Goal: Task Accomplishment & Management: Manage account settings

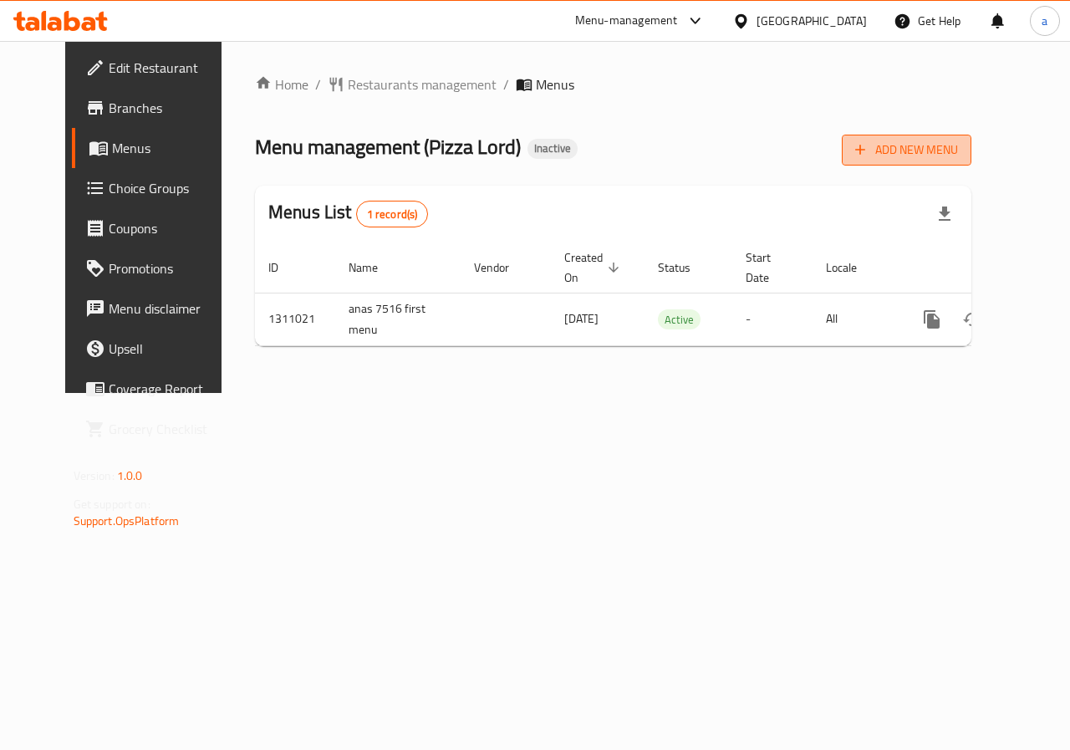
click at [937, 154] on span "Add New Menu" at bounding box center [906, 150] width 103 height 21
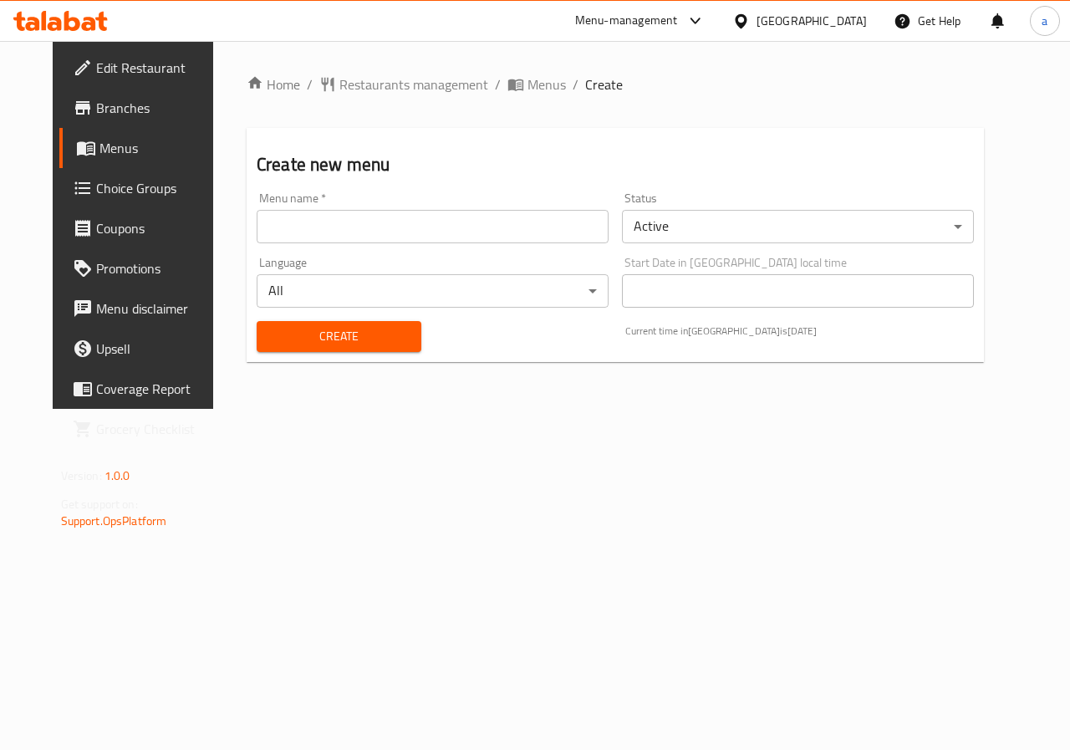
click at [423, 221] on input "text" at bounding box center [433, 226] width 352 height 33
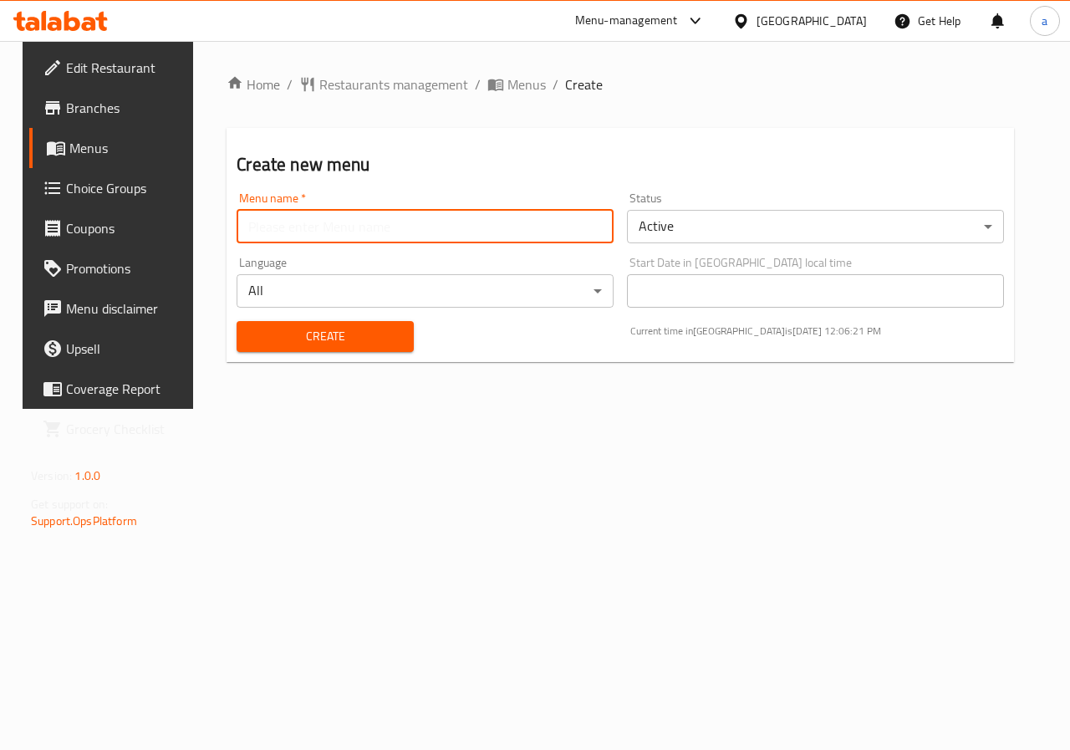
type input "a"
click at [296, 231] on input "sec menu anas 7516" at bounding box center [424, 226] width 377 height 33
type input "sec menu Anas 7516"
click at [386, 331] on span "Create" at bounding box center [325, 336] width 150 height 21
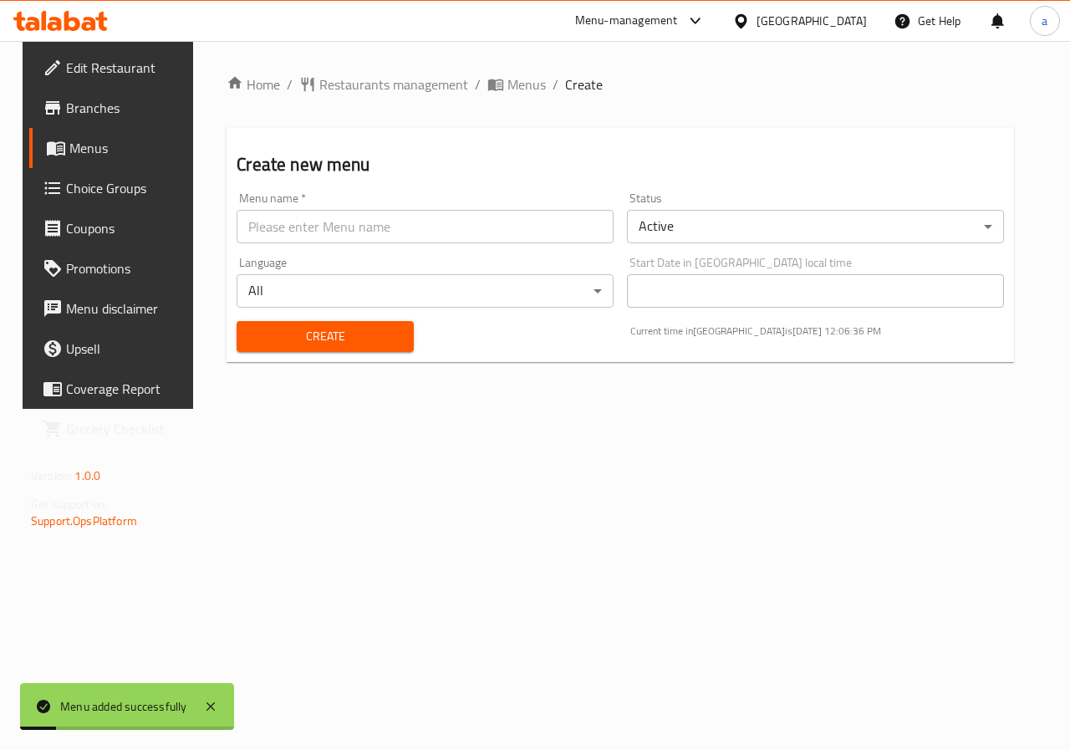
click at [104, 149] on span "Menus" at bounding box center [128, 148] width 119 height 20
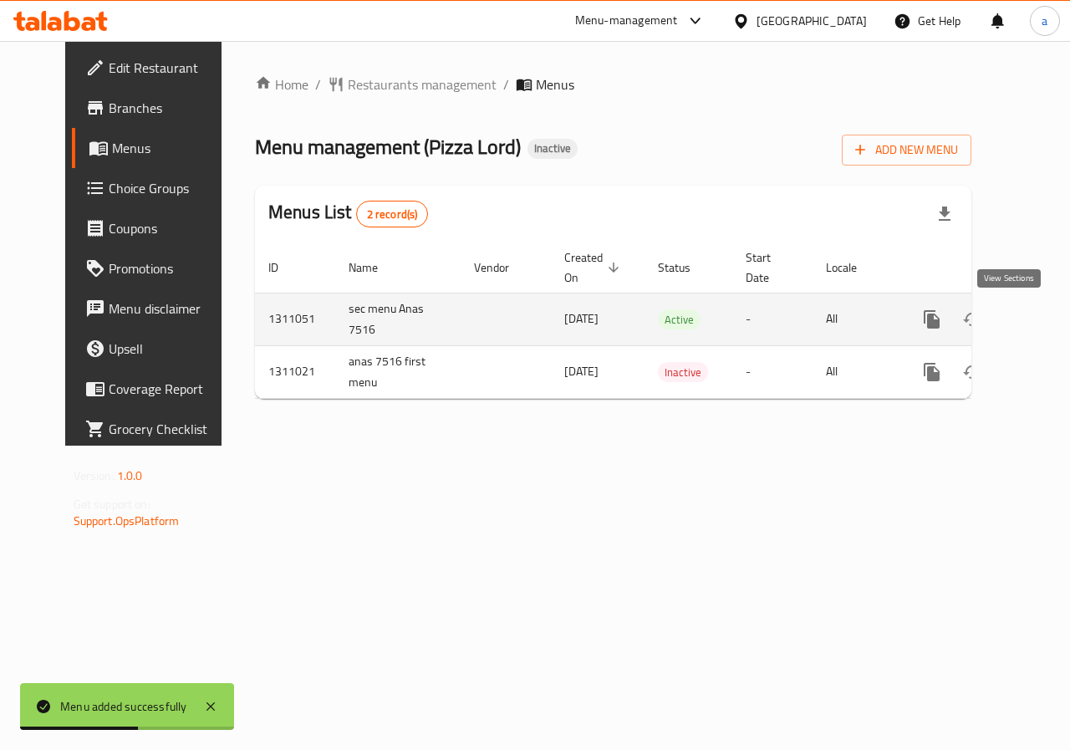
click at [1042, 314] on icon "enhanced table" at bounding box center [1052, 319] width 20 height 20
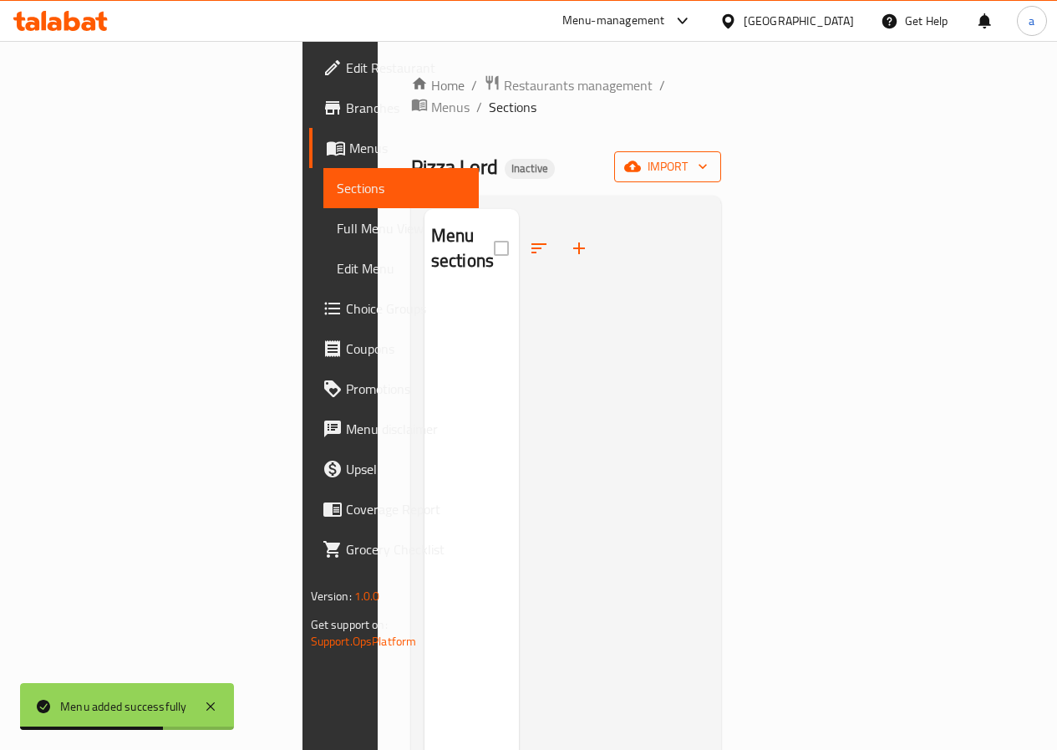
click at [721, 151] on button "import" at bounding box center [667, 166] width 107 height 31
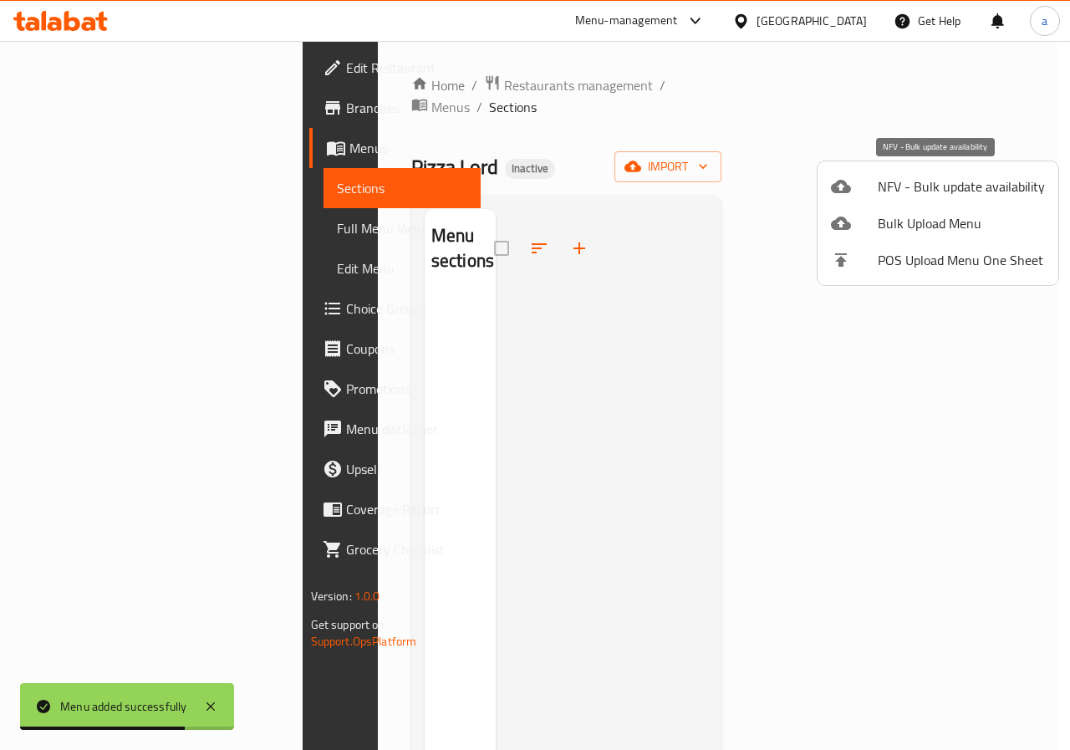
click at [917, 221] on span "Bulk Upload Menu" at bounding box center [960, 223] width 167 height 20
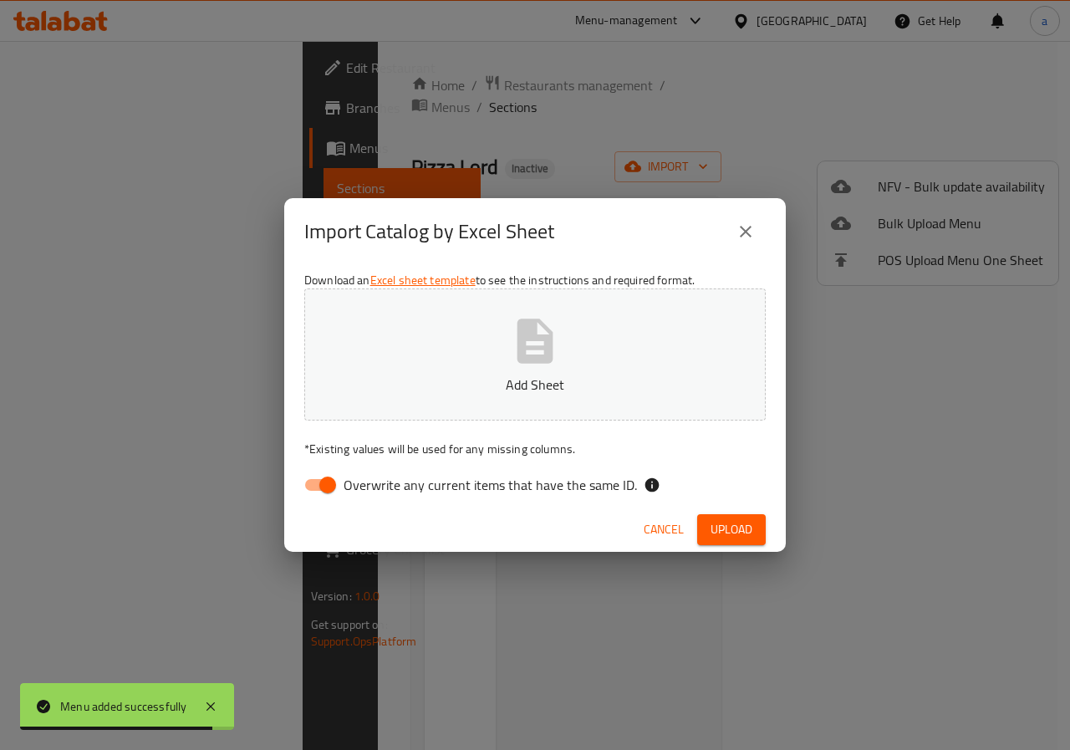
drag, startPoint x: 459, startPoint y: 470, endPoint x: 459, endPoint y: 482, distance: 12.5
click at [459, 478] on label "Overwrite any current items that have the same ID." at bounding box center [466, 485] width 342 height 32
click at [375, 478] on input "Overwrite any current items that have the same ID." at bounding box center [327, 485] width 95 height 32
checkbox input "false"
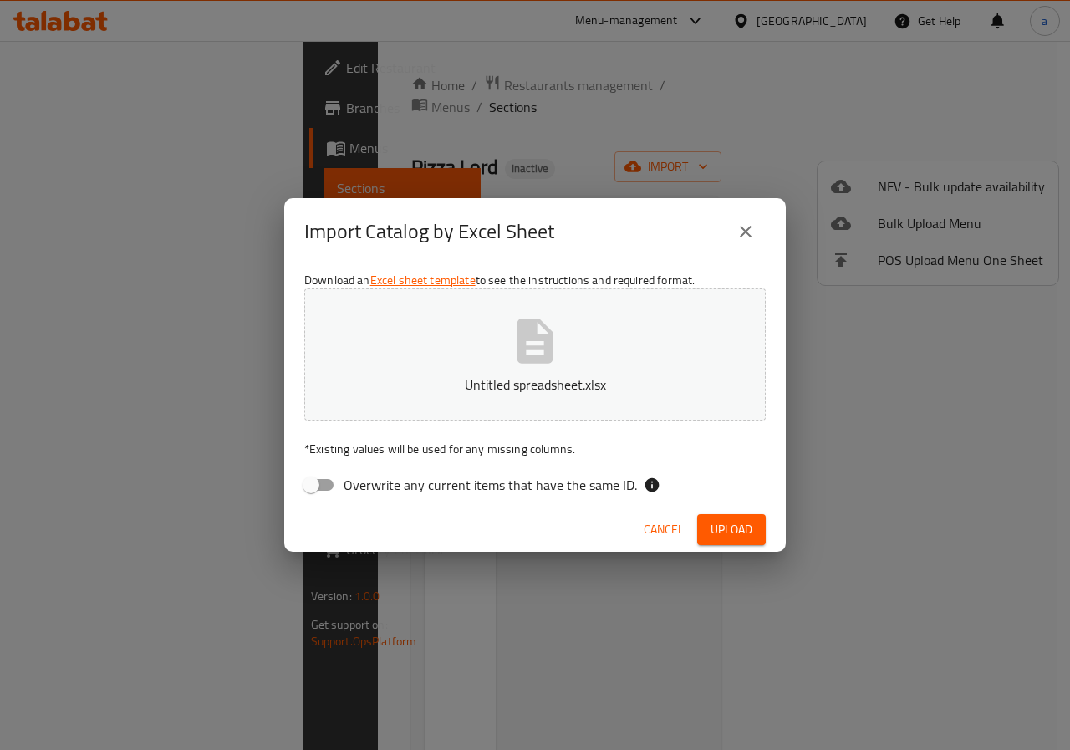
click at [725, 528] on span "Upload" at bounding box center [731, 529] width 42 height 21
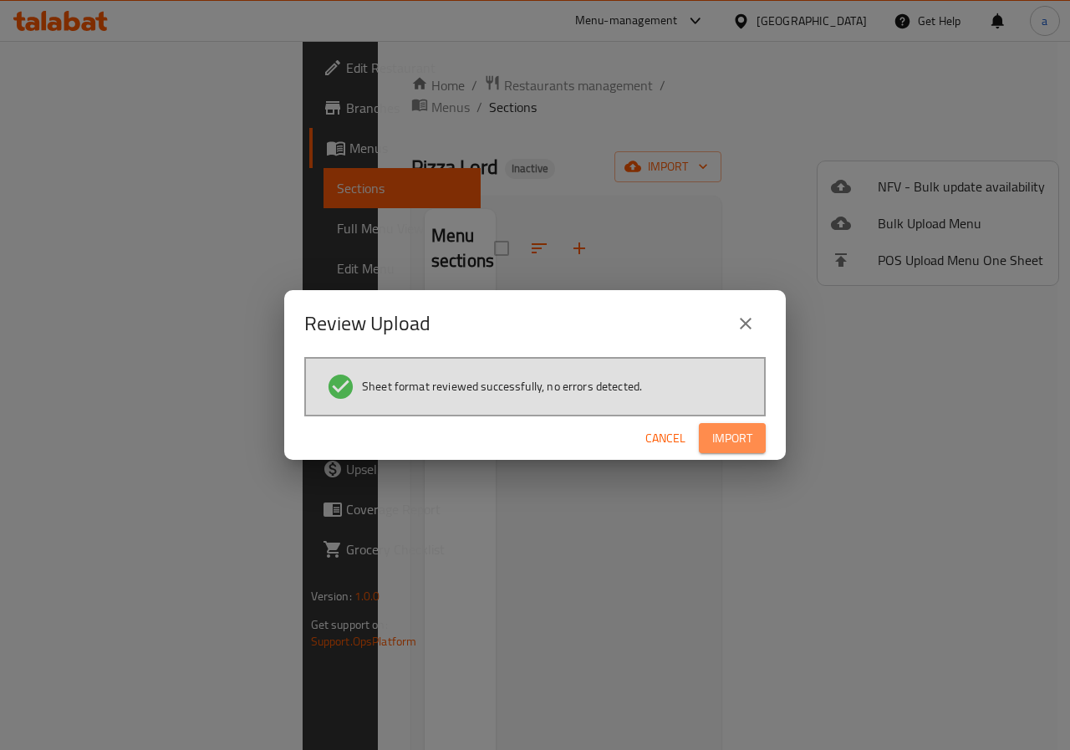
click at [720, 432] on button "Import" at bounding box center [732, 438] width 67 height 31
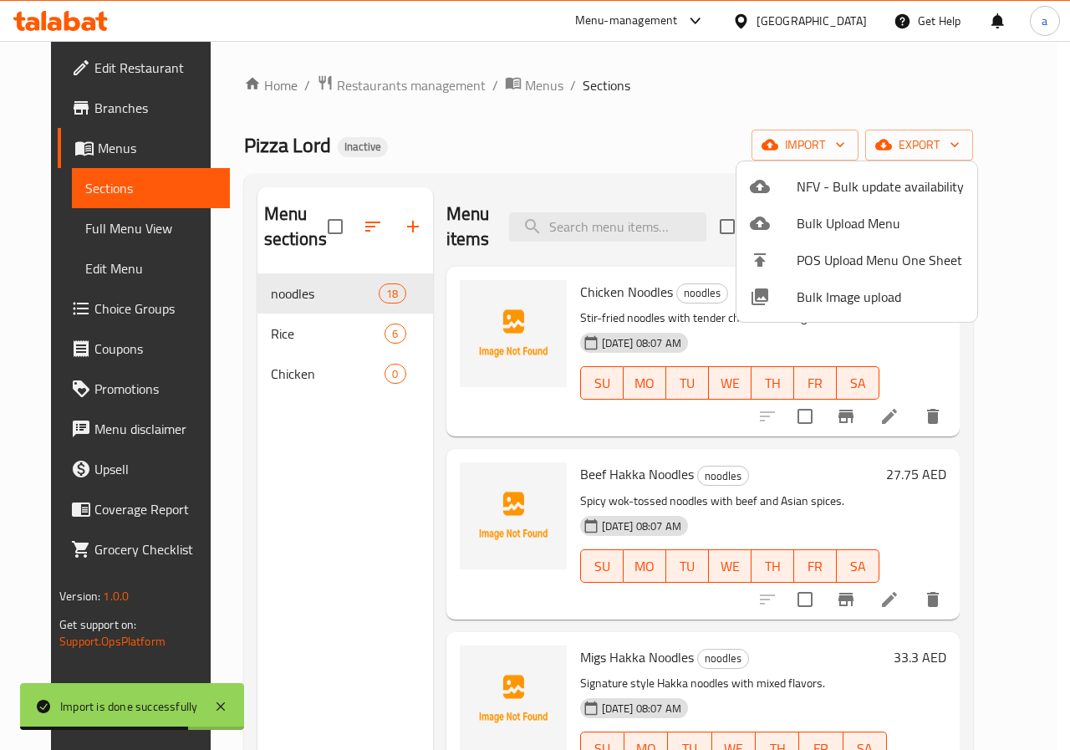
click at [86, 223] on div at bounding box center [535, 375] width 1070 height 750
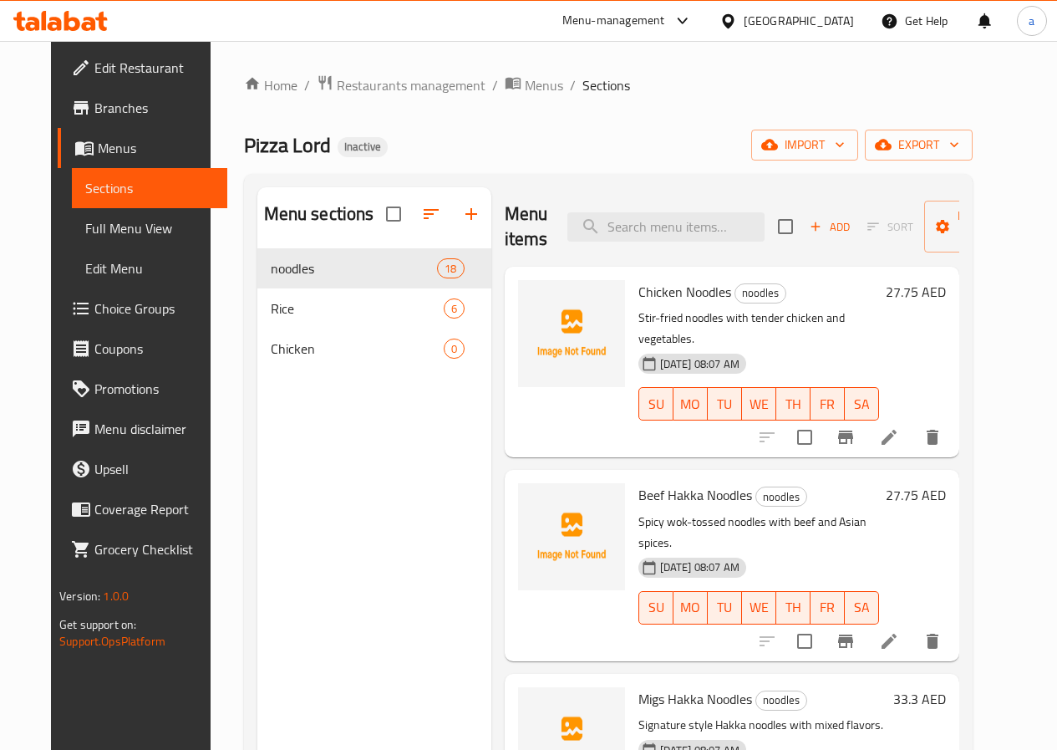
click at [110, 226] on span "Full Menu View" at bounding box center [149, 228] width 129 height 20
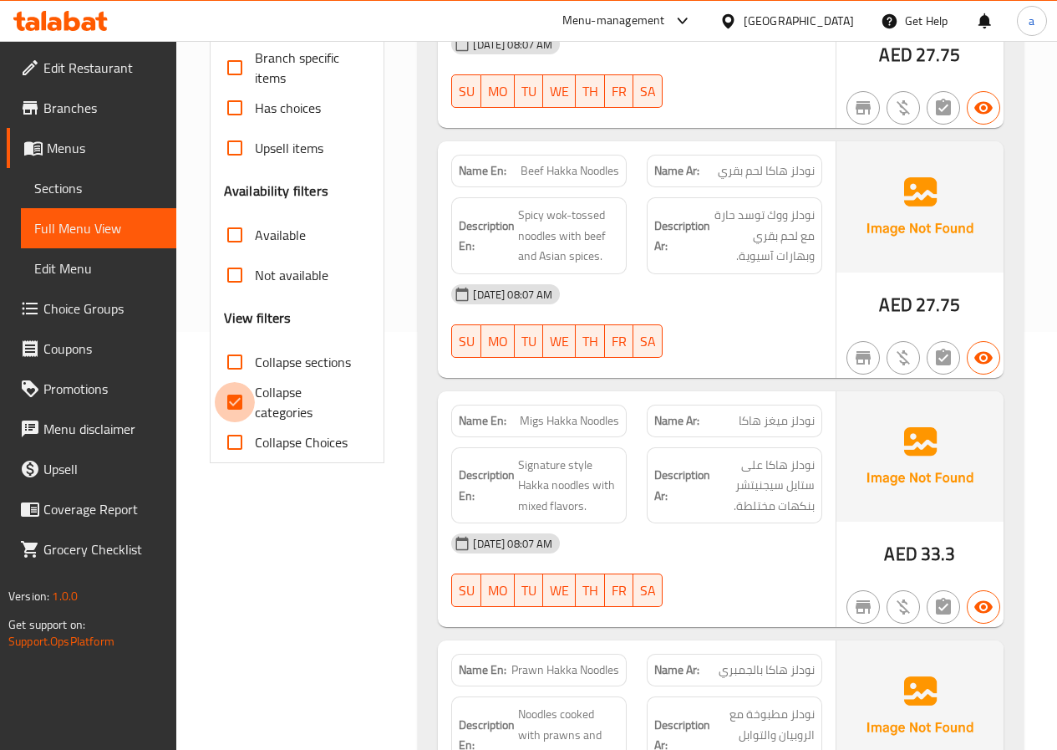
click at [241, 391] on input "Collapse categories" at bounding box center [235, 402] width 40 height 40
checkbox input "false"
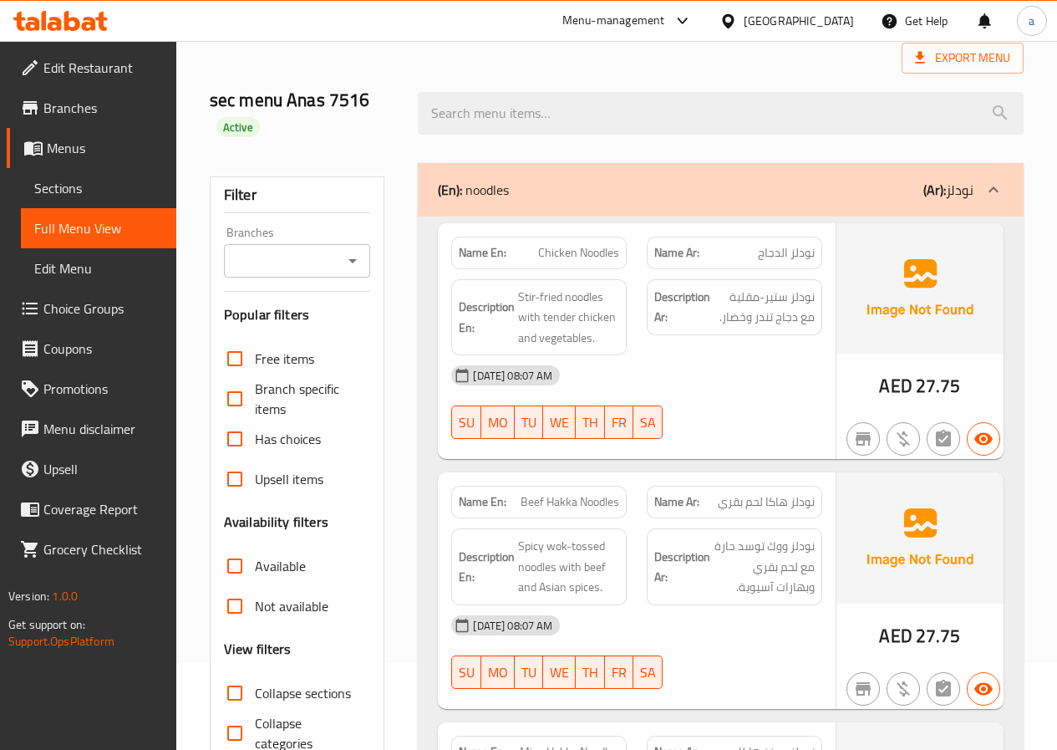
scroll to position [84, 0]
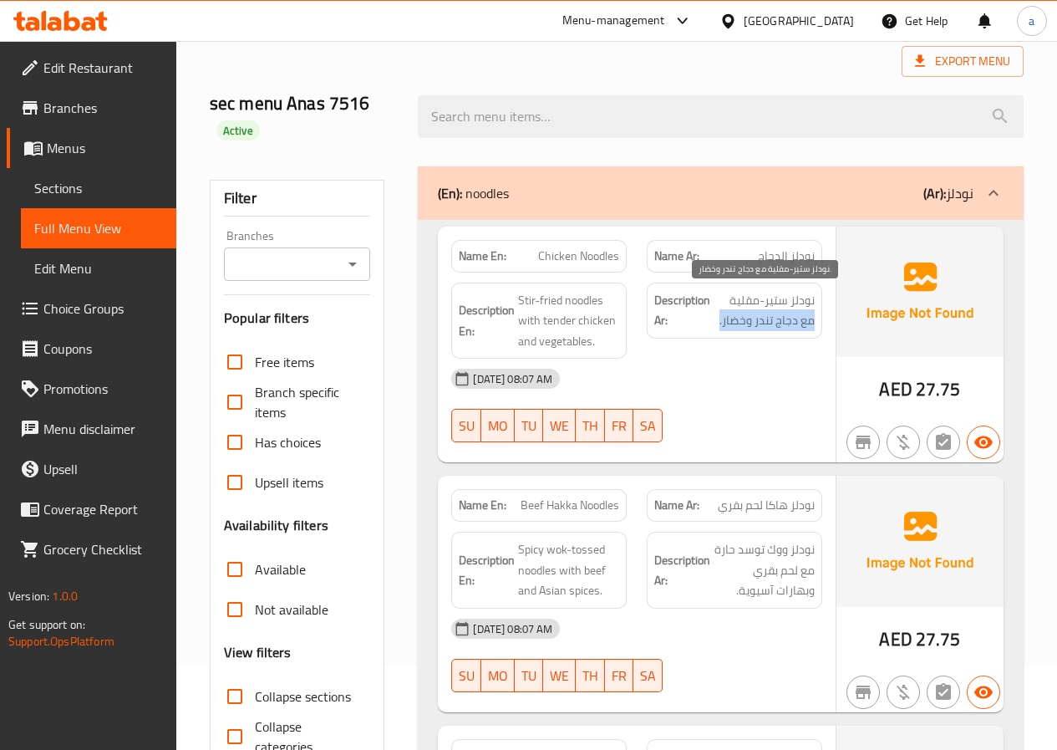
drag, startPoint x: 817, startPoint y: 318, endPoint x: 714, endPoint y: 323, distance: 103.7
click at [714, 323] on div "Description Ar: نودلز ستير-مقلية مع دجاج تندر وخضار." at bounding box center [734, 310] width 175 height 56
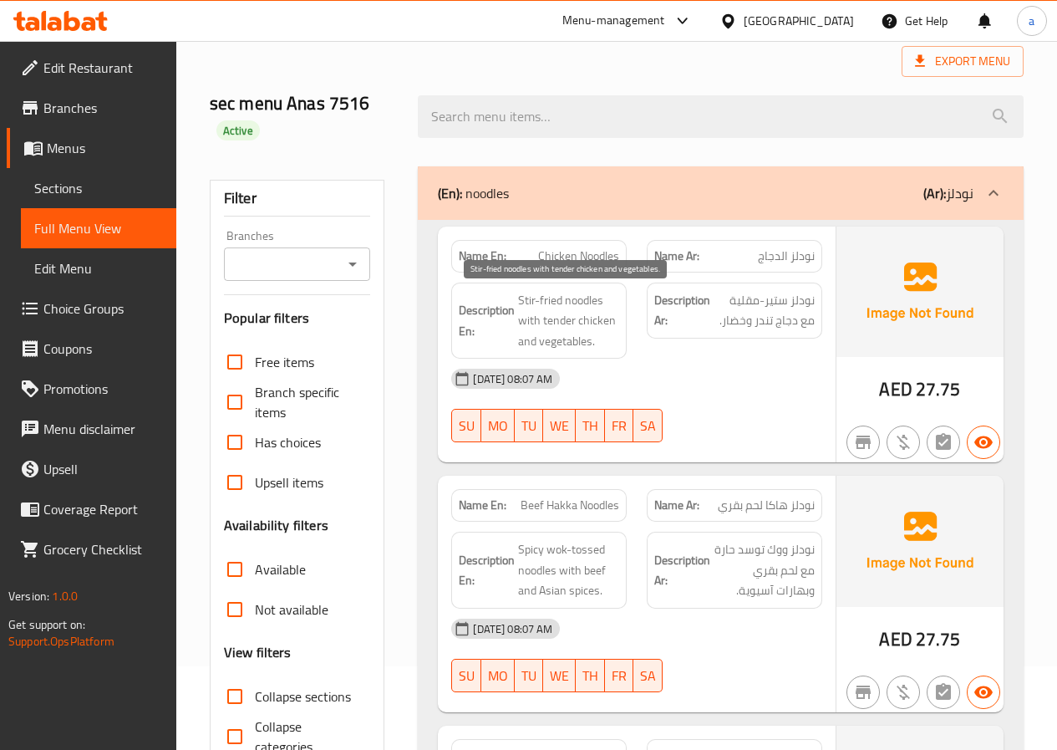
click at [580, 310] on span "Stir-fried noodles with tender chicken and vegetables." at bounding box center [568, 321] width 101 height 62
drag, startPoint x: 524, startPoint y: 297, endPoint x: 603, endPoint y: 332, distance: 86.8
click at [603, 332] on span "Stir-fried noodles with tender chicken and vegetables." at bounding box center [568, 321] width 101 height 62
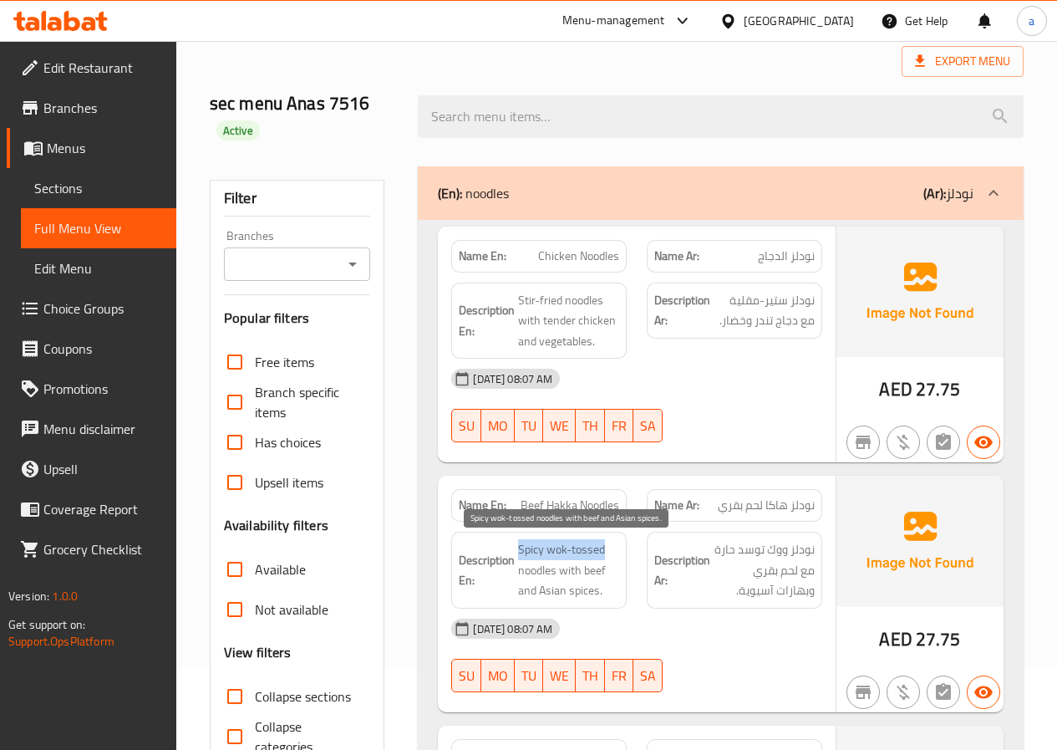
drag, startPoint x: 518, startPoint y: 551, endPoint x: 618, endPoint y: 557, distance: 100.4
click at [620, 556] on div "Description En: Spicy wok-tossed noodles with beef and Asian spices." at bounding box center [538, 569] width 175 height 77
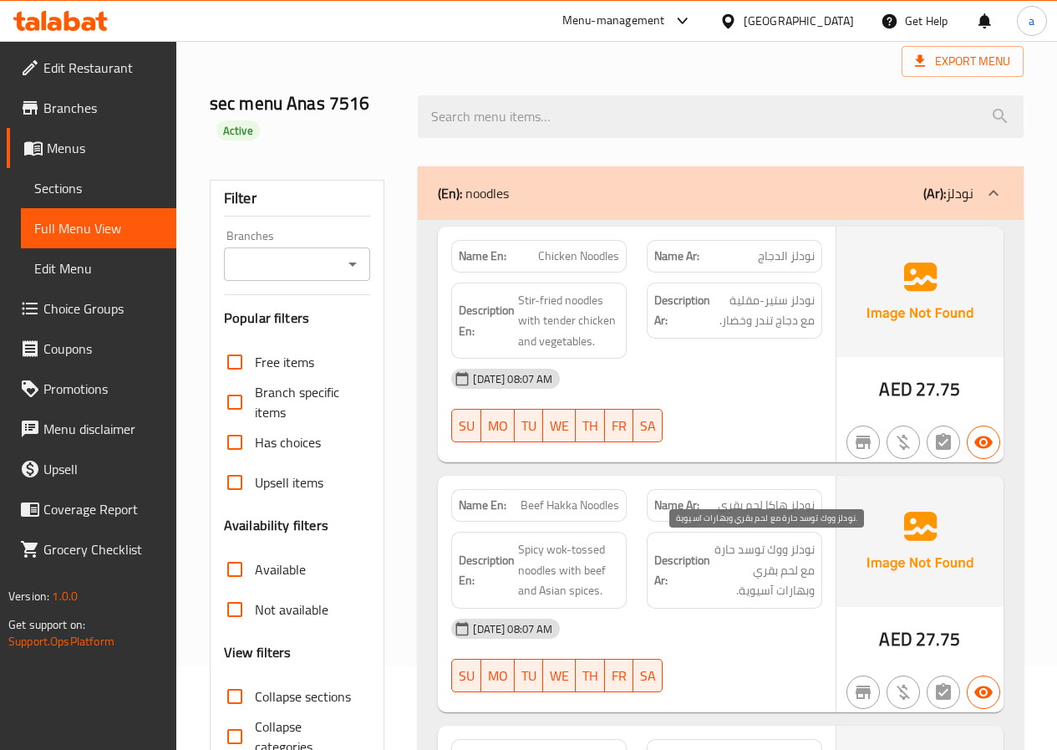
click at [770, 551] on span "نودلز ووك توسد حارة مع لحم بقري وبهارات آسيوية." at bounding box center [764, 570] width 101 height 62
click at [579, 508] on span "Beef Hakka Noodles" at bounding box center [570, 505] width 99 height 18
copy span "Beef Hakka Noodles"
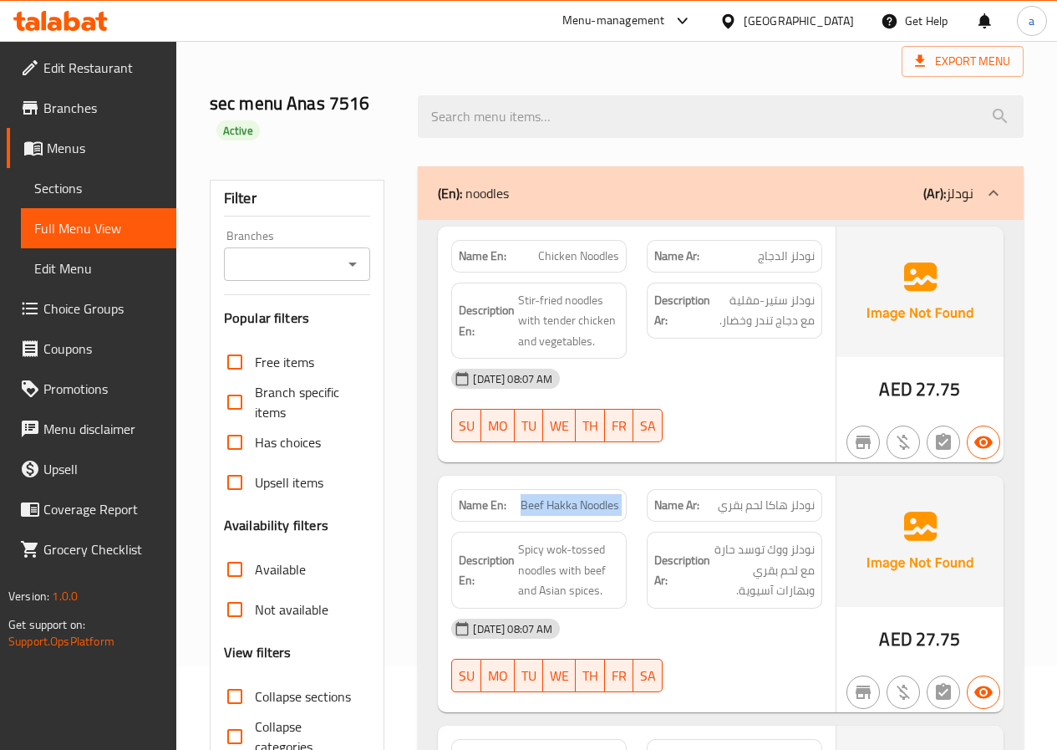
click at [84, 185] on span "Sections" at bounding box center [98, 188] width 129 height 20
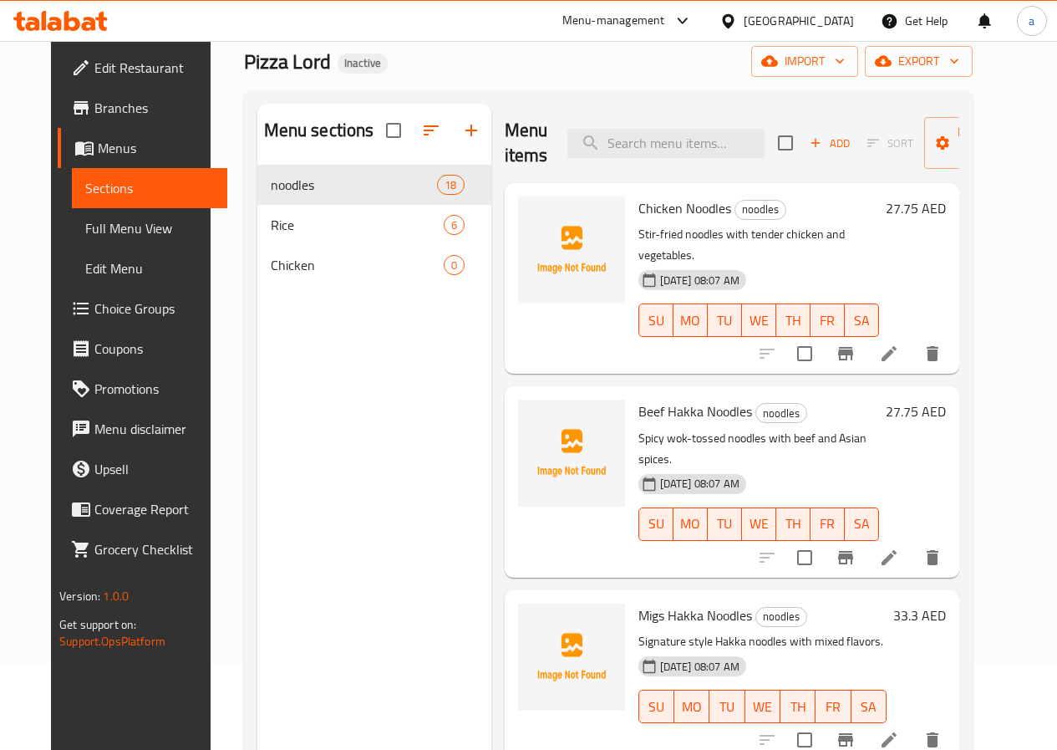
click at [333, 352] on div "Menu sections noodles 18 Rice 6 Chicken 0" at bounding box center [374, 479] width 234 height 750
click at [899, 547] on icon at bounding box center [889, 557] width 20 height 20
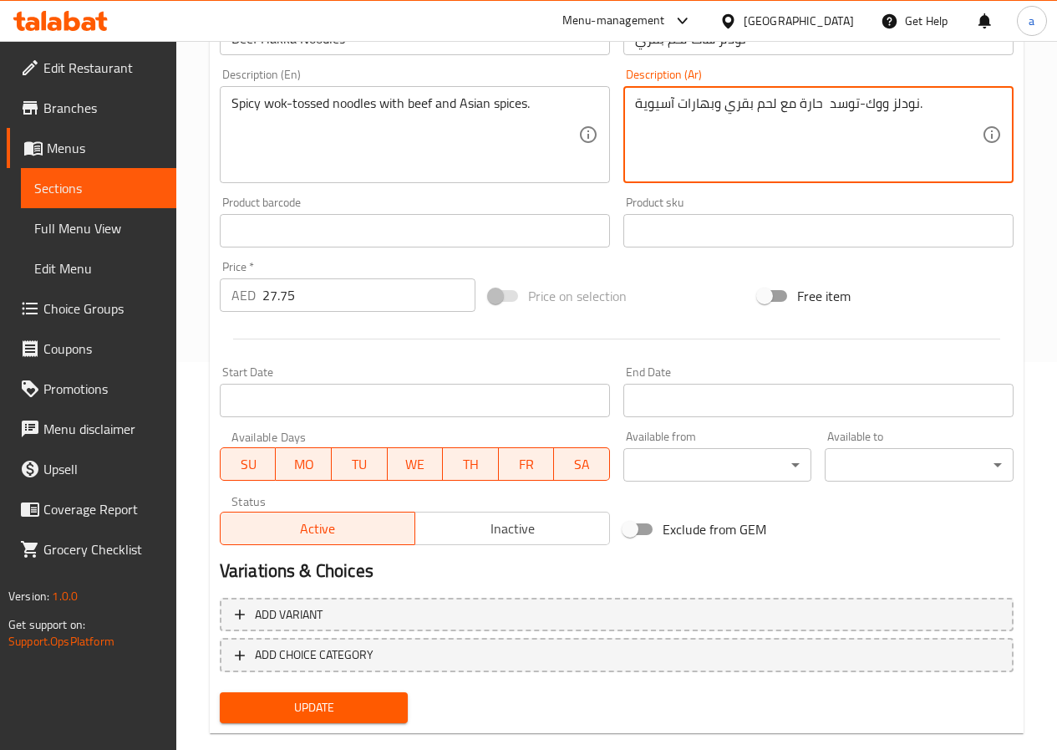
scroll to position [418, 0]
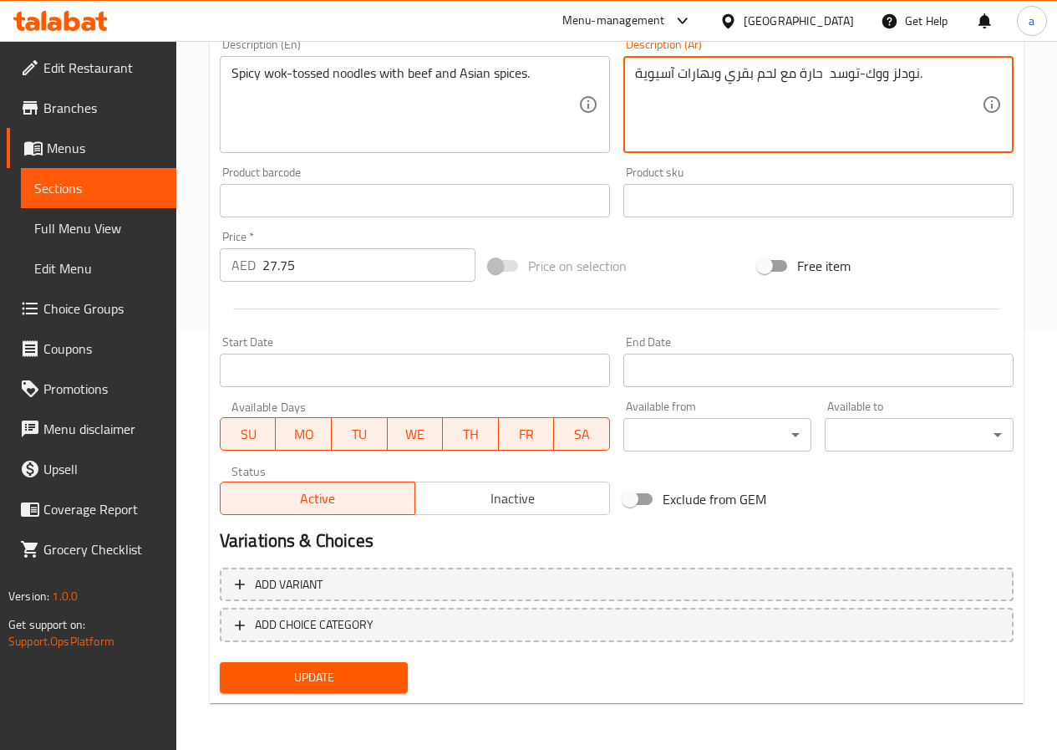
type textarea "نودلز ووك-توسد حارة مع لحم بقري وبهارات آسيوية."
click at [370, 670] on span "Update" at bounding box center [314, 677] width 162 height 21
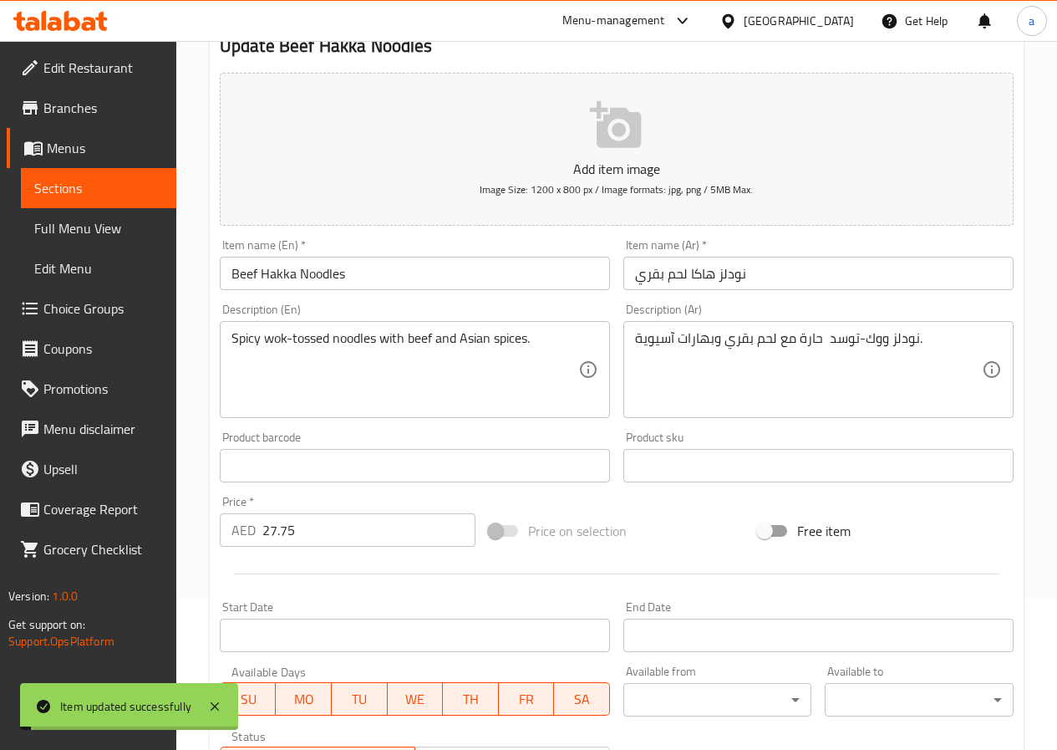
scroll to position [84, 0]
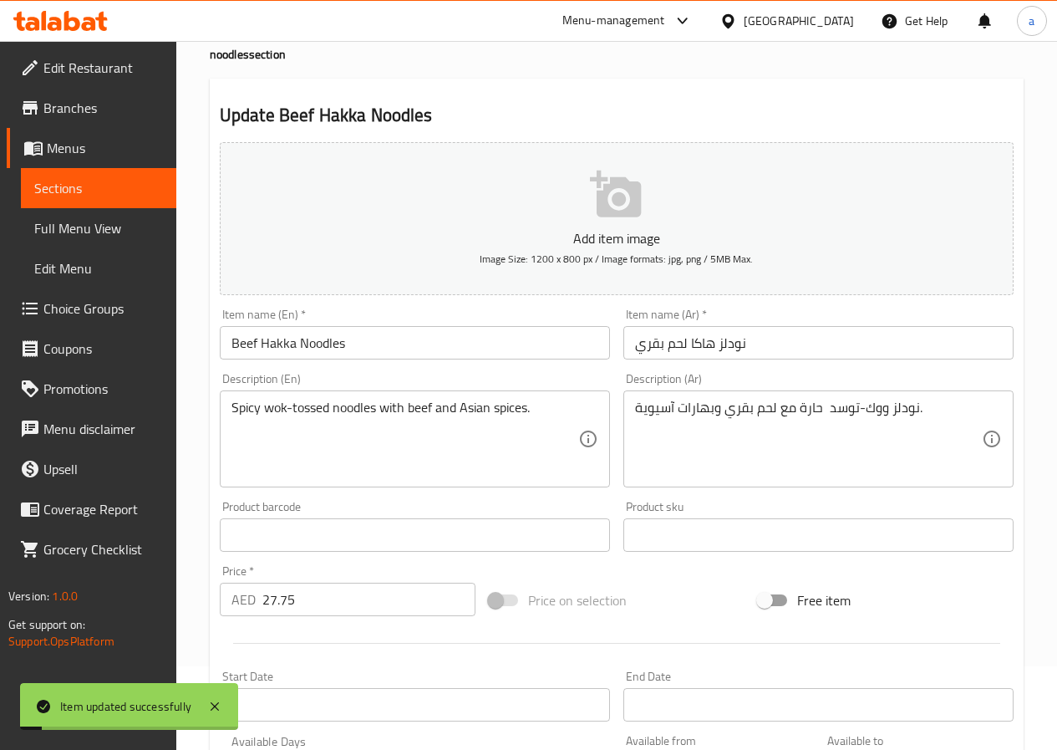
click at [73, 235] on span "Full Menu View" at bounding box center [98, 228] width 129 height 20
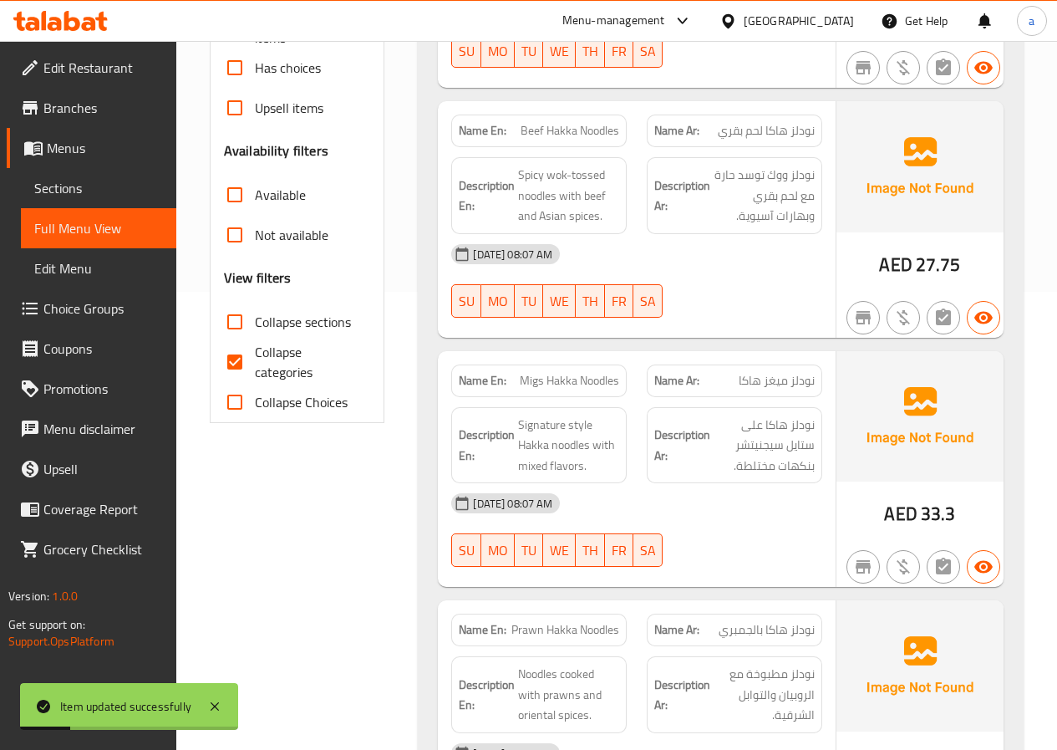
scroll to position [585, 0]
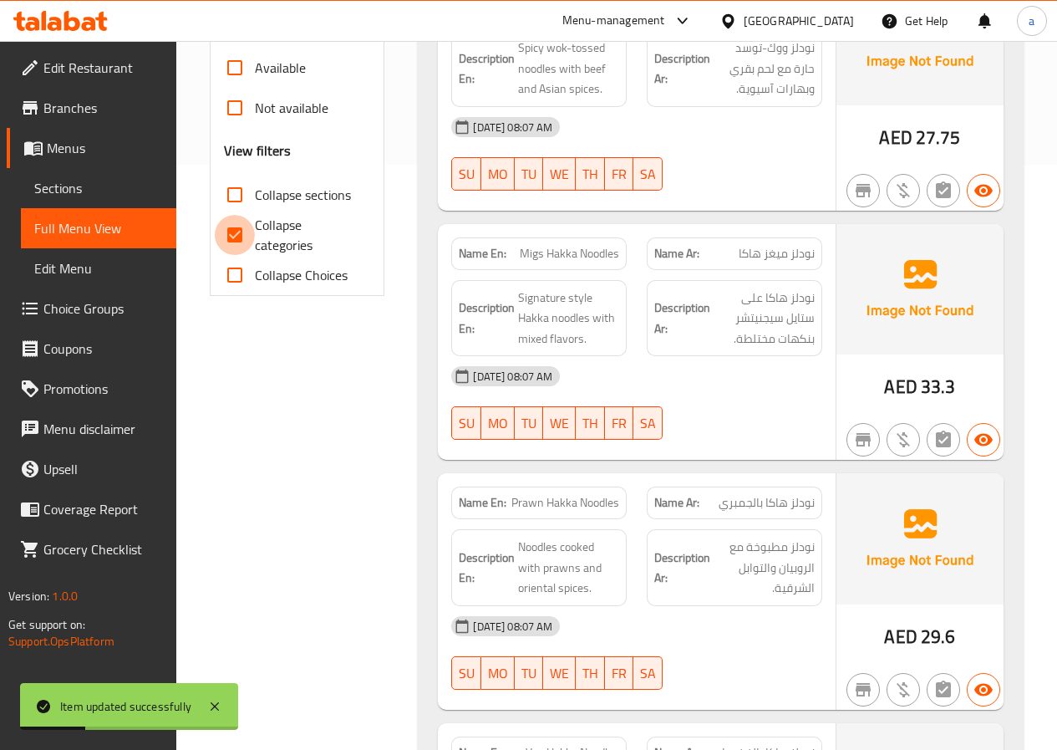
click at [230, 236] on input "Collapse categories" at bounding box center [235, 235] width 40 height 40
checkbox input "false"
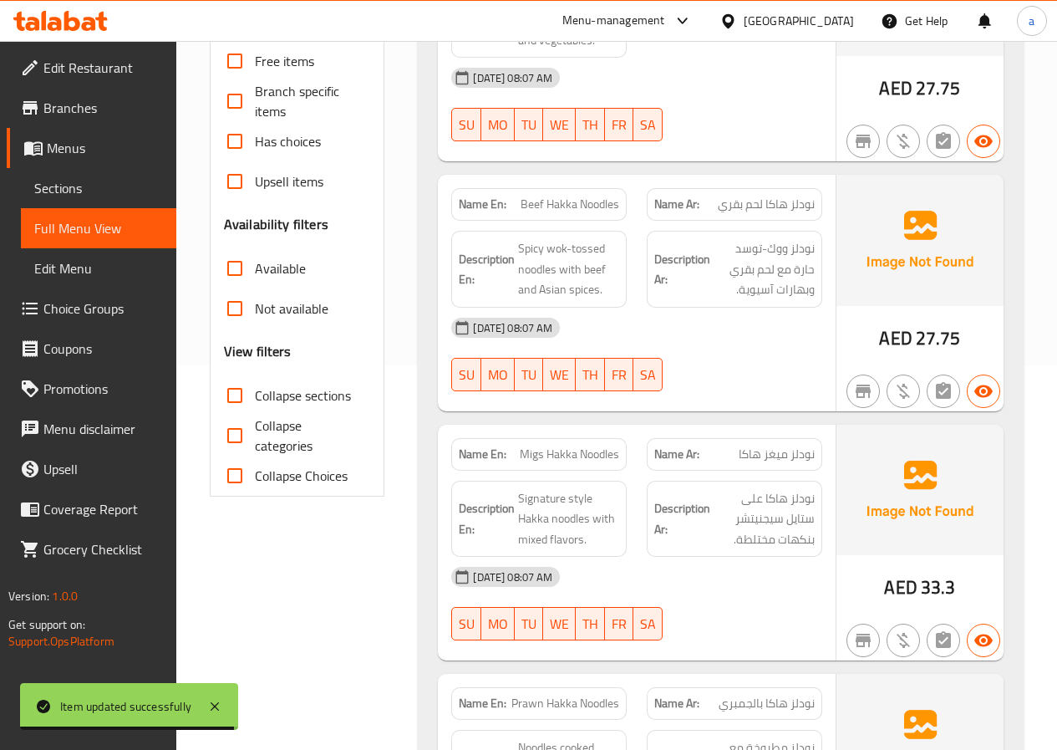
scroll to position [334, 0]
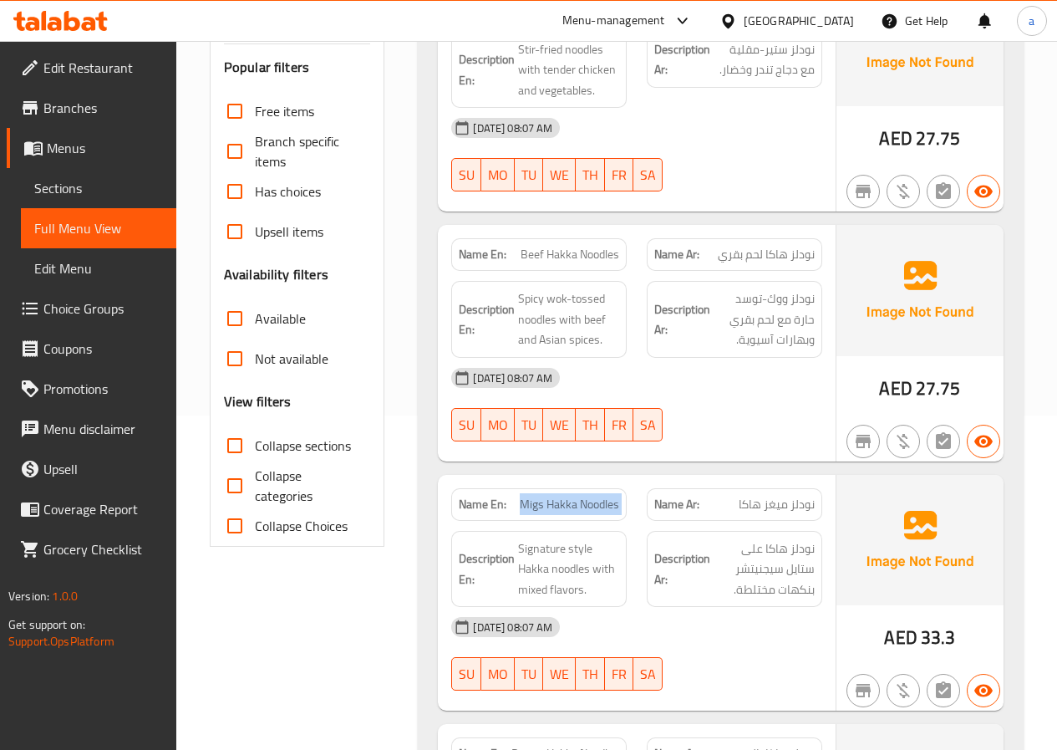
drag, startPoint x: 598, startPoint y: 506, endPoint x: 641, endPoint y: 509, distance: 42.7
click at [639, 509] on div "Name En: Migs Hakka Noodles Name Ar: نودلز ميغز هاكا" at bounding box center [636, 504] width 391 height 53
drag, startPoint x: 724, startPoint y: 506, endPoint x: 805, endPoint y: 506, distance: 81.1
click at [805, 506] on p "Name Ar: نودلز ميغز هاكا" at bounding box center [734, 504] width 160 height 18
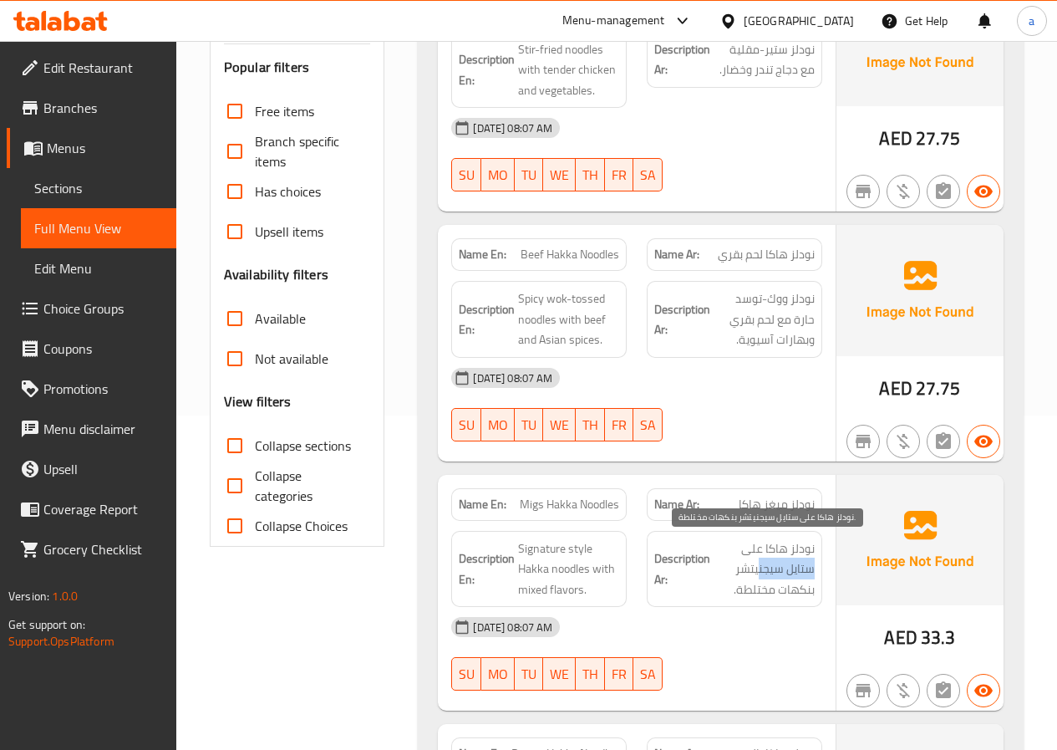
drag, startPoint x: 744, startPoint y: 554, endPoint x: 760, endPoint y: 562, distance: 18.3
click at [760, 562] on span "نودلز هاكا على ستايل سيجنيتشر بنكهات مختلطة." at bounding box center [764, 569] width 101 height 62
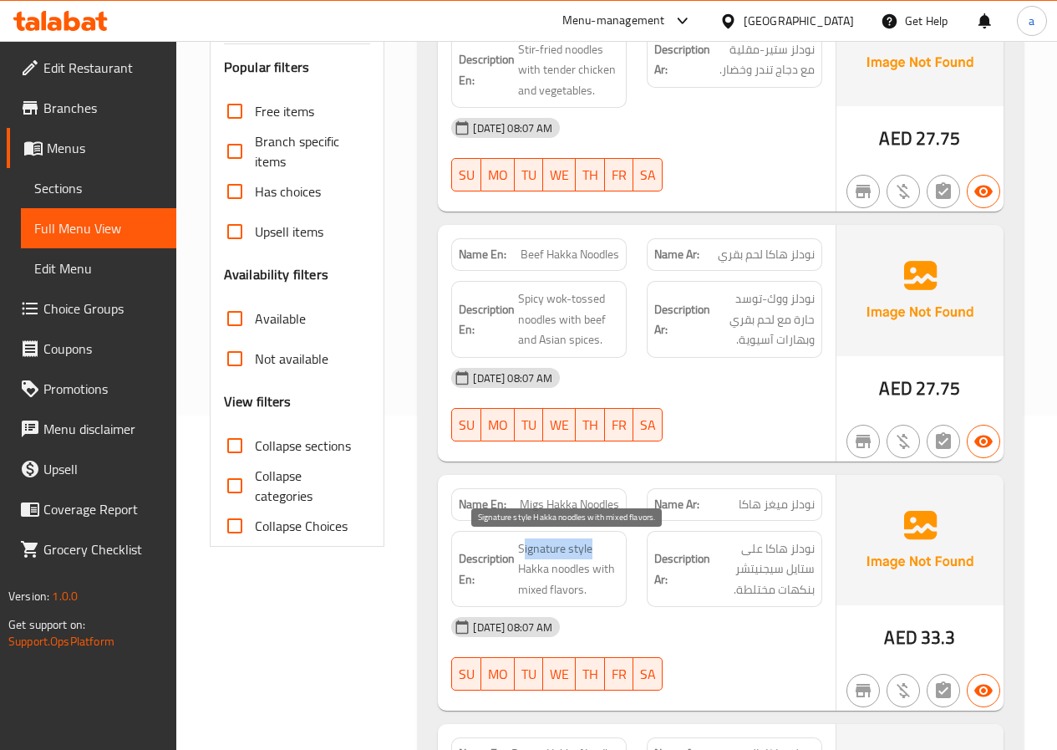
drag, startPoint x: 524, startPoint y: 546, endPoint x: 603, endPoint y: 553, distance: 79.7
click at [603, 553] on span "Signature style Hakka noodles with mixed flavors." at bounding box center [568, 569] width 101 height 62
drag, startPoint x: 577, startPoint y: 565, endPoint x: 542, endPoint y: 564, distance: 34.3
click at [574, 565] on span "Signature style Hakka noodles with mixed flavors." at bounding box center [568, 569] width 101 height 62
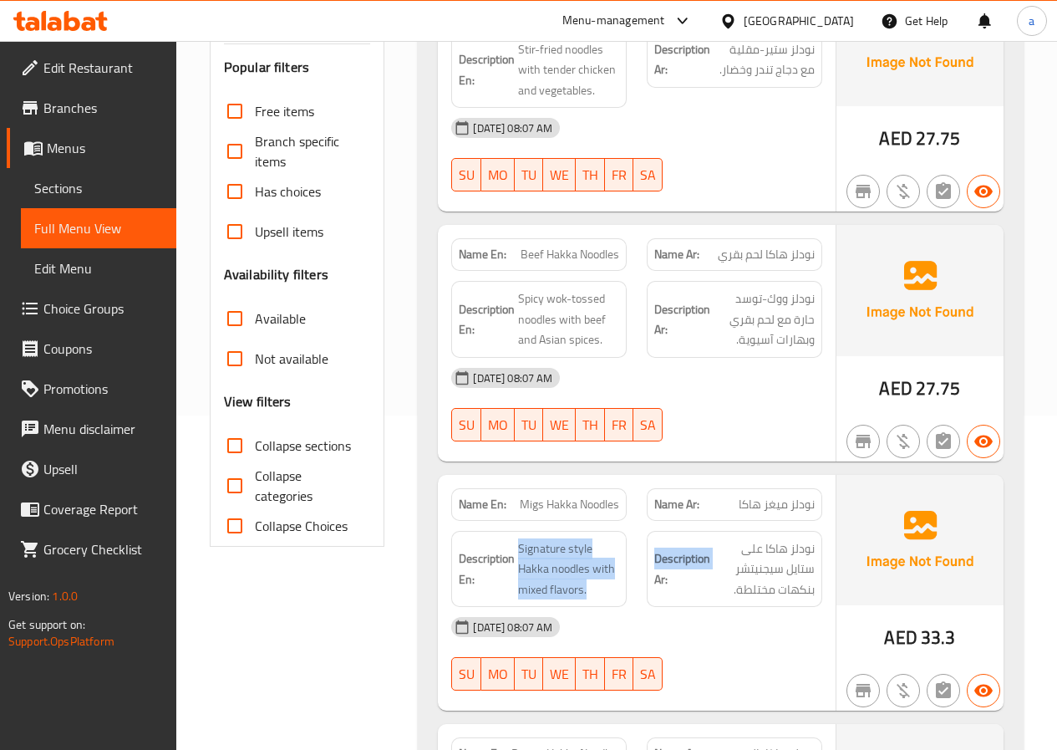
drag, startPoint x: 541, startPoint y: 575, endPoint x: 590, endPoint y: 568, distance: 48.9
click at [632, 570] on div "Description En: Signature style Hakka noodles with mixed flavors." at bounding box center [539, 569] width 196 height 97
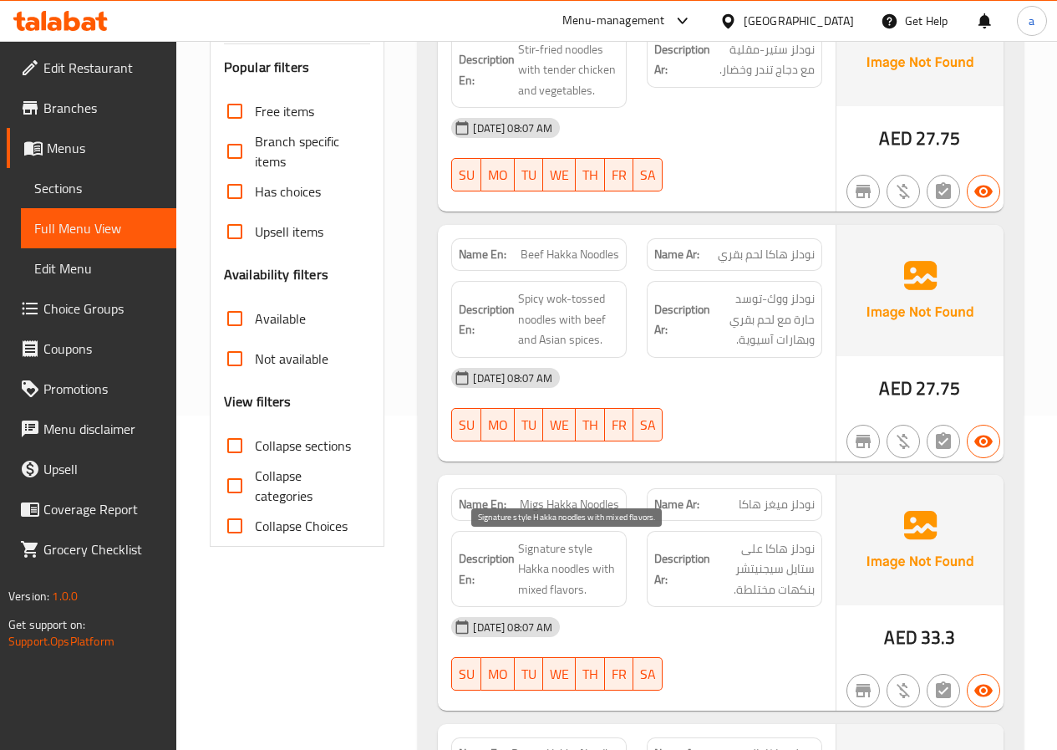
click at [556, 584] on span "Signature style Hakka noodles with mixed flavors." at bounding box center [568, 569] width 101 height 62
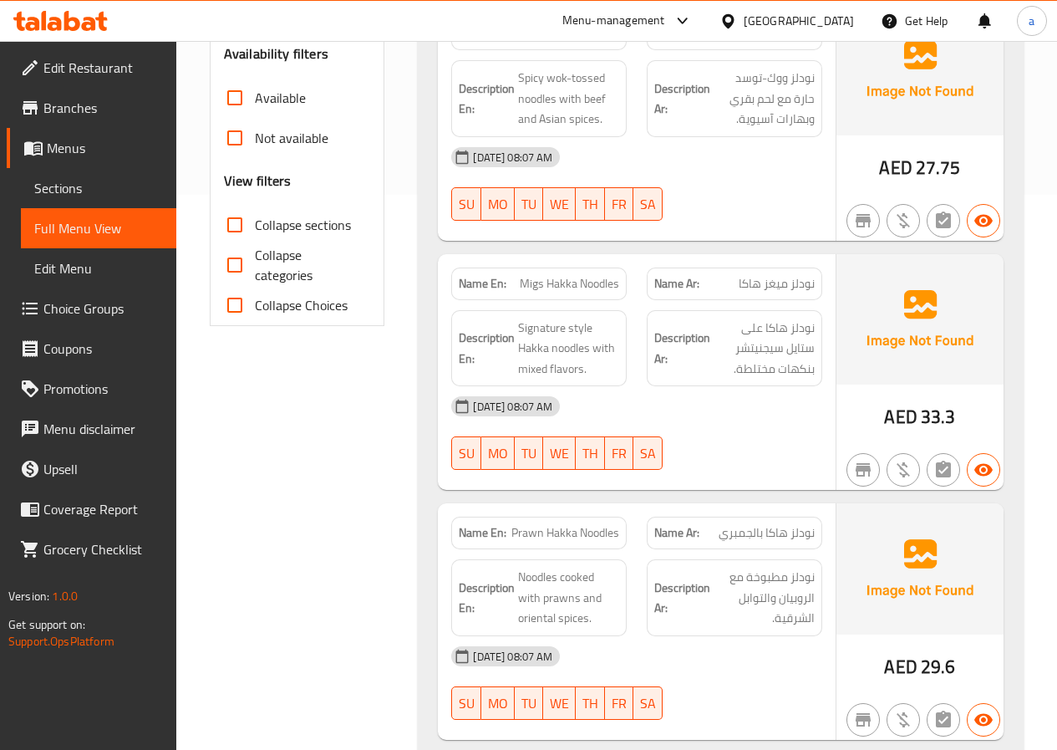
scroll to position [585, 0]
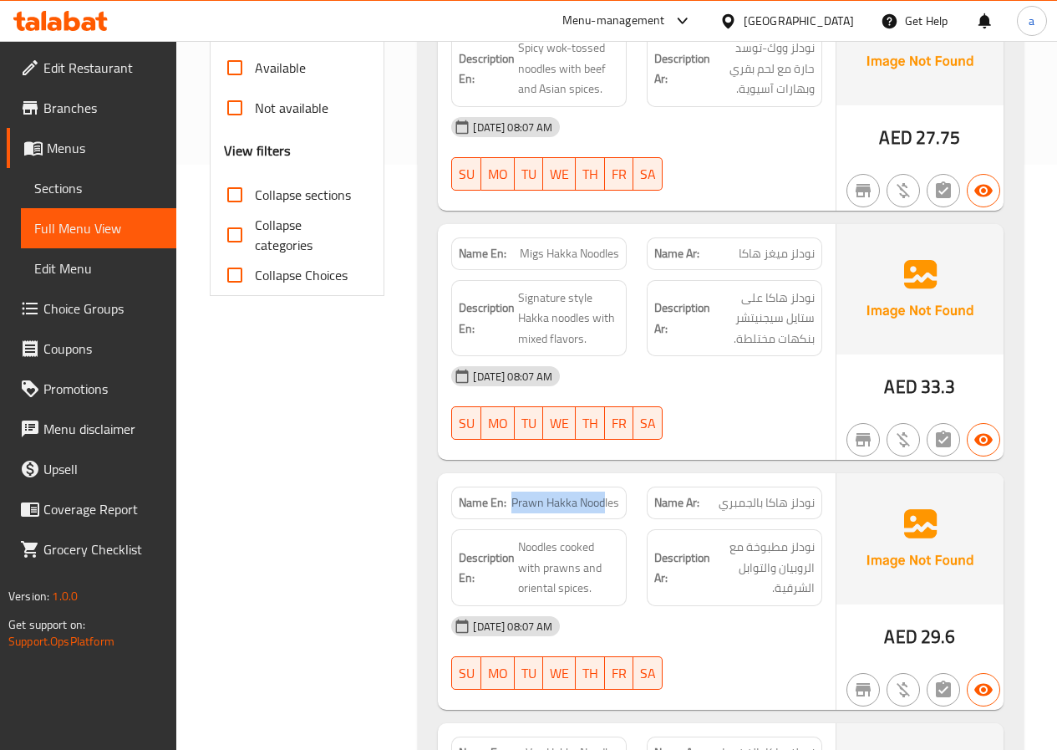
drag, startPoint x: 516, startPoint y: 503, endPoint x: 606, endPoint y: 511, distance: 90.6
click at [606, 511] on span "Prawn Hakka Noodles" at bounding box center [565, 503] width 108 height 18
click at [521, 504] on span "Prawn Hakka Noodles" at bounding box center [565, 503] width 108 height 18
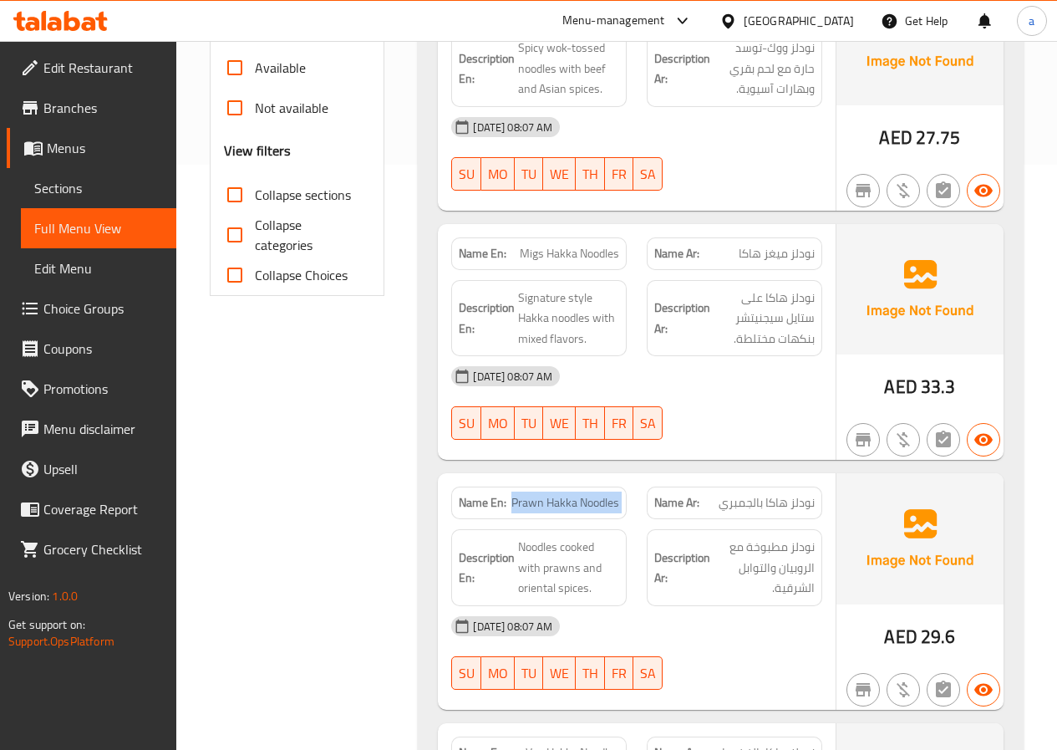
click at [521, 504] on span "Prawn Hakka Noodles" at bounding box center [565, 503] width 108 height 18
click at [521, 503] on span "Prawn Hakka Noodles" at bounding box center [565, 503] width 108 height 18
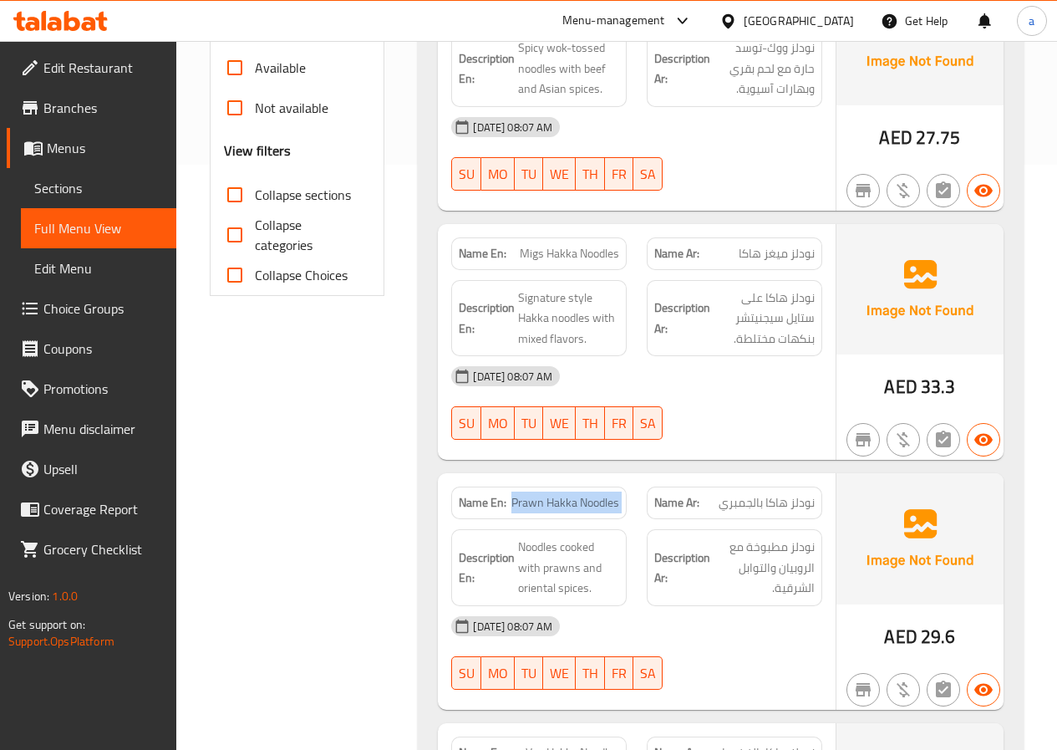
click at [522, 504] on span "Prawn Hakka Noodles" at bounding box center [565, 503] width 108 height 18
click at [527, 506] on span "Prawn Hakka Noodles" at bounding box center [565, 503] width 108 height 18
click at [84, 182] on span "Sections" at bounding box center [98, 188] width 129 height 20
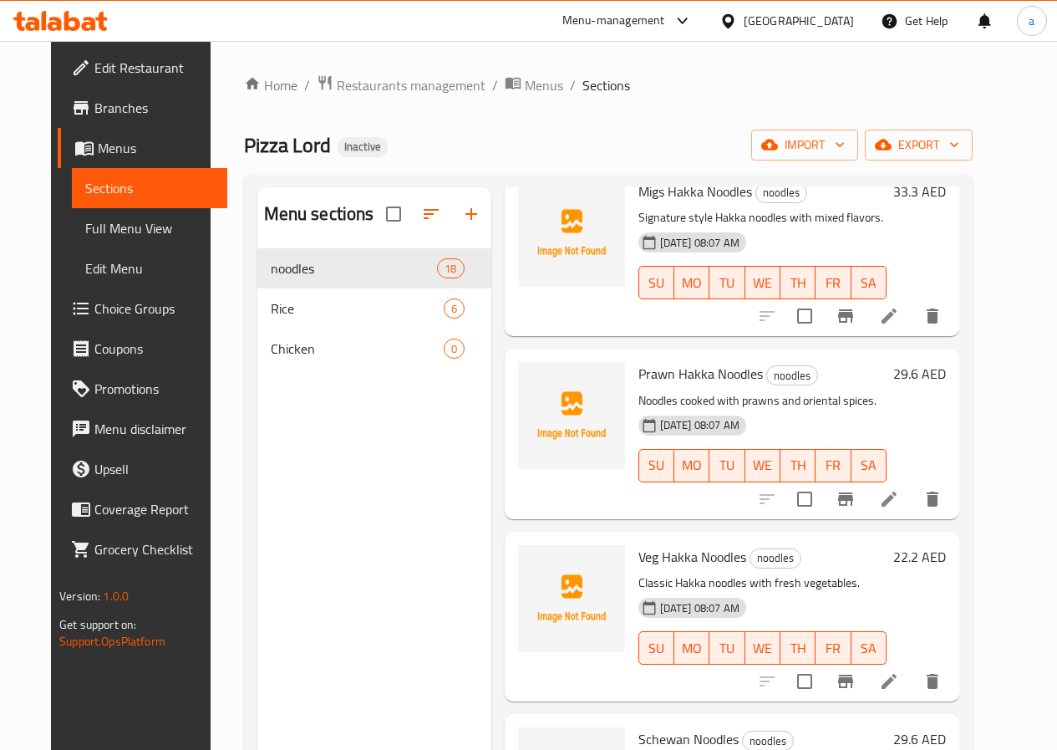
scroll to position [501, 0]
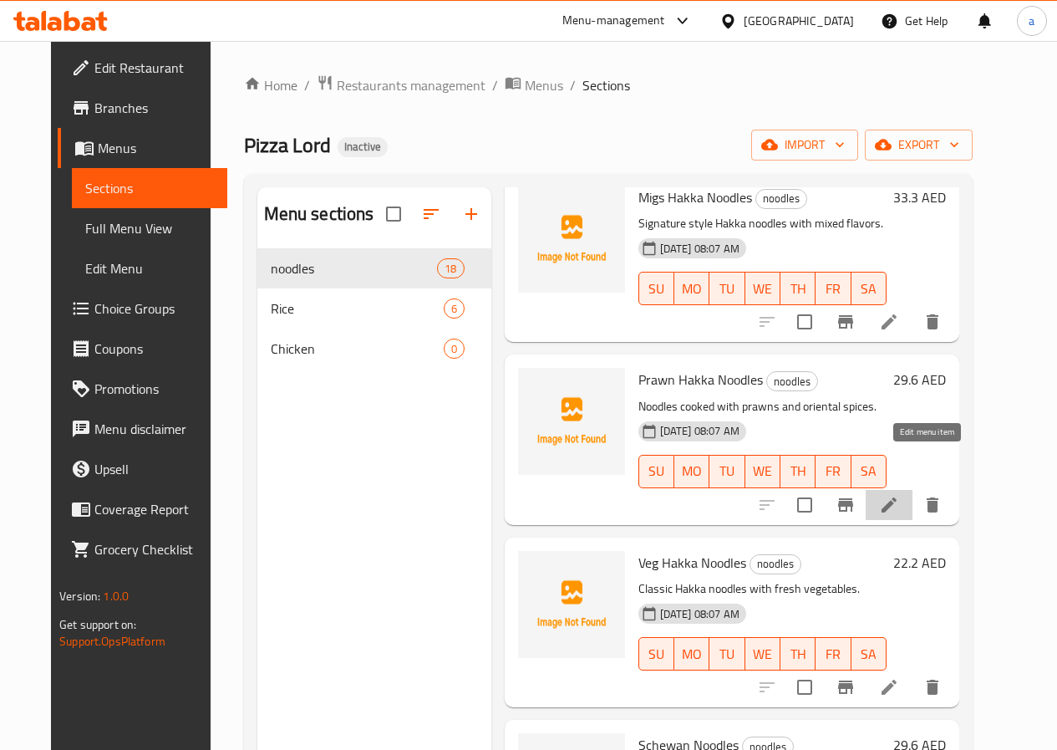
click at [899, 495] on icon at bounding box center [889, 505] width 20 height 20
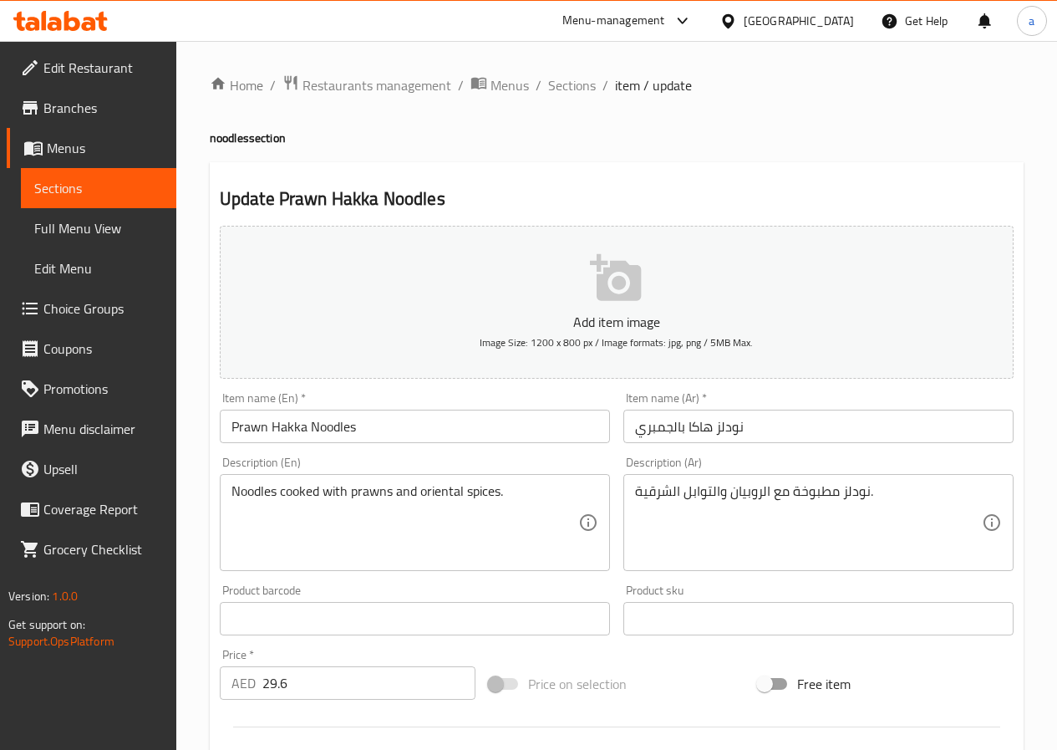
click at [664, 427] on input "نودلز هاكا بالجمبري" at bounding box center [818, 425] width 390 height 33
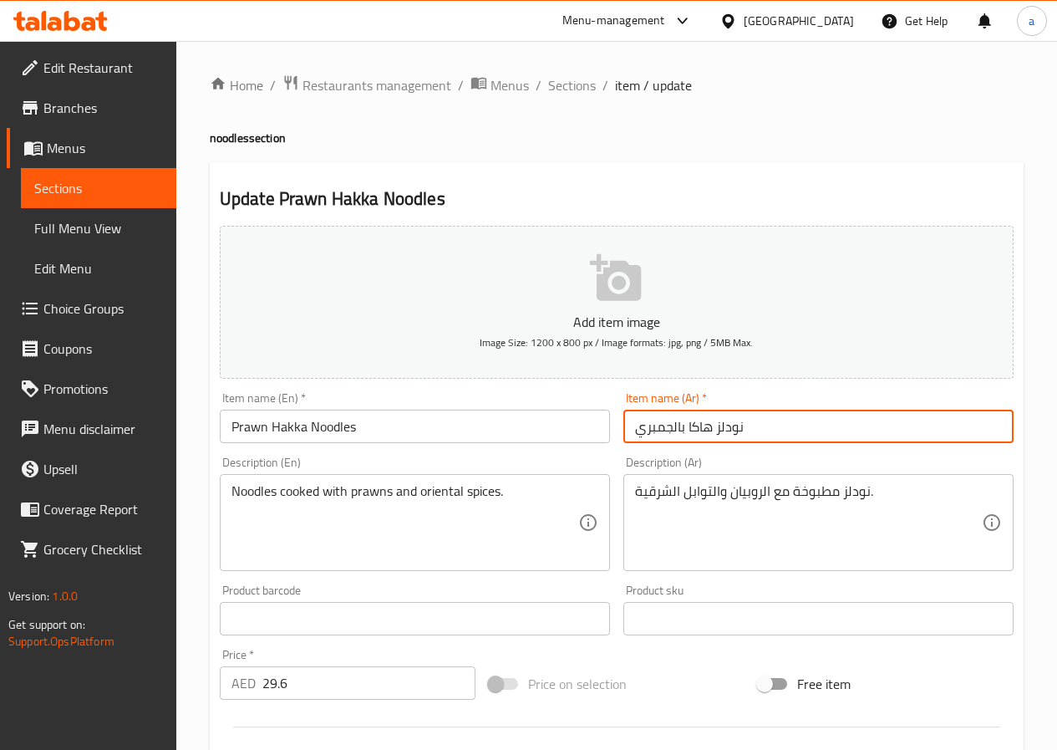
click at [664, 427] on input "نودلز هاكا بالجمبري" at bounding box center [818, 425] width 390 height 33
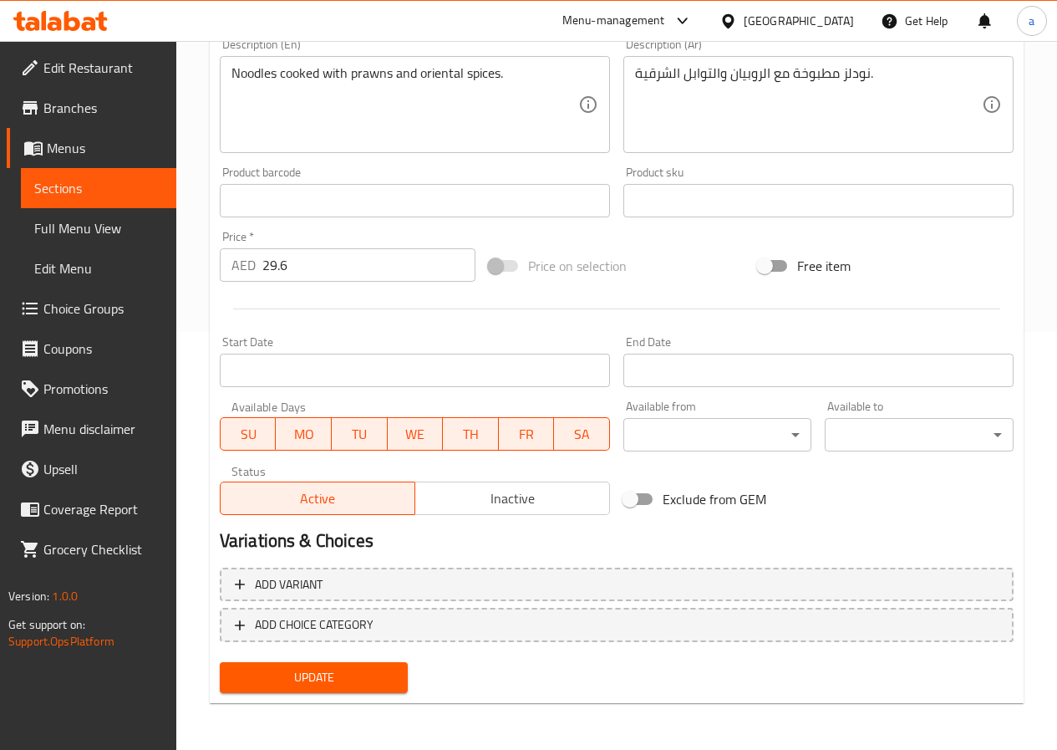
type input "نودلز هاكا بالروبيان"
click at [377, 668] on span "Update" at bounding box center [314, 677] width 162 height 21
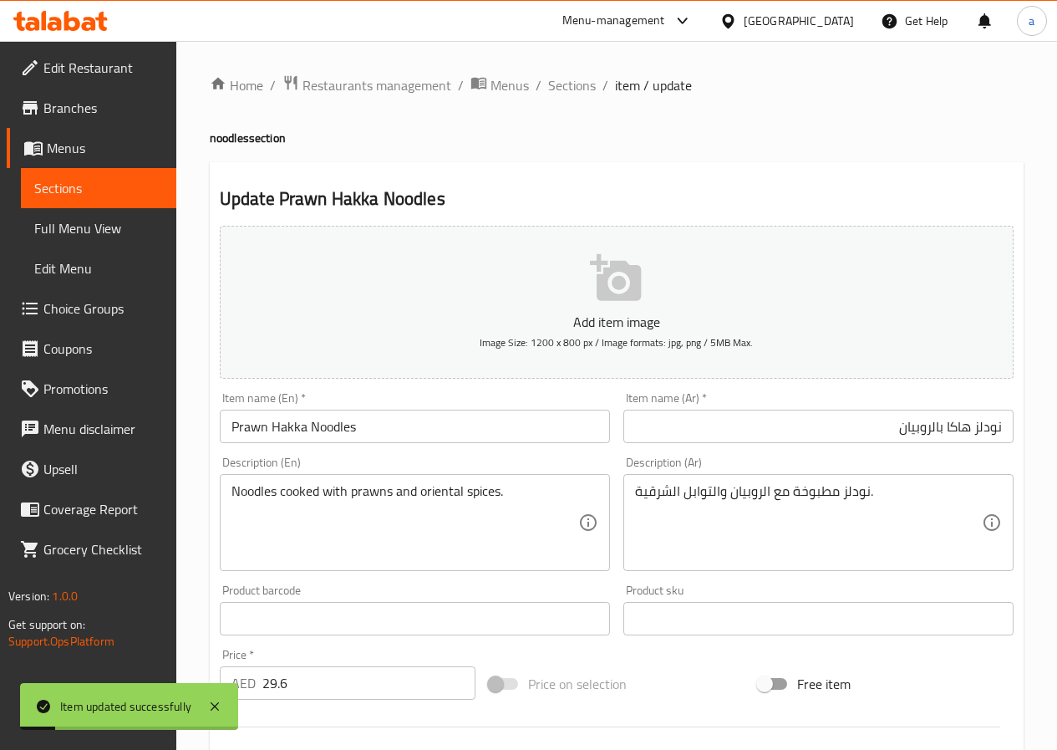
click at [123, 224] on span "Full Menu View" at bounding box center [98, 228] width 129 height 20
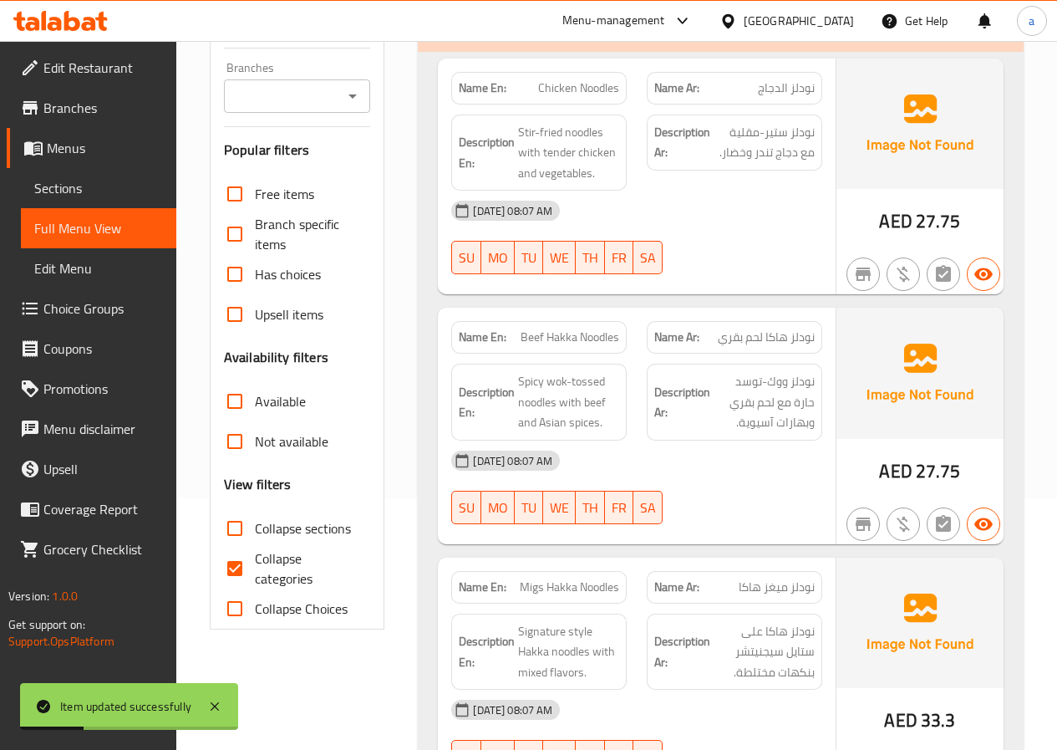
scroll to position [501, 0]
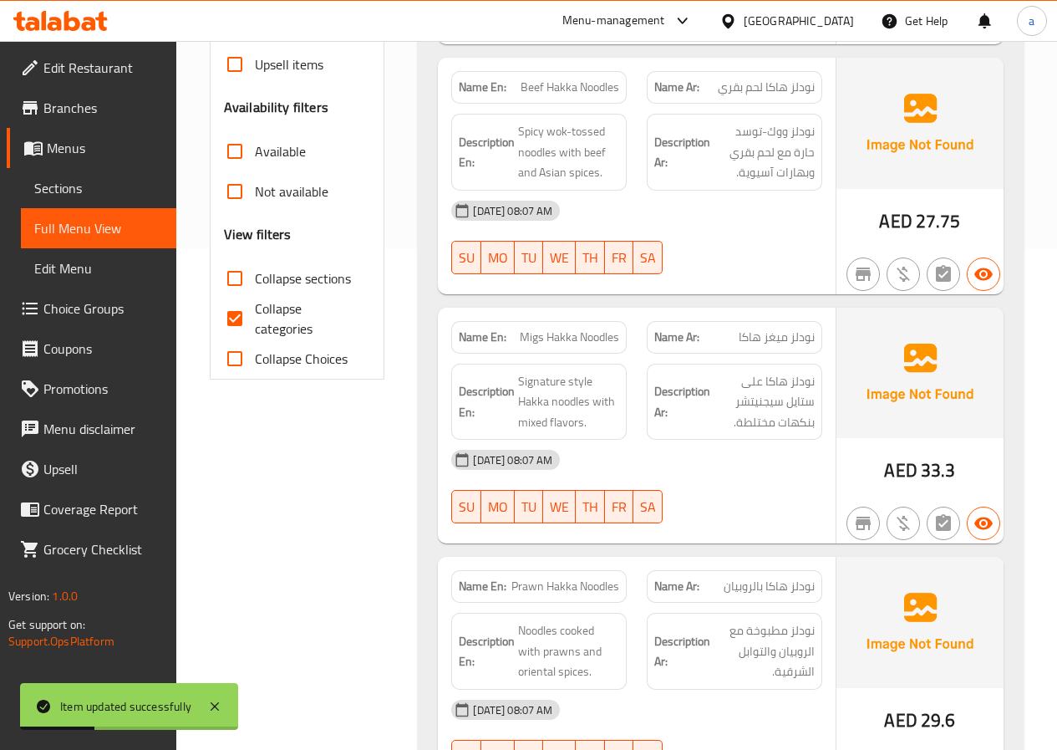
click at [252, 315] on input "Collapse categories" at bounding box center [235, 318] width 40 height 40
checkbox input "false"
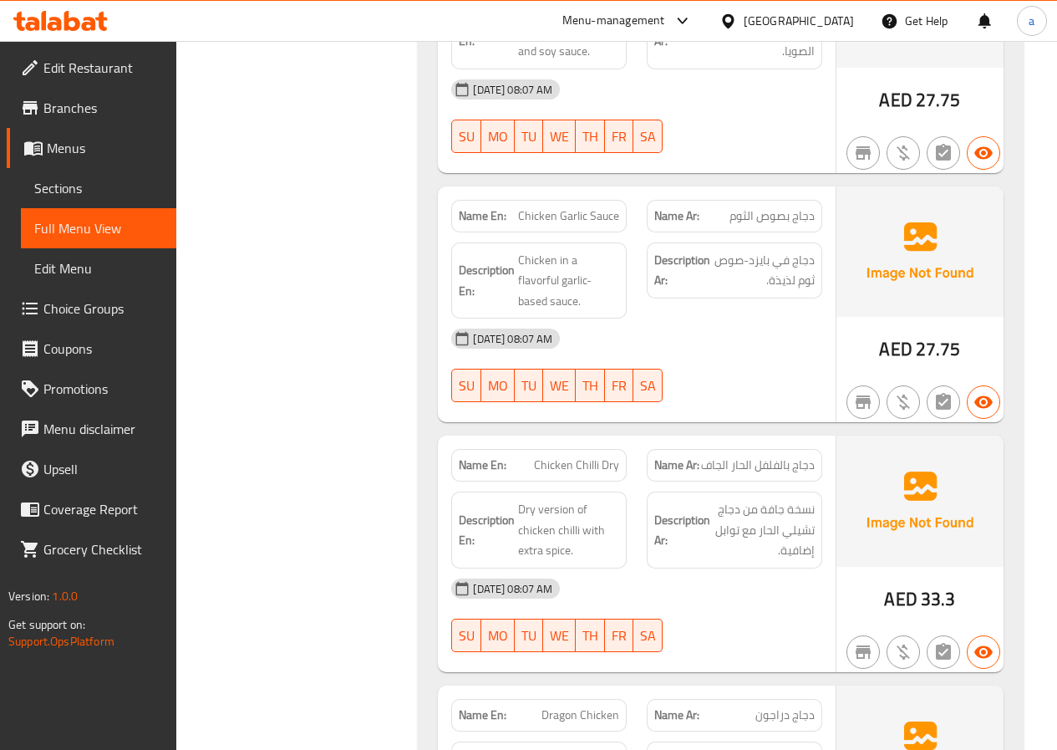
scroll to position [2172, 0]
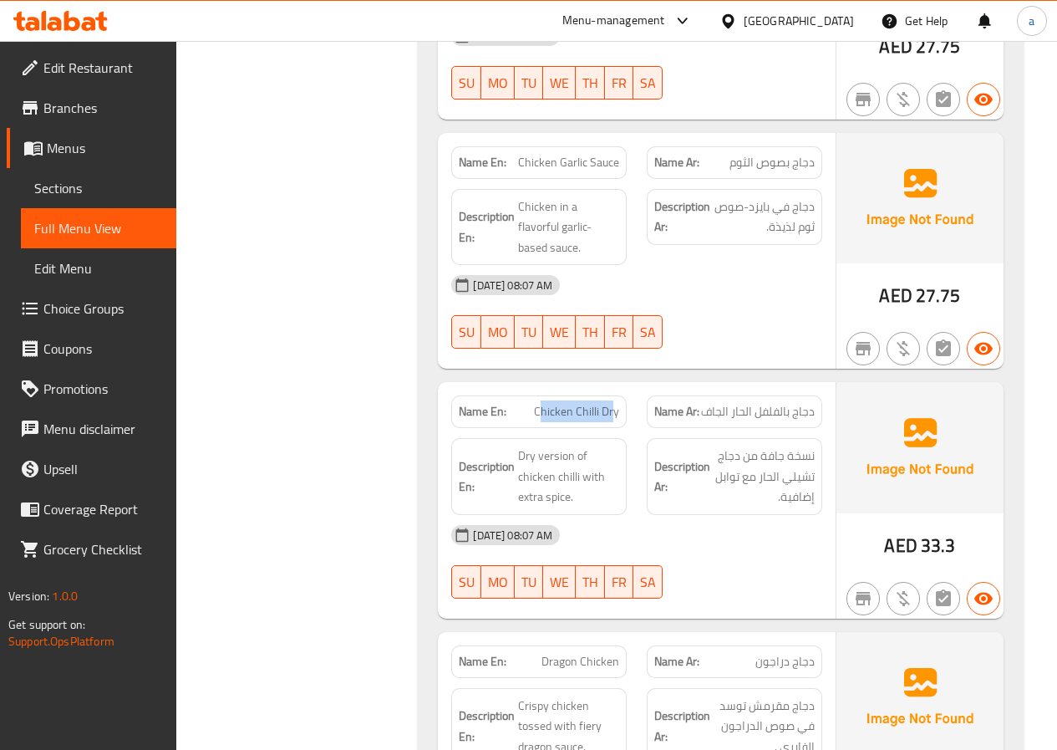
drag, startPoint x: 603, startPoint y: 406, endPoint x: 627, endPoint y: 406, distance: 23.4
click at [627, 406] on div "Name En: Chicken Chilli Dry" at bounding box center [538, 411] width 175 height 33
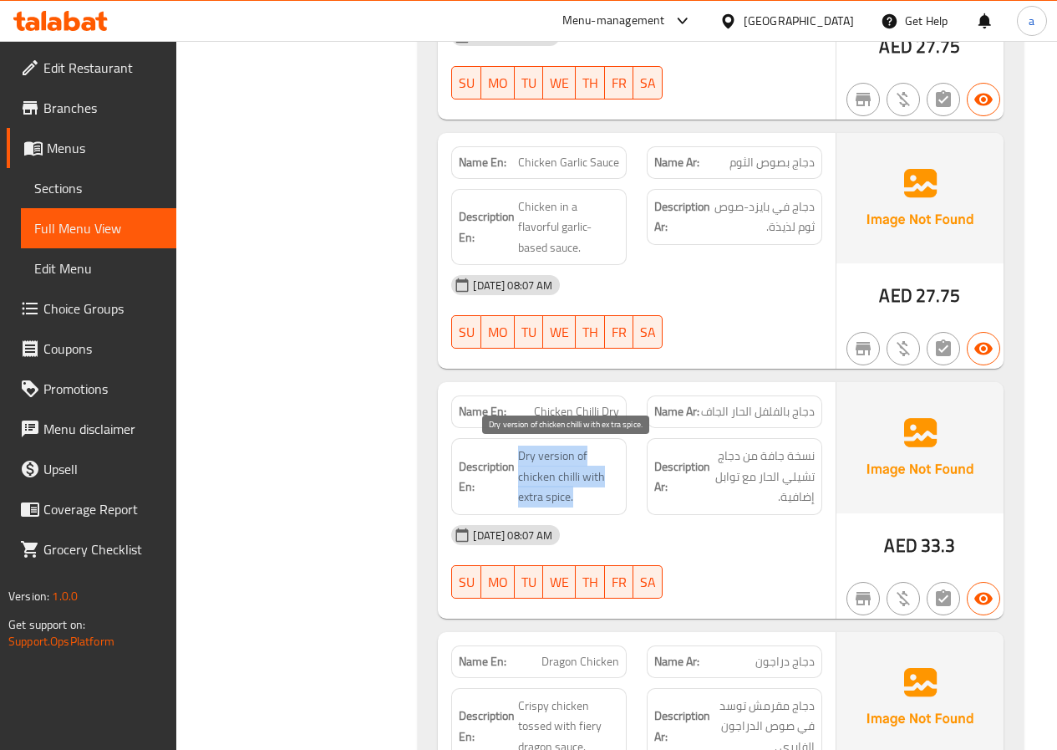
drag, startPoint x: 526, startPoint y: 452, endPoint x: 595, endPoint y: 497, distance: 82.7
click at [595, 497] on span "Dry version of chicken chilli with extra spice." at bounding box center [568, 476] width 101 height 62
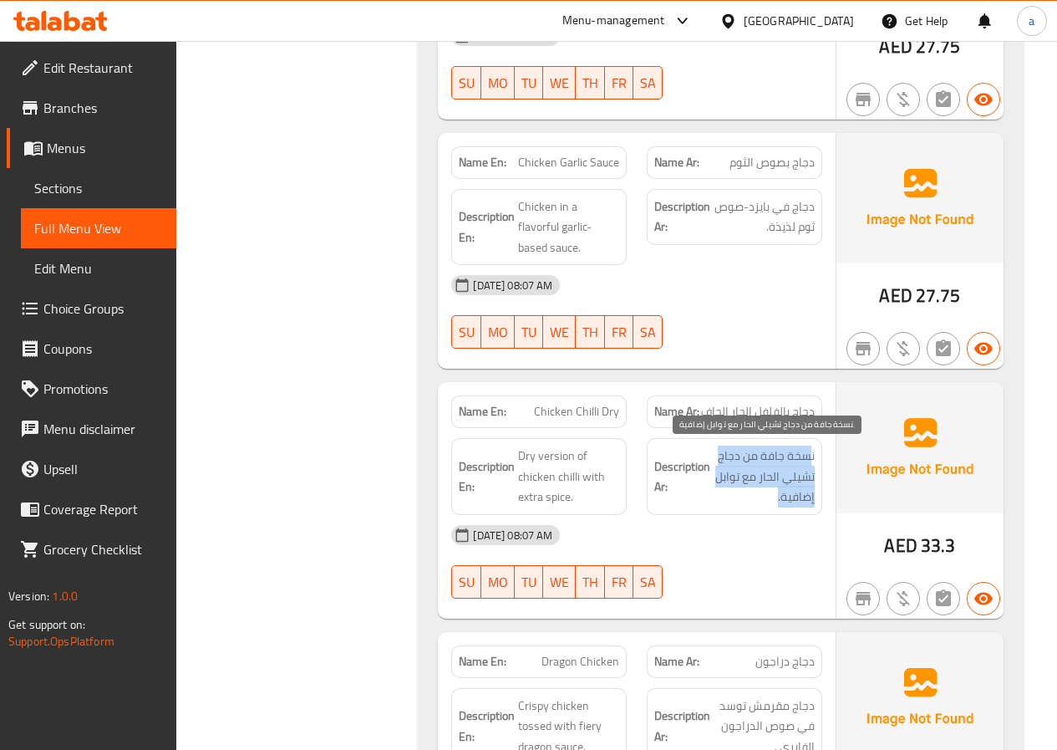
drag, startPoint x: 809, startPoint y: 453, endPoint x: 716, endPoint y: 495, distance: 101.7
click at [716, 495] on span "نسخة جافة من دجاج تشيلي الحار مع توابل إضافية." at bounding box center [764, 476] width 101 height 62
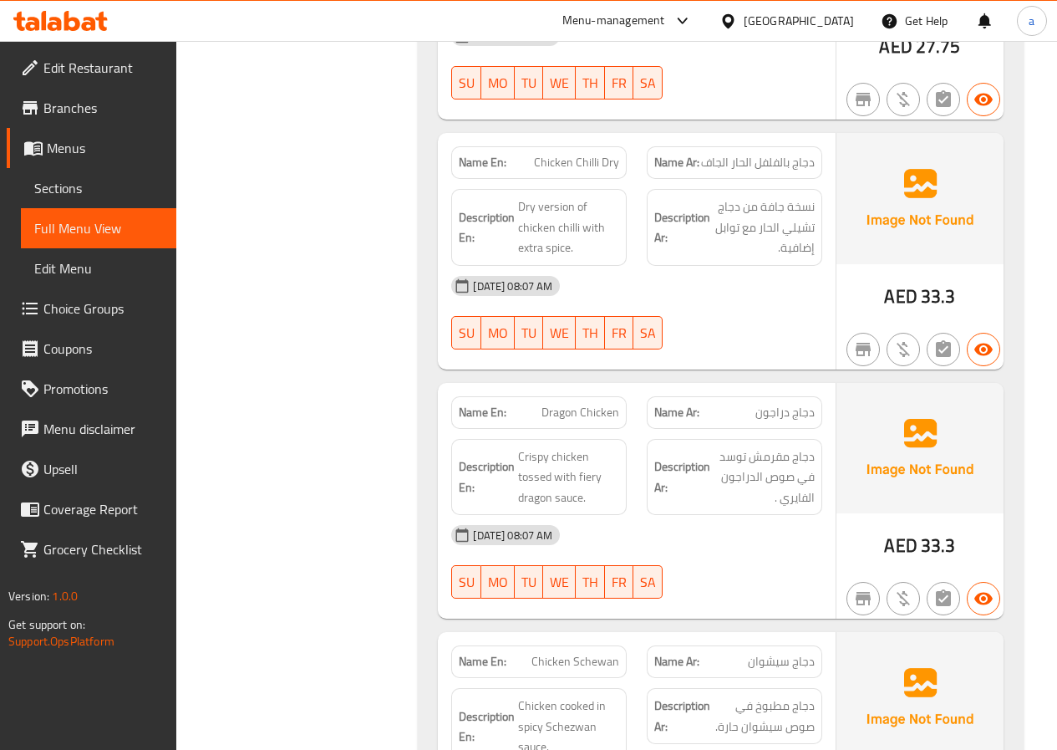
scroll to position [2423, 0]
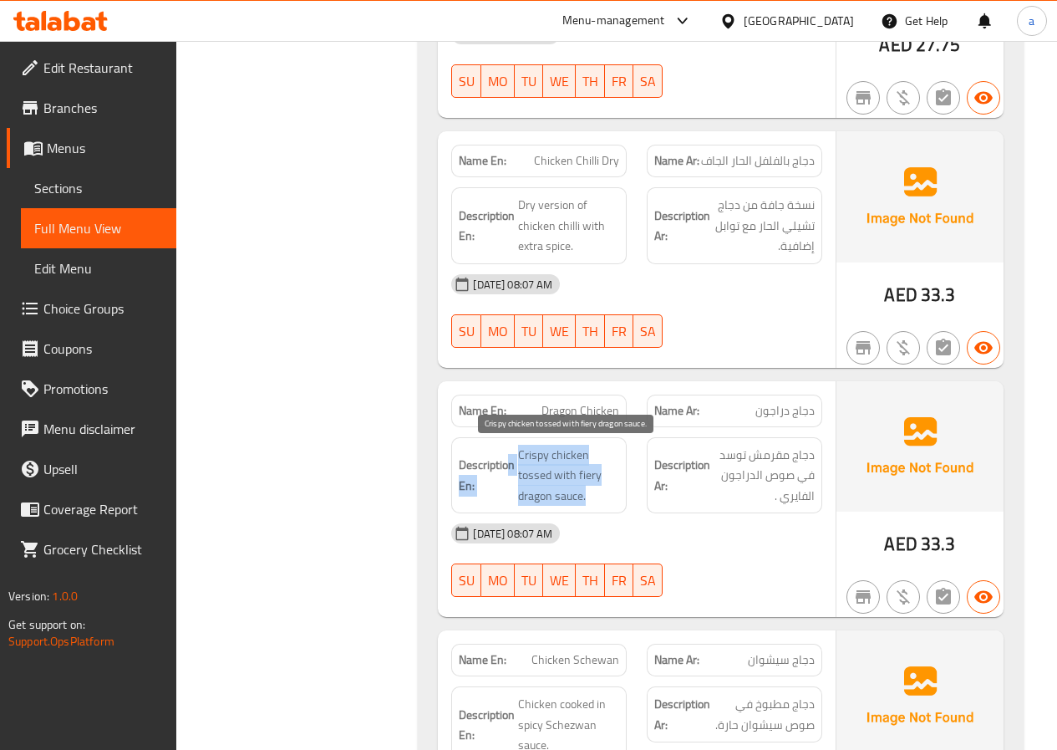
drag, startPoint x: 511, startPoint y: 450, endPoint x: 601, endPoint y: 490, distance: 97.7
click at [602, 490] on h6 "Description En: Crispy chicken tossed with fiery dragon sauce." at bounding box center [539, 476] width 160 height 62
click at [598, 490] on span "Crispy chicken tossed with fiery dragon sauce." at bounding box center [568, 476] width 101 height 62
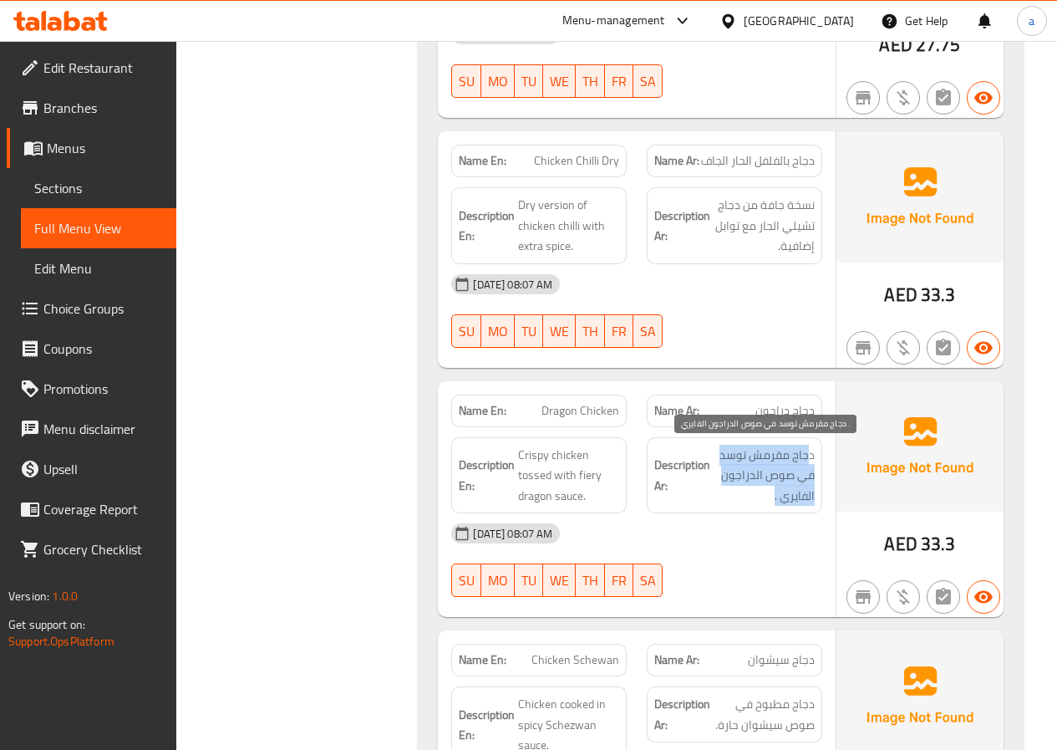
drag, startPoint x: 811, startPoint y: 450, endPoint x: 747, endPoint y: 494, distance: 77.4
click at [747, 494] on span "دجاج مقرمش توسد في صوص الدراجون الفايري ." at bounding box center [764, 476] width 101 height 62
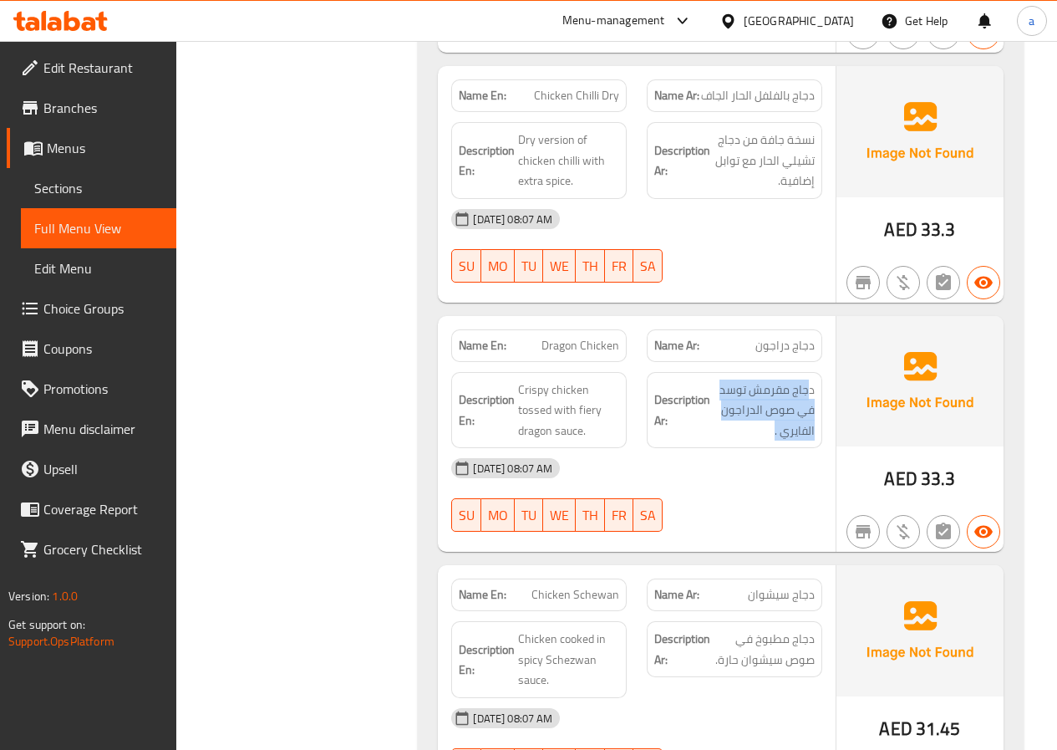
scroll to position [2590, 0]
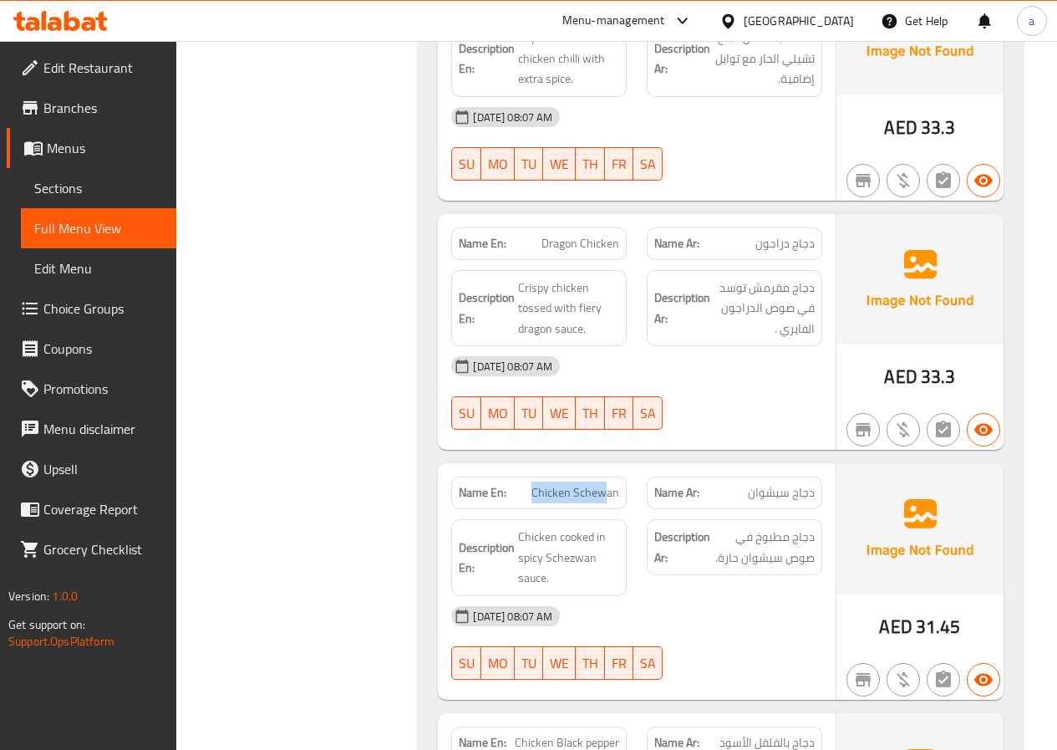
drag, startPoint x: 535, startPoint y: 488, endPoint x: 622, endPoint y: 488, distance: 86.9
click at [606, 488] on span "Chicken Schewan" at bounding box center [575, 493] width 88 height 18
drag, startPoint x: 763, startPoint y: 494, endPoint x: 807, endPoint y: 490, distance: 44.5
click at [807, 490] on span "دجاج سيشوان" at bounding box center [781, 493] width 67 height 18
drag, startPoint x: 597, startPoint y: 547, endPoint x: 570, endPoint y: 551, distance: 27.9
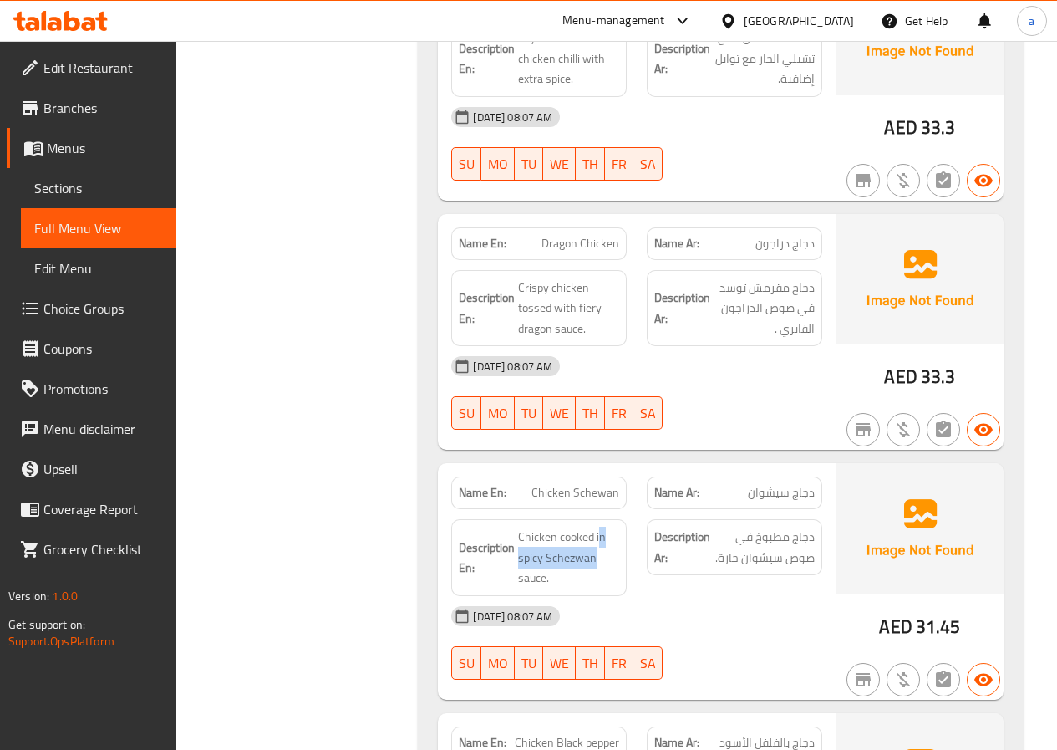
click at [580, 550] on span "Chicken cooked in spicy Schezwan sauce." at bounding box center [568, 557] width 101 height 62
drag, startPoint x: 508, startPoint y: 536, endPoint x: 560, endPoint y: 537, distance: 51.8
click at [560, 537] on h6 "Description En: Chicken cooked in spicy Schezwan sauce." at bounding box center [539, 557] width 160 height 62
click at [534, 537] on span "Chicken cooked in spicy Schezwan sauce." at bounding box center [568, 557] width 101 height 62
click at [516, 532] on h6 "Description En: Chicken cooked in spicy Schezwan sauce." at bounding box center [539, 557] width 160 height 62
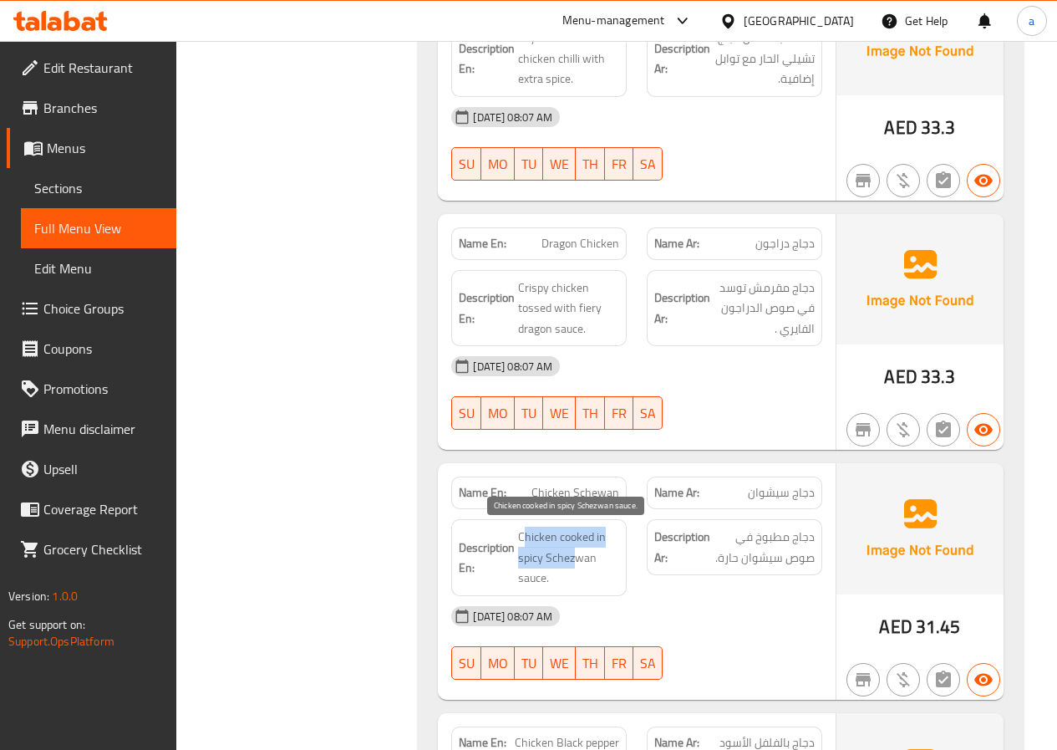
drag, startPoint x: 530, startPoint y: 538, endPoint x: 577, endPoint y: 565, distance: 53.9
click at [577, 564] on span "Chicken cooked in spicy Schezwan sauce." at bounding box center [568, 557] width 101 height 62
click at [516, 526] on div "Description En: Chicken cooked in spicy Schezwan sauce." at bounding box center [538, 557] width 175 height 77
drag, startPoint x: 518, startPoint y: 529, endPoint x: 683, endPoint y: 552, distance: 166.3
click at [595, 582] on span "Chicken cooked in spicy Schezwan sauce." at bounding box center [568, 557] width 101 height 62
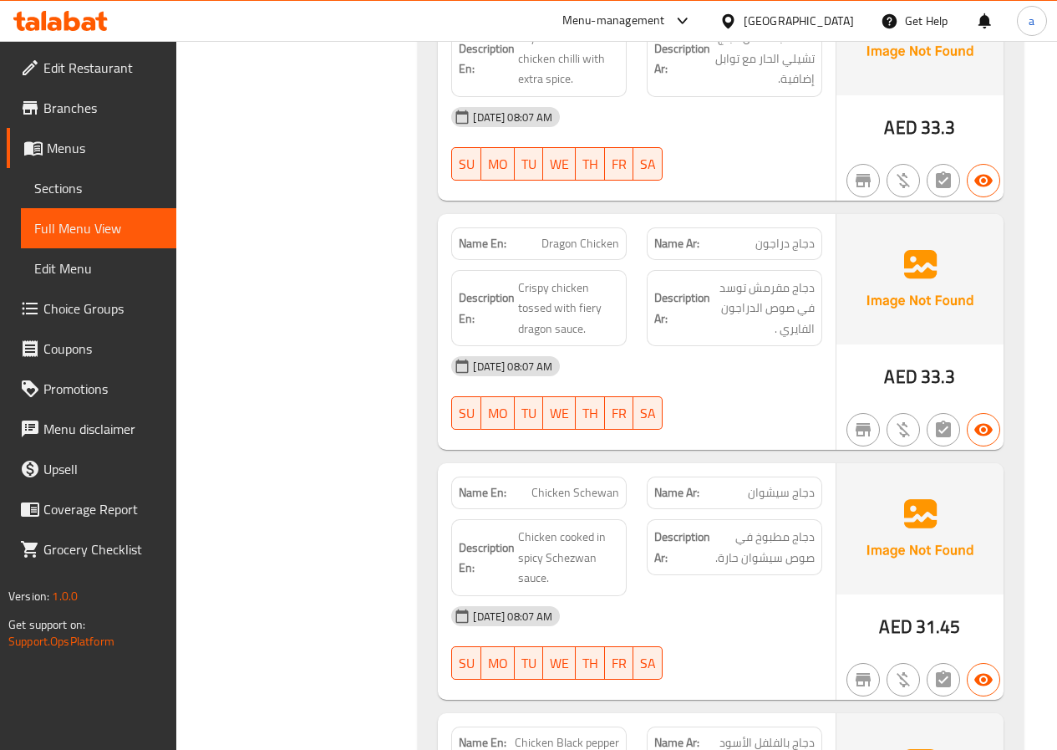
drag, startPoint x: 763, startPoint y: 543, endPoint x: 706, endPoint y: 576, distance: 65.5
click at [706, 576] on div "Description Ar: دجاج مطبوخ في صوص سيشوان حارة." at bounding box center [735, 557] width 196 height 97
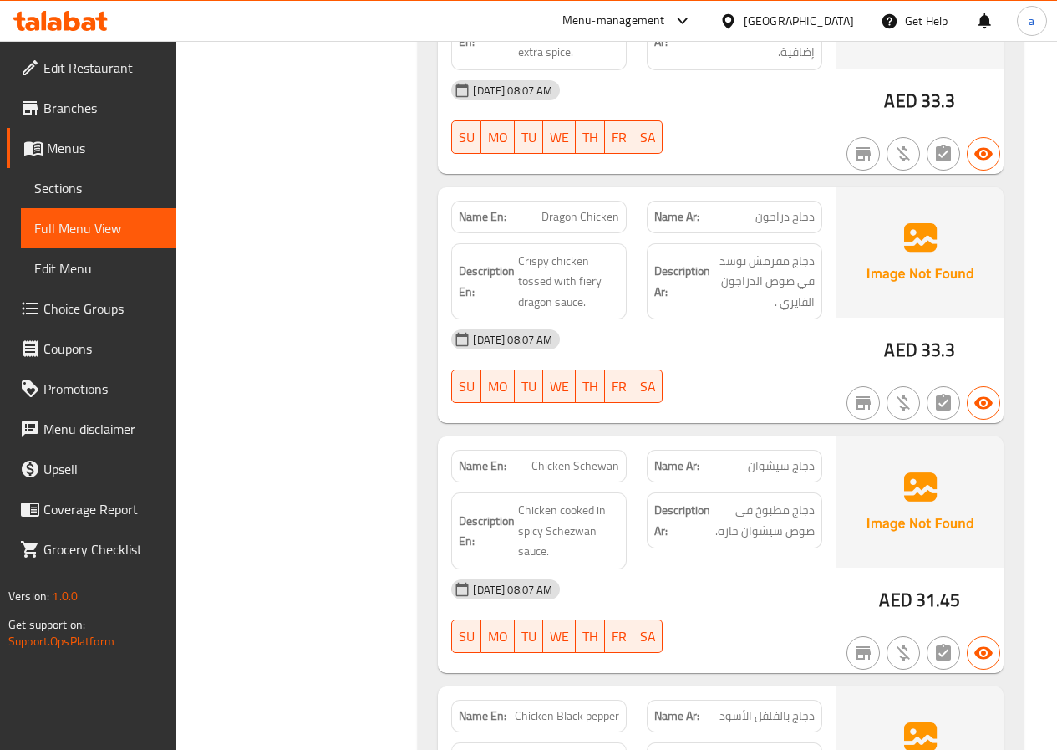
scroll to position [3008, 0]
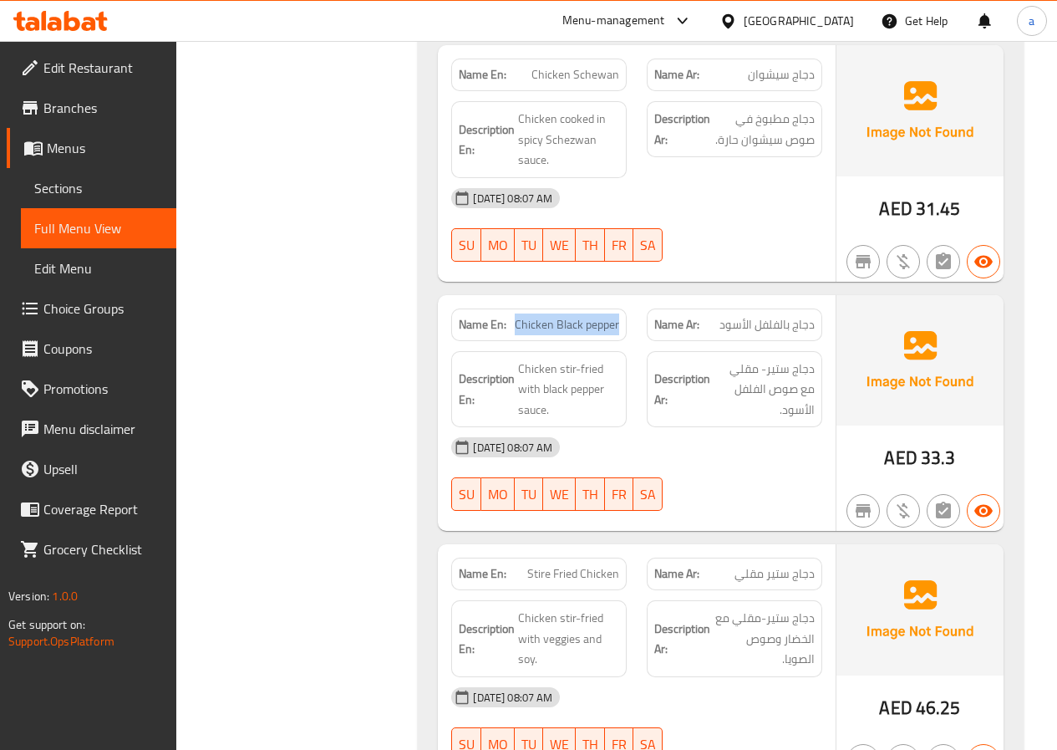
drag, startPoint x: 516, startPoint y: 315, endPoint x: 665, endPoint y: 334, distance: 150.0
click at [620, 328] on div "Name En: Chicken Black pepper" at bounding box center [538, 324] width 175 height 33
drag, startPoint x: 704, startPoint y: 328, endPoint x: 788, endPoint y: 325, distance: 84.4
click at [787, 325] on p "Name Ar: دجاج بالفلفل الأسود" at bounding box center [734, 325] width 160 height 18
click at [602, 389] on span "Chicken stir-fried with black pepper sauce." at bounding box center [568, 389] width 101 height 62
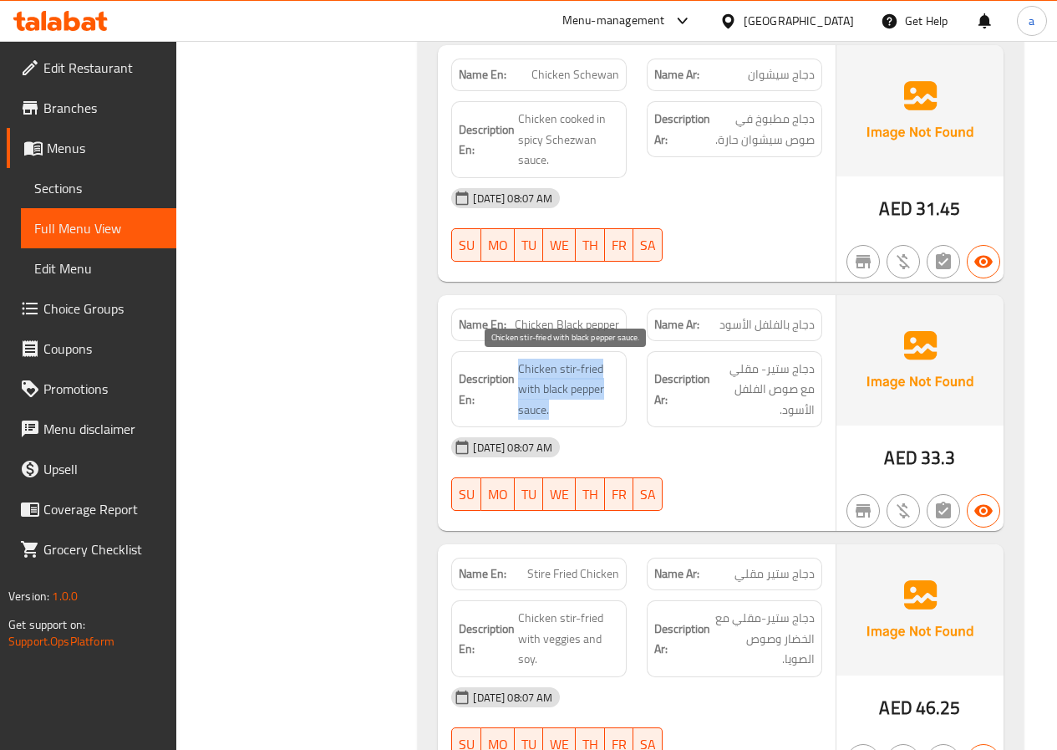
drag, startPoint x: 556, startPoint y: 413, endPoint x: 521, endPoint y: 365, distance: 59.2
click at [521, 365] on span "Chicken stir-fried with black pepper sauce." at bounding box center [568, 389] width 101 height 62
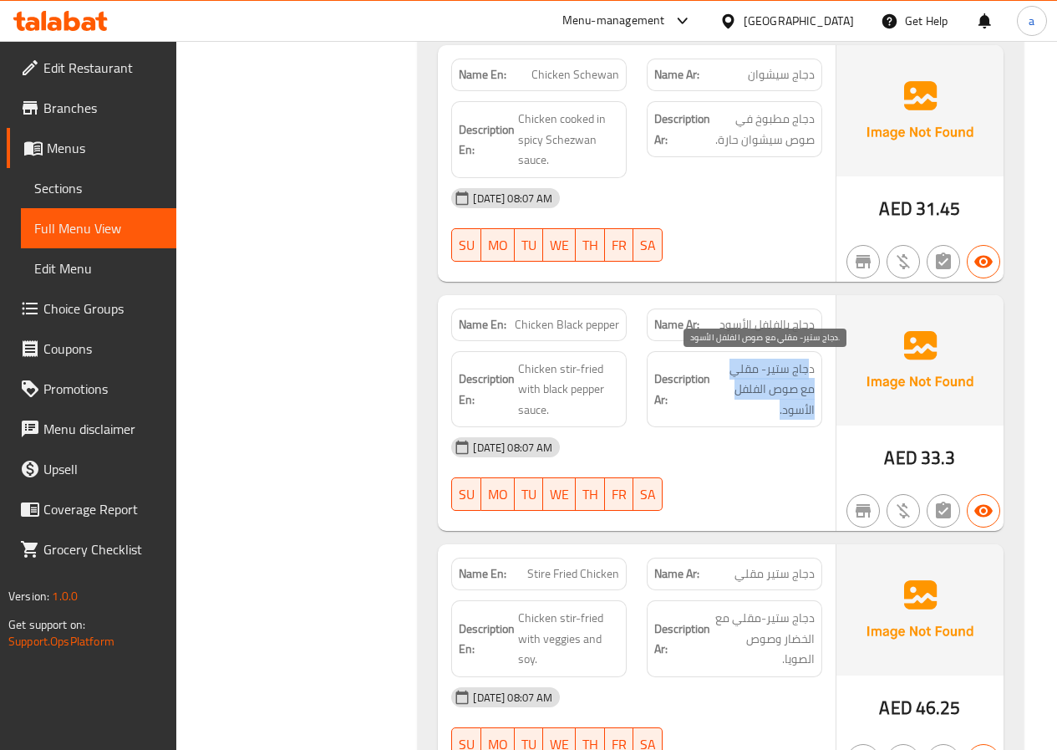
drag, startPoint x: 812, startPoint y: 367, endPoint x: 713, endPoint y: 389, distance: 102.0
click at [714, 389] on span "دجاج ستير- مقلي مع صوص الفلفل الأسود." at bounding box center [764, 389] width 101 height 62
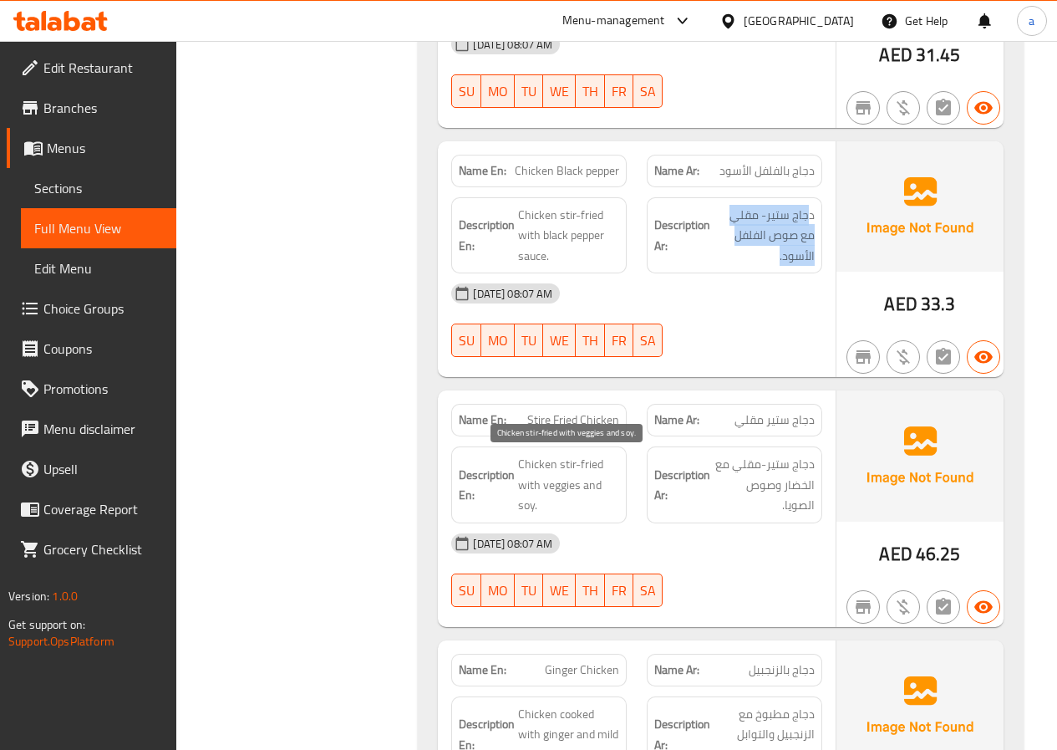
scroll to position [3175, 0]
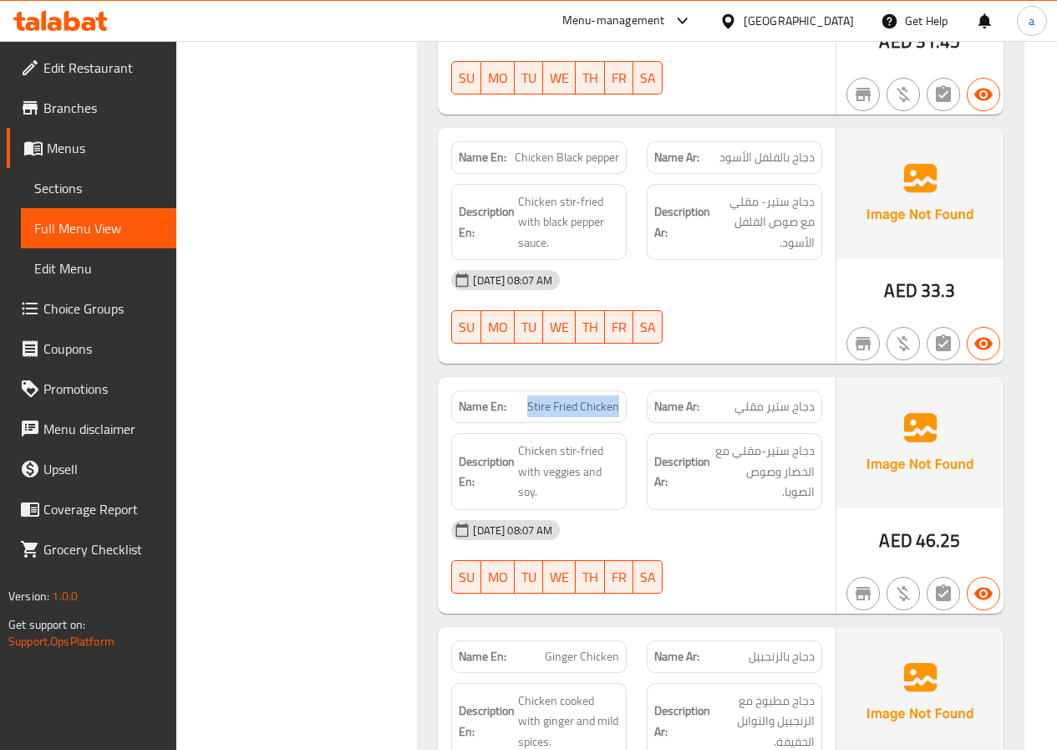
drag, startPoint x: 517, startPoint y: 404, endPoint x: 619, endPoint y: 404, distance: 101.9
click at [619, 404] on p "Name En: Stire Fried Chicken" at bounding box center [539, 407] width 160 height 18
drag, startPoint x: 745, startPoint y: 396, endPoint x: 822, endPoint y: 399, distance: 76.9
click at [822, 399] on div "Name Ar: دجاج ستير مقلي" at bounding box center [735, 406] width 196 height 53
click at [769, 445] on span "دجاج ستير-مقلي مع الخضار وصوص الصويا." at bounding box center [764, 471] width 101 height 62
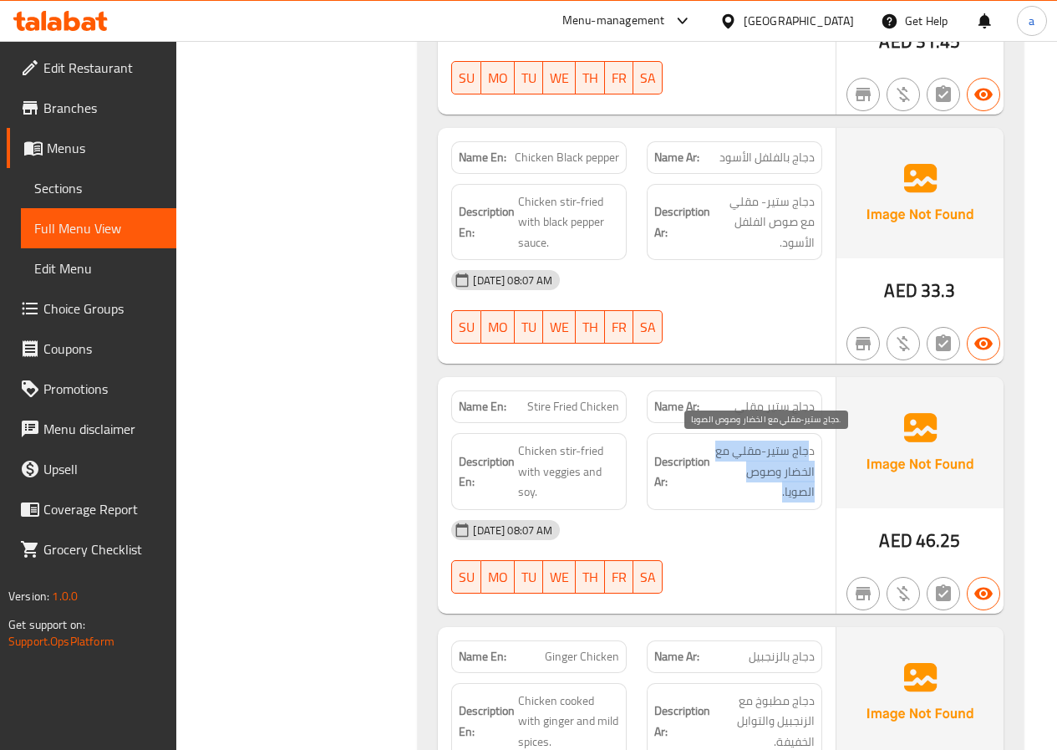
drag, startPoint x: 811, startPoint y: 445, endPoint x: 740, endPoint y: 492, distance: 85.5
click at [740, 492] on span "دجاج ستير-مقلي مع الخضار وصوص الصويا." at bounding box center [764, 471] width 101 height 62
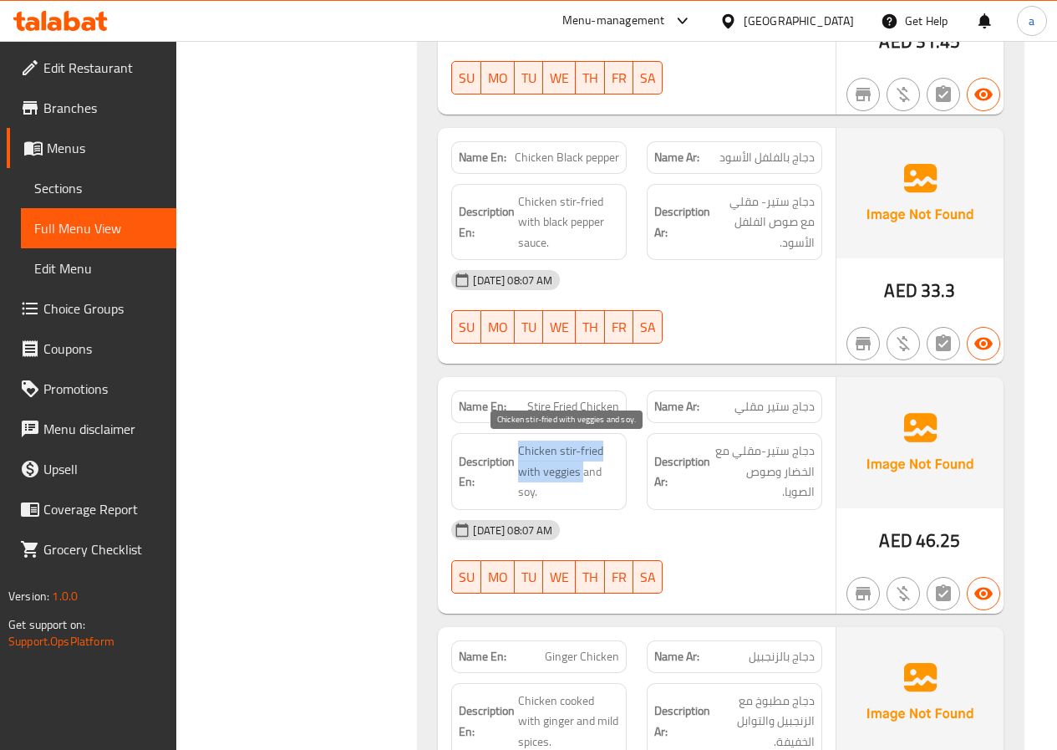
drag, startPoint x: 525, startPoint y: 450, endPoint x: 582, endPoint y: 481, distance: 65.4
click at [582, 481] on span "Chicken stir-fried with veggies and soy." at bounding box center [568, 471] width 101 height 62
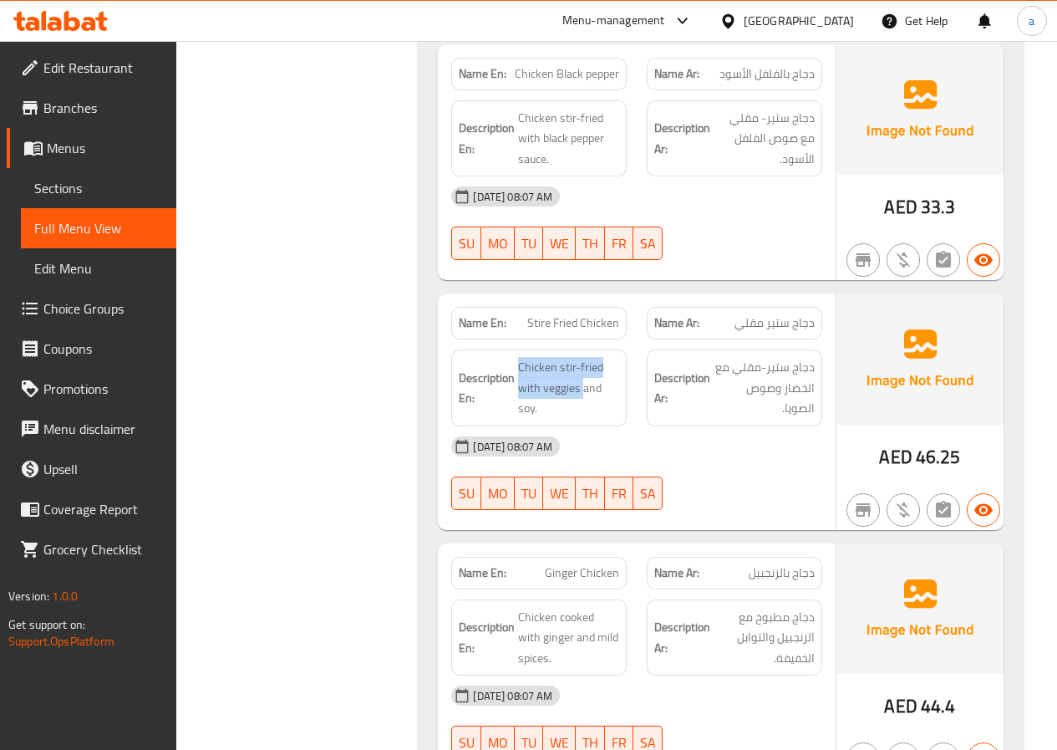
scroll to position [3342, 0]
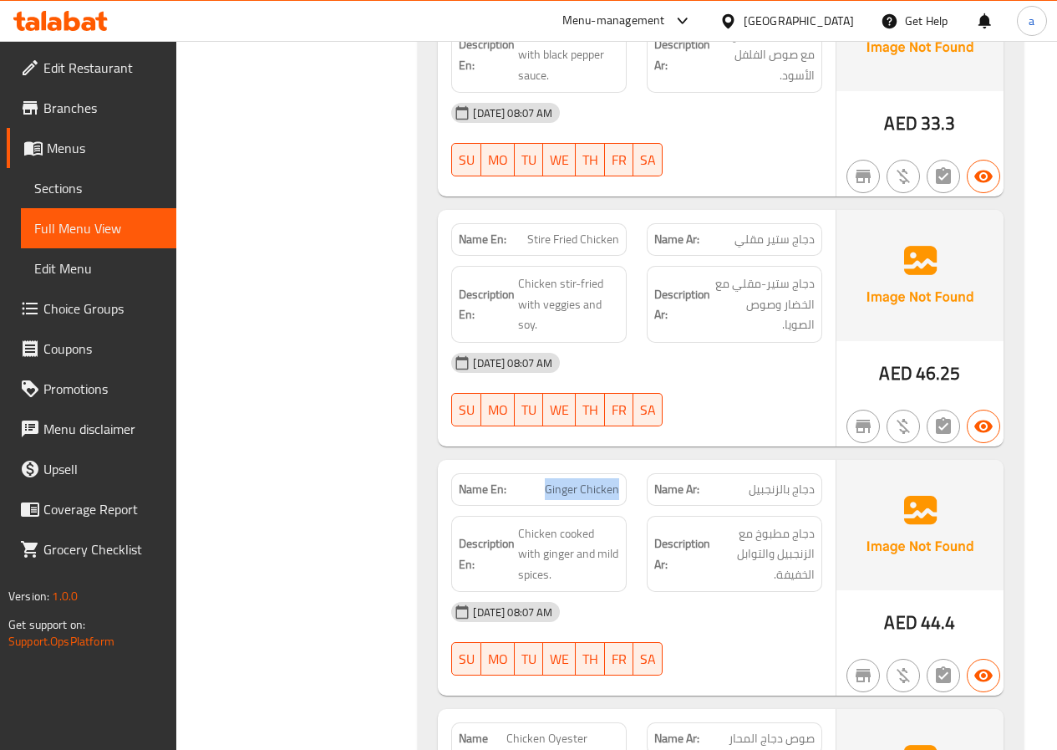
drag, startPoint x: 535, startPoint y: 489, endPoint x: 632, endPoint y: 480, distance: 97.4
click at [632, 480] on div "Name En: Ginger Chicken" at bounding box center [539, 489] width 196 height 53
drag, startPoint x: 742, startPoint y: 481, endPoint x: 795, endPoint y: 481, distance: 52.6
click at [795, 481] on p "Name Ar: دجاج بالزنجبيل" at bounding box center [734, 489] width 160 height 18
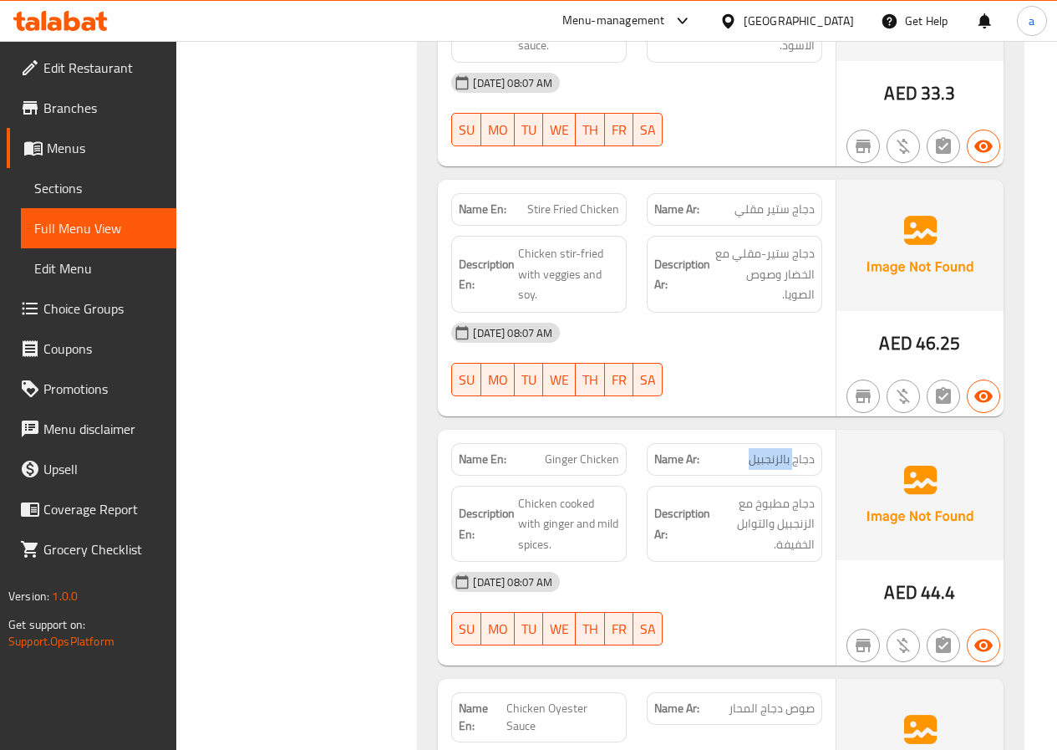
scroll to position [3426, 0]
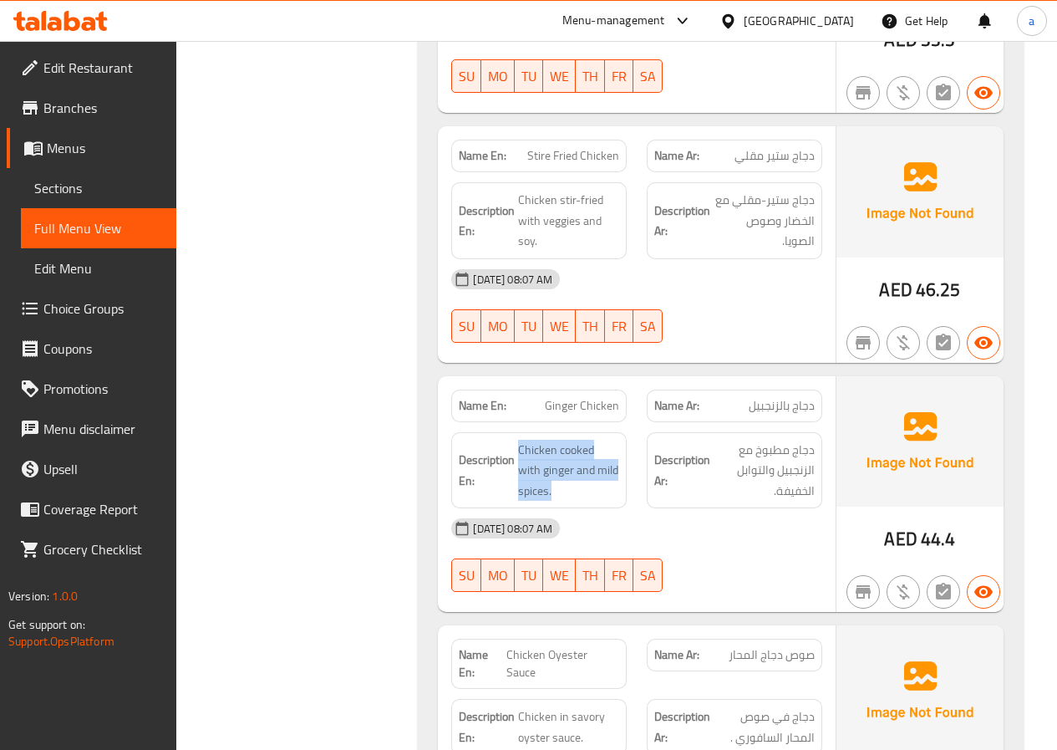
drag, startPoint x: 568, startPoint y: 481, endPoint x: 533, endPoint y: 444, distance: 51.4
click at [521, 445] on span "Chicken cooked with ginger and mild spices." at bounding box center [568, 471] width 101 height 62
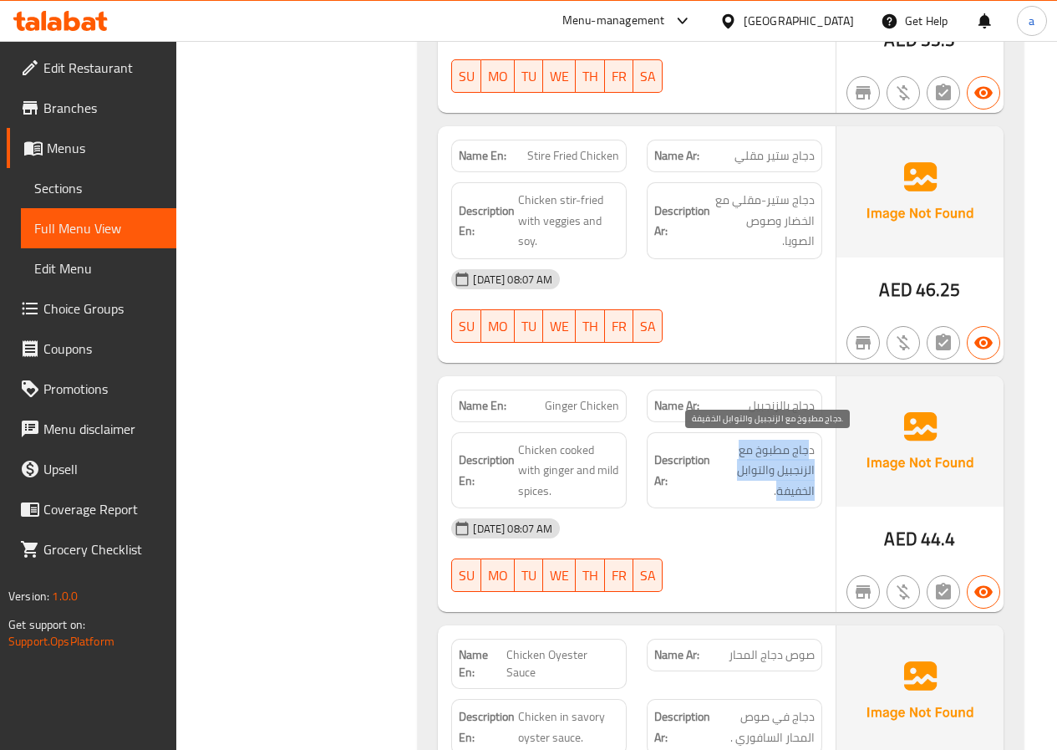
drag, startPoint x: 790, startPoint y: 485, endPoint x: 808, endPoint y: 441, distance: 46.9
click at [808, 441] on span "دجاج مطبوخ مع الزنجبيل والتوابل الخفيفة." at bounding box center [764, 471] width 101 height 62
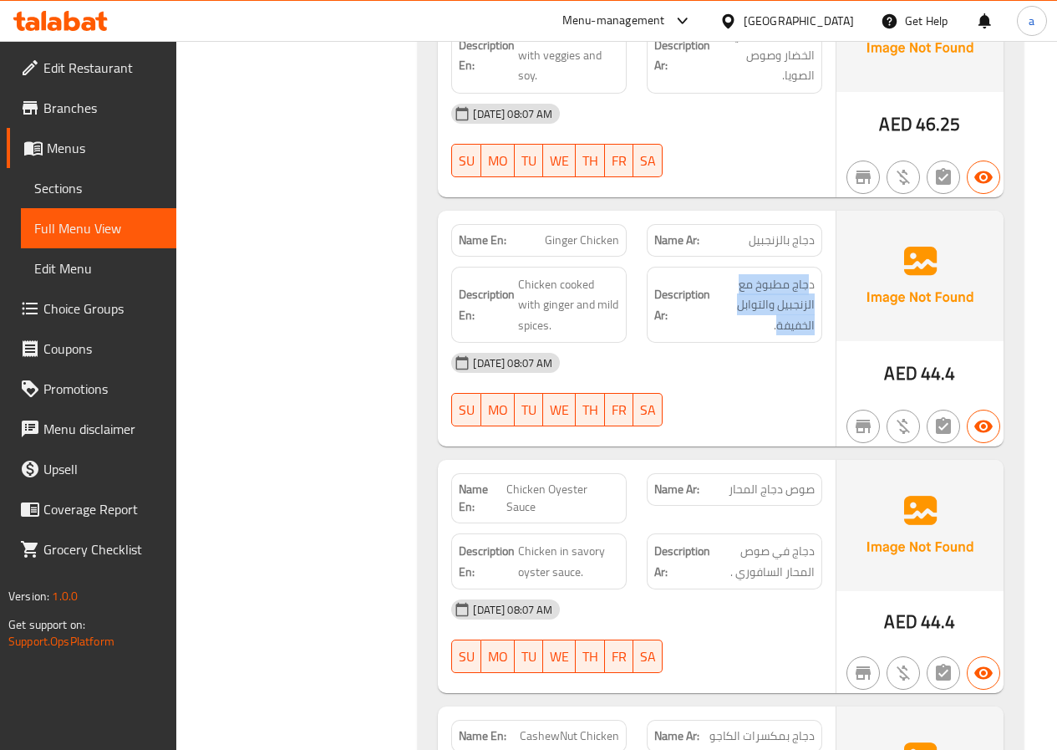
scroll to position [3593, 0]
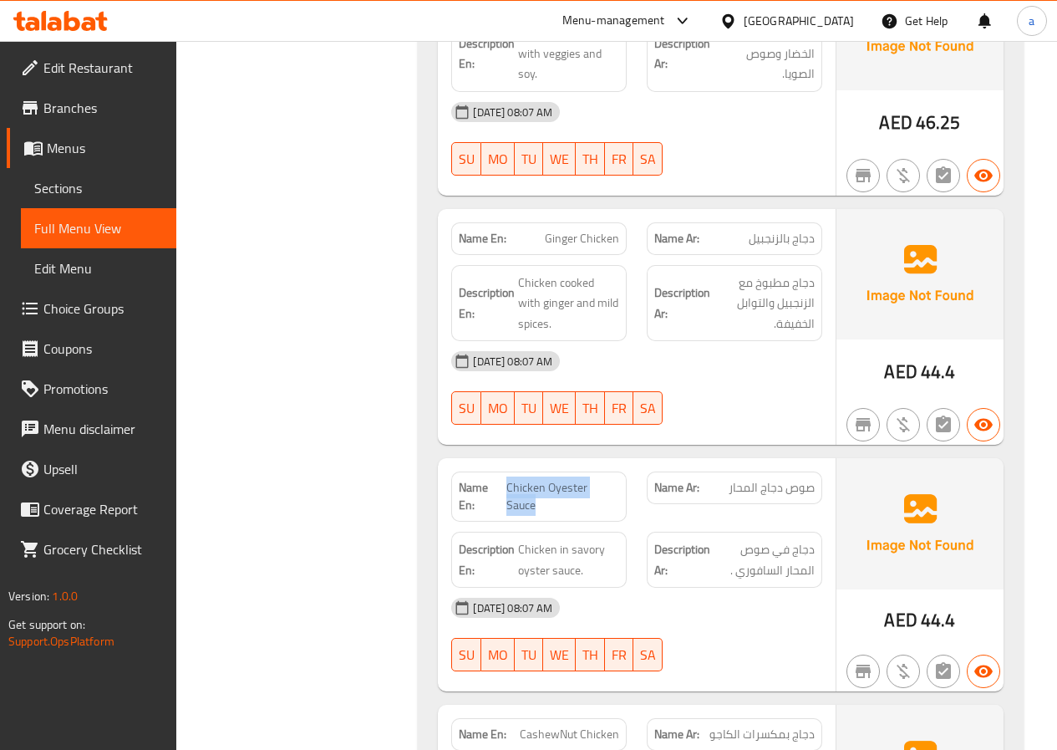
drag, startPoint x: 601, startPoint y: 485, endPoint x: 509, endPoint y: 485, distance: 91.9
click at [509, 485] on div "Name En: Chicken Oyester Sauce" at bounding box center [538, 496] width 175 height 50
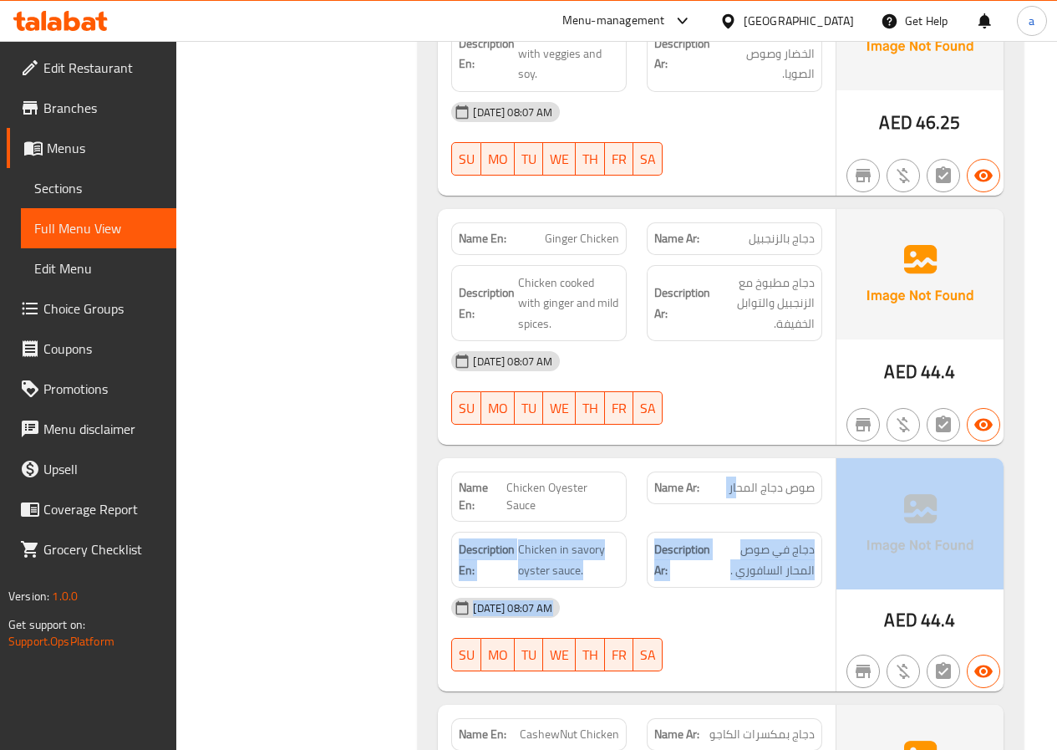
drag, startPoint x: 740, startPoint y: 480, endPoint x: 836, endPoint y: 496, distance: 97.5
click at [851, 487] on div "Name En: Chicken Oyester Sauce Name Ar: صوص دجاج المحار Description En: Chicken…" at bounding box center [721, 574] width 566 height 233
click at [797, 539] on span "دجاج في صوص المحار السافوري ." at bounding box center [764, 559] width 101 height 41
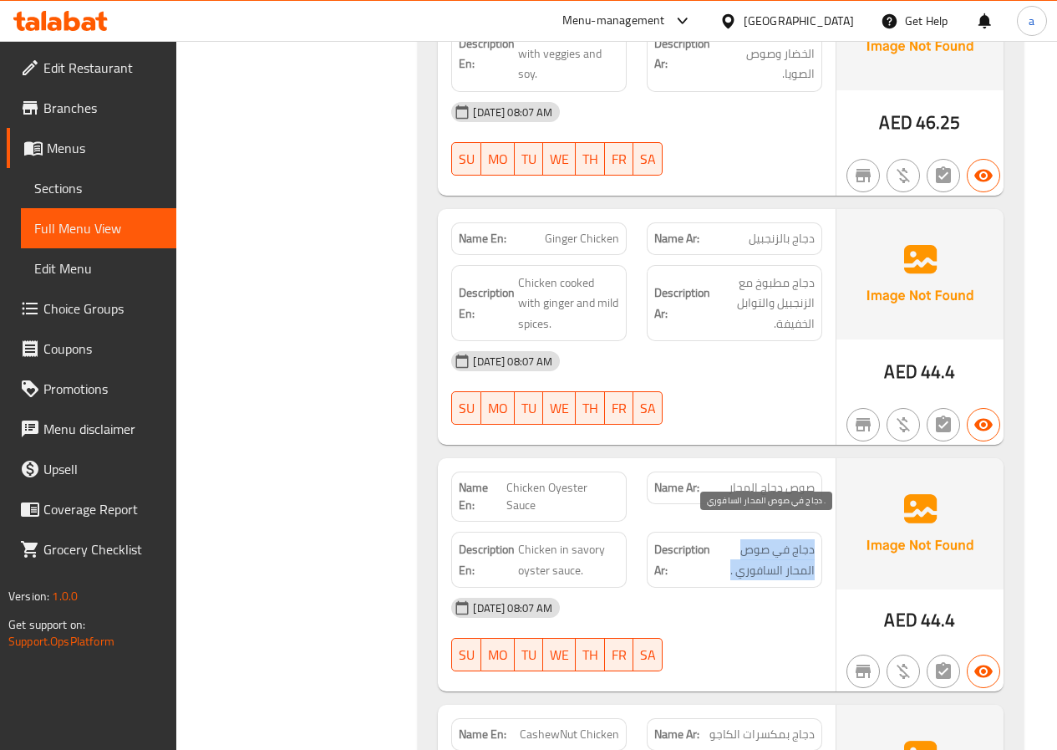
drag, startPoint x: 824, startPoint y: 527, endPoint x: 714, endPoint y: 556, distance: 113.3
click at [714, 556] on div "Description Ar: دجاج في صوص المحار السافوري ." at bounding box center [735, 559] width 196 height 76
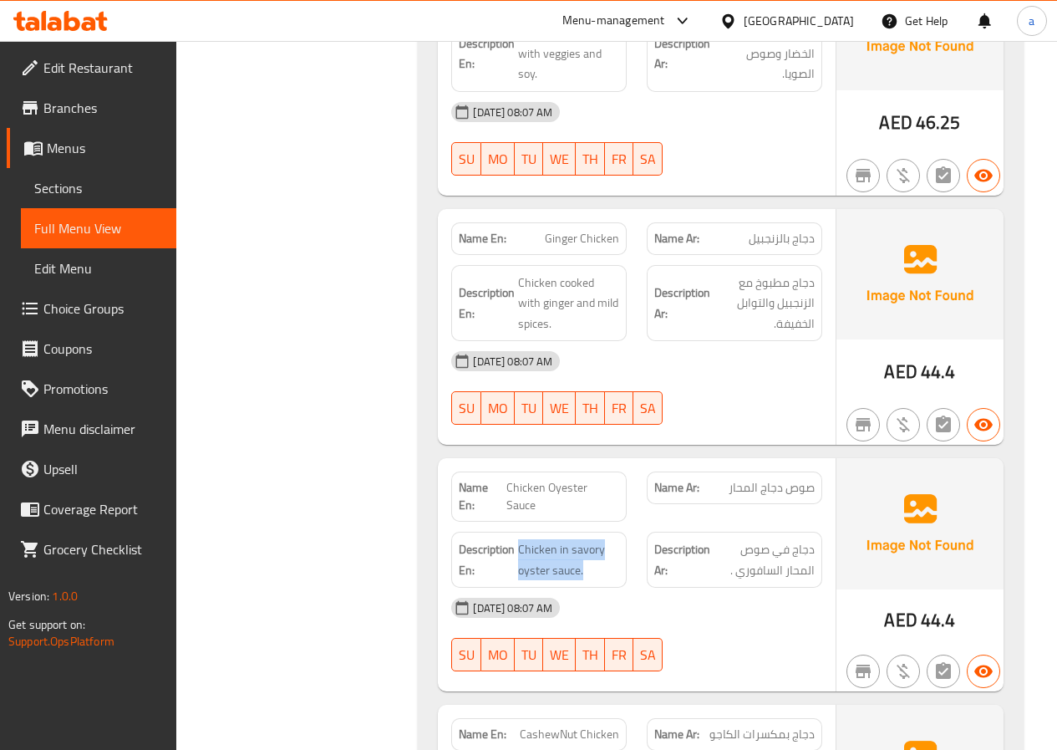
drag, startPoint x: 596, startPoint y: 547, endPoint x: 519, endPoint y: 520, distance: 81.7
click at [519, 531] on div "Description En: Chicken in savory oyster sauce." at bounding box center [538, 559] width 175 height 56
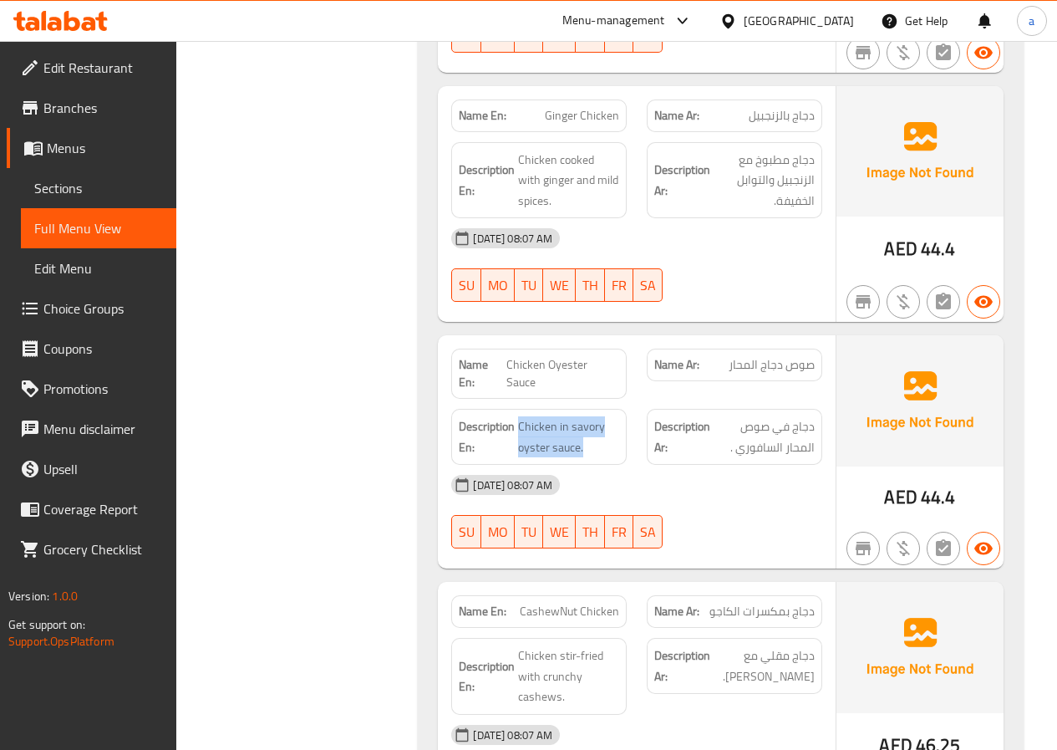
scroll to position [3760, 0]
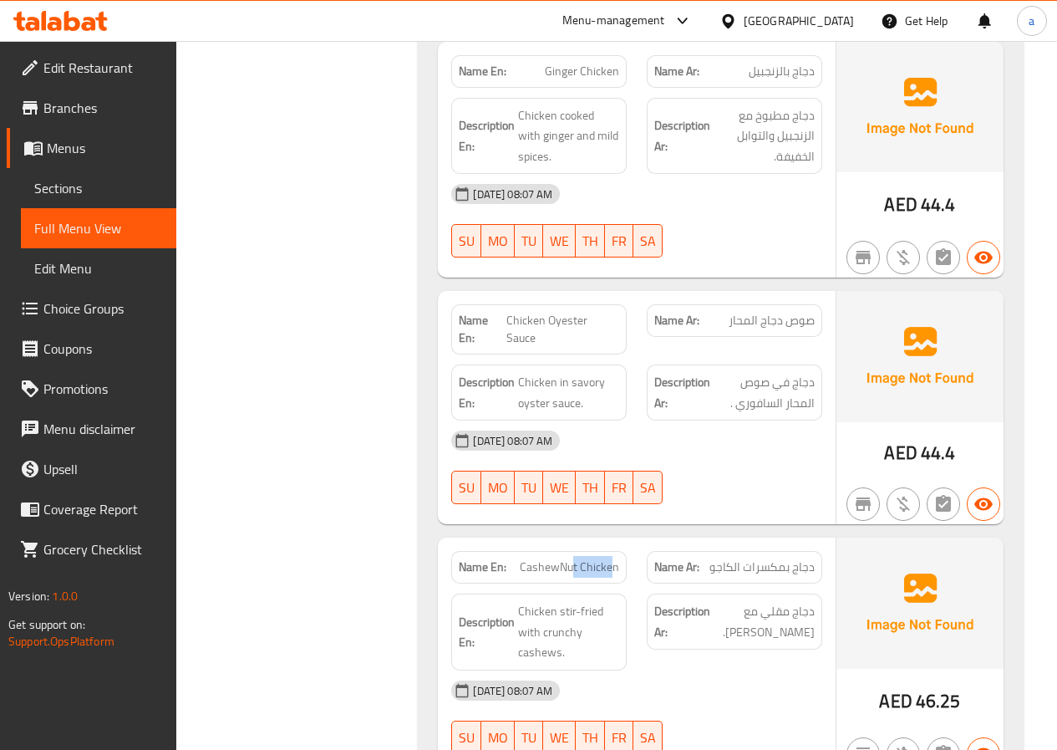
drag, startPoint x: 615, startPoint y: 549, endPoint x: 541, endPoint y: 546, distance: 74.4
click at [547, 558] on span "CashewNut Chicken" at bounding box center [569, 567] width 99 height 18
click at [525, 558] on span "CashewNut Chicken" at bounding box center [569, 567] width 99 height 18
drag, startPoint x: 525, startPoint y: 543, endPoint x: 634, endPoint y: 541, distance: 109.5
click at [633, 543] on div "Name En: CashewNut Chicken" at bounding box center [539, 567] width 196 height 53
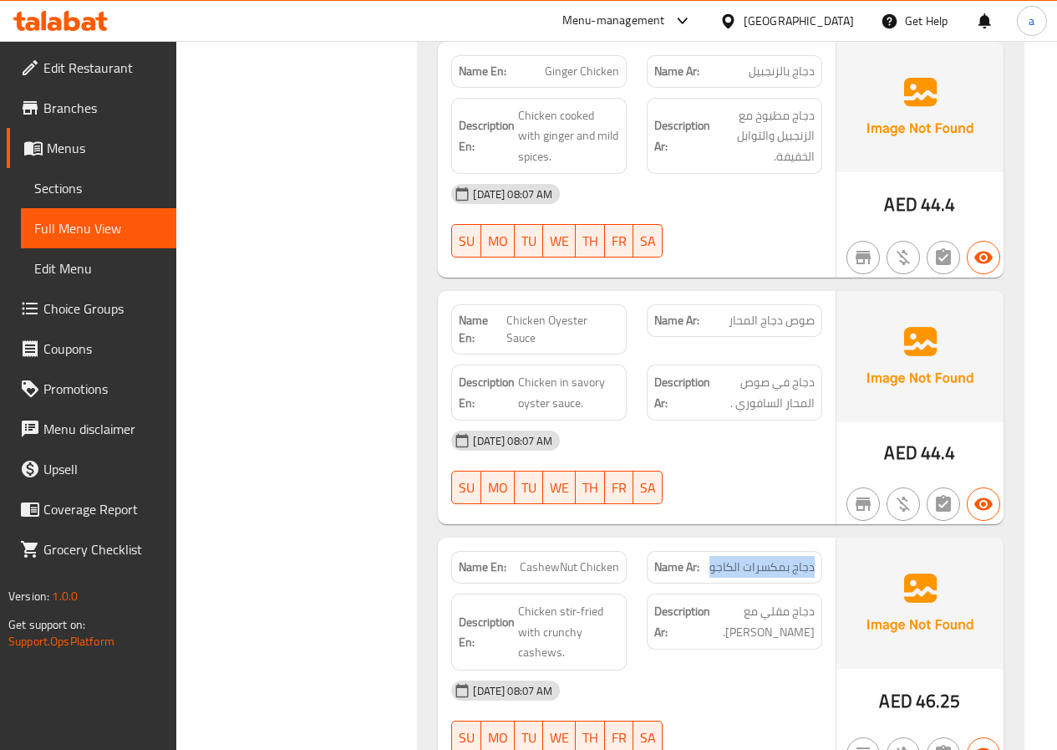
drag
click at [832, 538] on div "Name En: CashewNut Chicken Name Ar: دجاج بمكسرات الكاجو Description En: Chicken…" at bounding box center [637, 655] width 398 height 236
click at [816, 593] on div "Description Ar: دجاج مقلي مع كاجو مقرمش." at bounding box center [734, 621] width 175 height 56
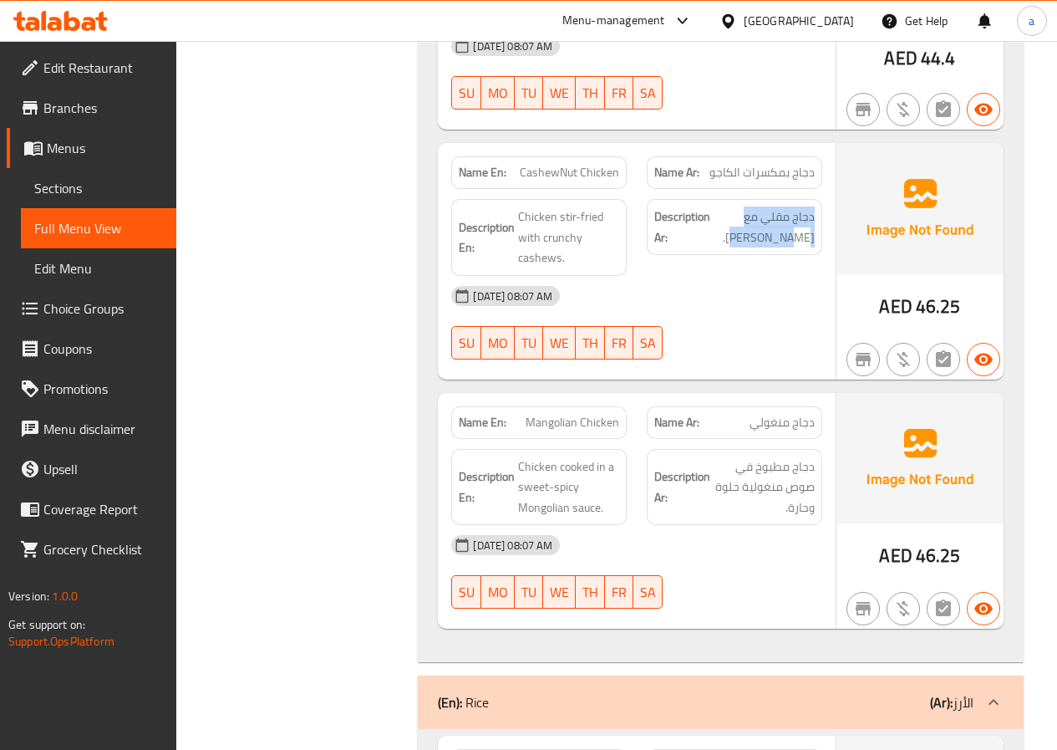
scroll to position [4178, 0]
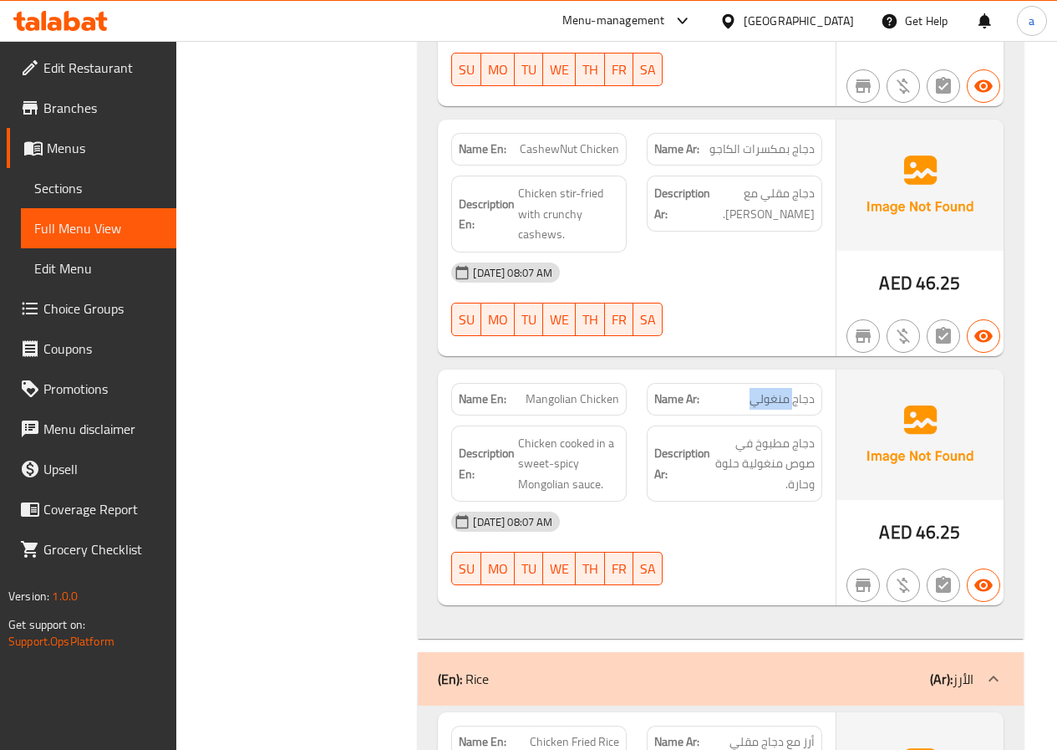
click at [795, 390] on span "دجاج منغولي" at bounding box center [782, 399] width 65 height 18
click at [809, 433] on span "دجاج مطبوخ في صوص منغولية حلوة وحارة." at bounding box center [764, 464] width 101 height 62
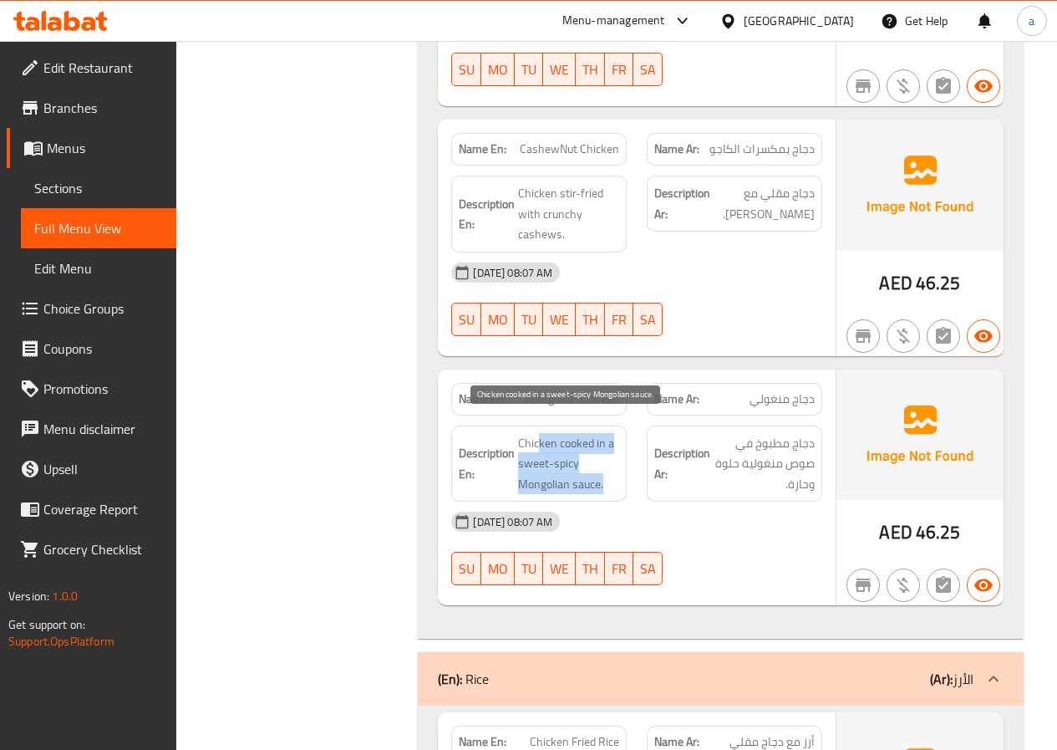
click at [536, 415] on div "Description En: Chicken cooked in a sweet-spicy Mongolian sauce." at bounding box center [539, 463] width 196 height 97
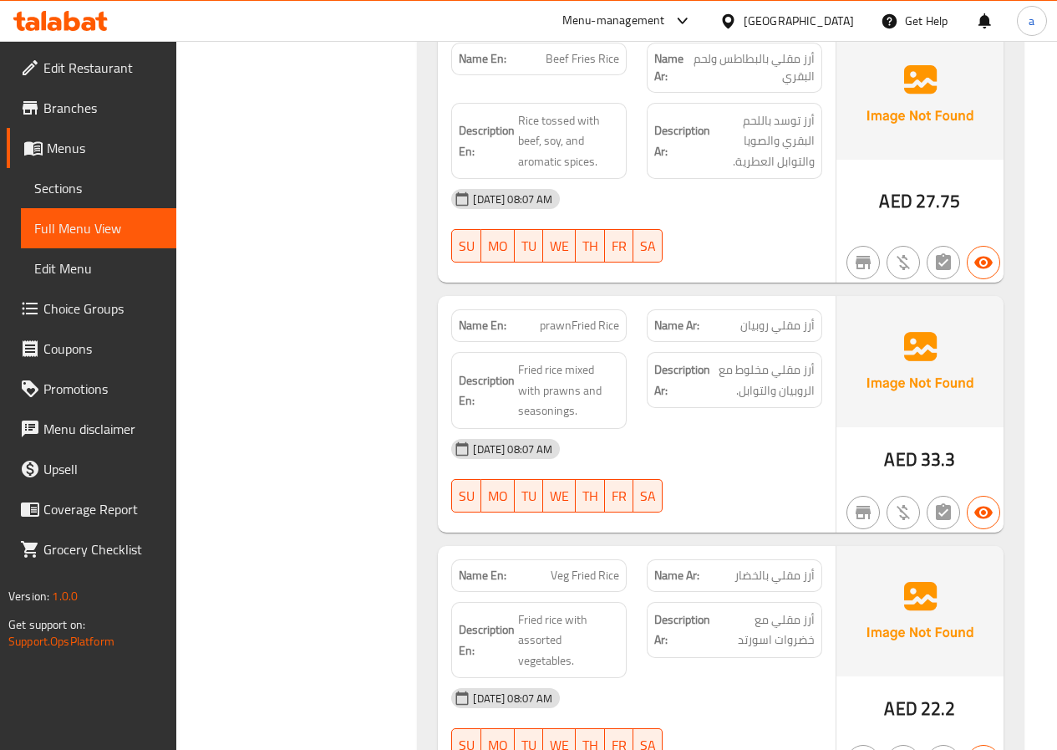
scroll to position [5013, 0]
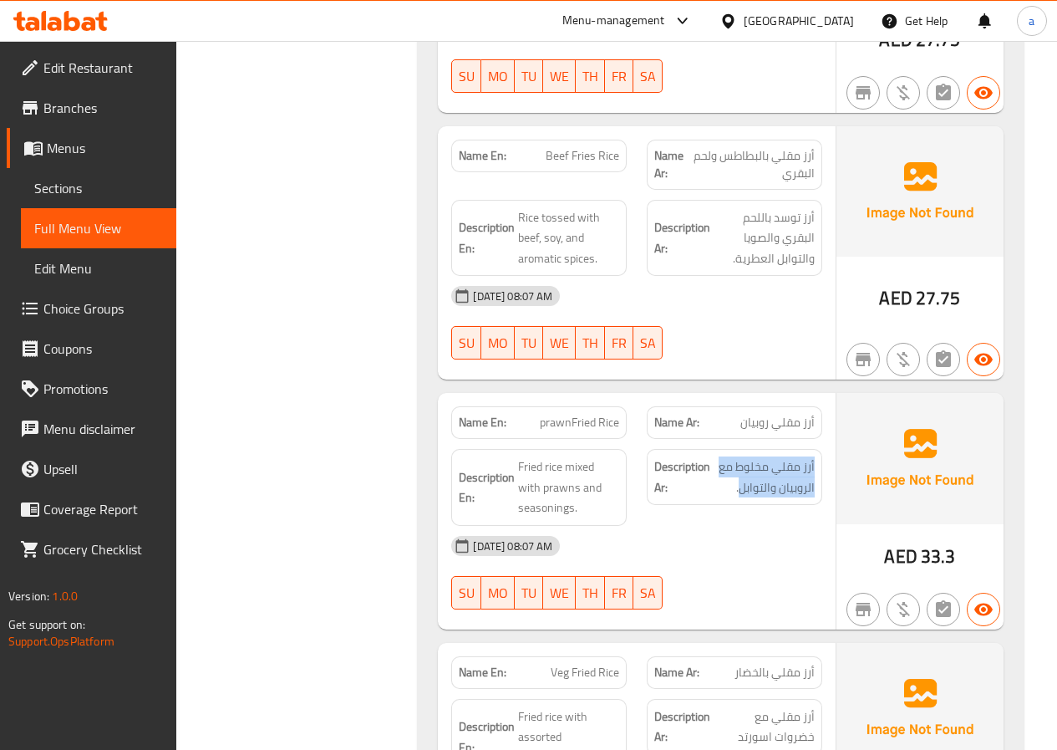
click at [813, 449] on div "Description Ar: أرز مقلي مخلوط مع الروبيان والتوابل." at bounding box center [734, 477] width 175 height 56
click at [746, 402] on div "Name Ar: [PERSON_NAME]" at bounding box center [735, 422] width 196 height 53
click at [612, 414] on span "prawnFried Rice" at bounding box center [579, 423] width 79 height 18
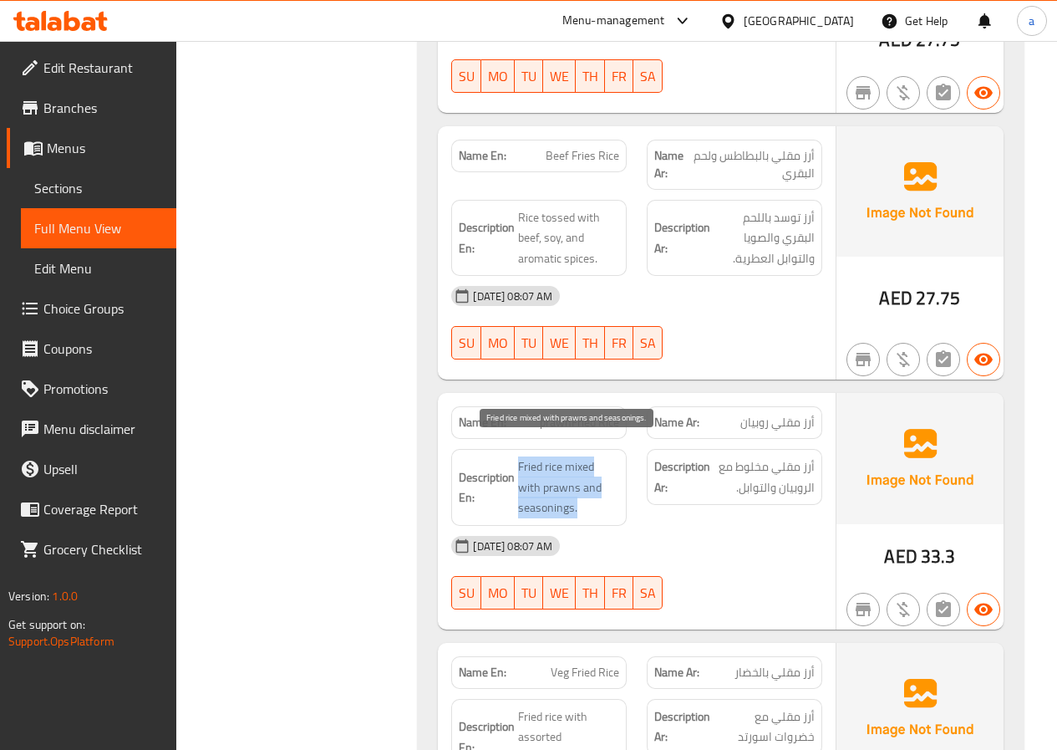
click at [515, 449] on div "Description En: Fried rice mixed with prawns and seasonings." at bounding box center [538, 487] width 175 height 77
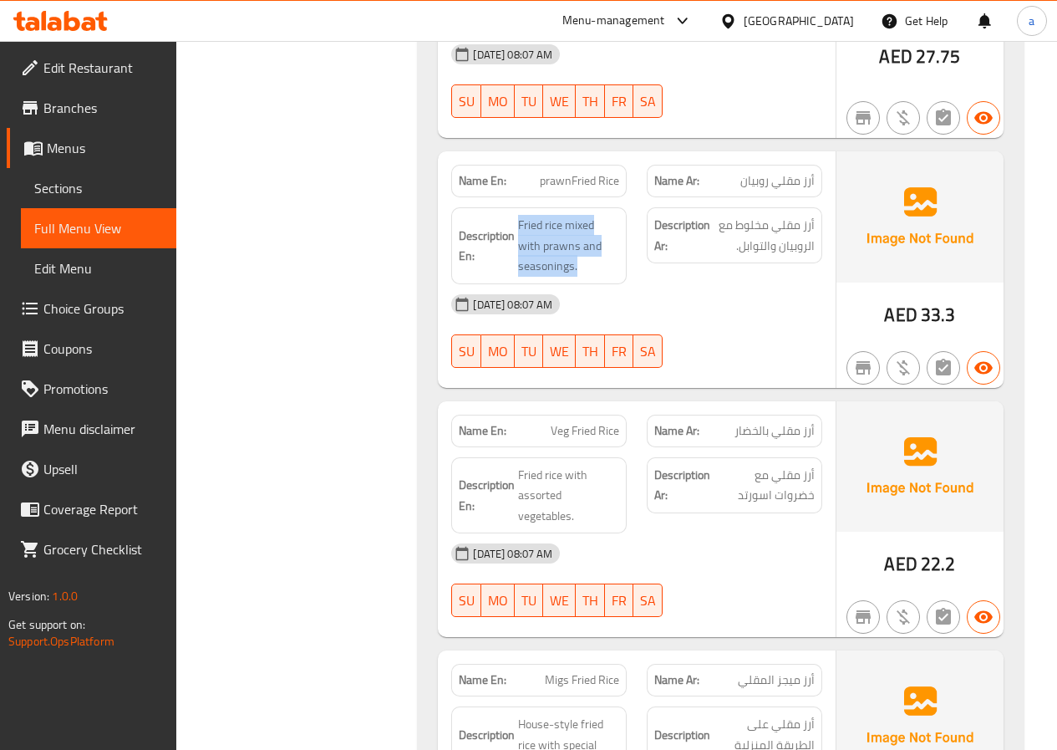
scroll to position [5264, 0]
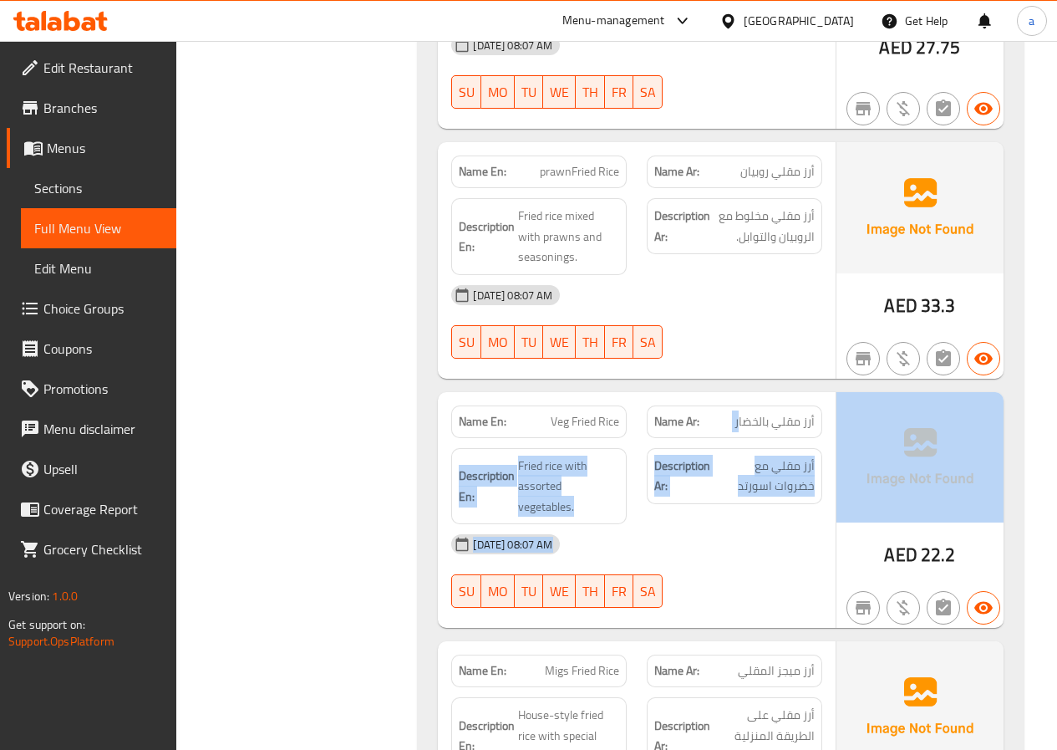
click at [841, 403] on div "Name En: Veg Fried Rice Name Ar: أرز مقلي بالخضار Description En: Fried rice wi…" at bounding box center [721, 510] width 566 height 236
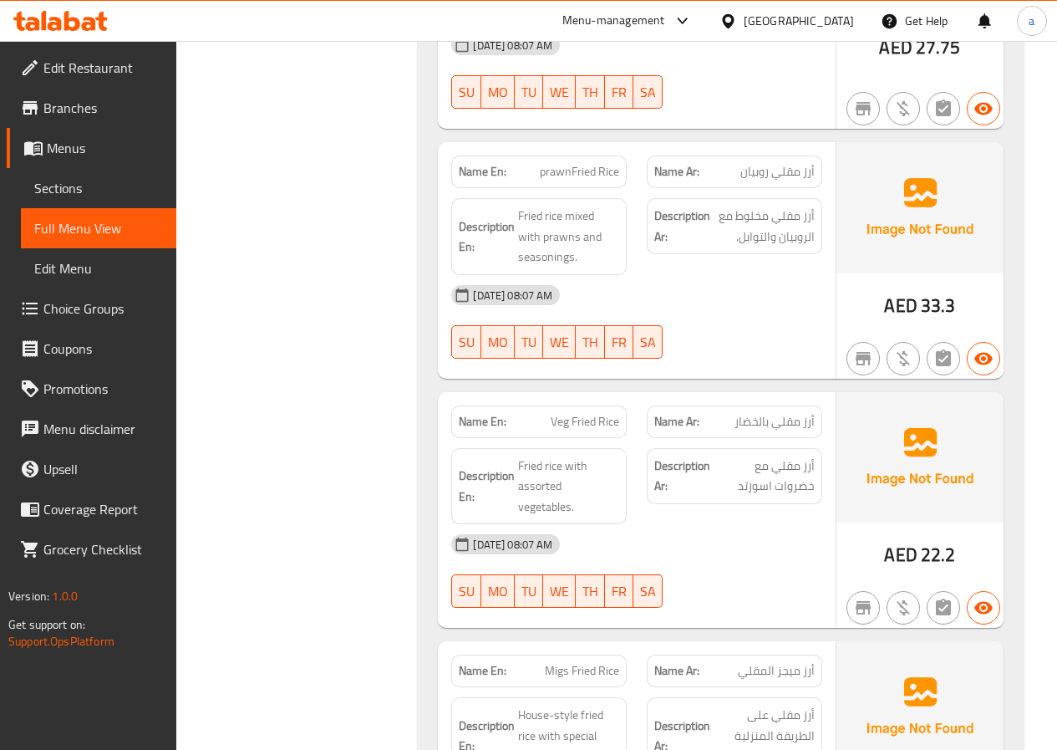
click at [614, 417] on div "Name En: Veg Fried Rice" at bounding box center [538, 421] width 175 height 33
click at [555, 413] on span "Veg Fried Rice" at bounding box center [585, 422] width 69 height 18
click at [519, 418] on div "Name En: Veg Fried Rice Name Ar: أرز مقلي بالخضار Description En: Fried rice wi…" at bounding box center [637, 510] width 398 height 236
click at [816, 448] on div "Description Ar: أرز مقلي مع خضروات اسورتد" at bounding box center [734, 476] width 175 height 56
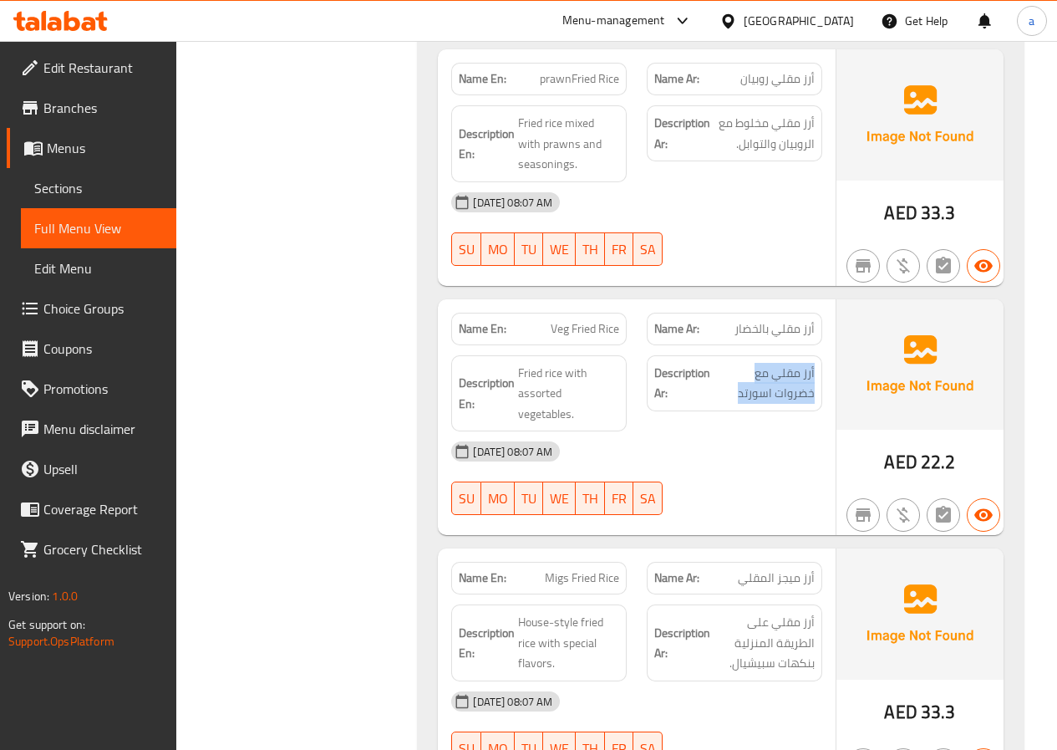
scroll to position [5431, 0]
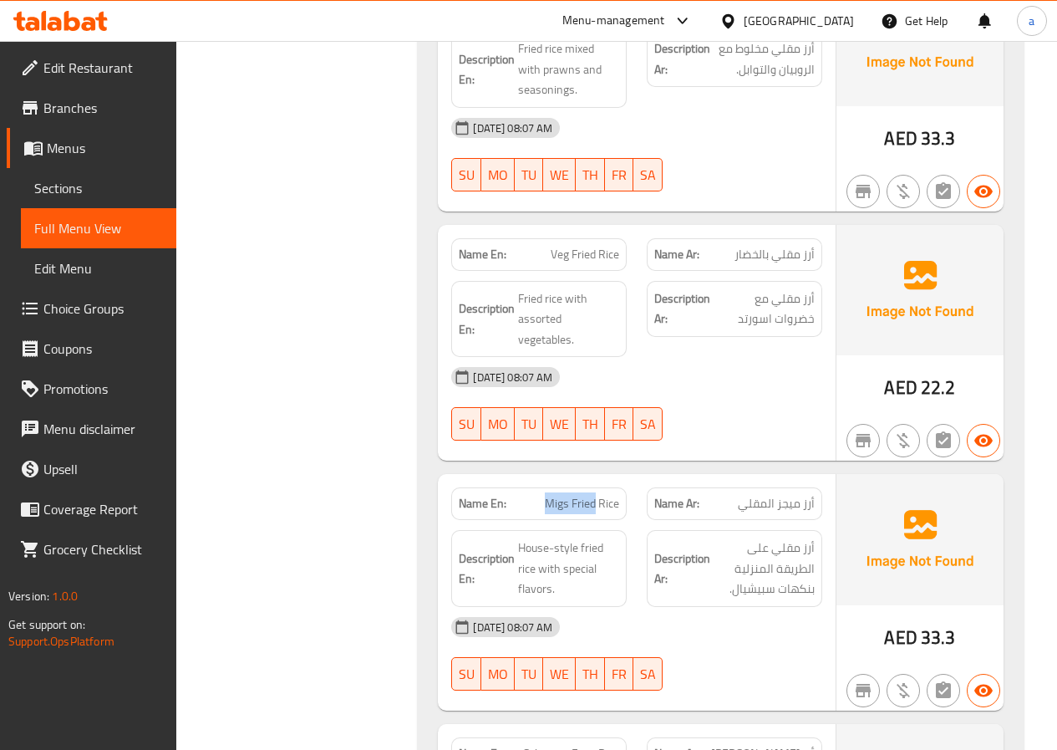
click at [636, 485] on div "Name En: Migs Fried Rice" at bounding box center [539, 503] width 196 height 53
click at [803, 495] on span "أرز ميجز المقلي" at bounding box center [776, 504] width 77 height 18
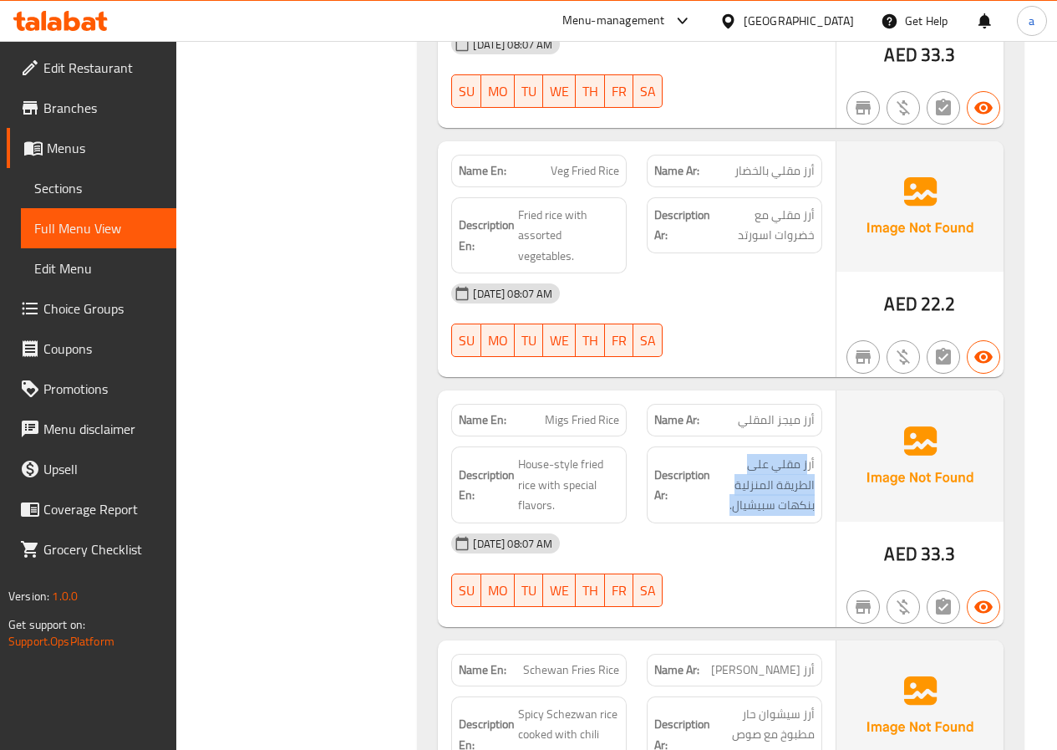
click at [806, 436] on div "Description Ar: أرز مقلي على الطريقة المنزلية بنكهات سبيشيال." at bounding box center [735, 484] width 196 height 97
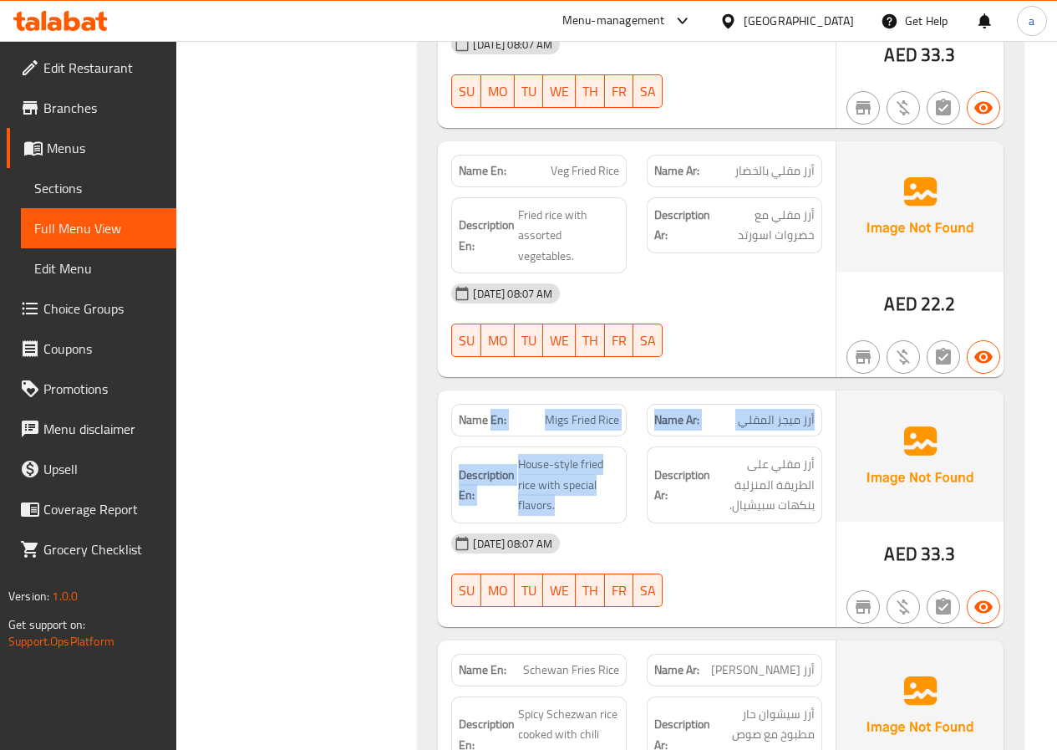
click at [502, 408] on div "Name En: Migs Fried Rice Name Ar: أرز ميجز المقلي Description En: House-style f…" at bounding box center [637, 508] width 398 height 236
click at [561, 454] on span "House-style fried rice with special flavors." at bounding box center [568, 485] width 101 height 62
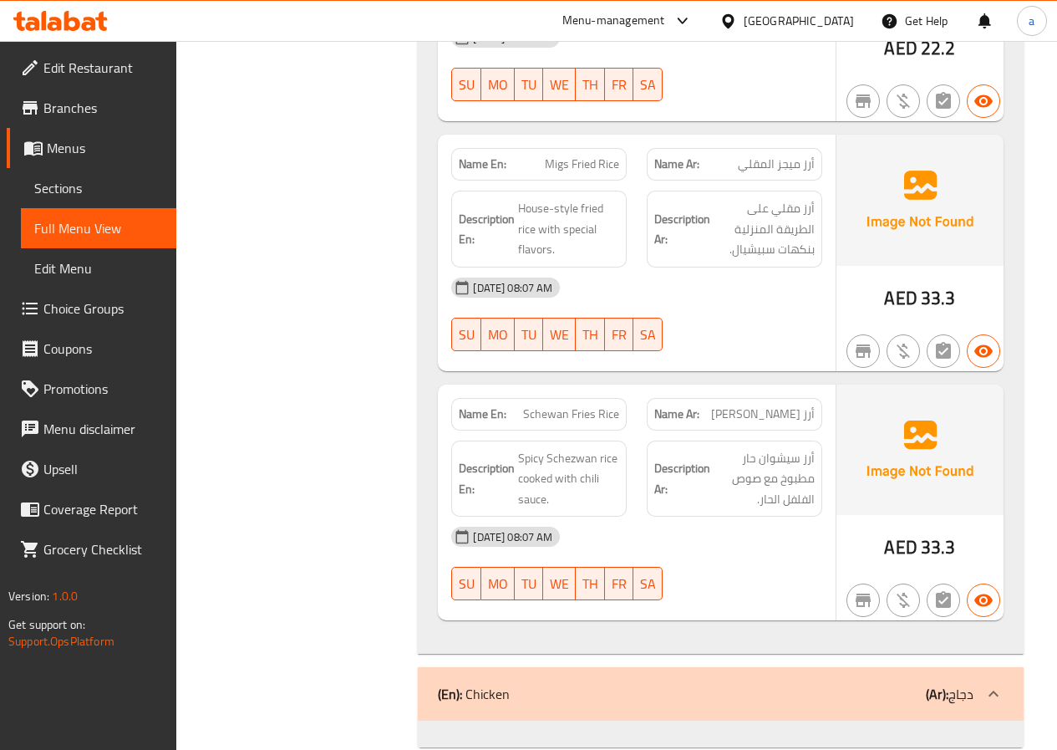
scroll to position [5784, 0]
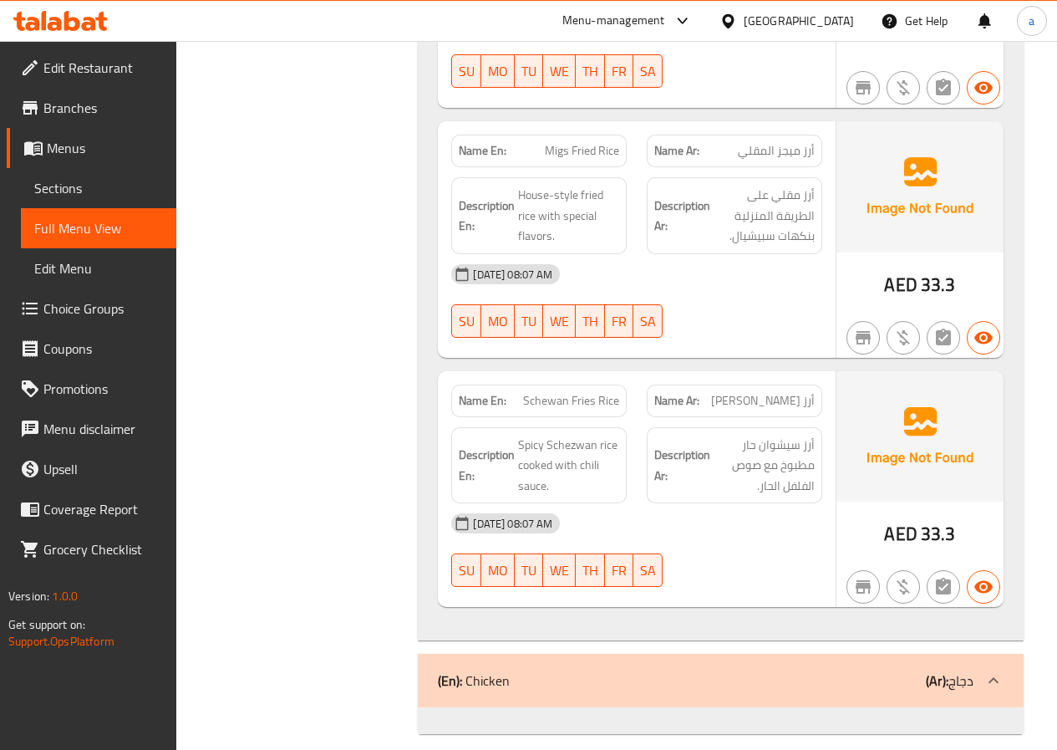
click at [667, 670] on div "(En): Chicken (Ar): دجاج" at bounding box center [706, 680] width 536 height 20
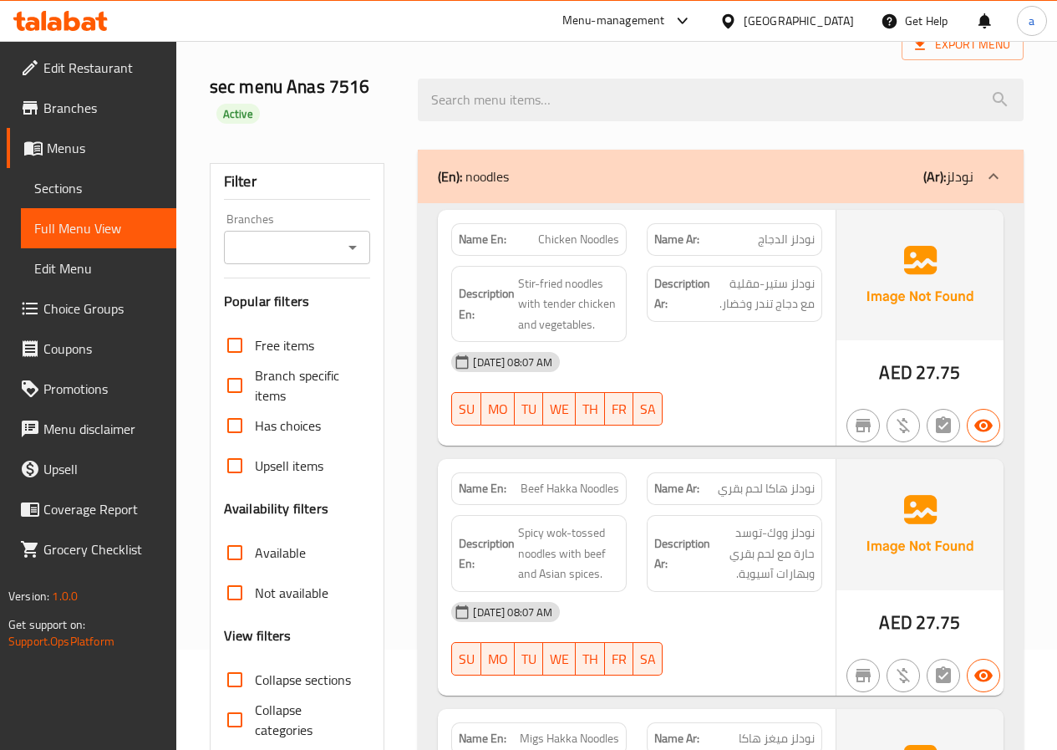
scroll to position [0, 0]
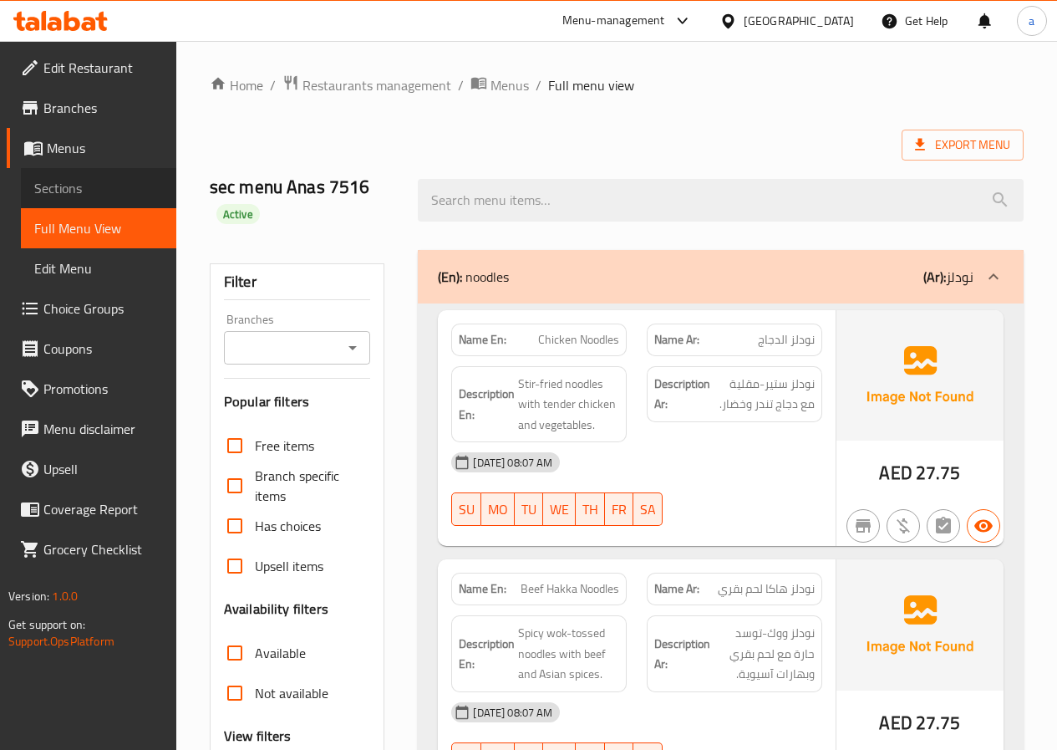
click at [59, 185] on span "Sections" at bounding box center [98, 188] width 129 height 20
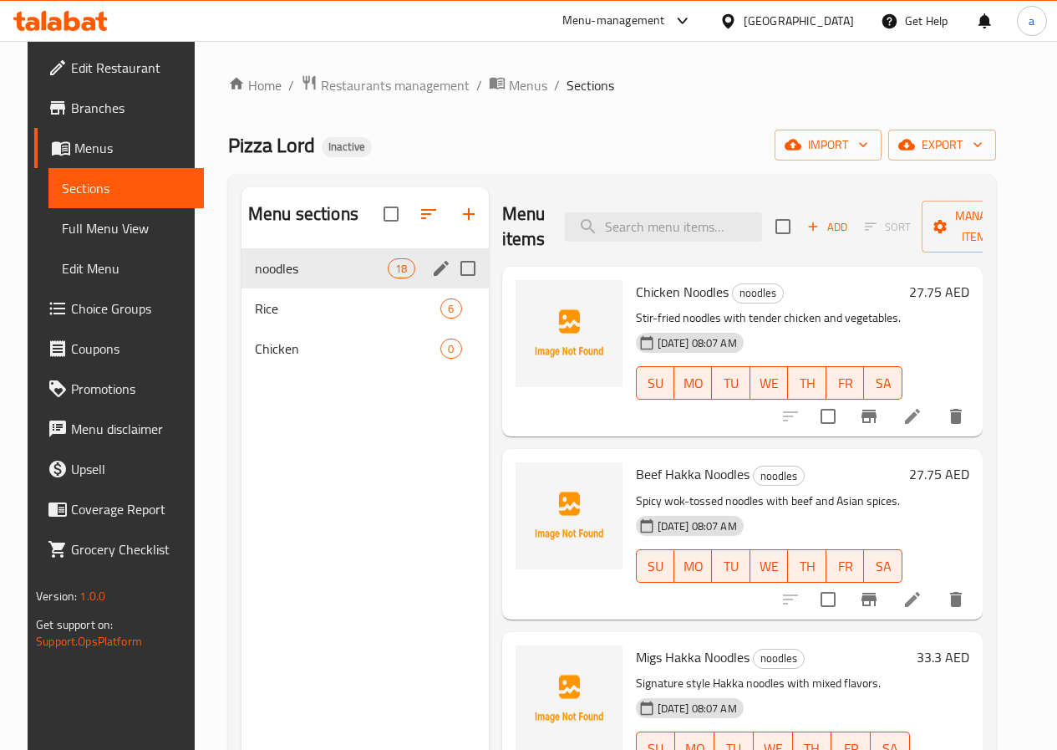
click at [450, 286] on input "Menu sections" at bounding box center [467, 268] width 35 height 35
checkbox input "true"
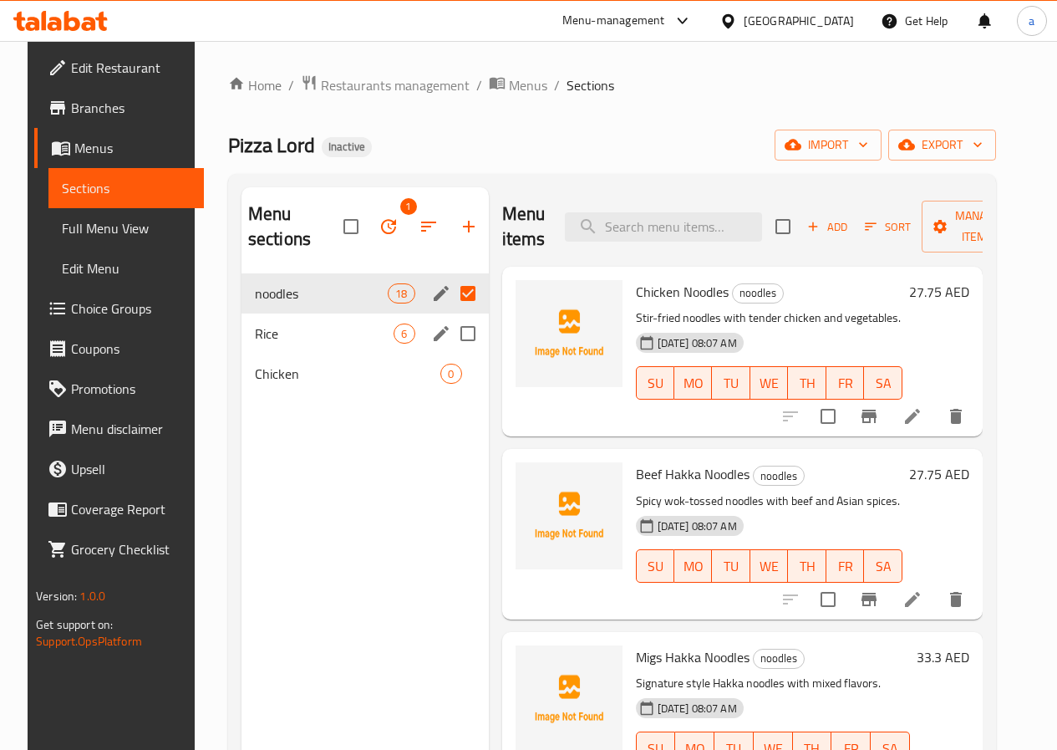
click at [450, 333] on input "Menu sections" at bounding box center [467, 333] width 35 height 35
checkbox input "true"
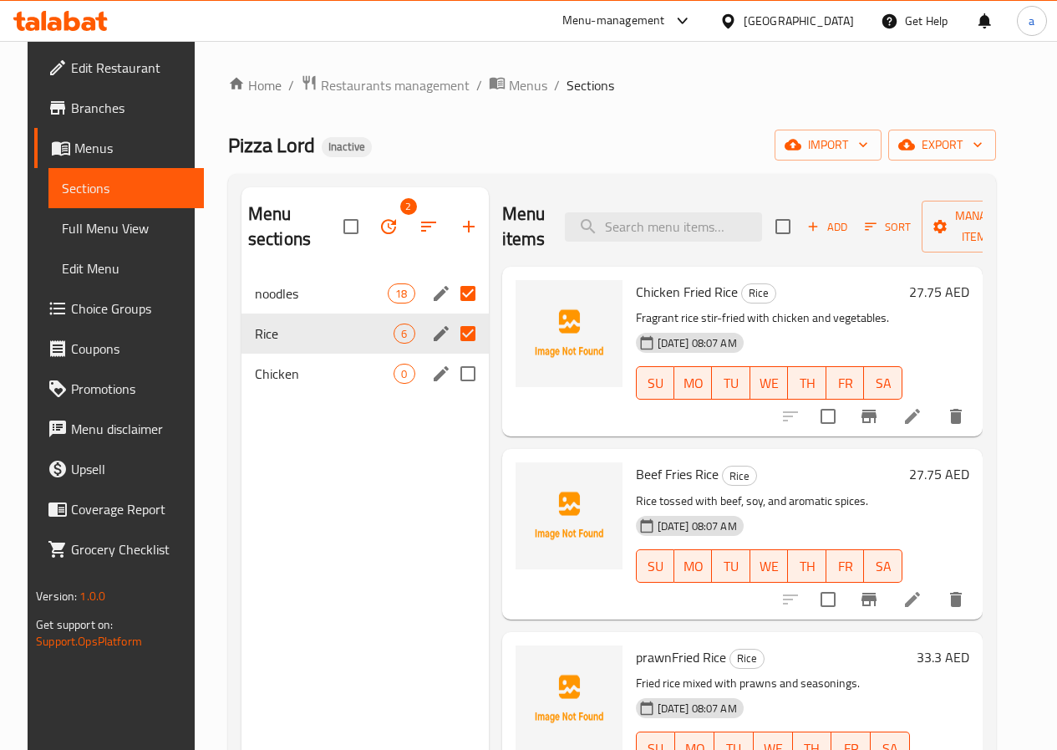
click at [450, 374] on input "Menu sections" at bounding box center [467, 373] width 35 height 35
checkbox input "true"
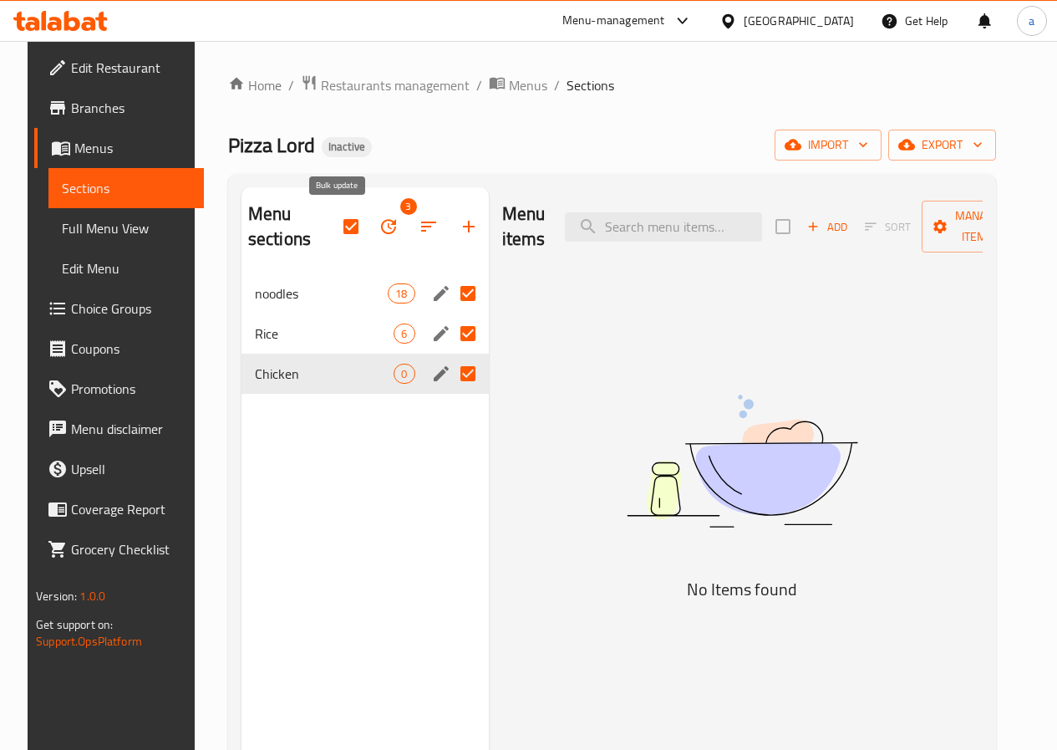
click at [379, 221] on icon "button" at bounding box center [389, 226] width 20 height 20
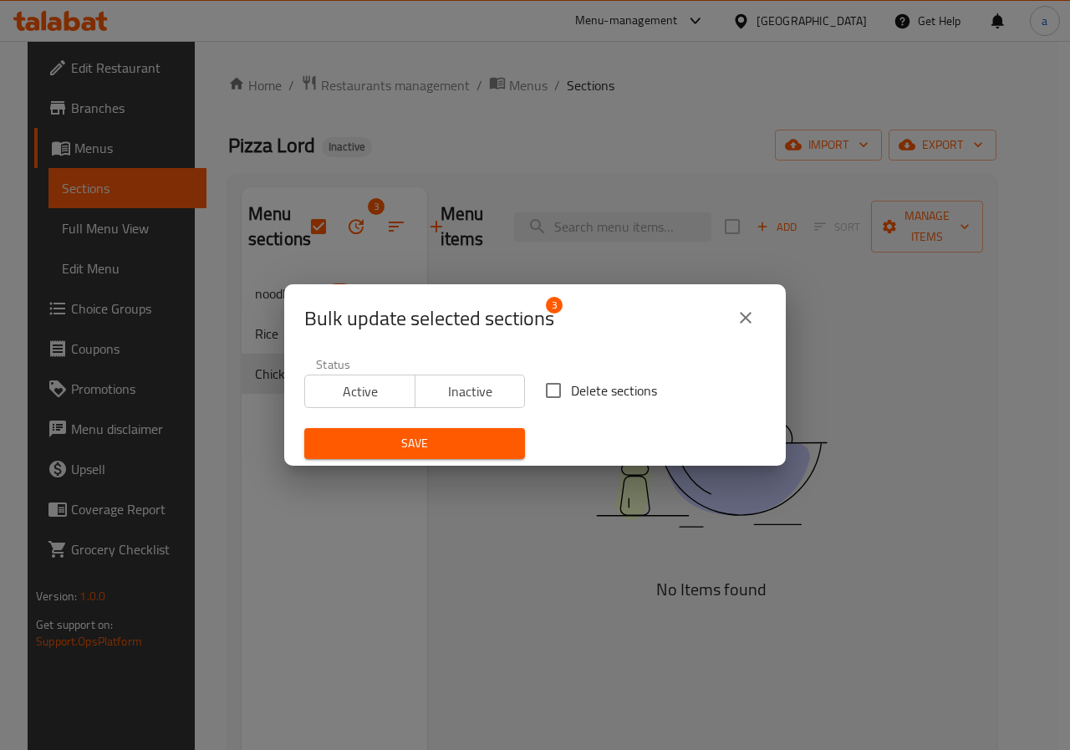
click at [573, 388] on span "Delete sections" at bounding box center [614, 390] width 86 height 20
click at [571, 388] on input "Delete sections" at bounding box center [553, 390] width 35 height 35
checkbox input "true"
click at [475, 437] on span "Save" at bounding box center [415, 443] width 194 height 21
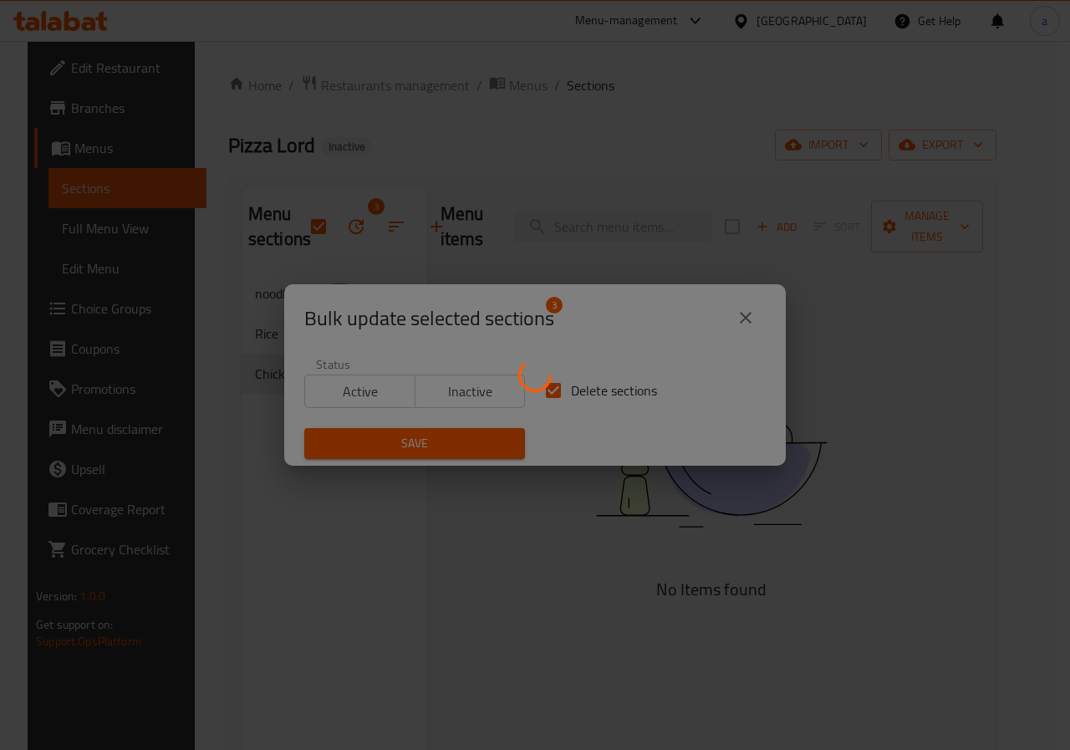
checkbox input "false"
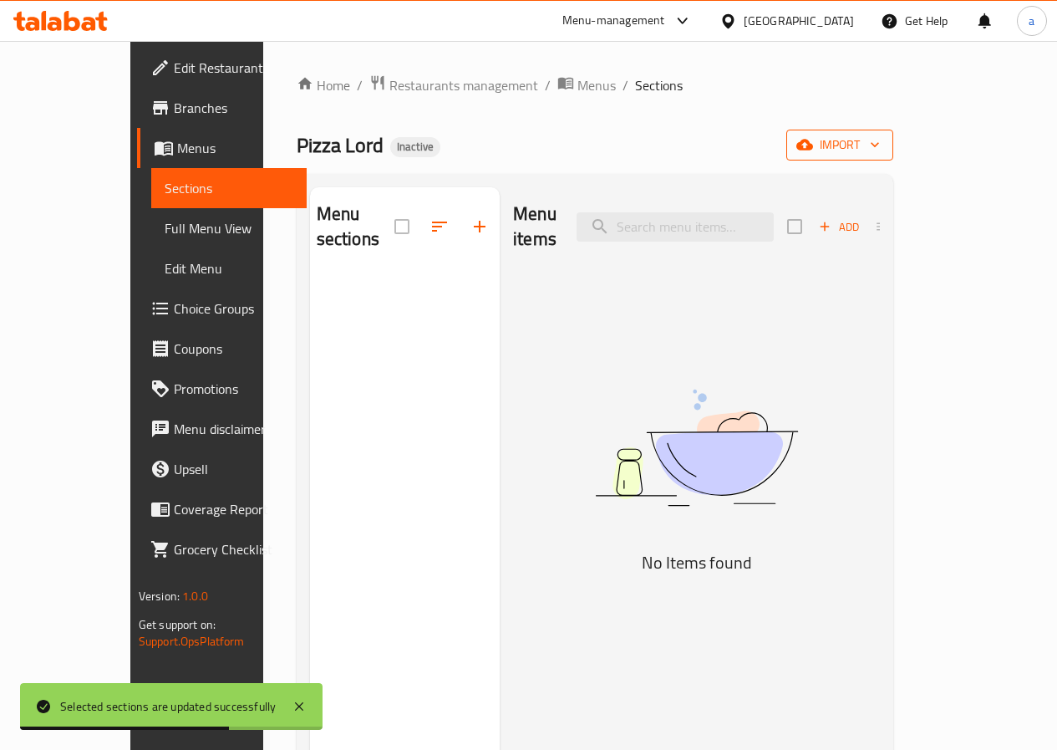
click at [880, 150] on span "import" at bounding box center [840, 145] width 80 height 21
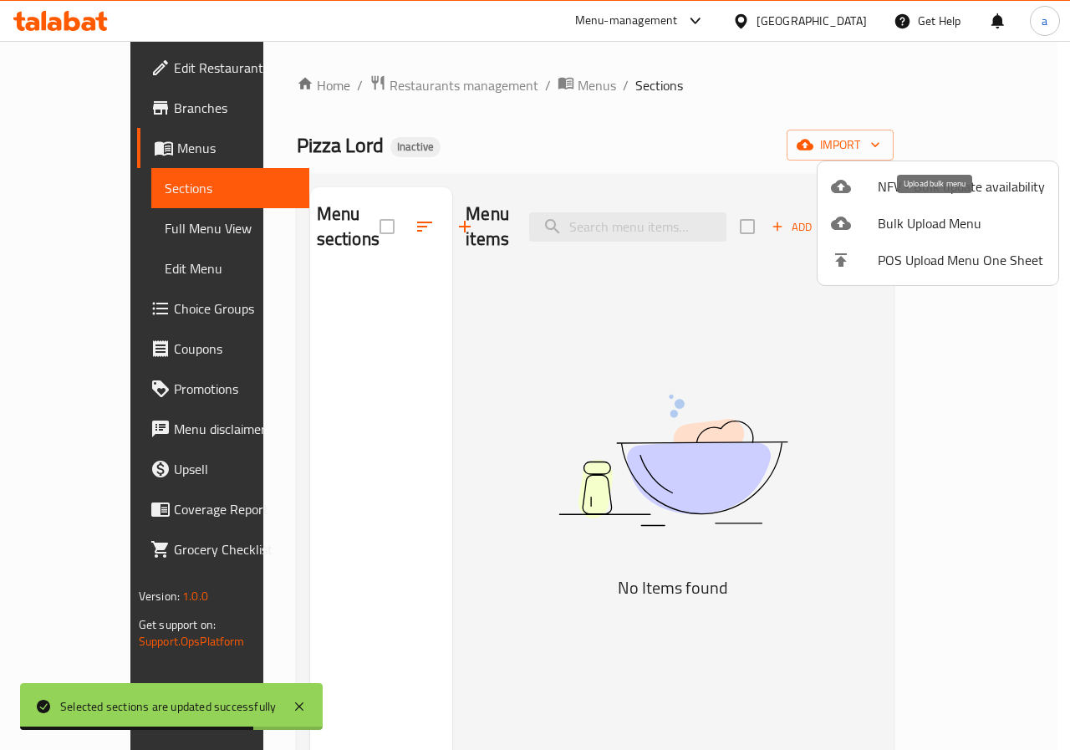
click at [922, 229] on span "Bulk Upload Menu" at bounding box center [960, 223] width 167 height 20
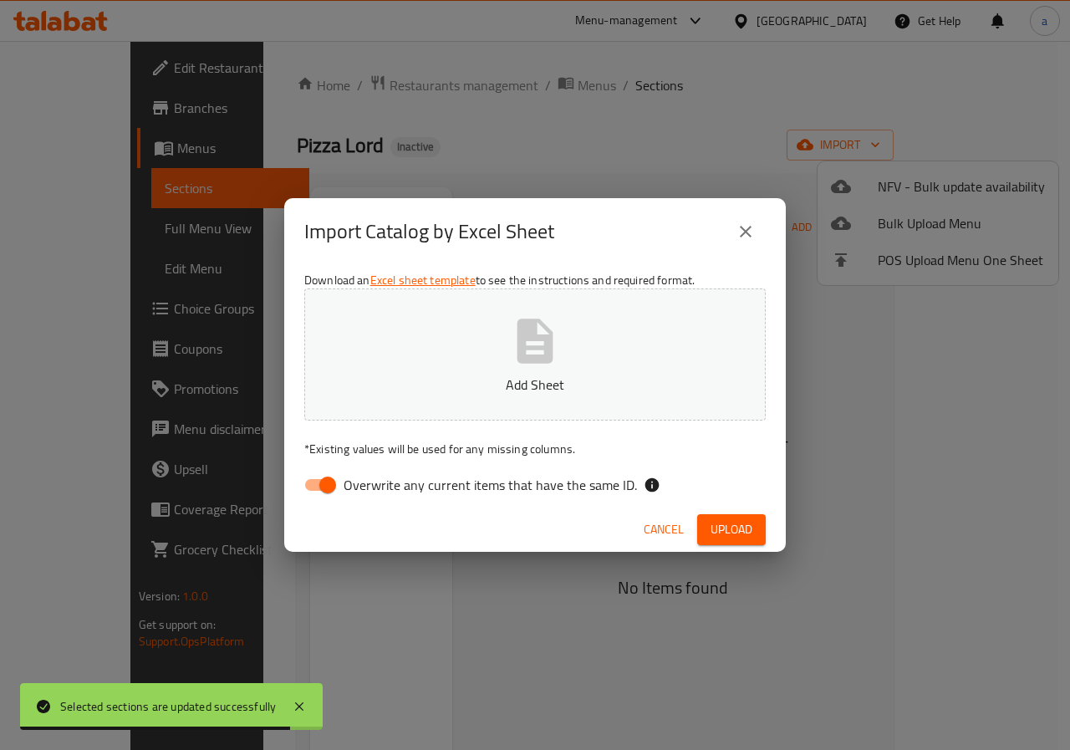
click at [372, 486] on span "Overwrite any current items that have the same ID." at bounding box center [489, 485] width 293 height 20
click at [372, 486] on input "Overwrite any current items that have the same ID." at bounding box center [327, 485] width 95 height 32
checkbox input "false"
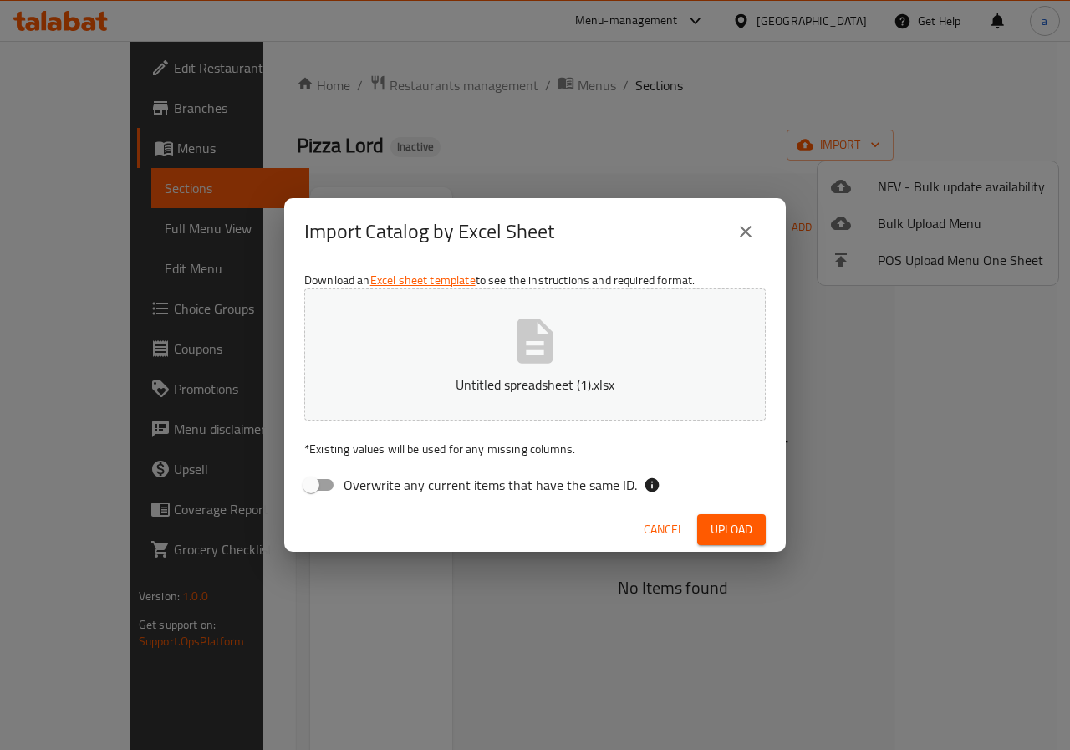
click at [740, 527] on span "Upload" at bounding box center [731, 529] width 42 height 21
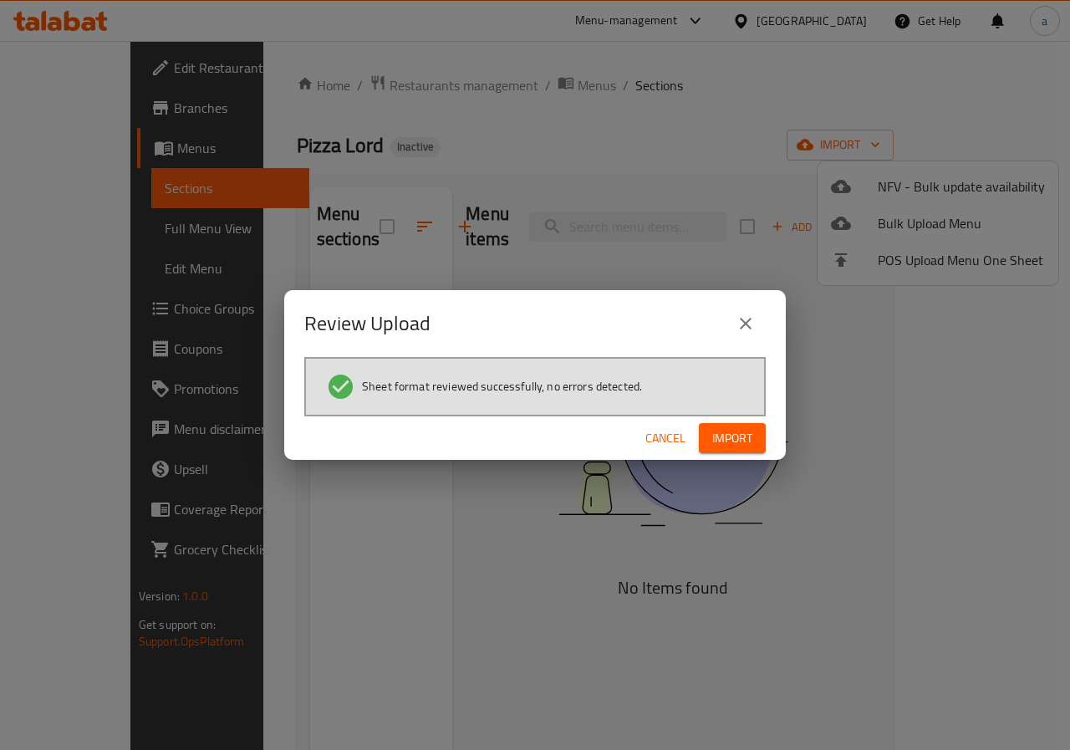
click at [742, 424] on button "Import" at bounding box center [732, 438] width 67 height 31
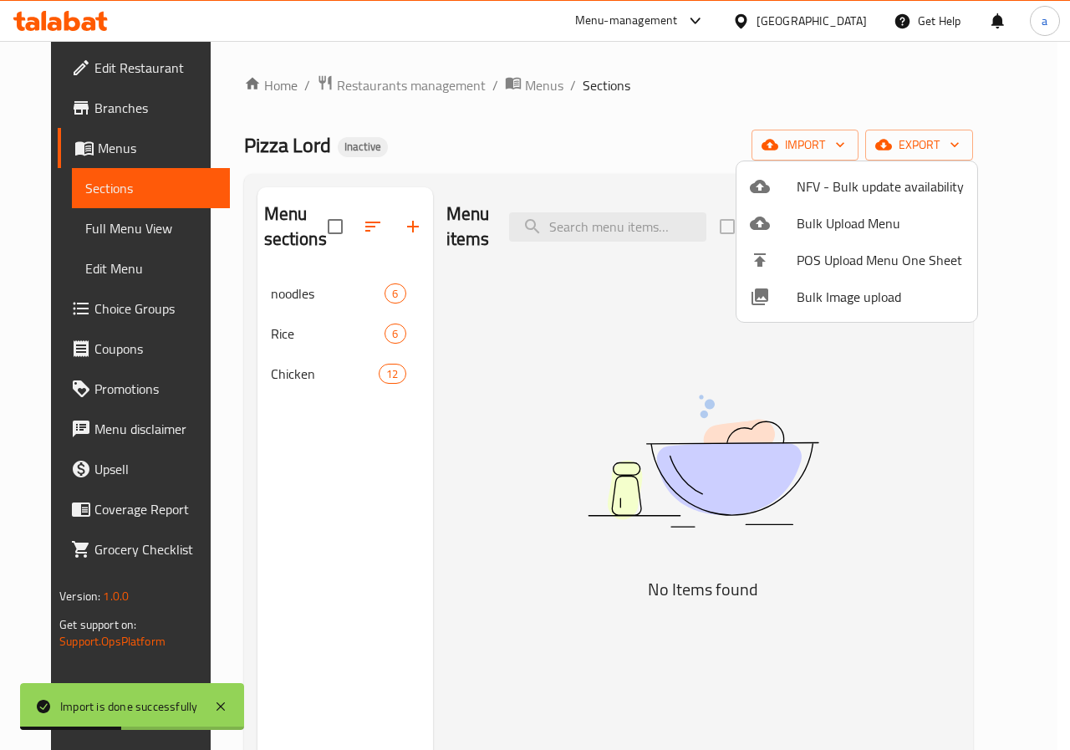
click at [317, 369] on div at bounding box center [535, 375] width 1070 height 750
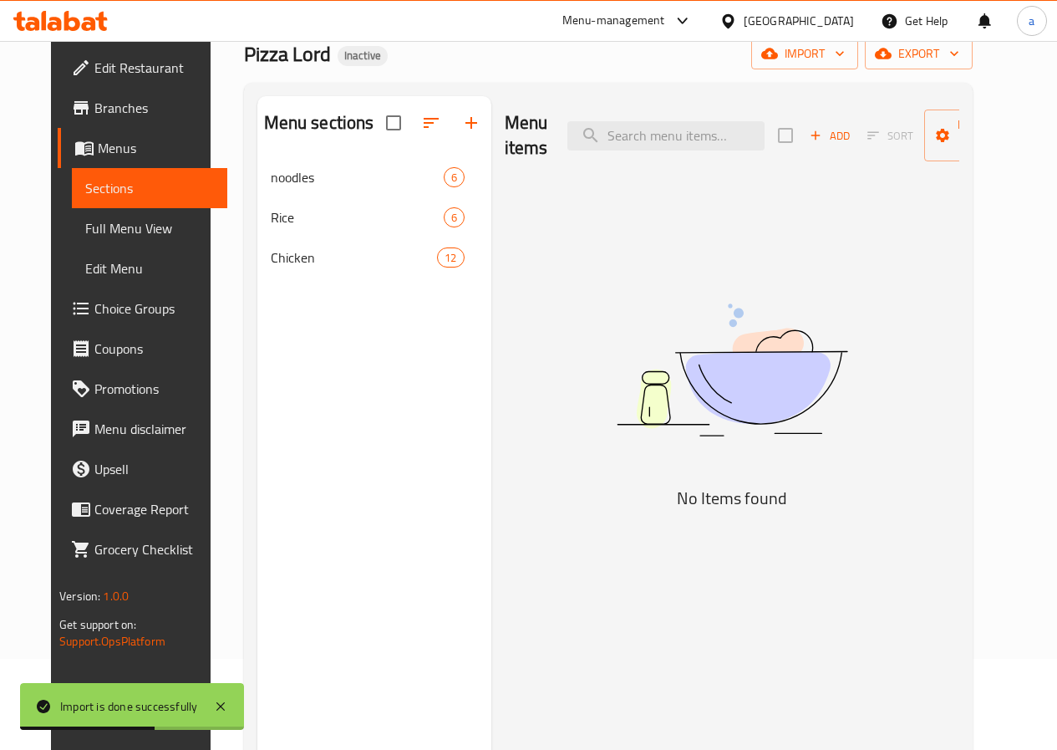
scroll to position [234, 0]
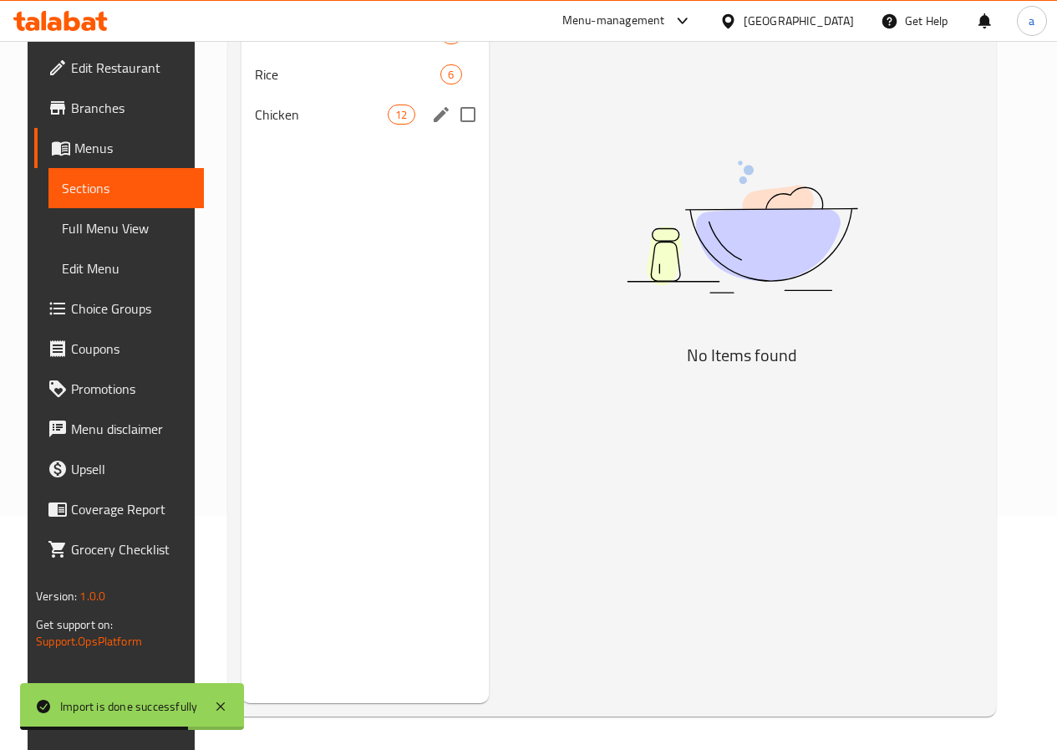
click at [293, 135] on div "Chicken 12" at bounding box center [364, 114] width 247 height 40
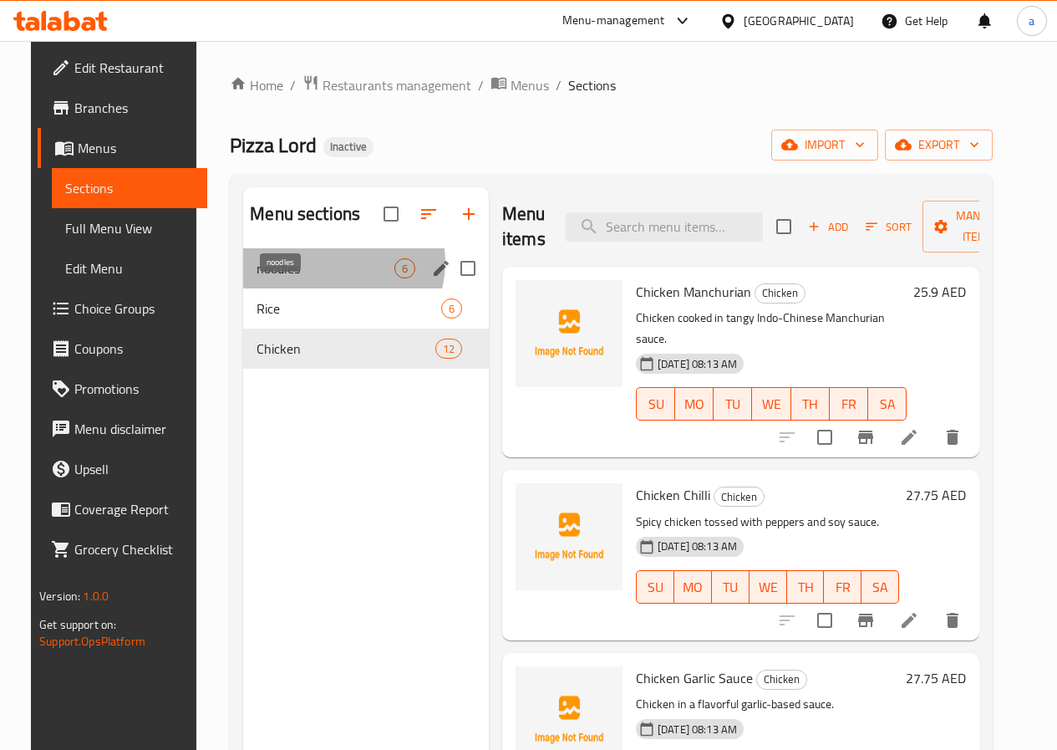
click at [322, 278] on span "noodles" at bounding box center [326, 268] width 138 height 20
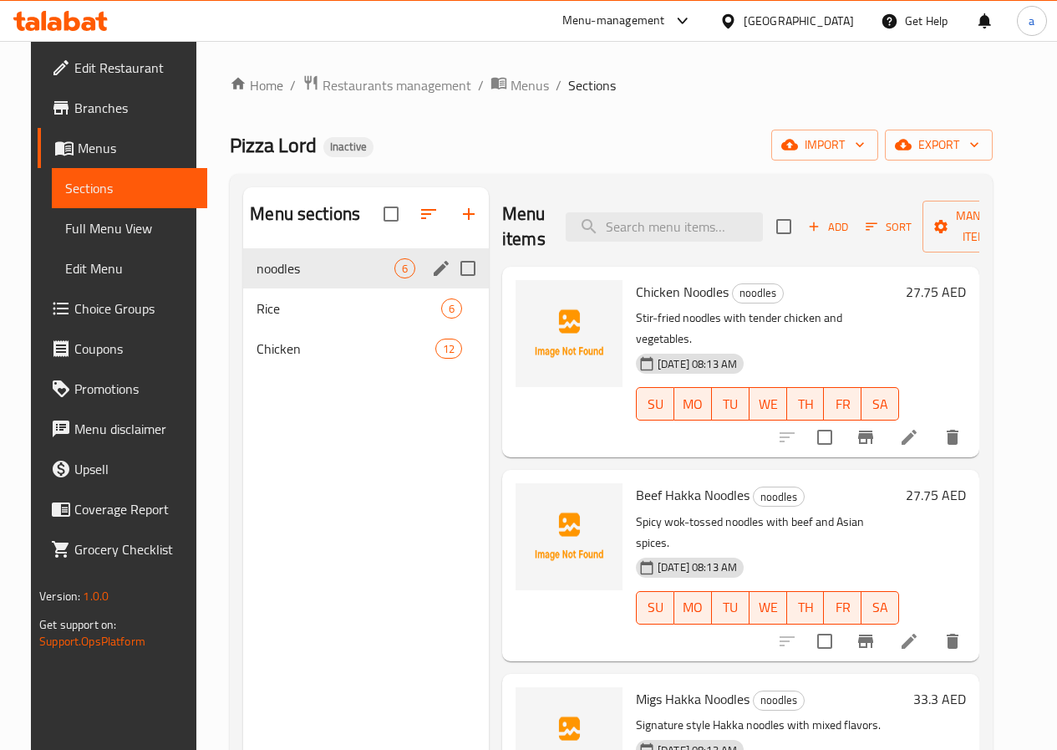
click at [300, 318] on div "Rice 6" at bounding box center [366, 308] width 246 height 40
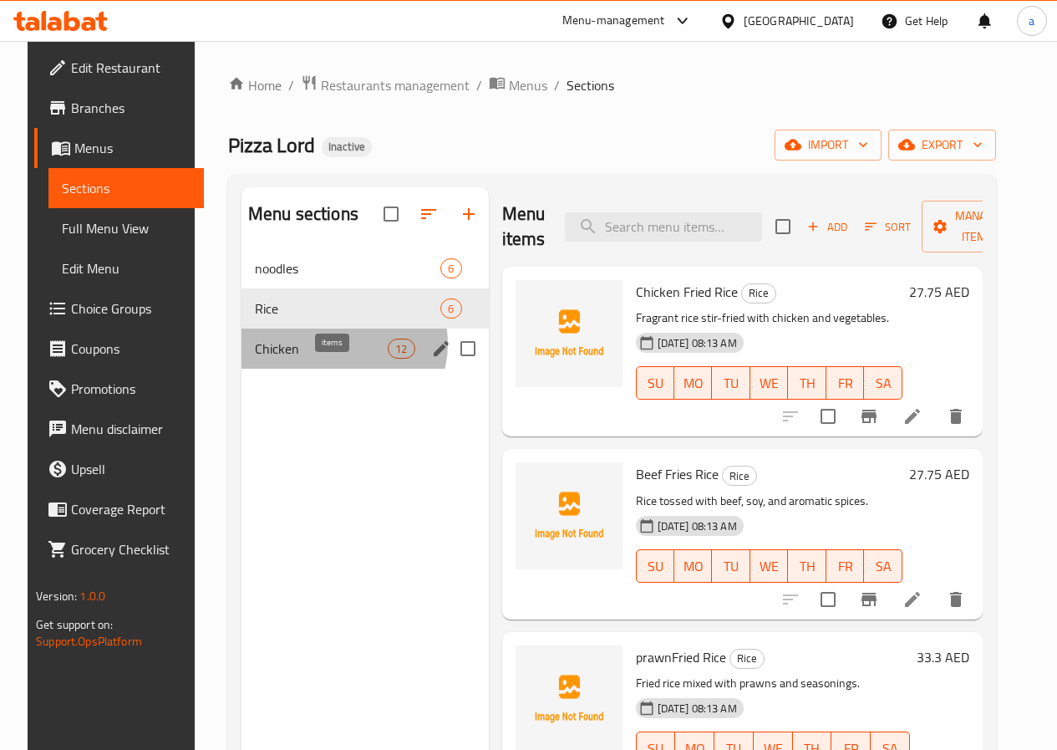
drag, startPoint x: 324, startPoint y: 368, endPoint x: 302, endPoint y: 323, distance: 50.4
click at [389, 357] on span "12" at bounding box center [401, 349] width 25 height 16
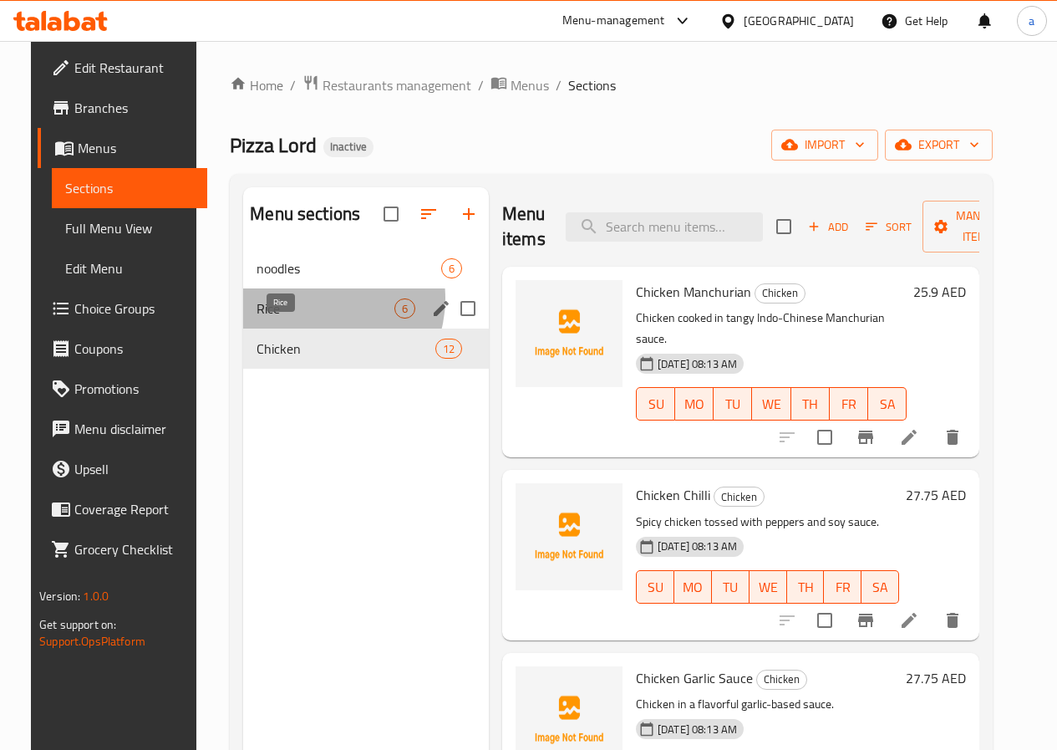
click at [302, 318] on span "Rice" at bounding box center [326, 308] width 138 height 20
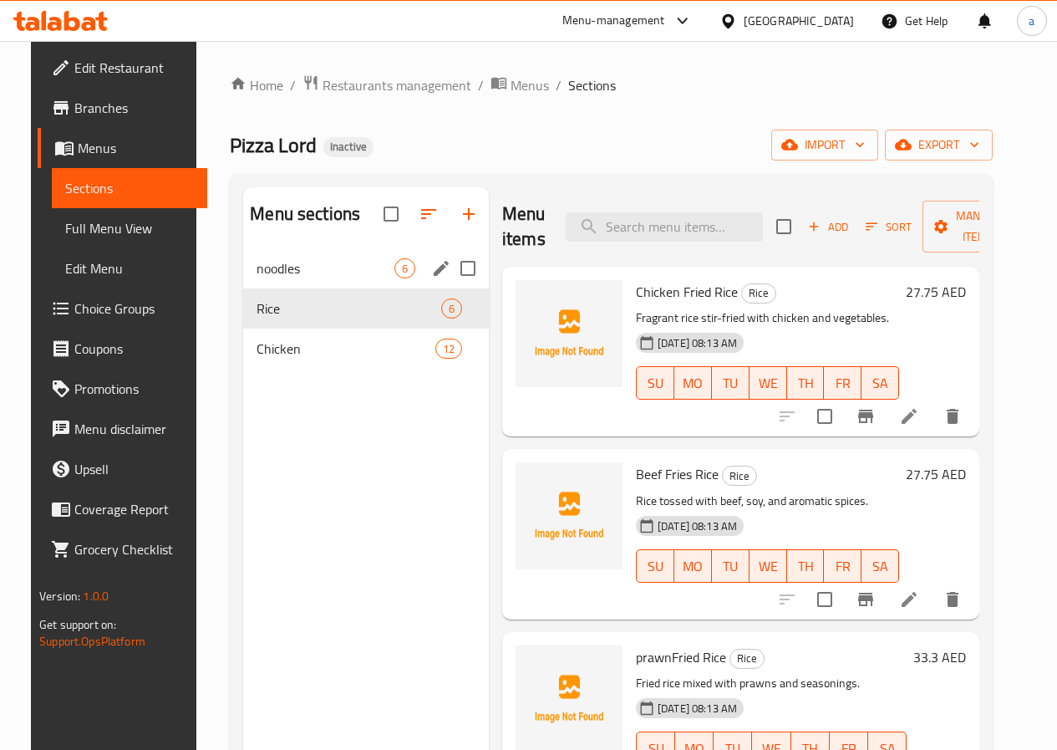
click at [296, 278] on span "noodles" at bounding box center [326, 268] width 138 height 20
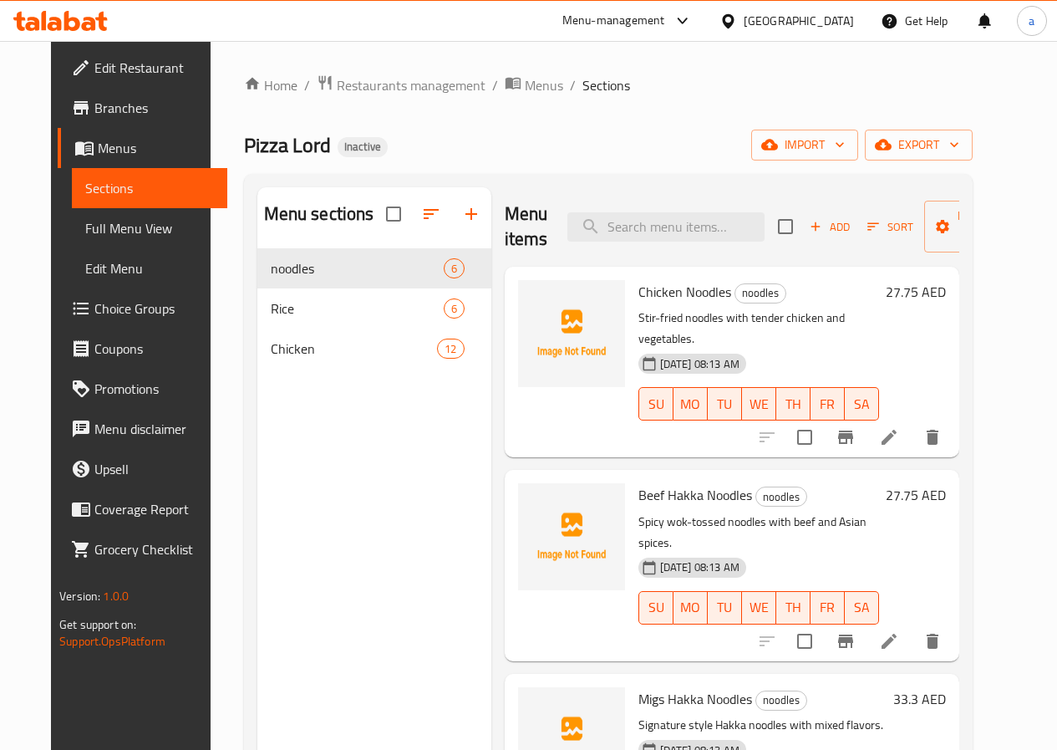
drag, startPoint x: 99, startPoint y: 232, endPoint x: 150, endPoint y: 292, distance: 78.3
click at [99, 230] on span "Full Menu View" at bounding box center [149, 228] width 129 height 20
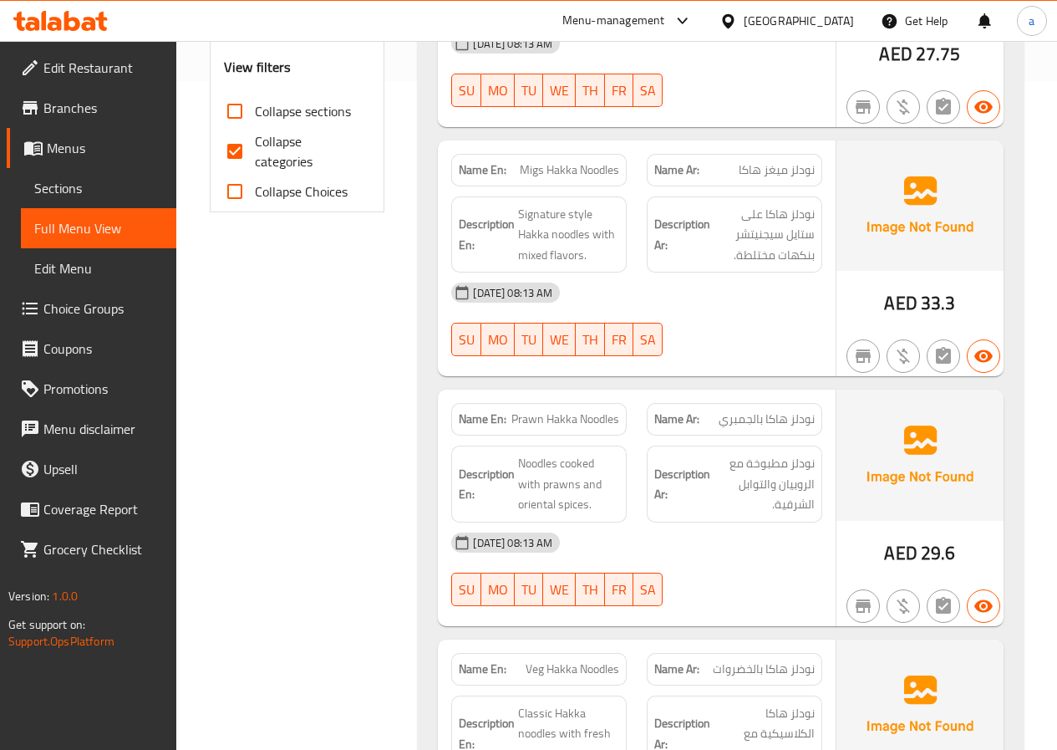
click at [246, 147] on input "Collapse categories" at bounding box center [235, 151] width 40 height 40
checkbox input "false"
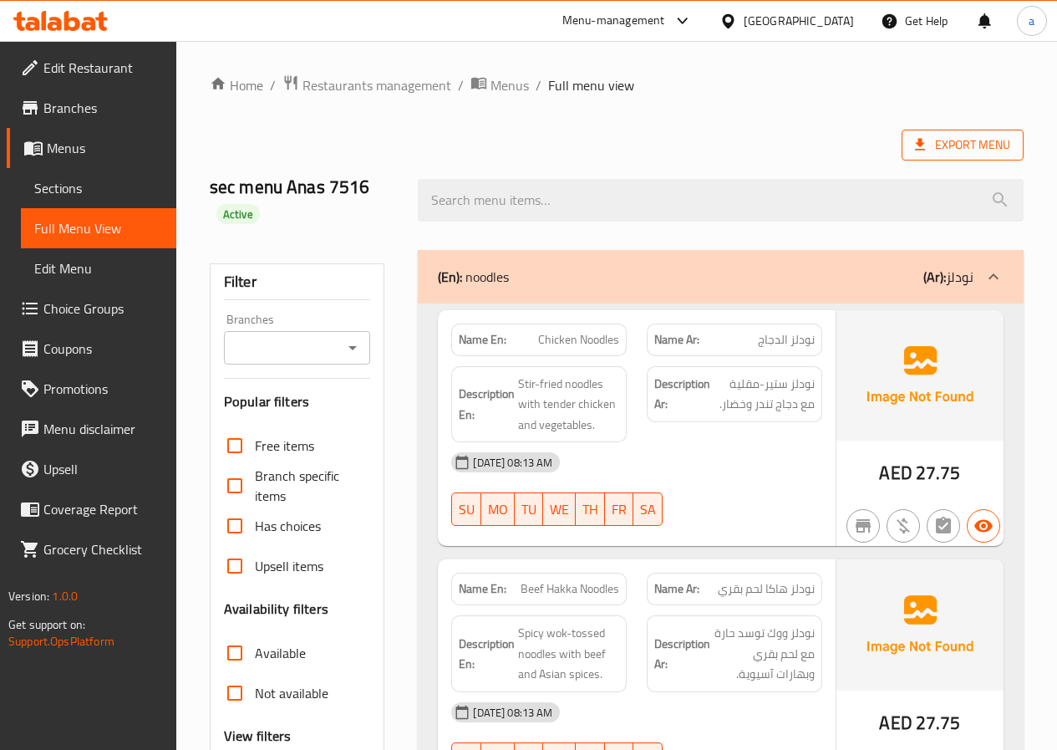
click at [961, 151] on span "Export Menu" at bounding box center [962, 145] width 95 height 21
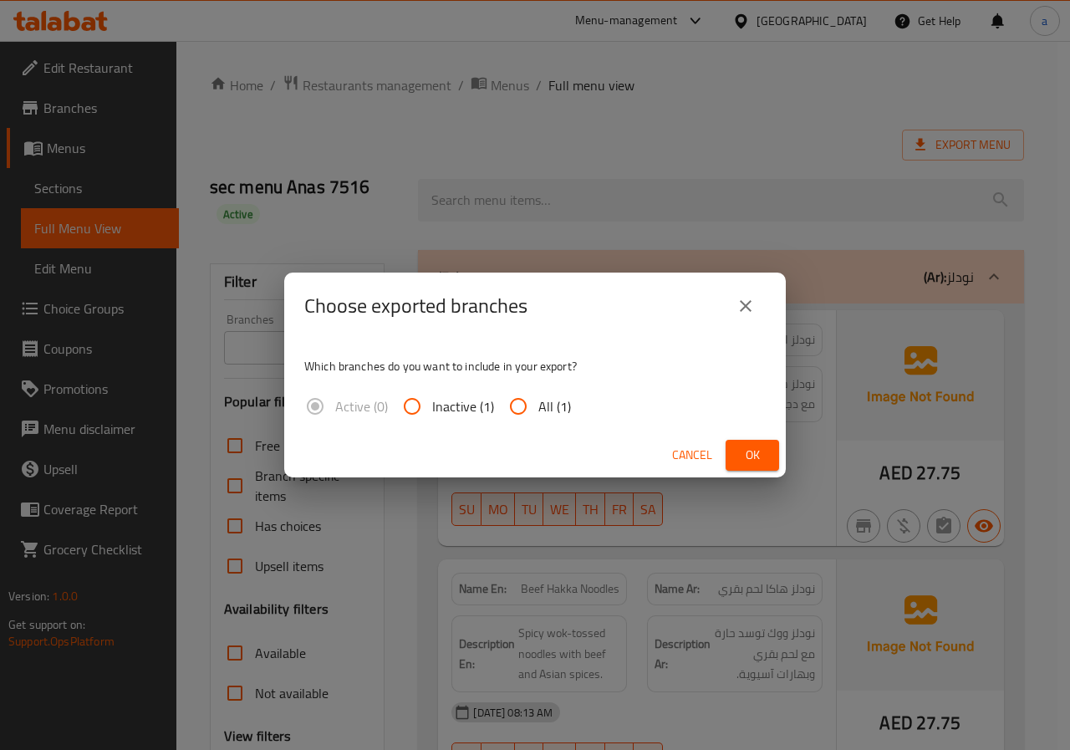
click at [544, 406] on span "All (1)" at bounding box center [554, 406] width 33 height 20
click at [538, 406] on input "All (1)" at bounding box center [518, 406] width 40 height 40
radio input "true"
click at [748, 305] on icon "close" at bounding box center [745, 306] width 20 height 20
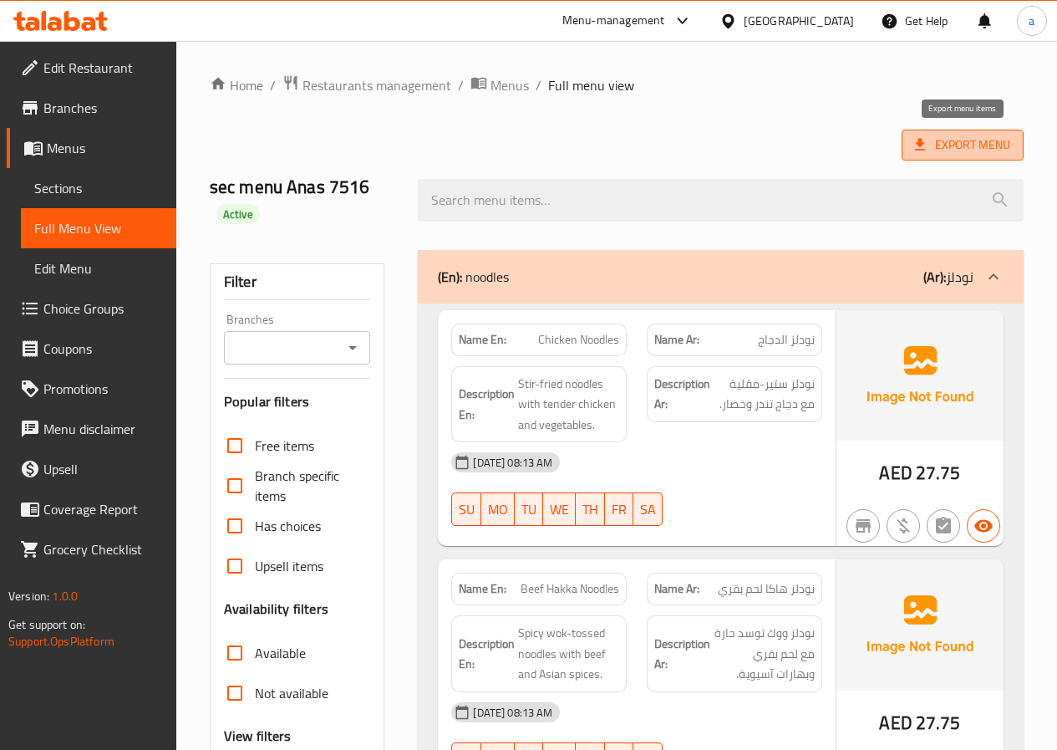
click at [968, 150] on span "Export Menu" at bounding box center [962, 145] width 95 height 21
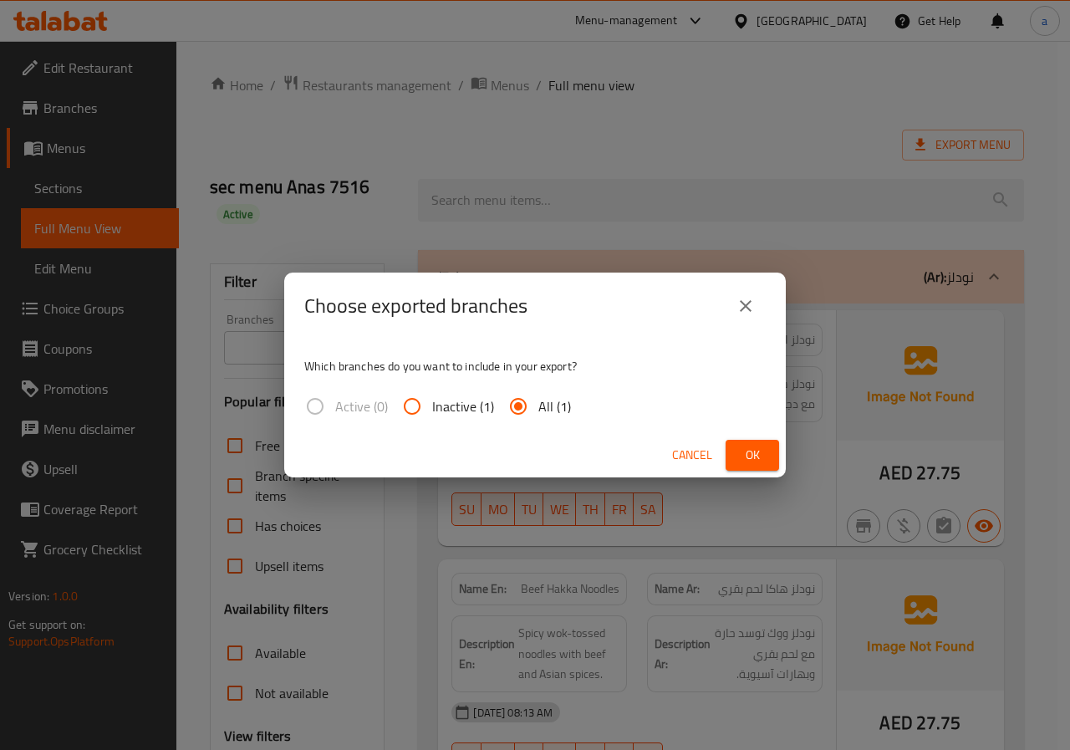
click at [541, 399] on span "All (1)" at bounding box center [554, 406] width 33 height 20
click at [538, 399] on input "All (1)" at bounding box center [518, 406] width 40 height 40
click at [765, 460] on button "Ok" at bounding box center [751, 455] width 53 height 31
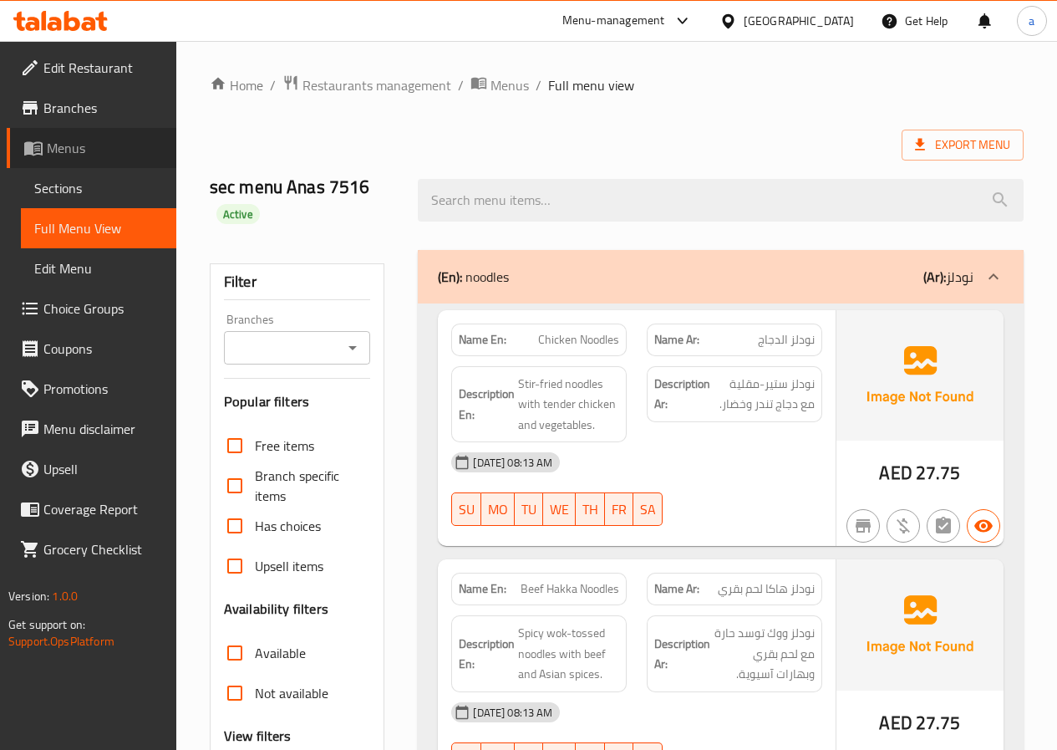
click at [93, 136] on link "Menus" at bounding box center [92, 148] width 170 height 40
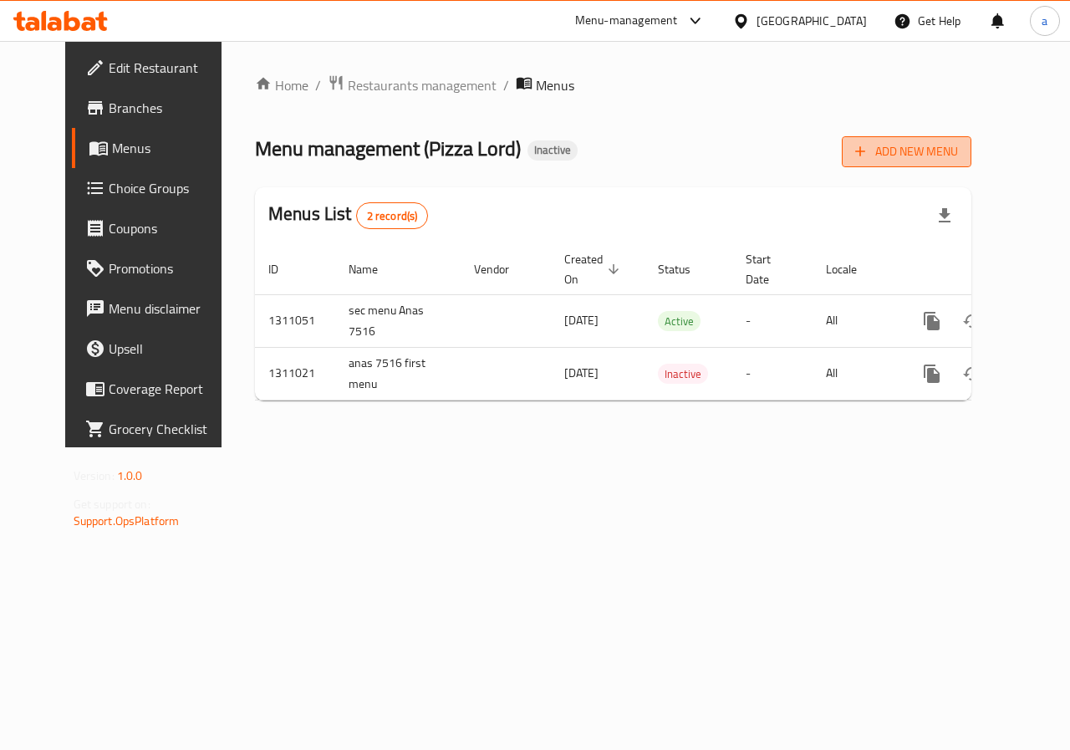
click at [967, 140] on button "Add New Menu" at bounding box center [906, 151] width 130 height 31
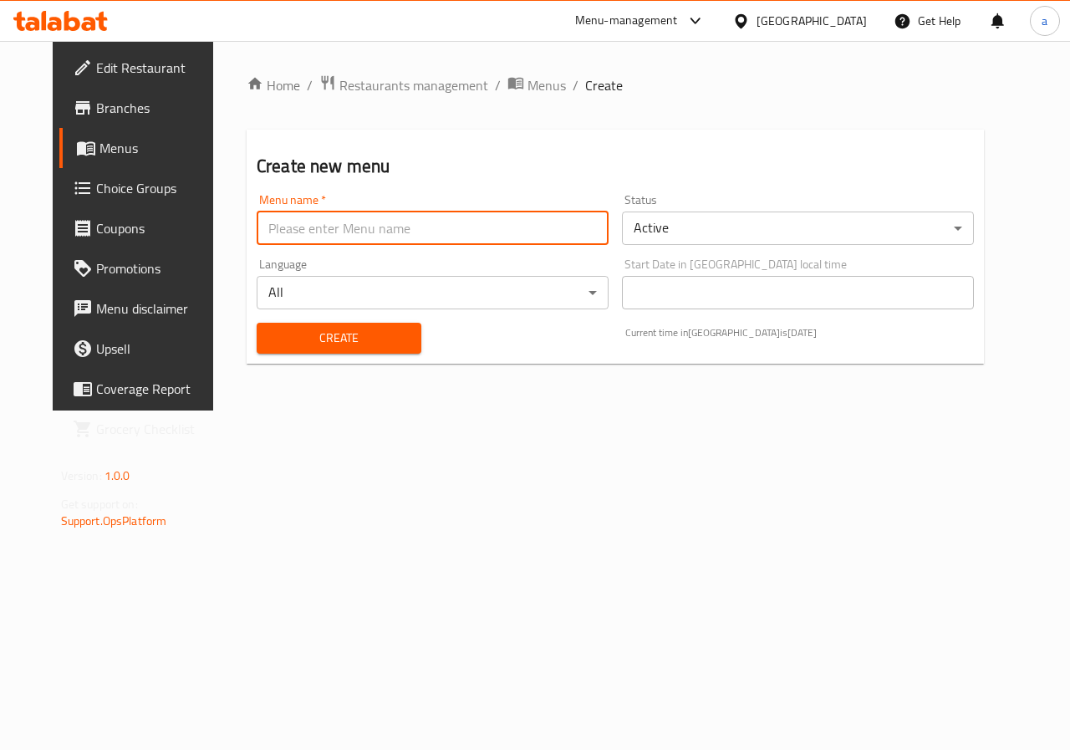
click at [550, 229] on input "text" at bounding box center [433, 227] width 352 height 33
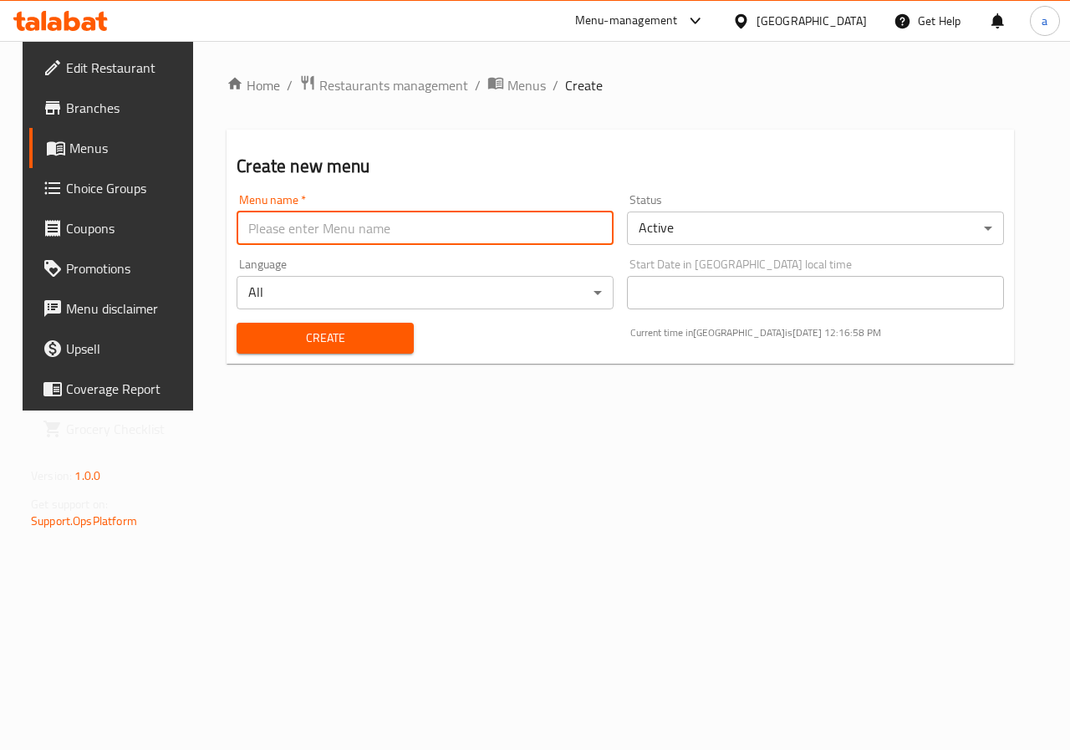
type input "a"
click at [325, 239] on input "Anas 7516 thierd menu" at bounding box center [424, 227] width 377 height 33
click at [329, 237] on input "Anas 7516 thierd menu" at bounding box center [424, 227] width 377 height 33
type input "Anas 7516 third menu"
drag, startPoint x: 349, startPoint y: 332, endPoint x: 373, endPoint y: 327, distance: 23.9
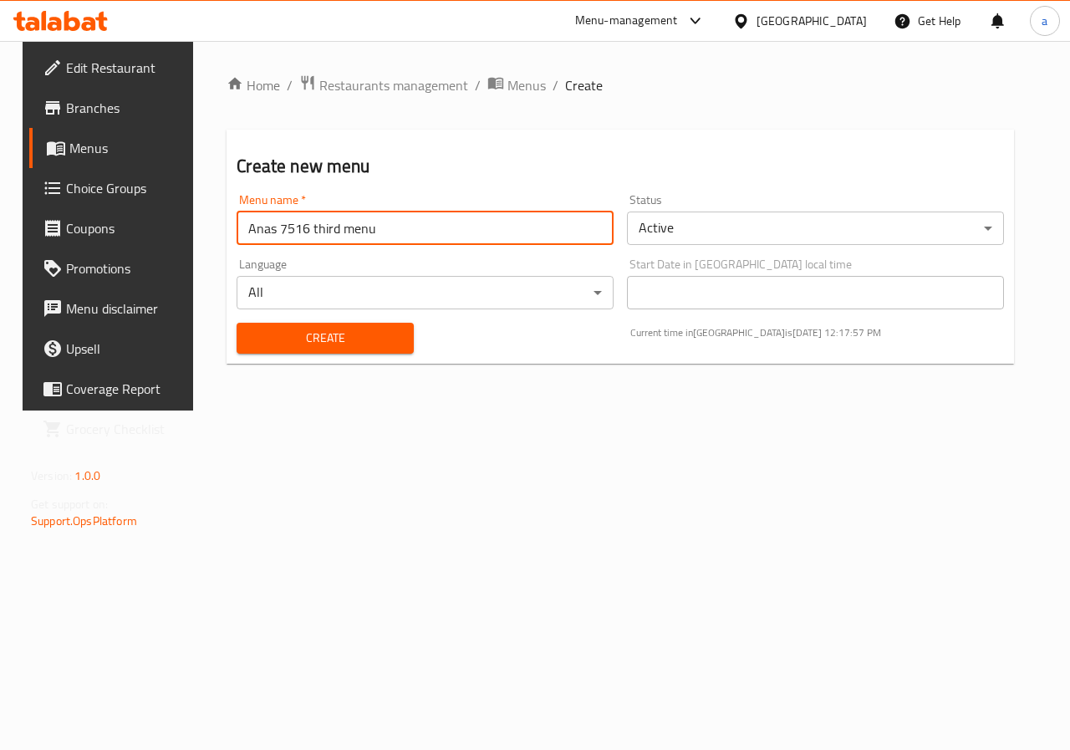
click at [350, 332] on span "Create" at bounding box center [325, 338] width 150 height 21
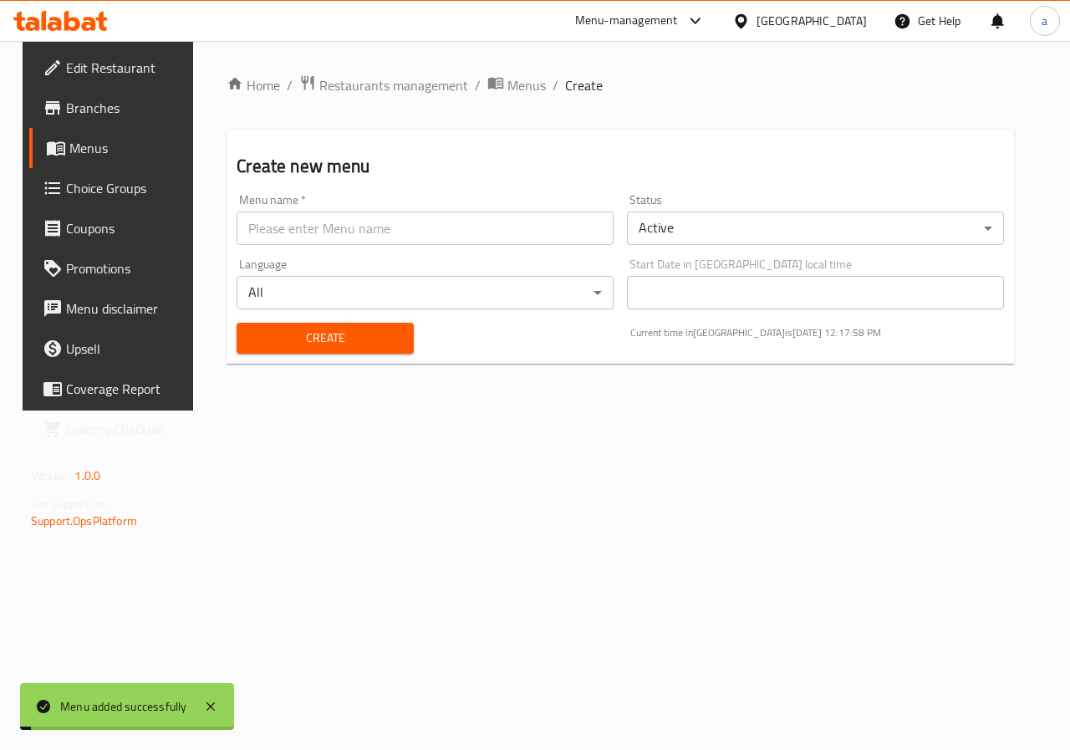
click at [135, 191] on span "Choice Groups" at bounding box center [127, 188] width 122 height 20
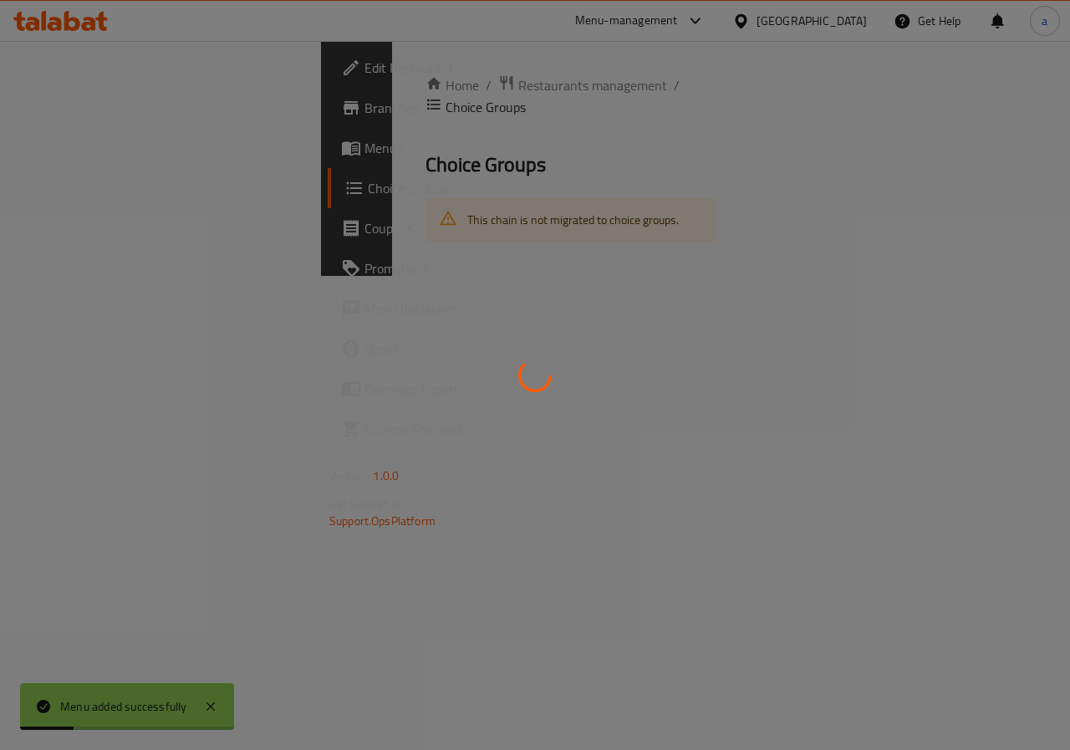
click at [113, 147] on div at bounding box center [535, 375] width 1070 height 750
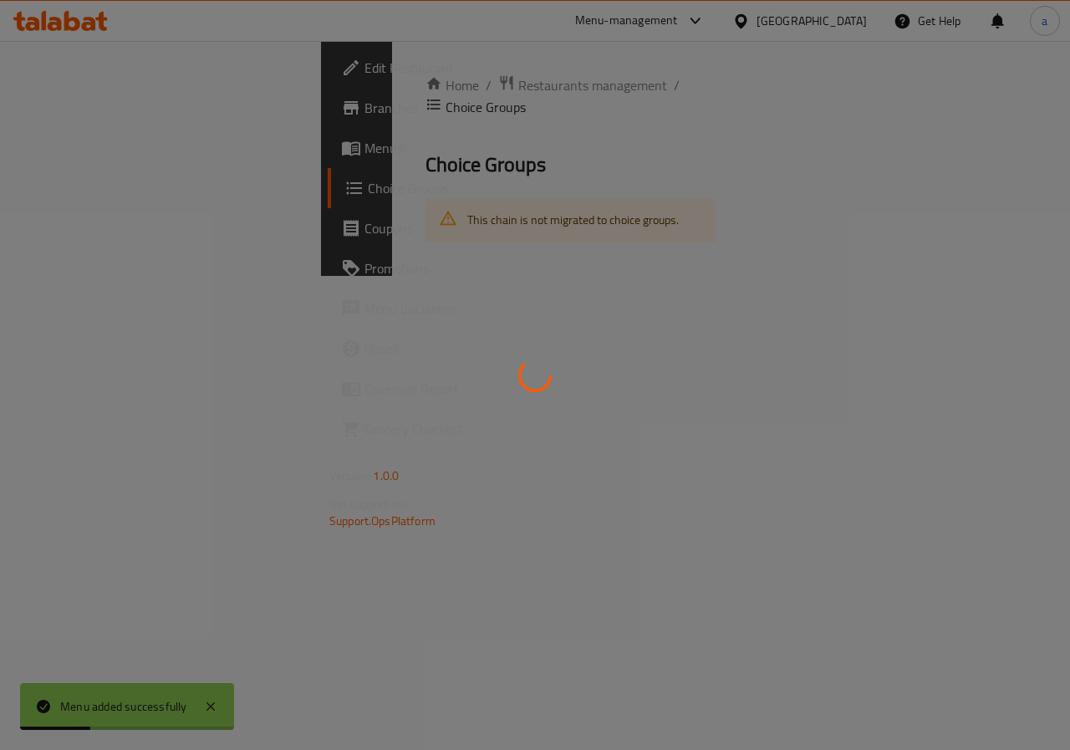
click at [102, 150] on div at bounding box center [535, 375] width 1070 height 750
click at [101, 150] on div at bounding box center [535, 375] width 1070 height 750
click at [99, 150] on div at bounding box center [535, 375] width 1070 height 750
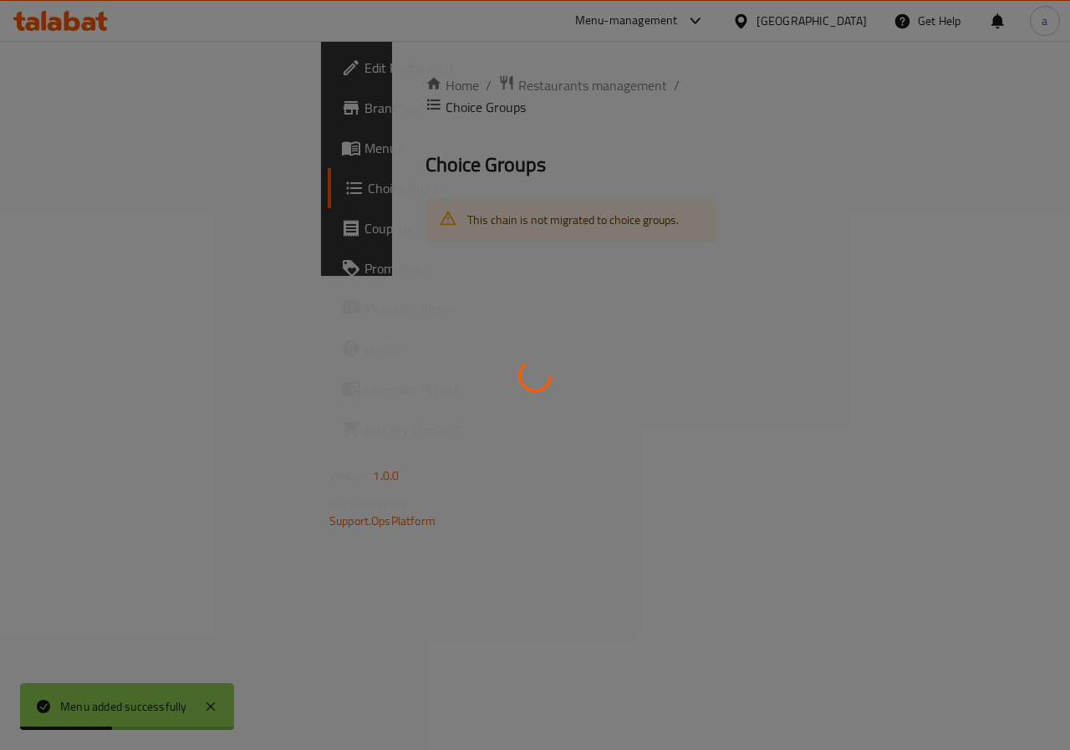
click at [99, 150] on div at bounding box center [535, 375] width 1070 height 750
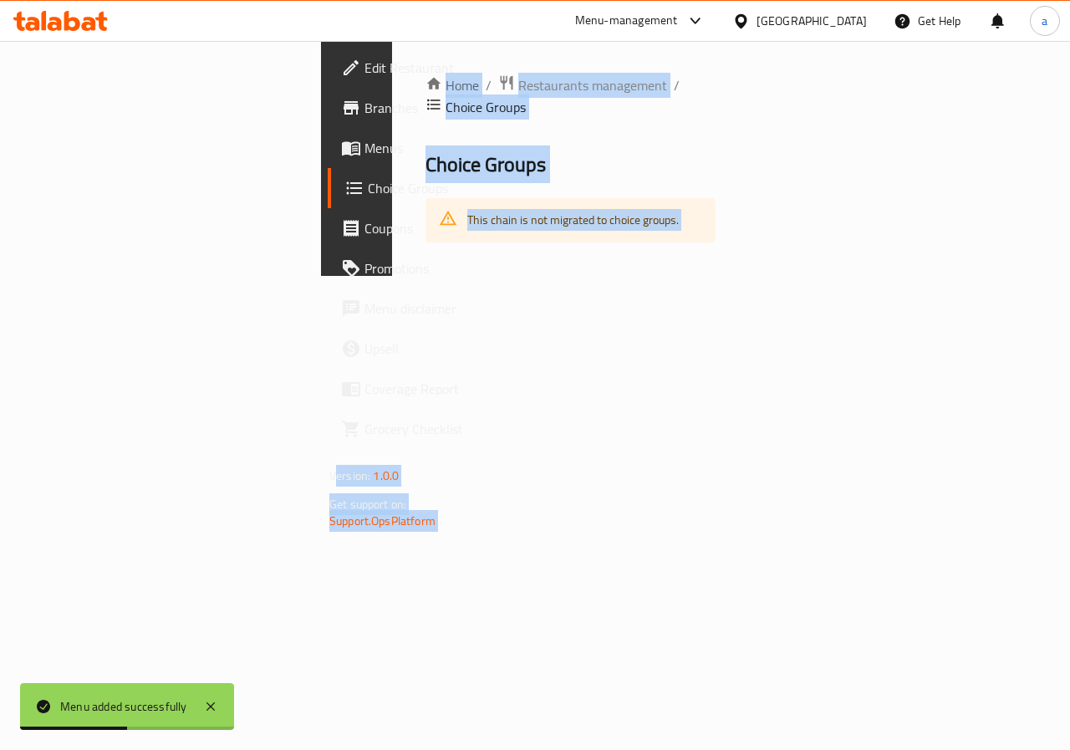
click at [321, 150] on div "Edit Restaurant Branches Menus Choice Groups Coupons Promotions Menu disclaimer…" at bounding box center [535, 158] width 428 height 235
click at [364, 150] on span "Menus" at bounding box center [425, 148] width 122 height 20
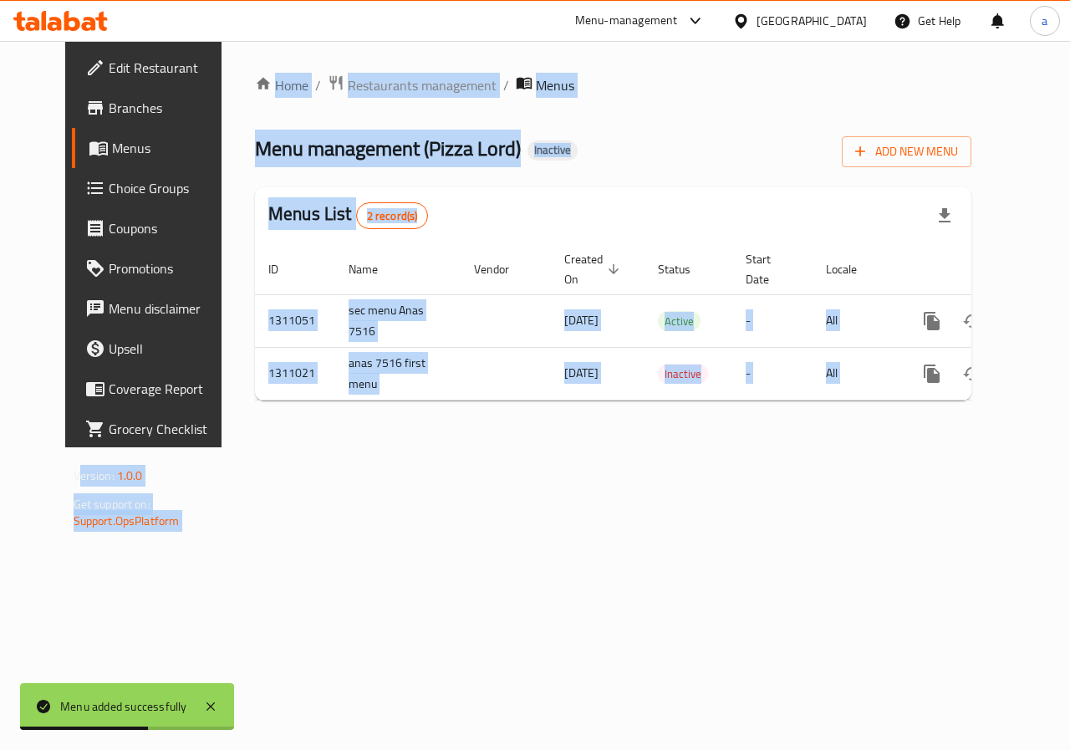
click at [112, 149] on span "Menus" at bounding box center [171, 148] width 119 height 20
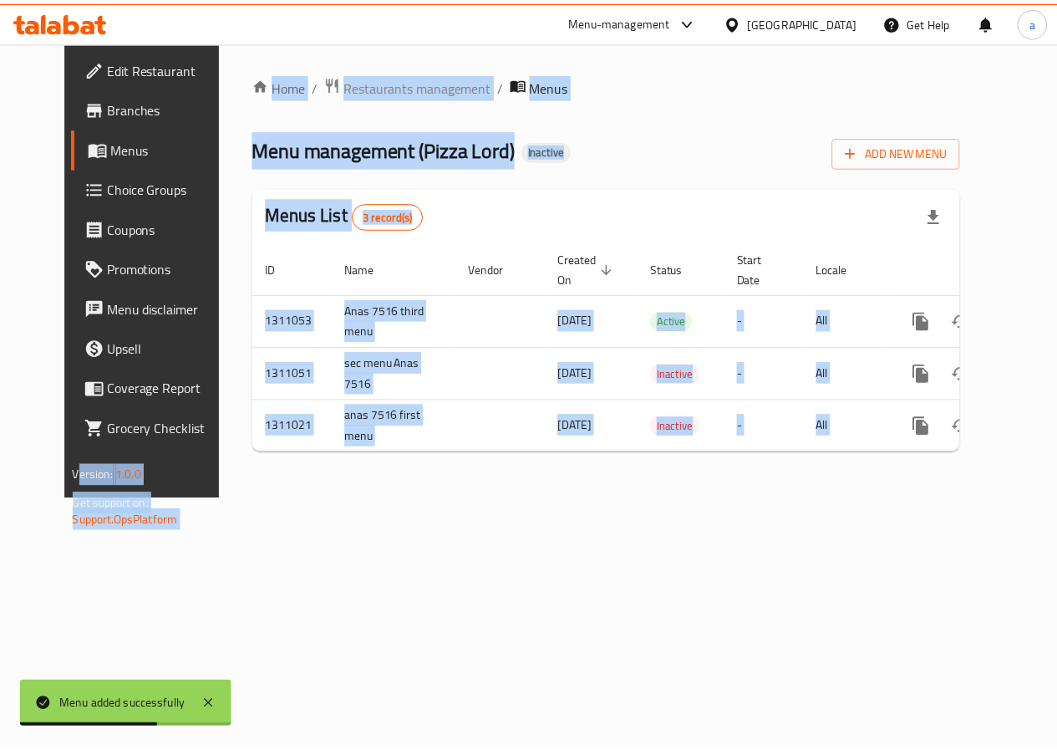
scroll to position [0, 3]
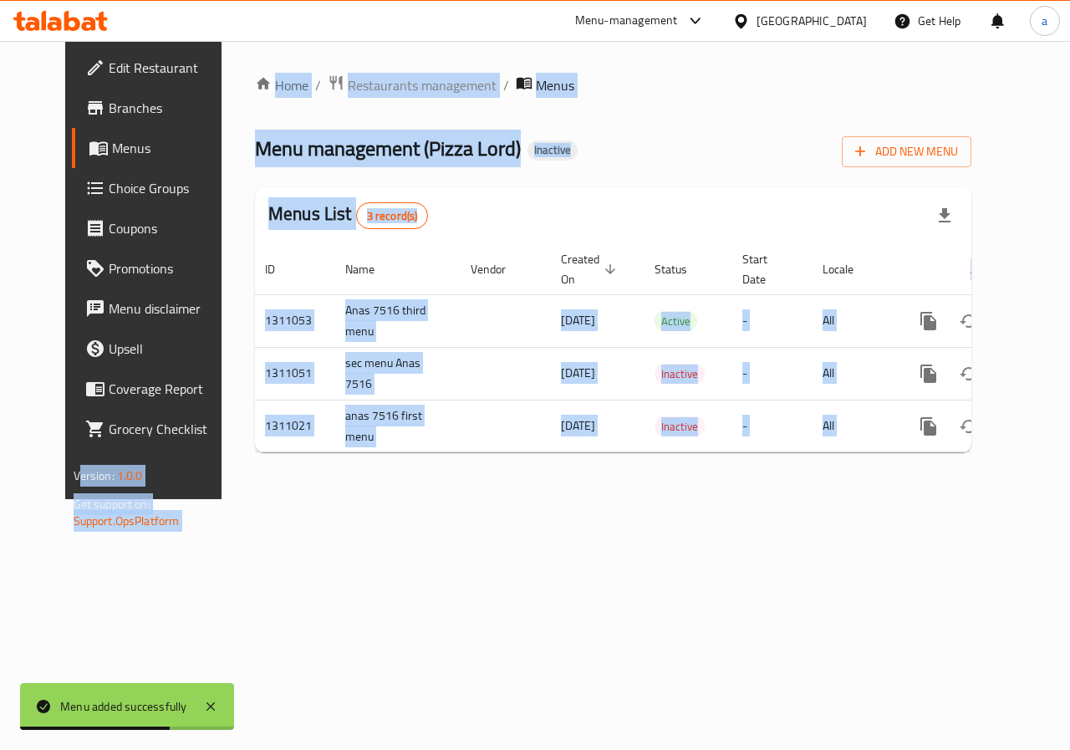
drag, startPoint x: 474, startPoint y: 510, endPoint x: 506, endPoint y: 467, distance: 53.1
click at [475, 499] on div "Home / Restaurants management / Menus Menu management ( Pizza Lord ) Inactive A…" at bounding box center [612, 270] width 783 height 458
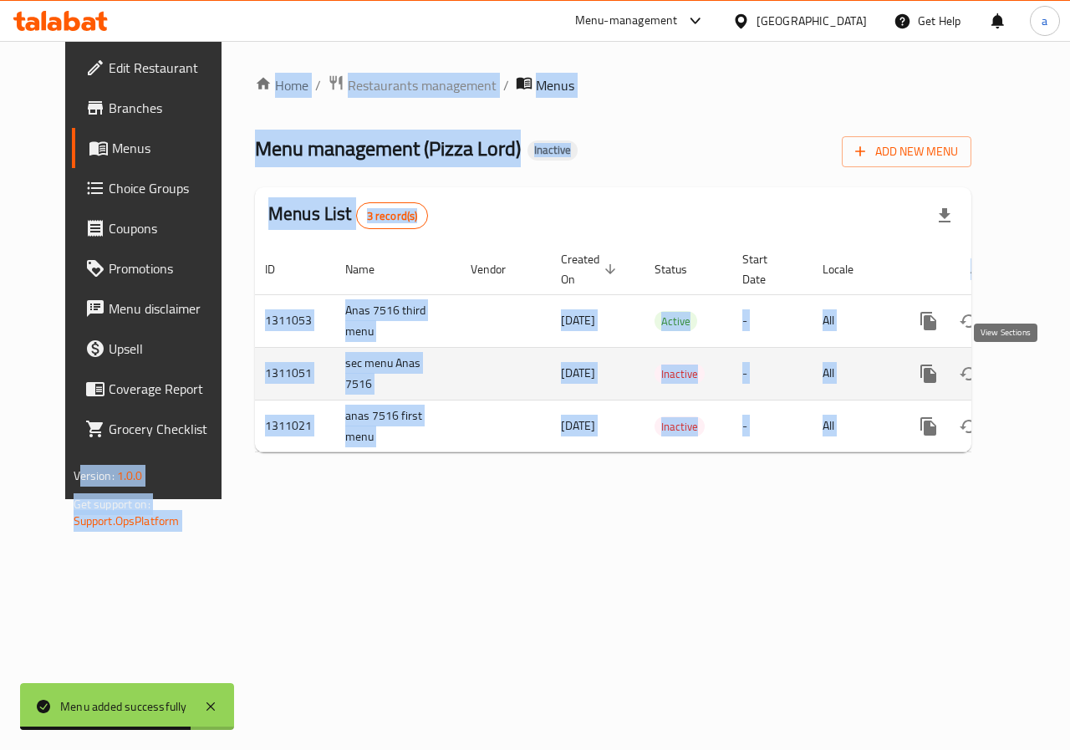
click at [1039, 368] on icon "enhanced table" at bounding box center [1049, 373] width 20 height 20
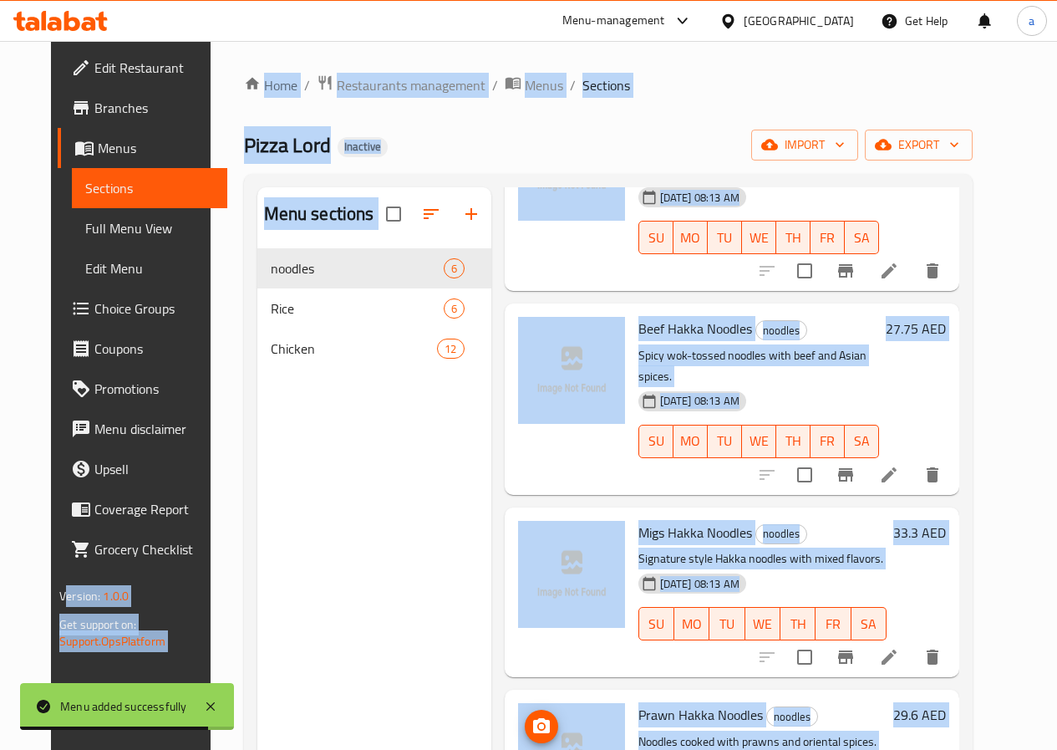
scroll to position [413, 0]
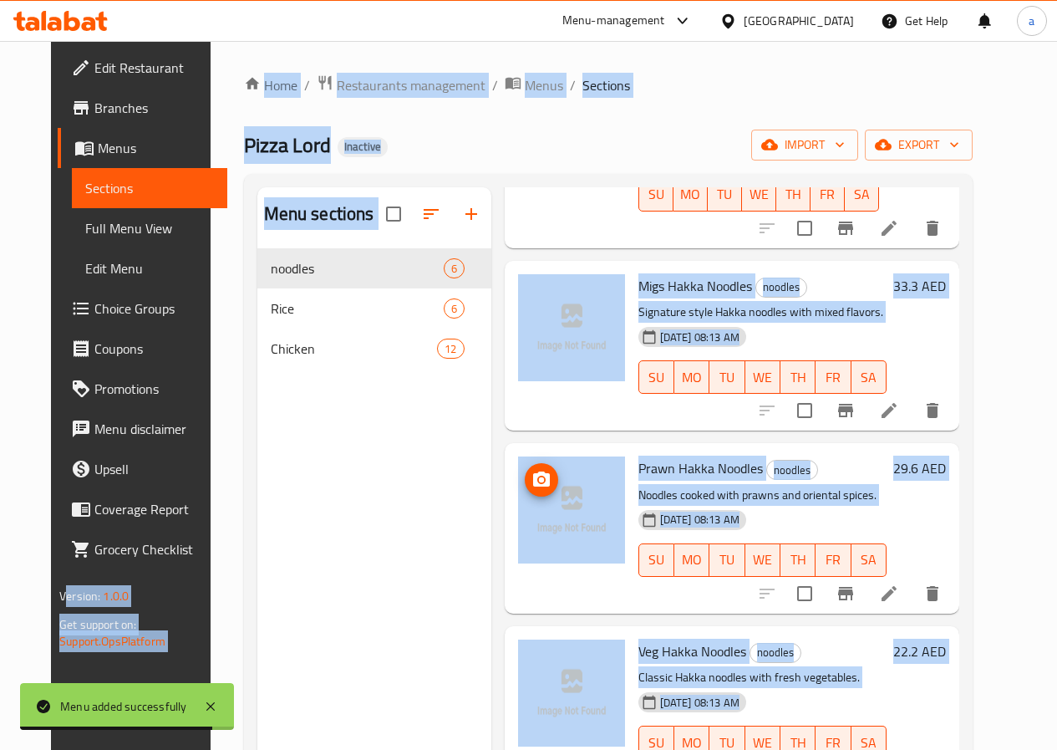
click at [267, 487] on div "Menu sections noodles 6 Rice 6 Chicken 12" at bounding box center [374, 562] width 234 height 750
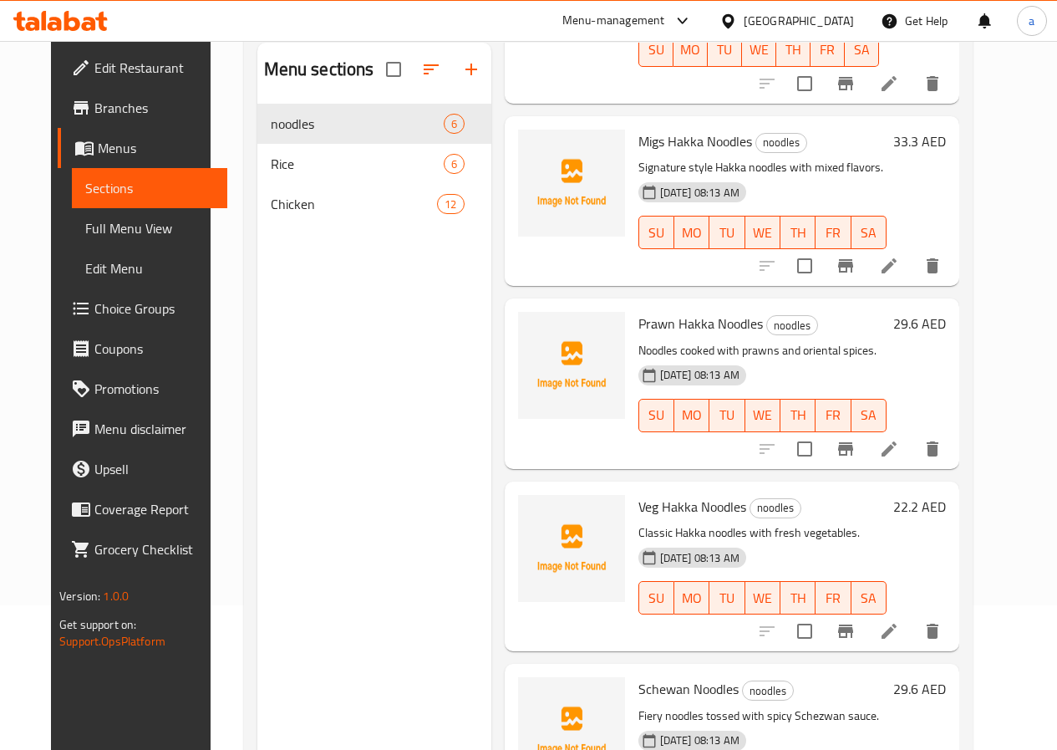
scroll to position [234, 0]
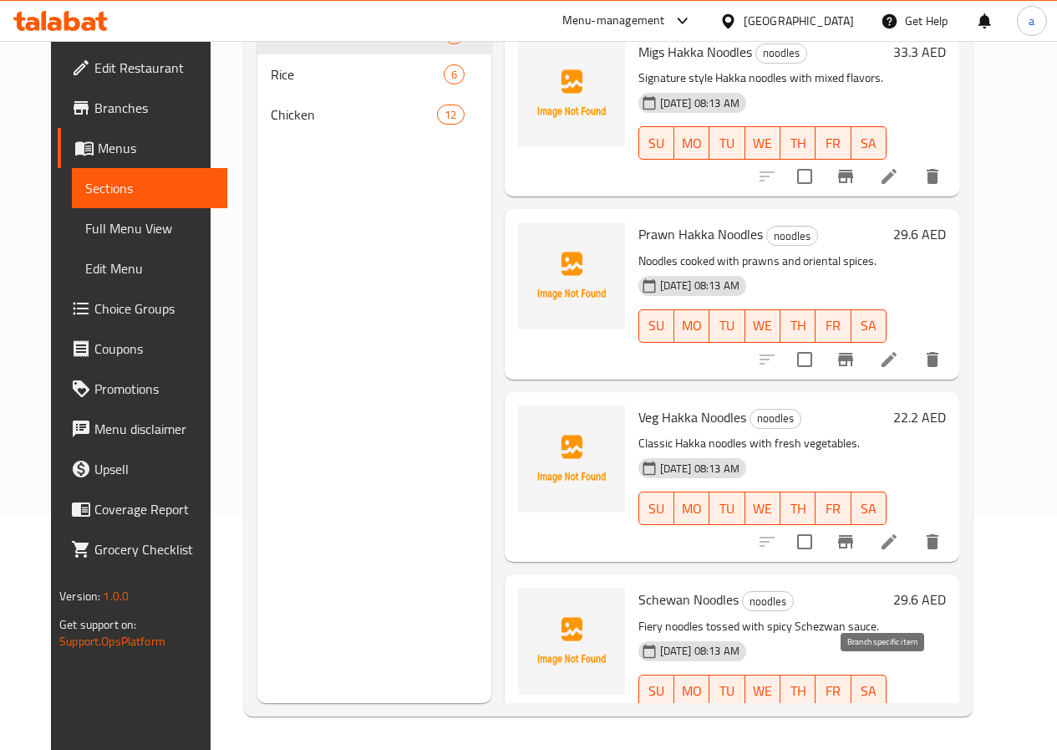
click at [912, 709] on li at bounding box center [889, 724] width 47 height 30
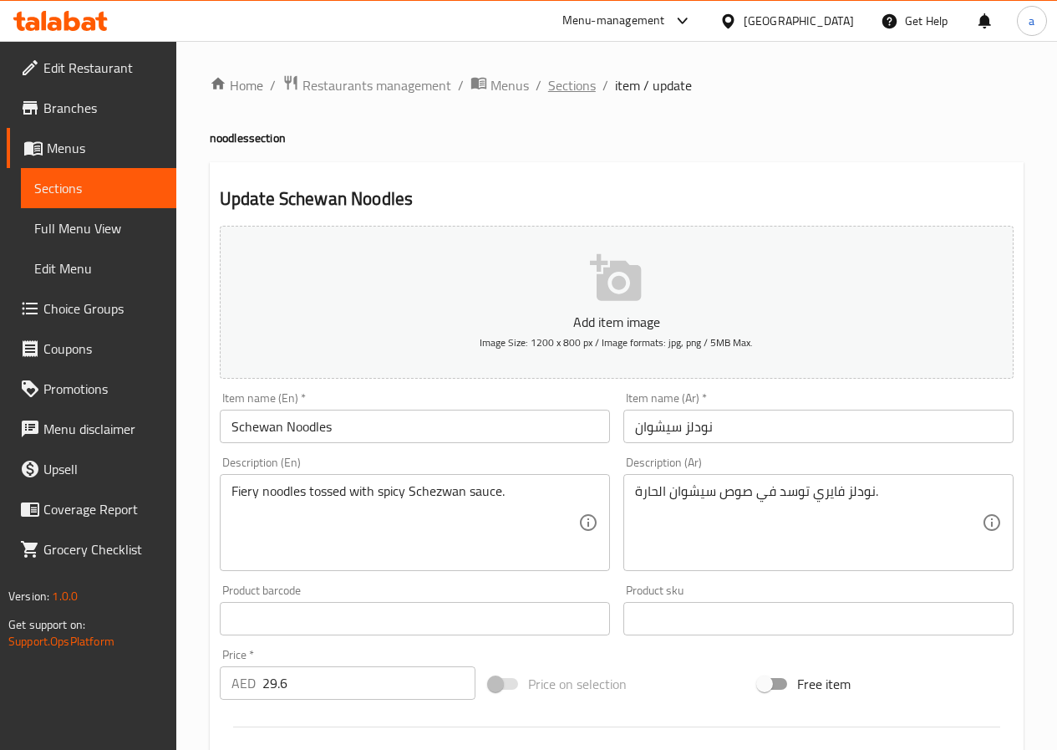
click at [585, 88] on span "Sections" at bounding box center [572, 85] width 48 height 20
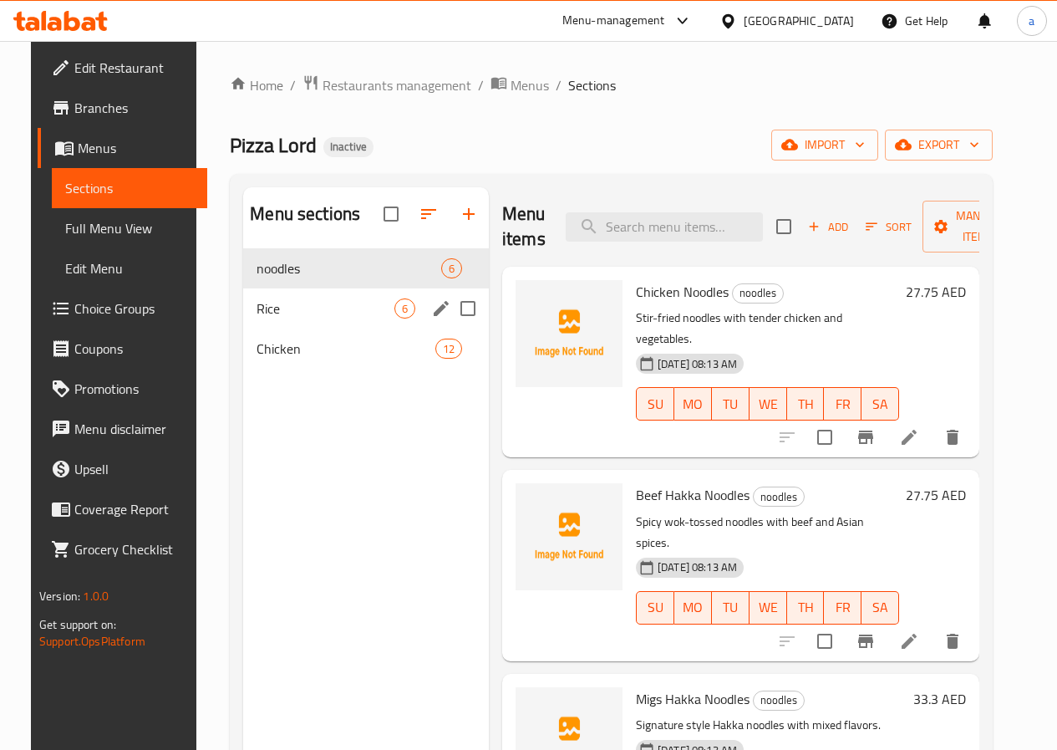
click at [302, 321] on div "Rice 6" at bounding box center [366, 308] width 246 height 40
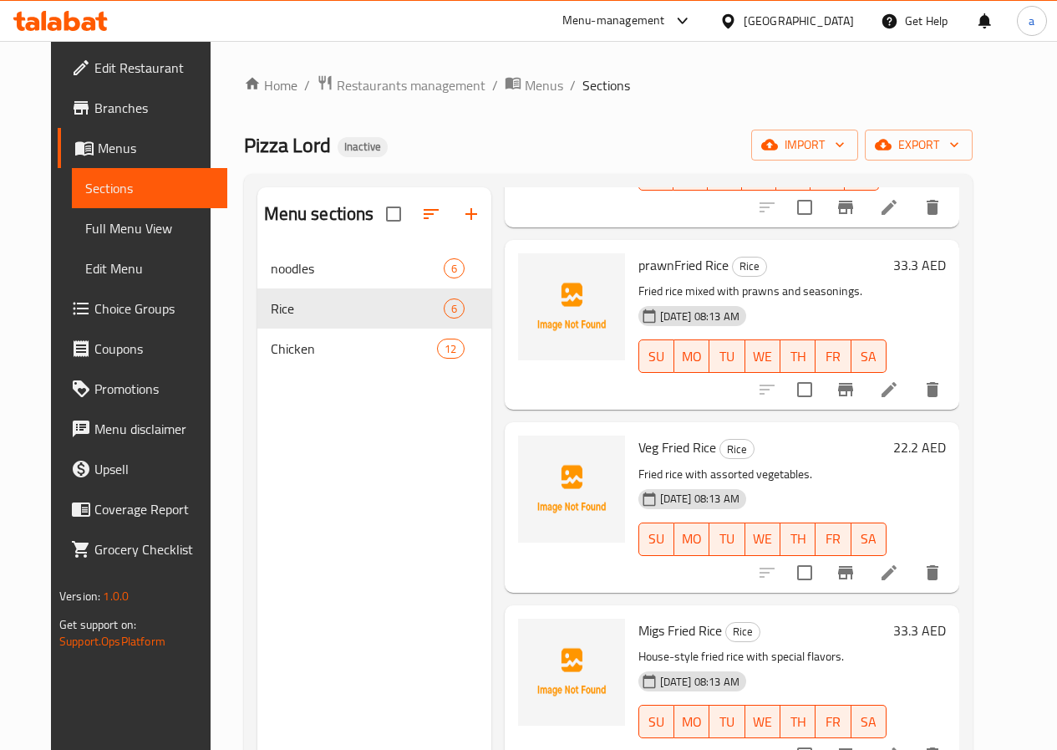
scroll to position [234, 0]
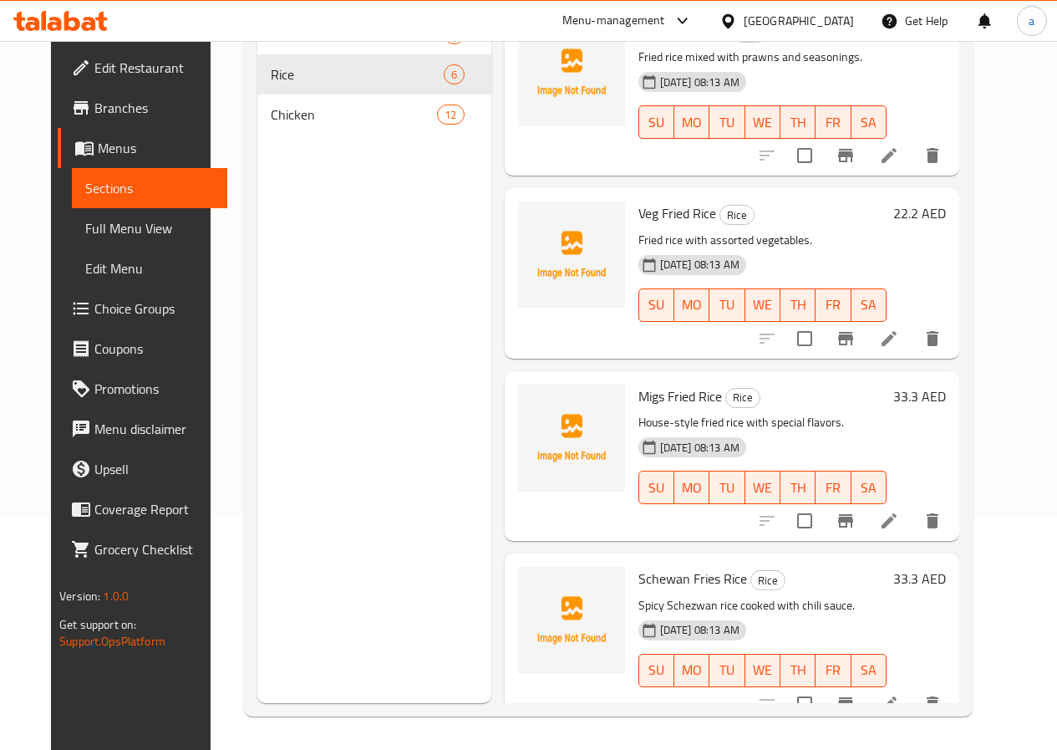
click at [899, 694] on icon at bounding box center [889, 704] width 20 height 20
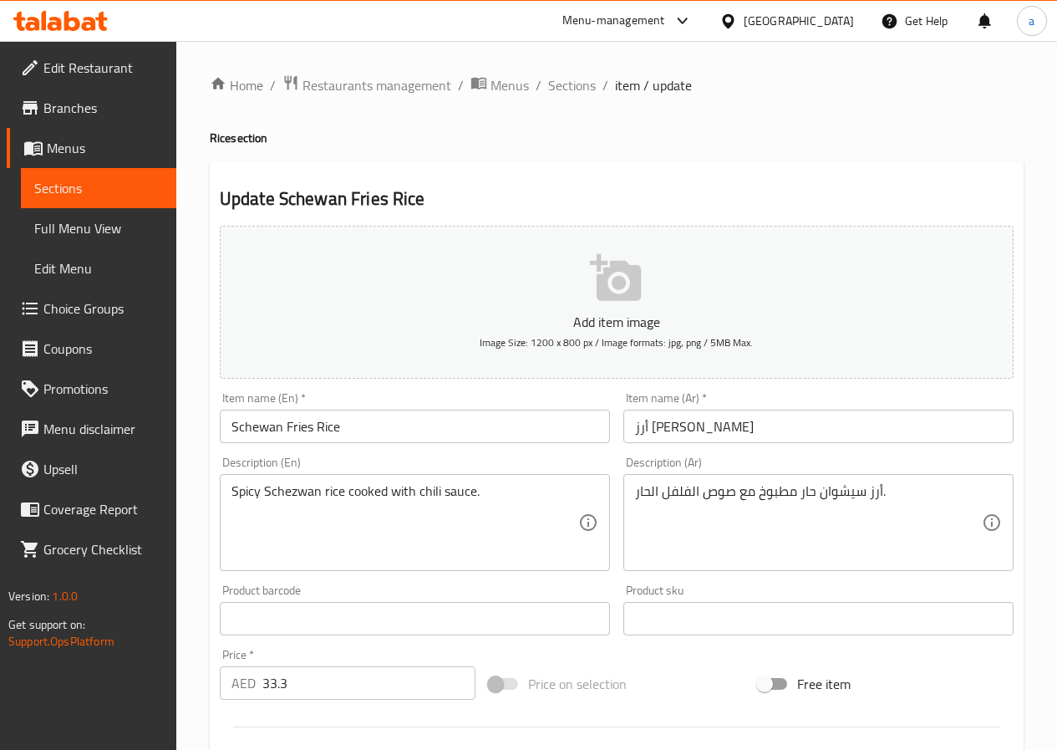
click at [311, 430] on input "Schewan Fries Rice" at bounding box center [415, 425] width 390 height 33
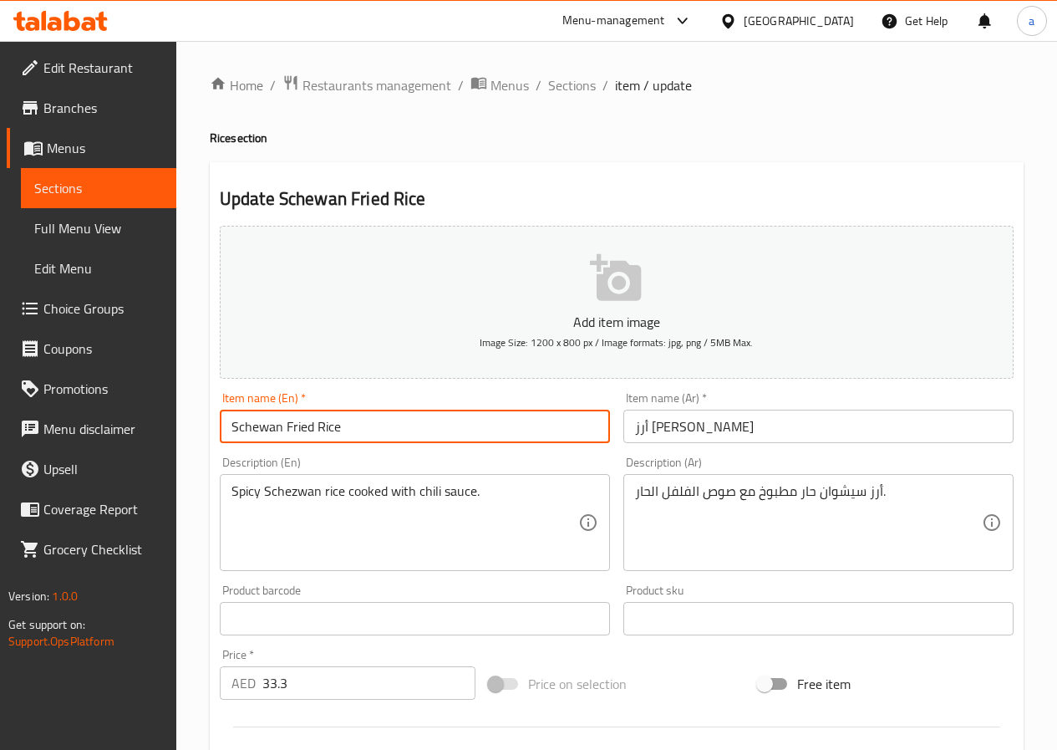
scroll to position [418, 0]
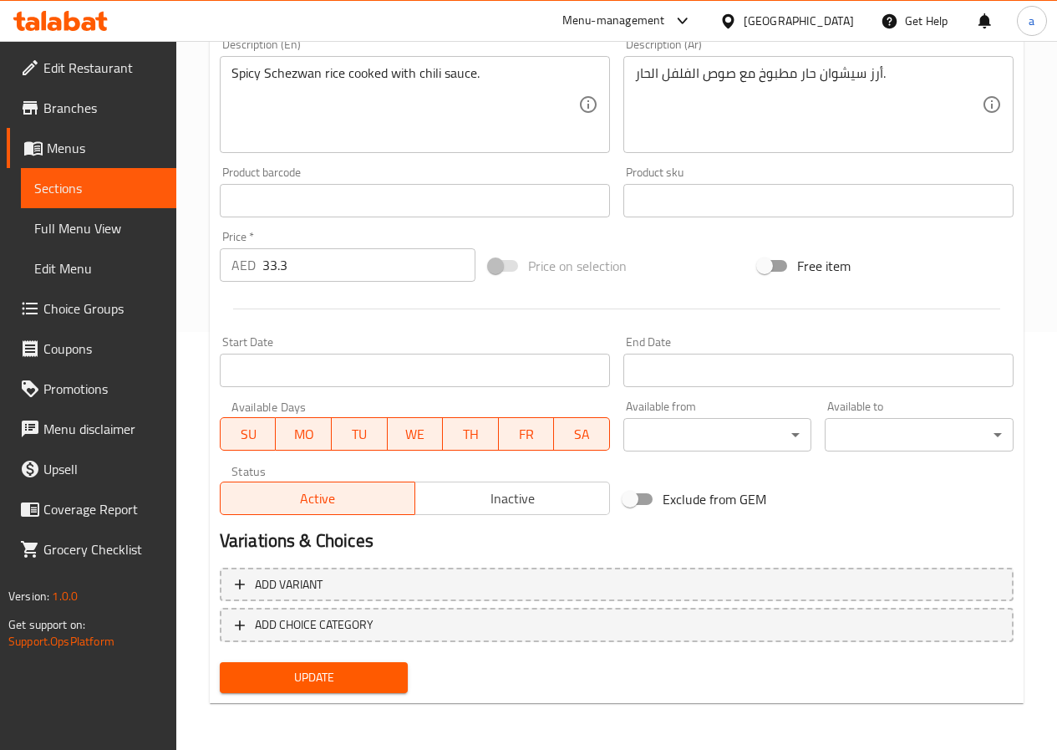
type input "Schewan Fried Rice"
click at [343, 676] on span "Update" at bounding box center [314, 677] width 162 height 21
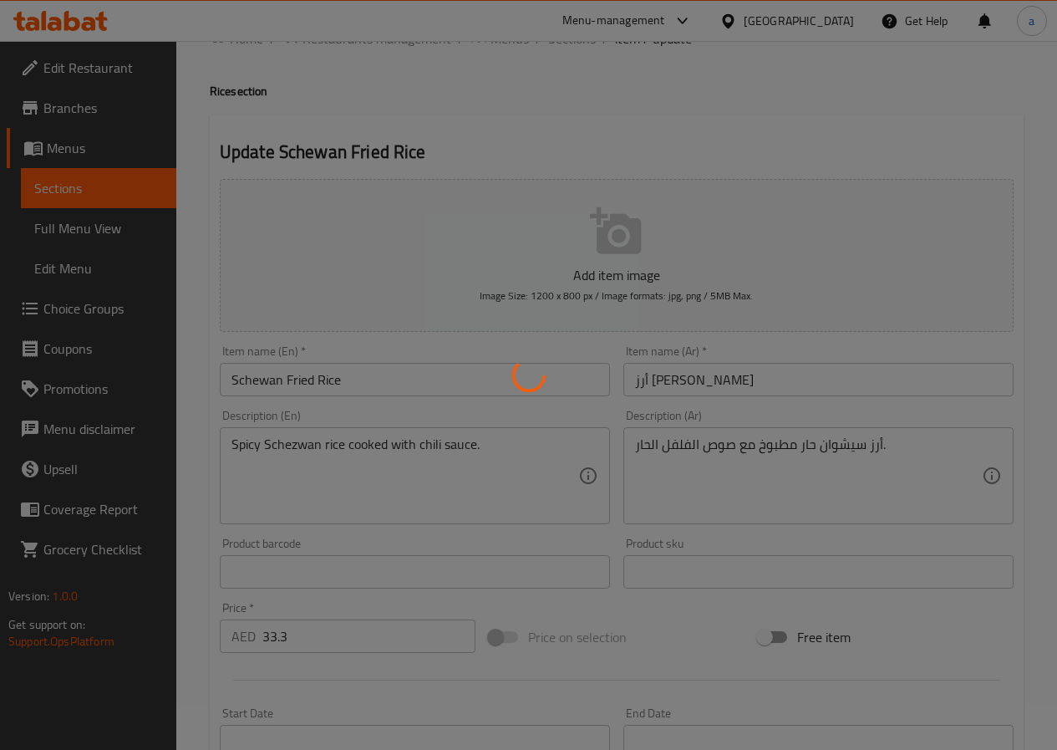
scroll to position [0, 0]
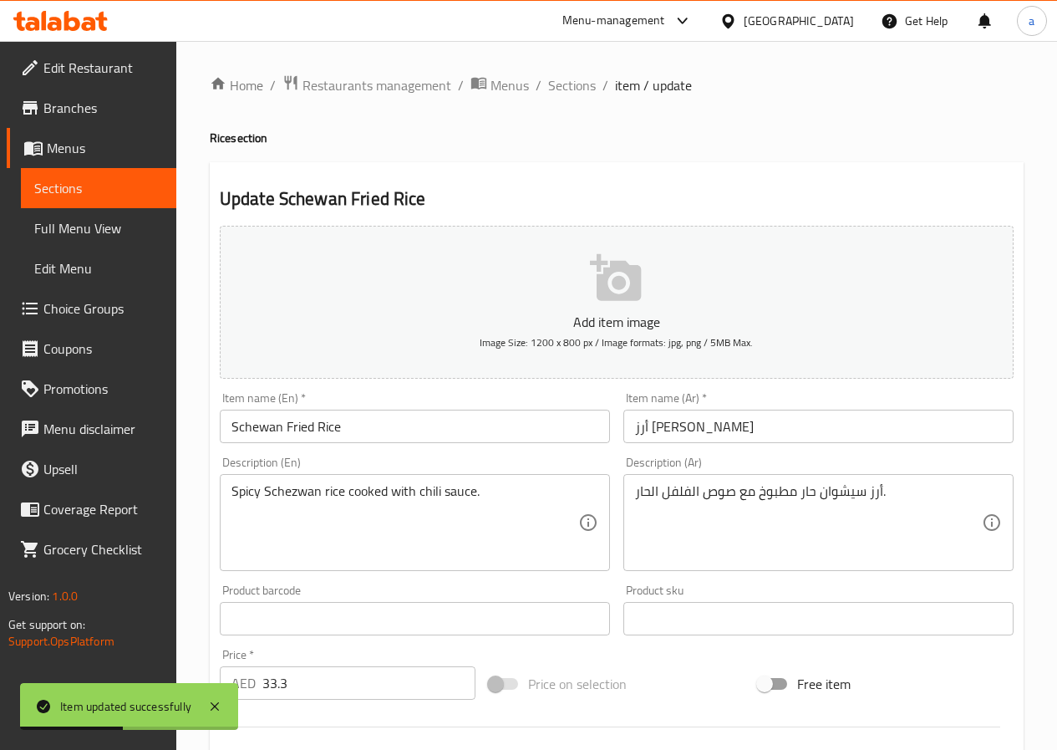
click at [302, 432] on input "Schewan Fried Rice" at bounding box center [415, 425] width 390 height 33
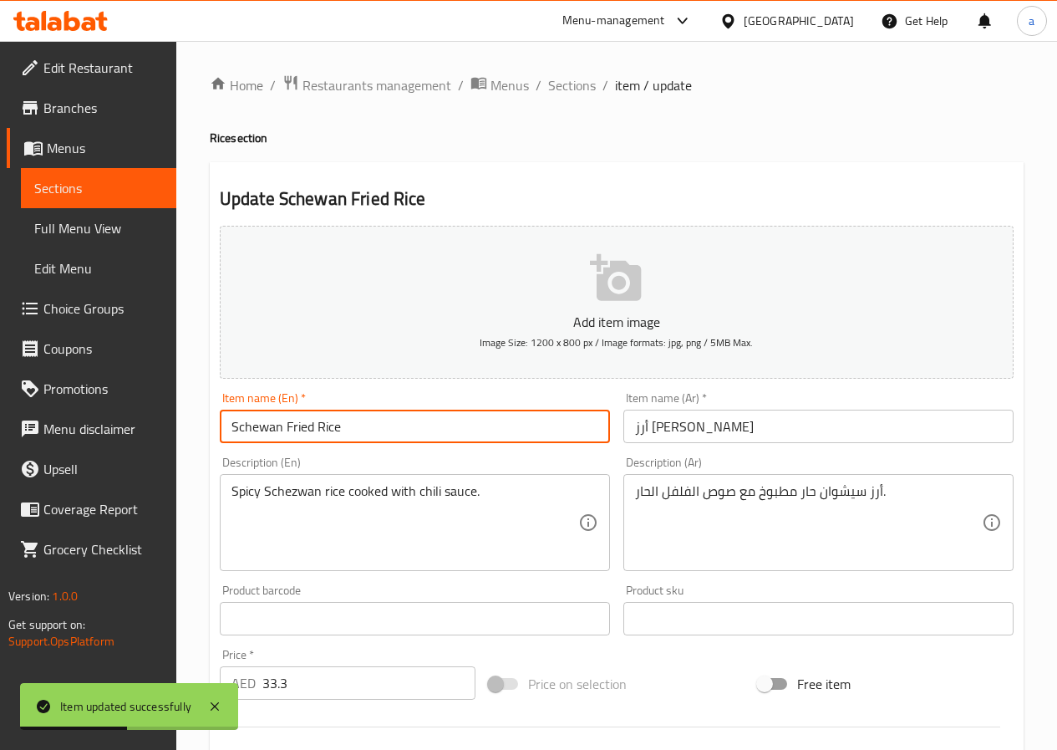
click at [302, 432] on input "Schewan Fried Rice" at bounding box center [415, 425] width 390 height 33
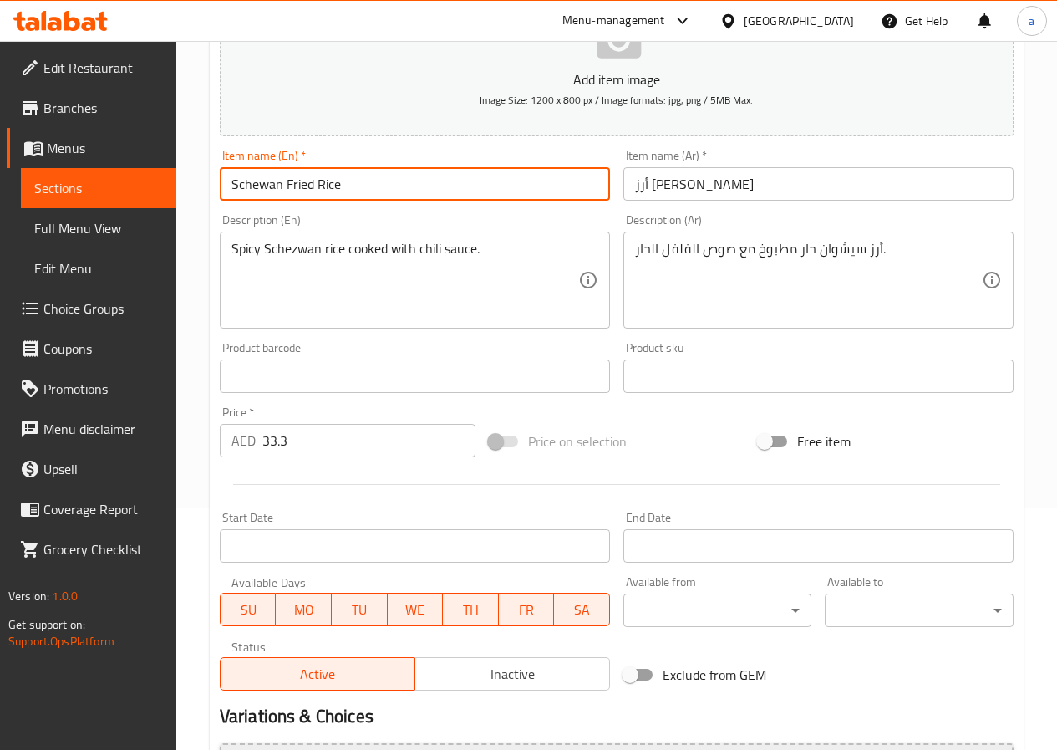
scroll to position [418, 0]
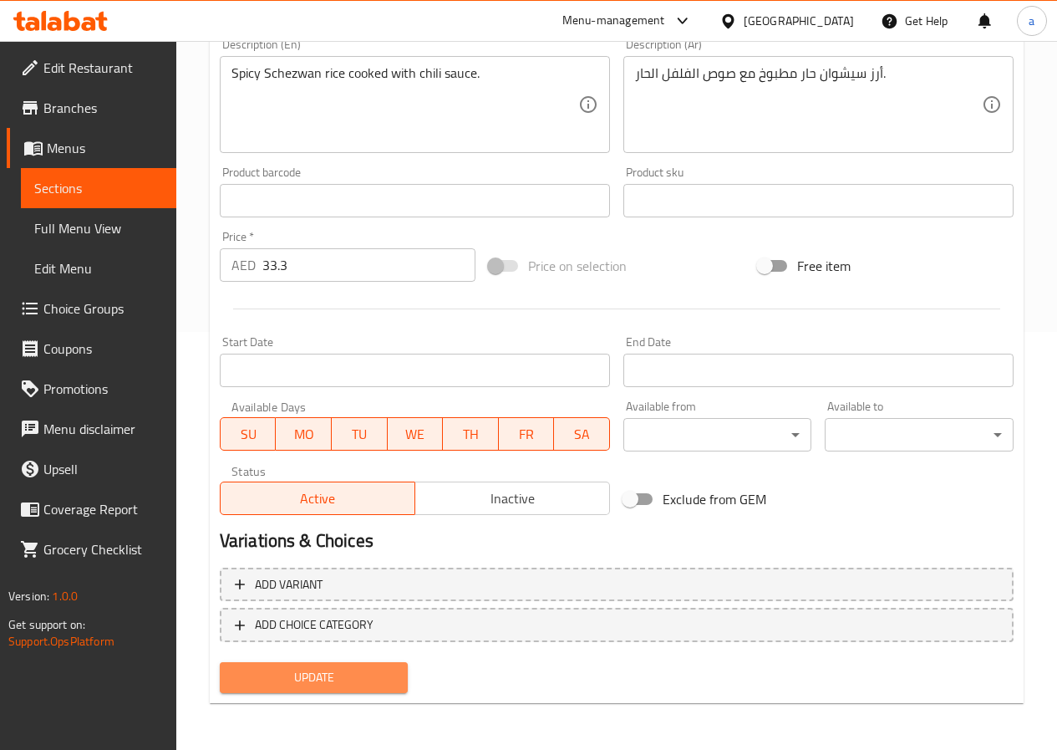
click at [374, 667] on span "Update" at bounding box center [314, 677] width 162 height 21
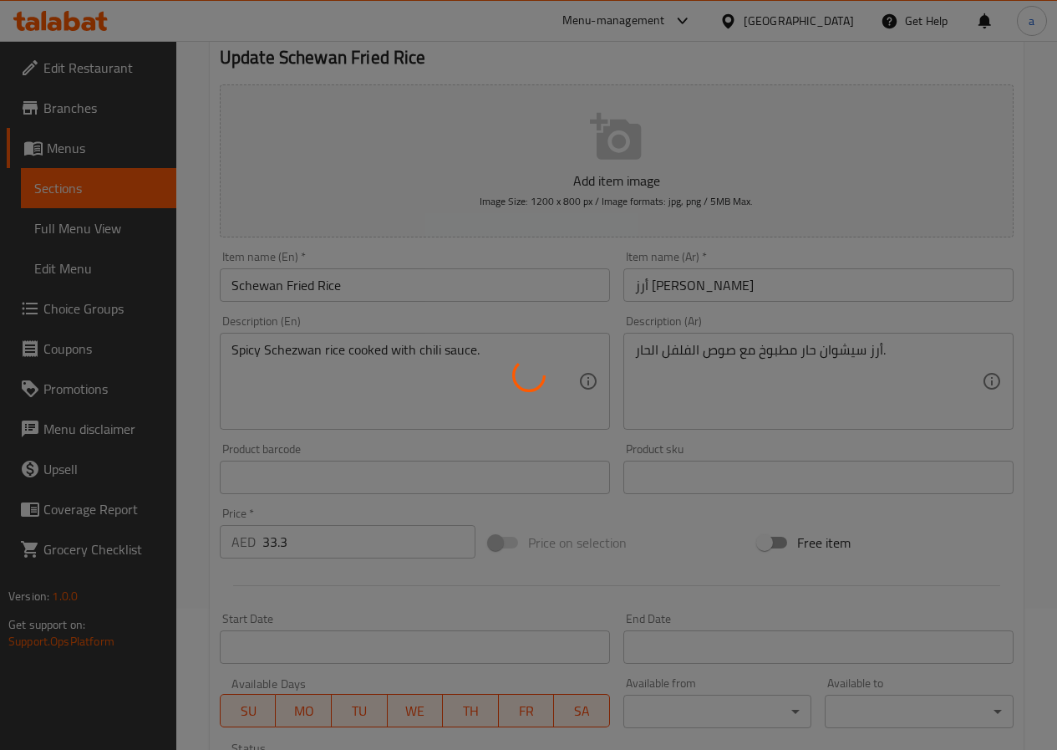
scroll to position [0, 0]
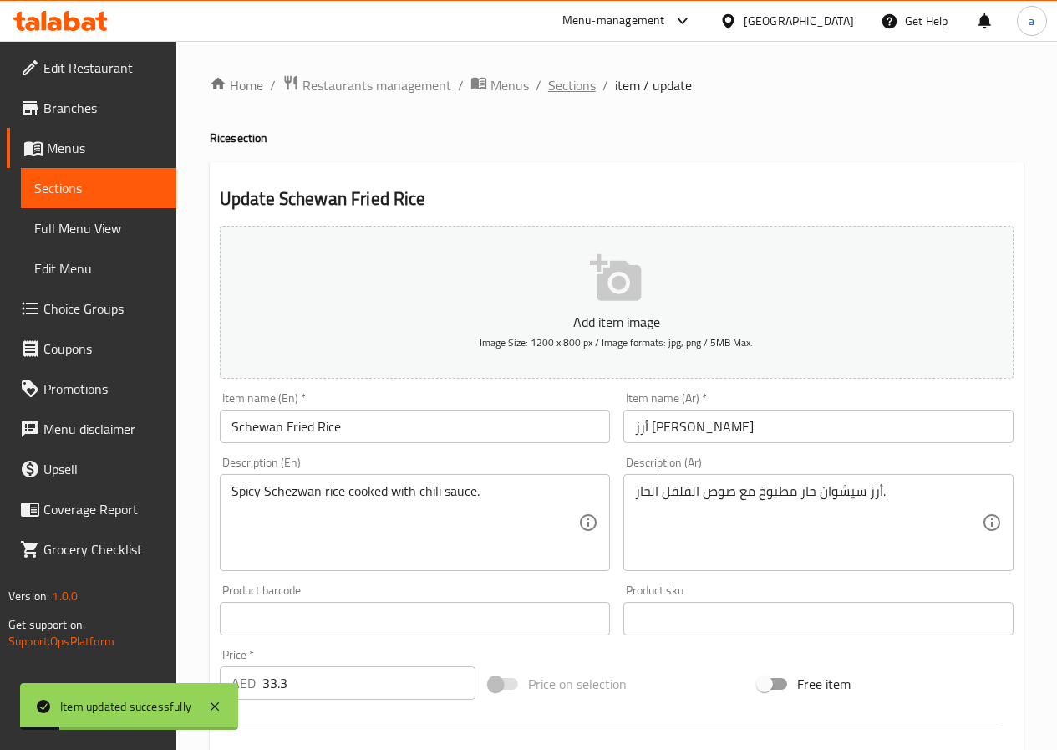
click at [559, 81] on span "Sections" at bounding box center [572, 85] width 48 height 20
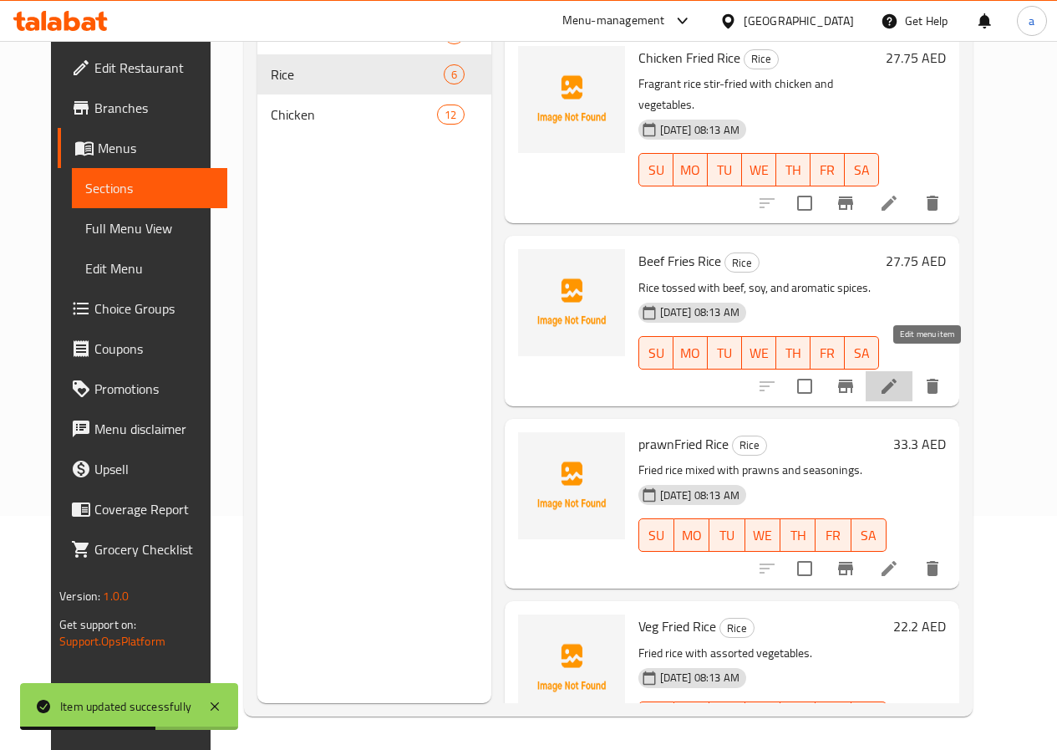
click at [899, 376] on icon at bounding box center [889, 386] width 20 height 20
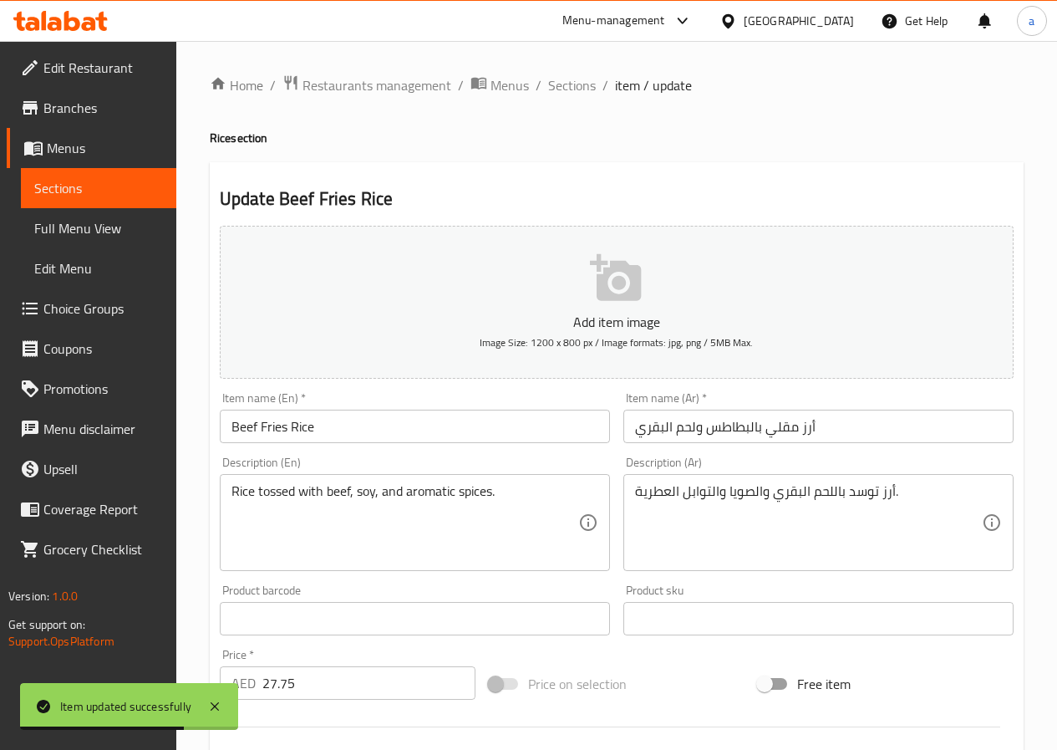
click at [282, 432] on input "Beef Fries Rice" at bounding box center [415, 425] width 390 height 33
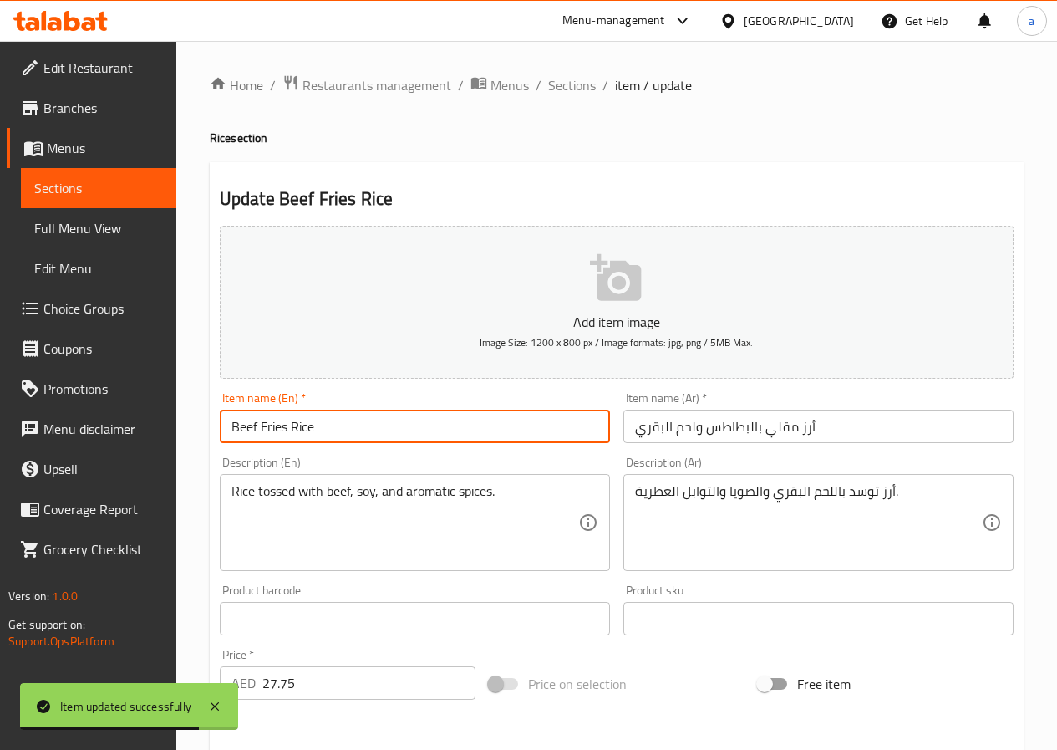
click at [290, 431] on input "Beef Fries Rice" at bounding box center [415, 425] width 390 height 33
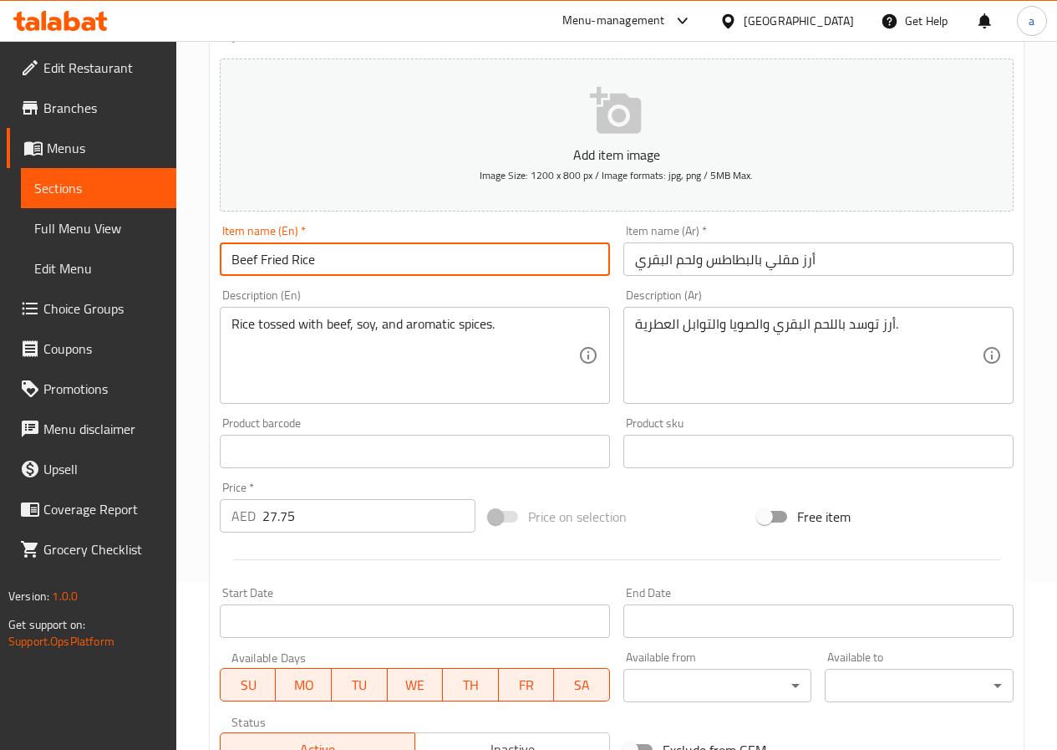
type input "Beef Fried Rice"
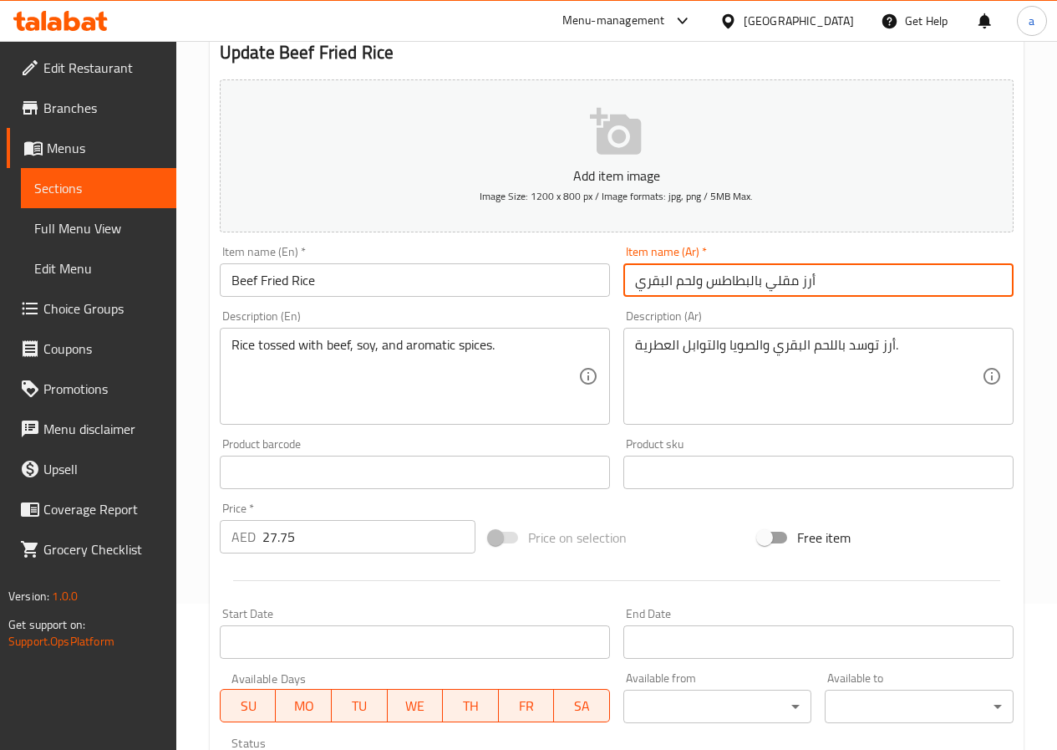
click at [734, 259] on div "Add item image Image Size: 1200 x 800 px / Image formats: jpg, png / 5MB Max. I…" at bounding box center [616, 433] width 807 height 720
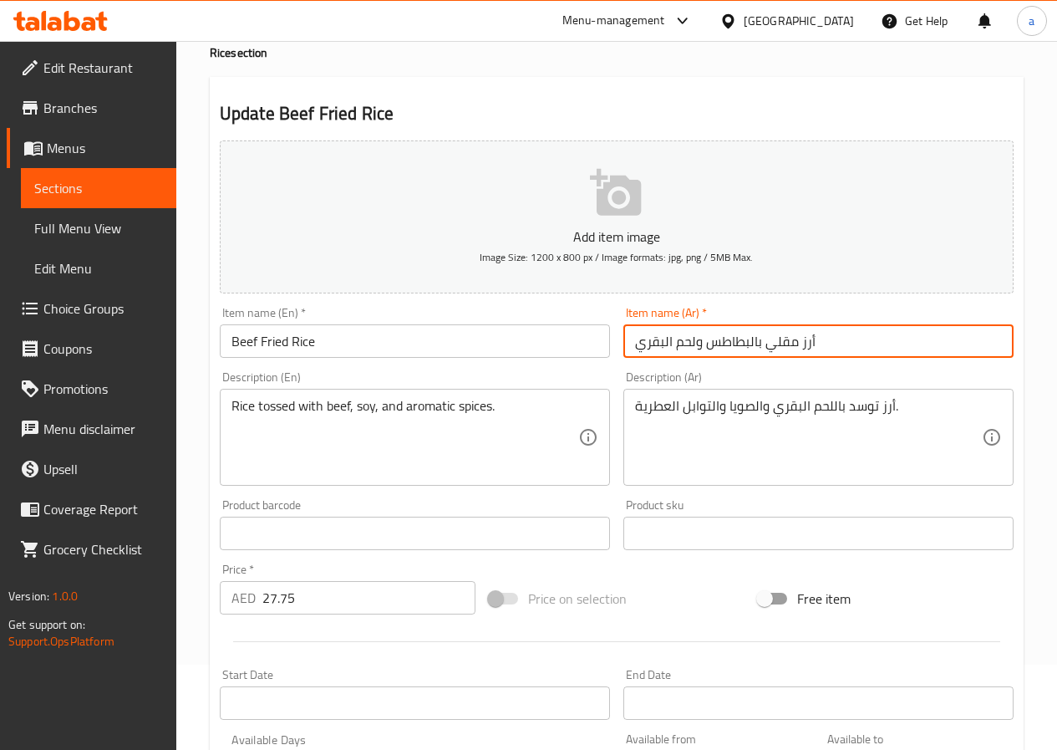
click at [734, 259] on span "Image Size: 1200 x 800 px / Image formats: jpg, png / 5MB Max." at bounding box center [616, 256] width 273 height 19
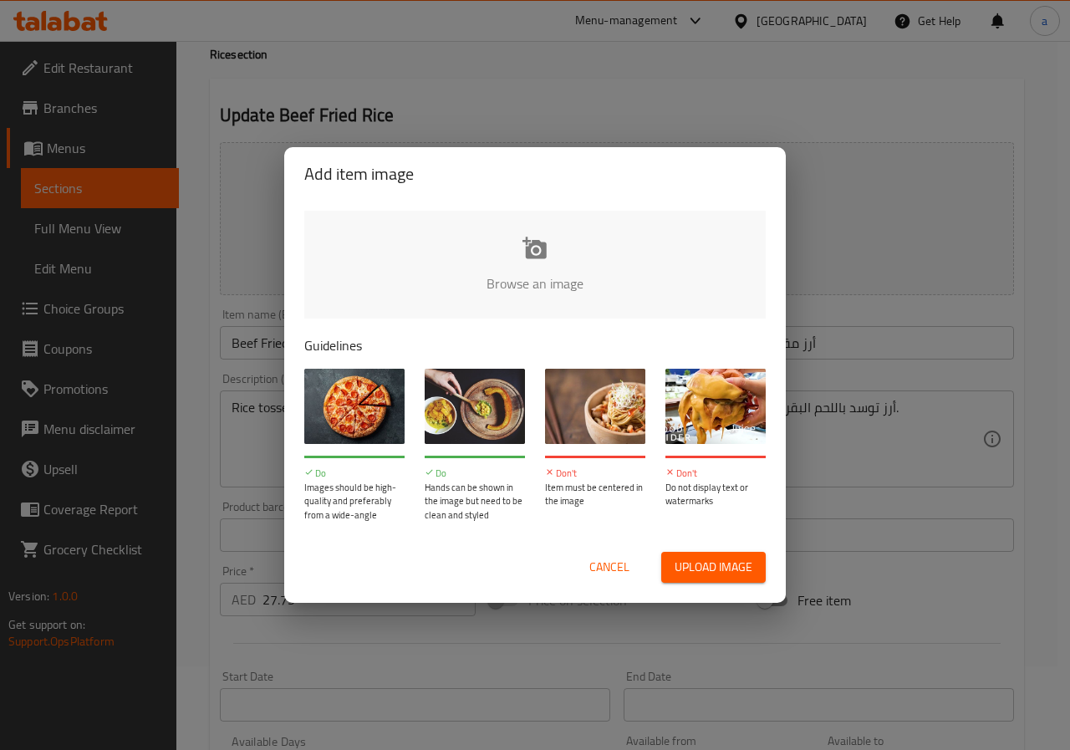
click at [805, 209] on div "Add item image Browse an image Guidelines Do Images should be high-quality and …" at bounding box center [535, 375] width 1070 height 750
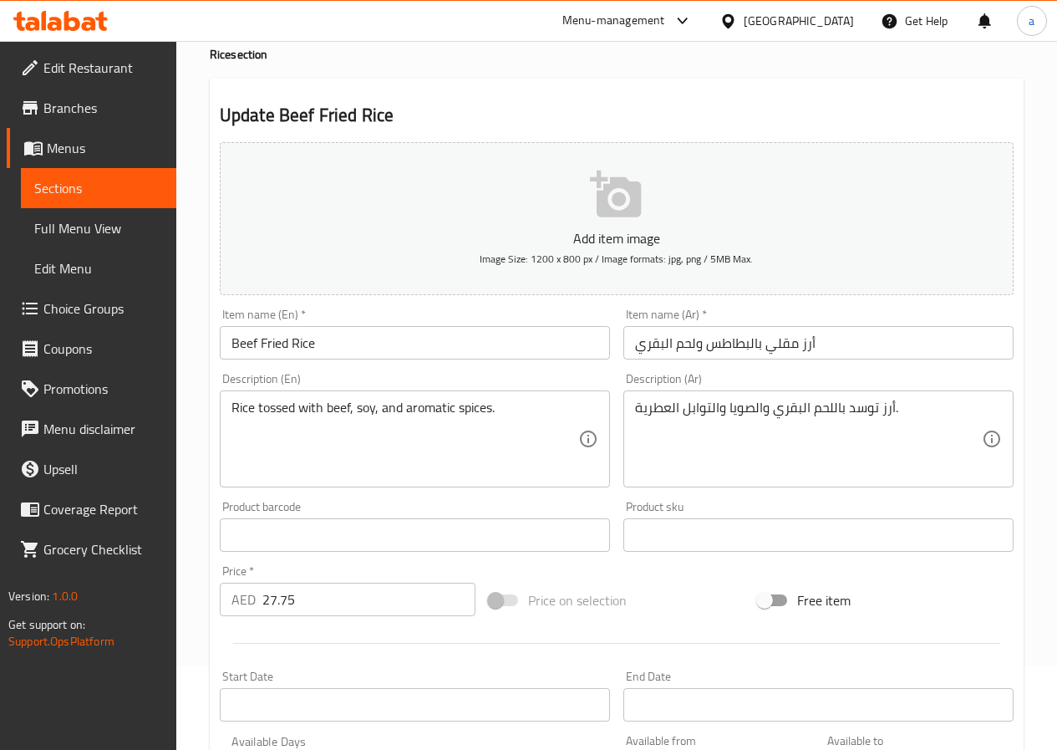
click at [744, 348] on input "أرز مقلي بالبطاطس ولحم البقري" at bounding box center [818, 342] width 390 height 33
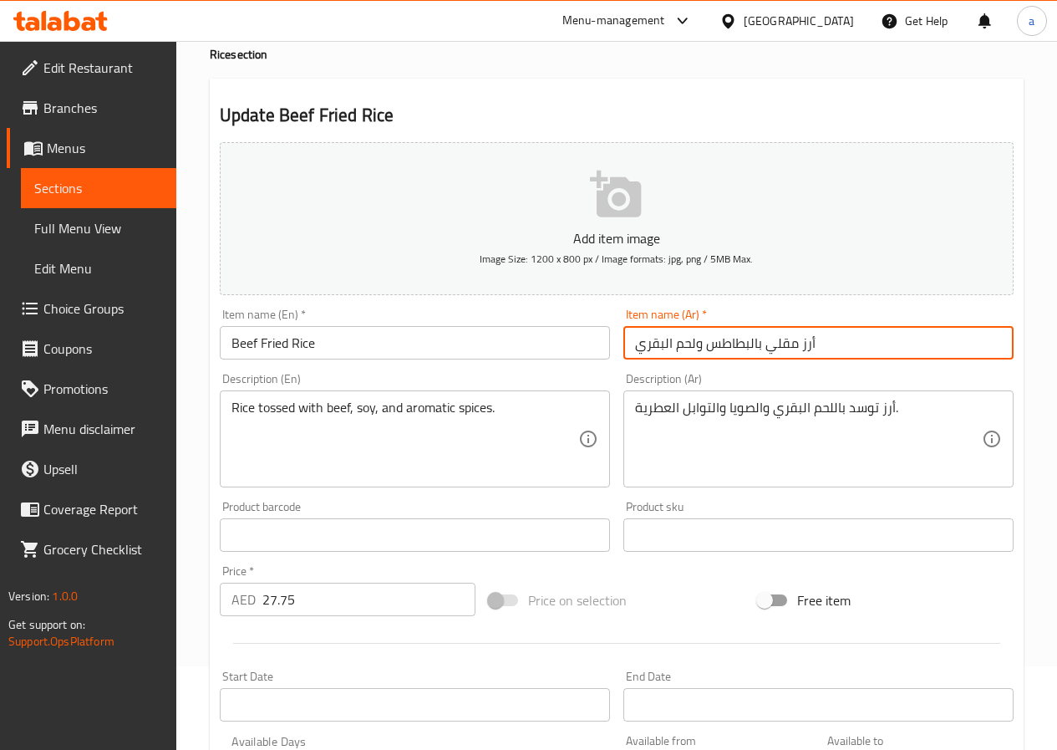
click at [744, 348] on input "أرز مقلي بالبطاطس ولحم البقري" at bounding box center [818, 342] width 390 height 33
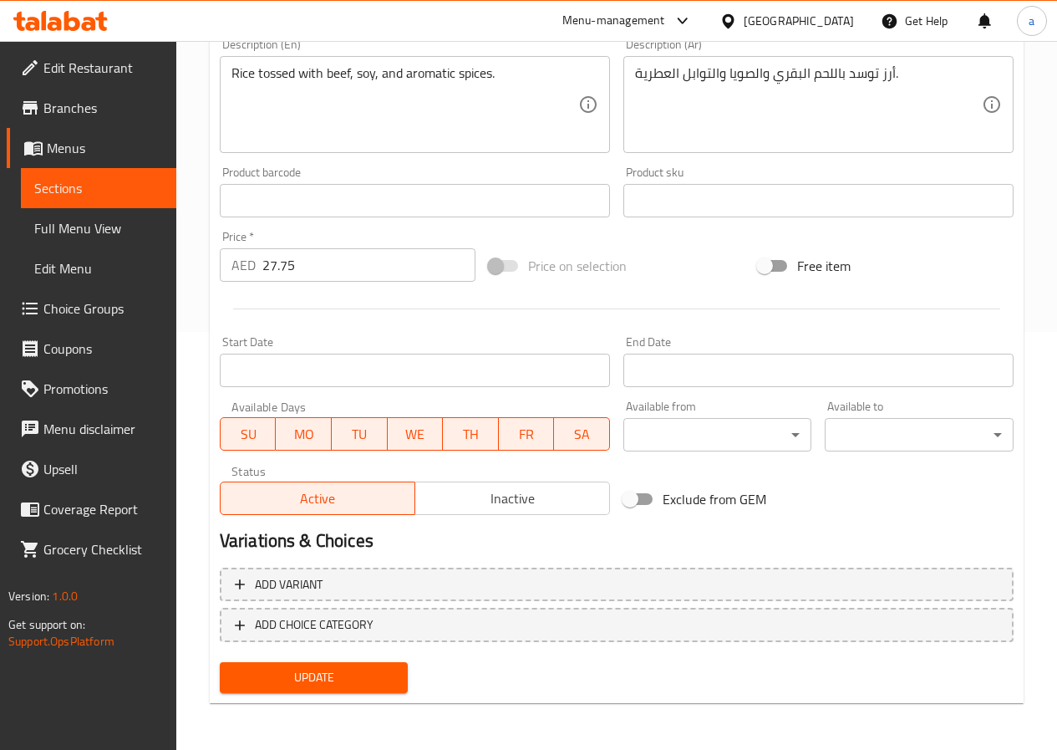
type input "أرز مقلي ولحم البقري"
click at [368, 674] on span "Update" at bounding box center [314, 677] width 162 height 21
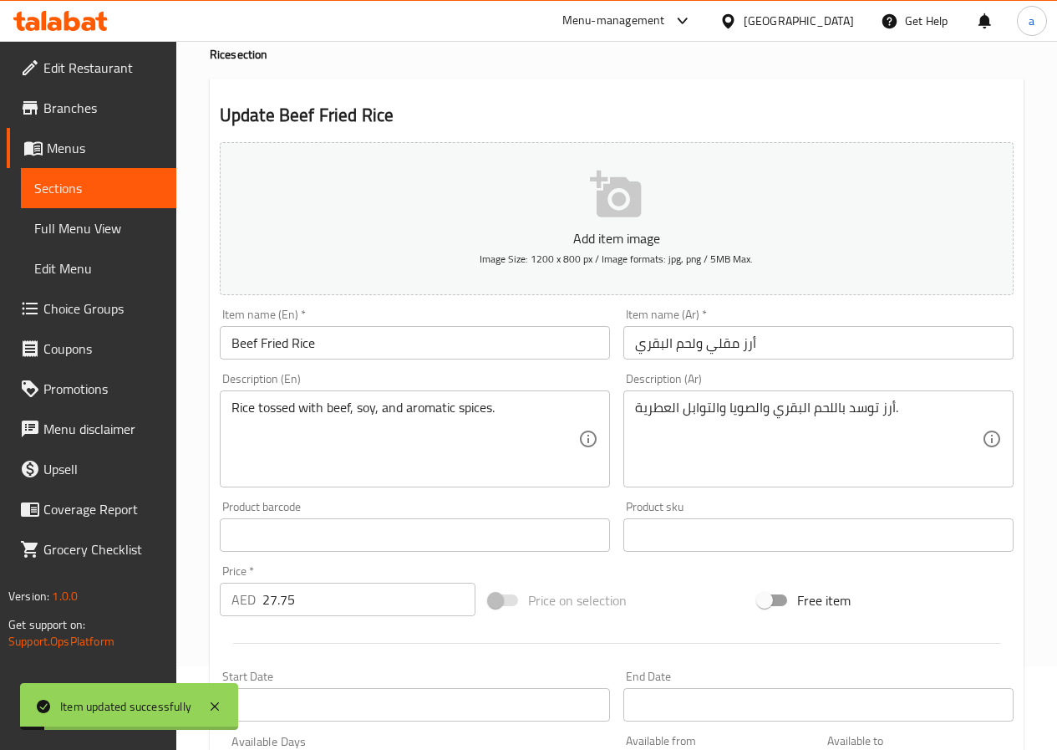
click at [129, 236] on span "Full Menu View" at bounding box center [98, 228] width 129 height 20
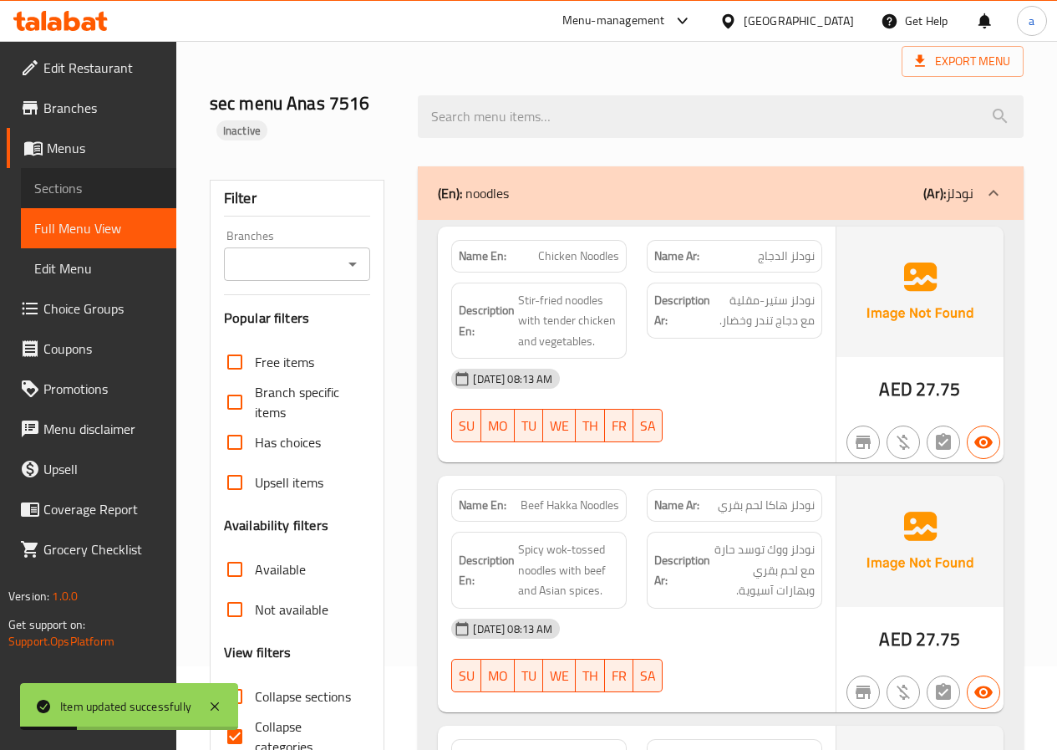
click at [112, 196] on span "Sections" at bounding box center [98, 188] width 129 height 20
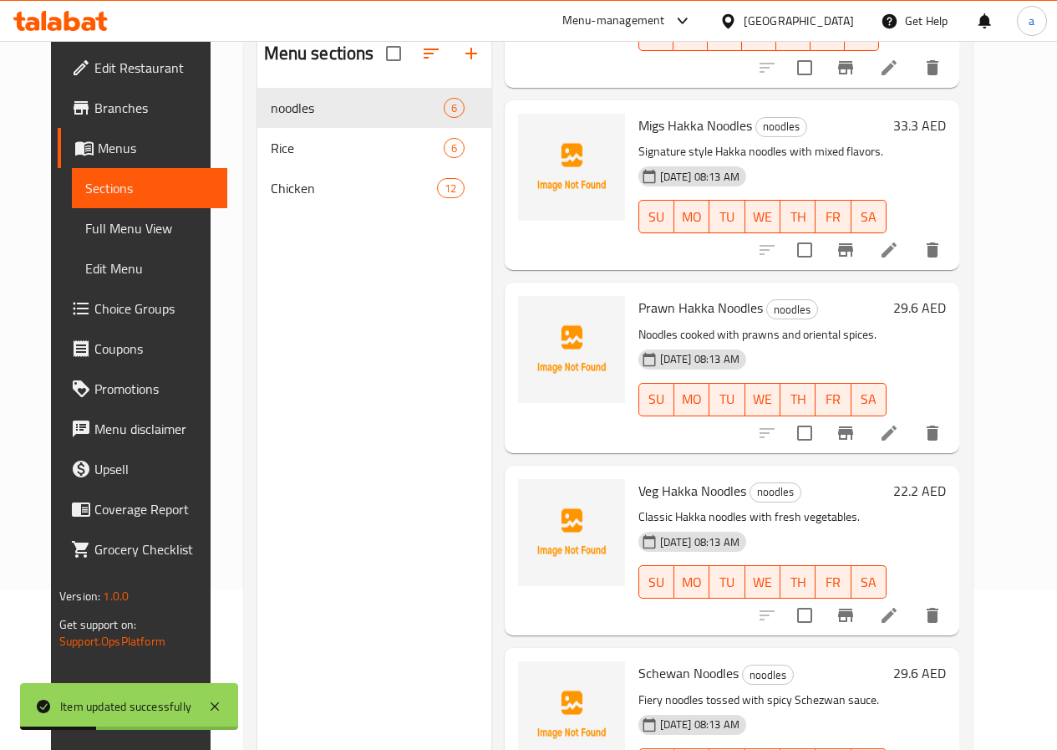
scroll to position [234, 0]
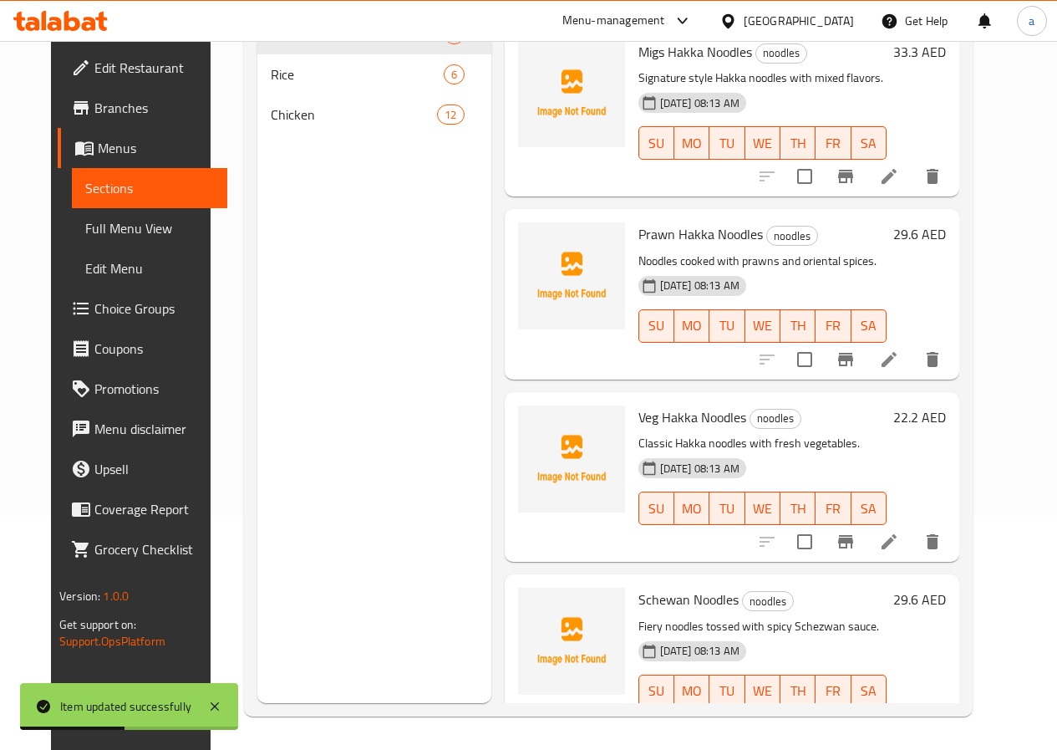
click at [897, 717] on icon at bounding box center [889, 724] width 15 height 15
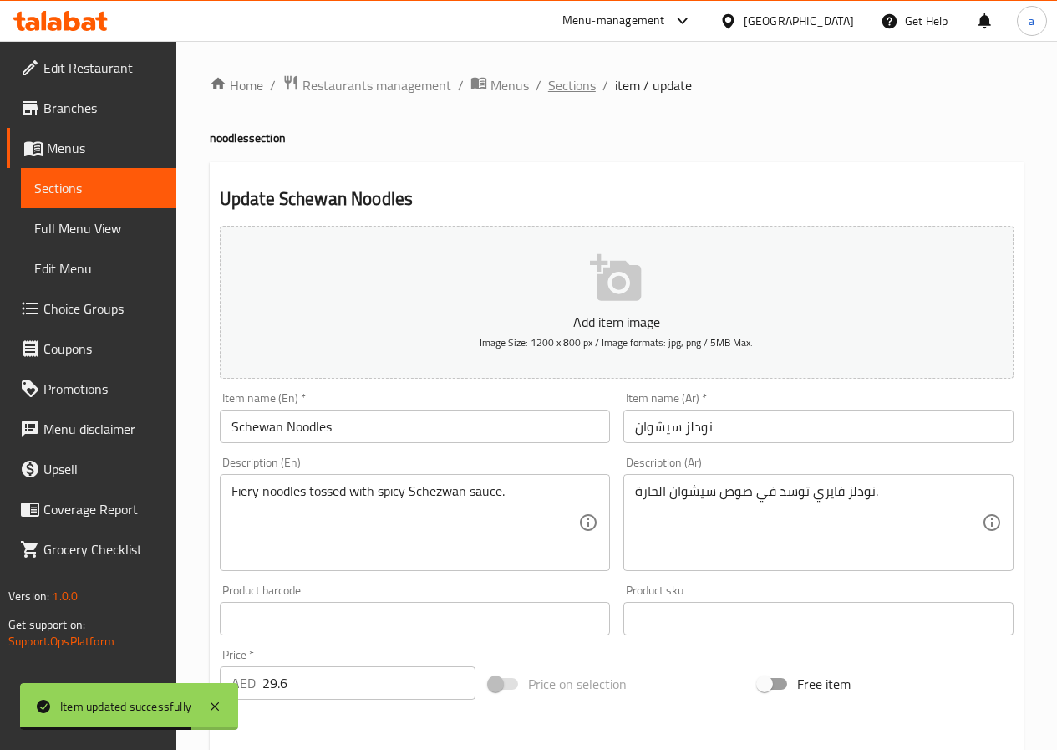
click at [556, 81] on span "Sections" at bounding box center [572, 85] width 48 height 20
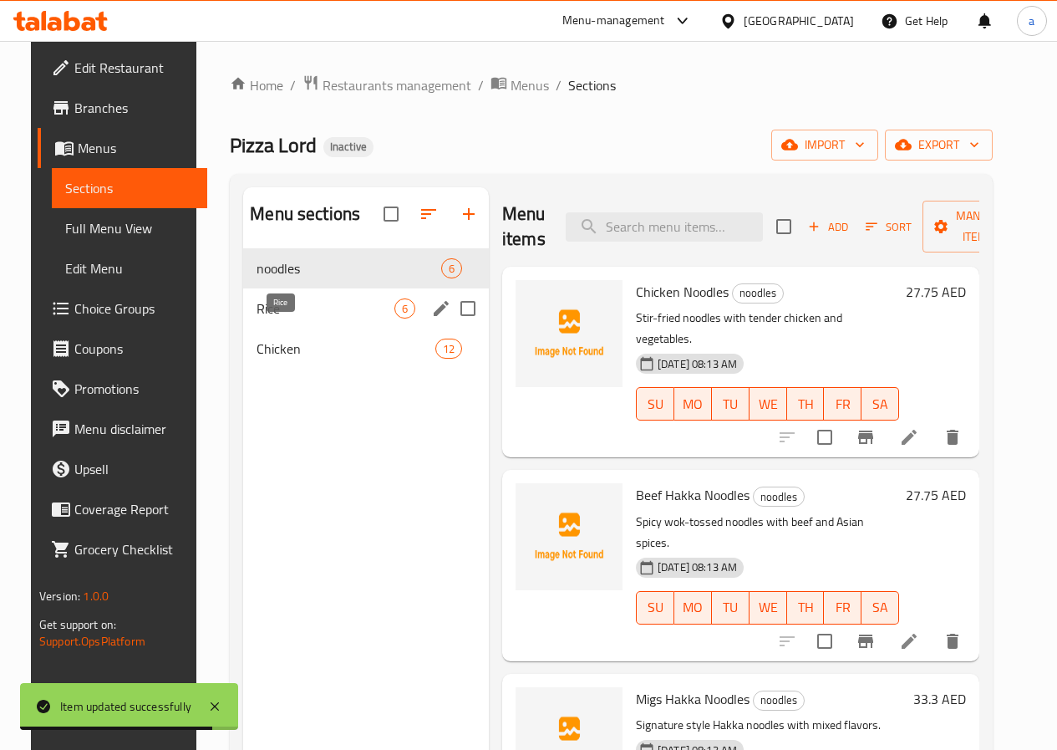
click at [289, 318] on span "Rice" at bounding box center [326, 308] width 138 height 20
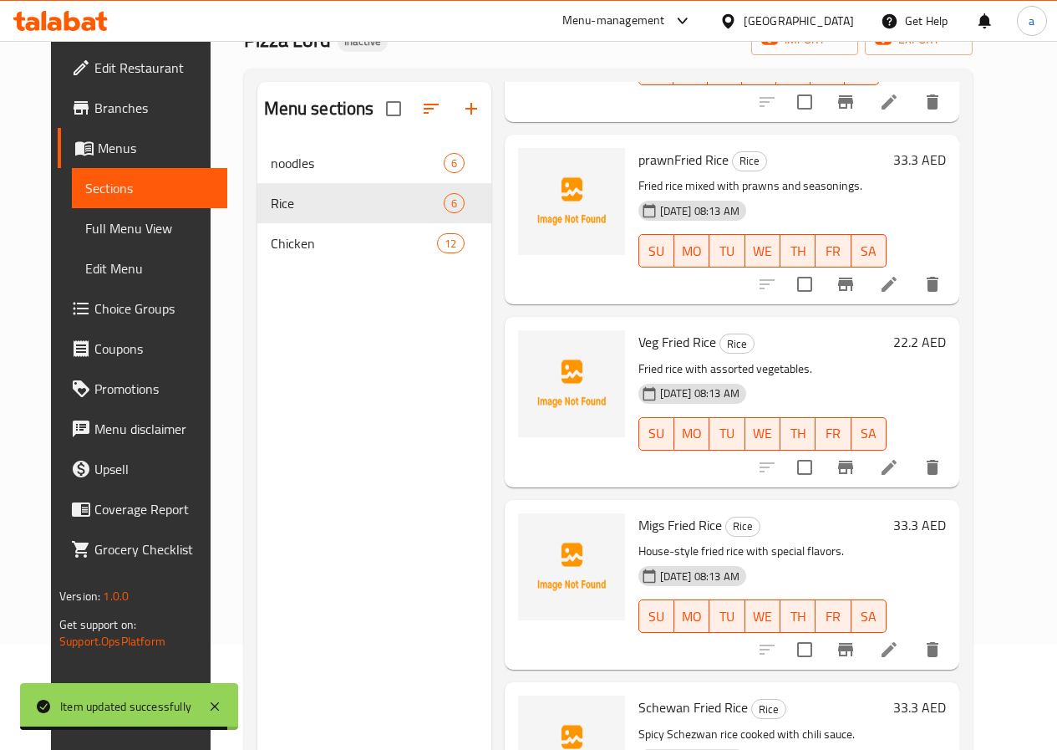
scroll to position [234, 0]
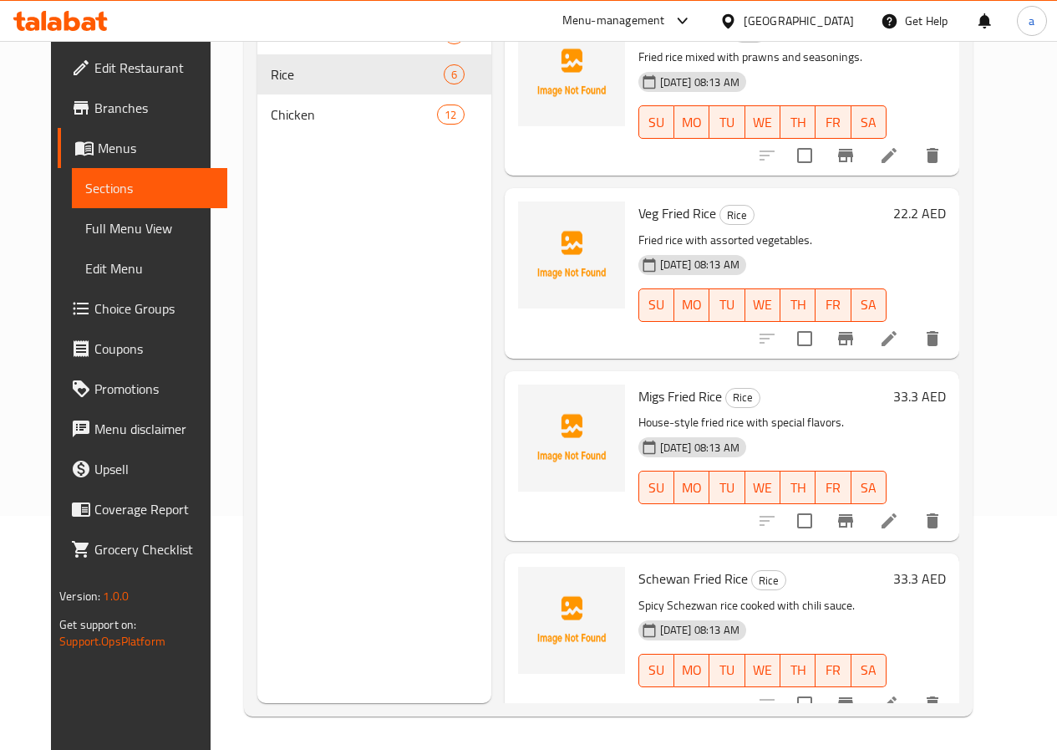
click at [899, 694] on icon at bounding box center [889, 704] width 20 height 20
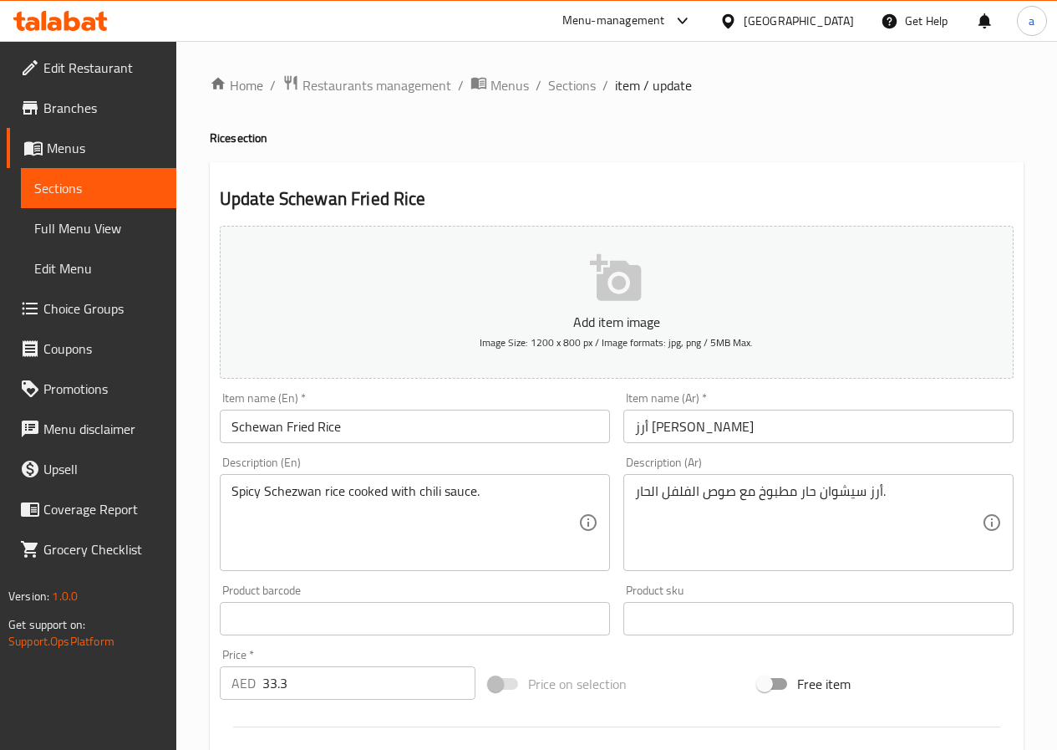
click at [633, 427] on input "أرز [PERSON_NAME]" at bounding box center [818, 425] width 390 height 33
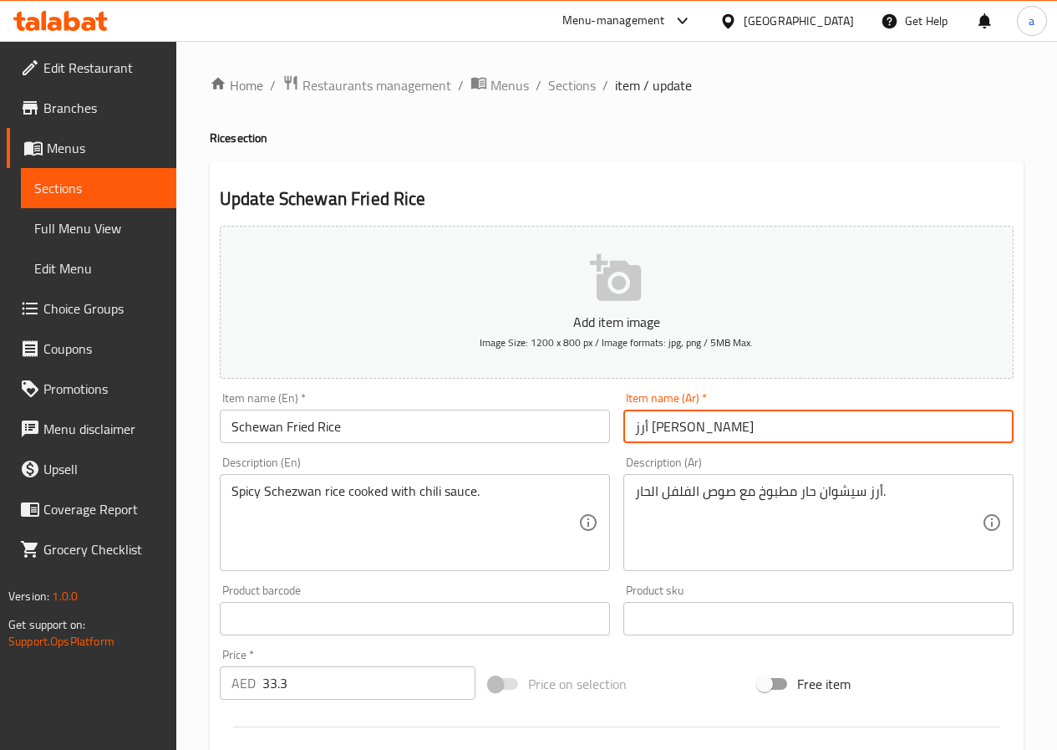
click at [653, 423] on input "أرز [PERSON_NAME]" at bounding box center [818, 425] width 390 height 33
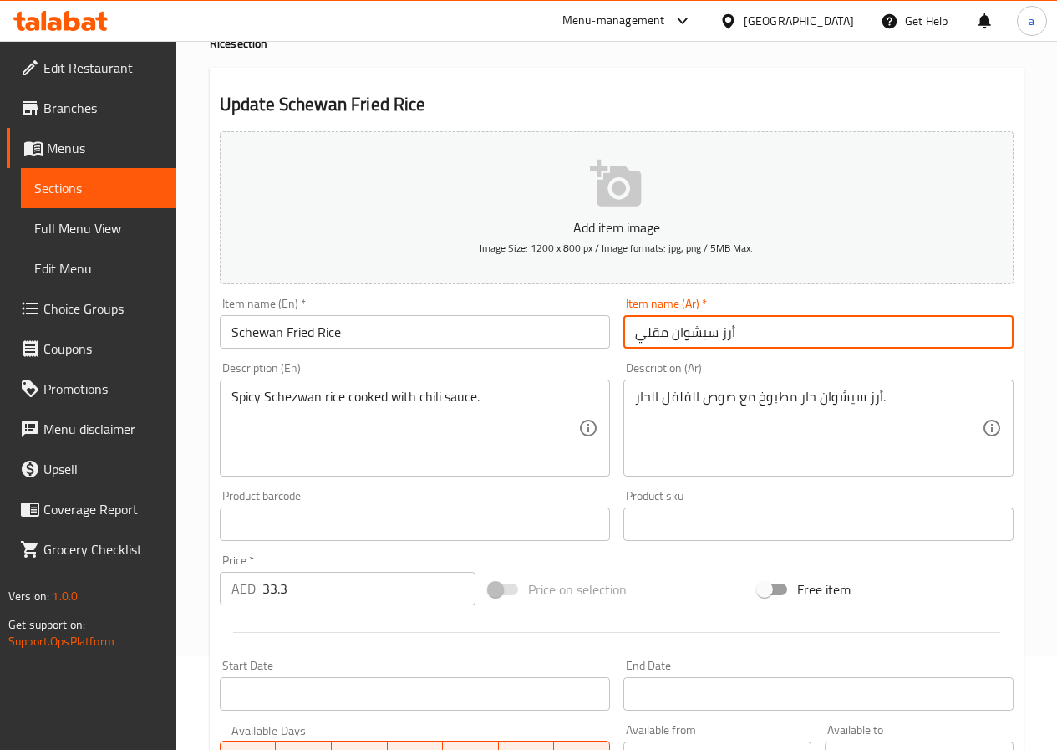
scroll to position [418, 0]
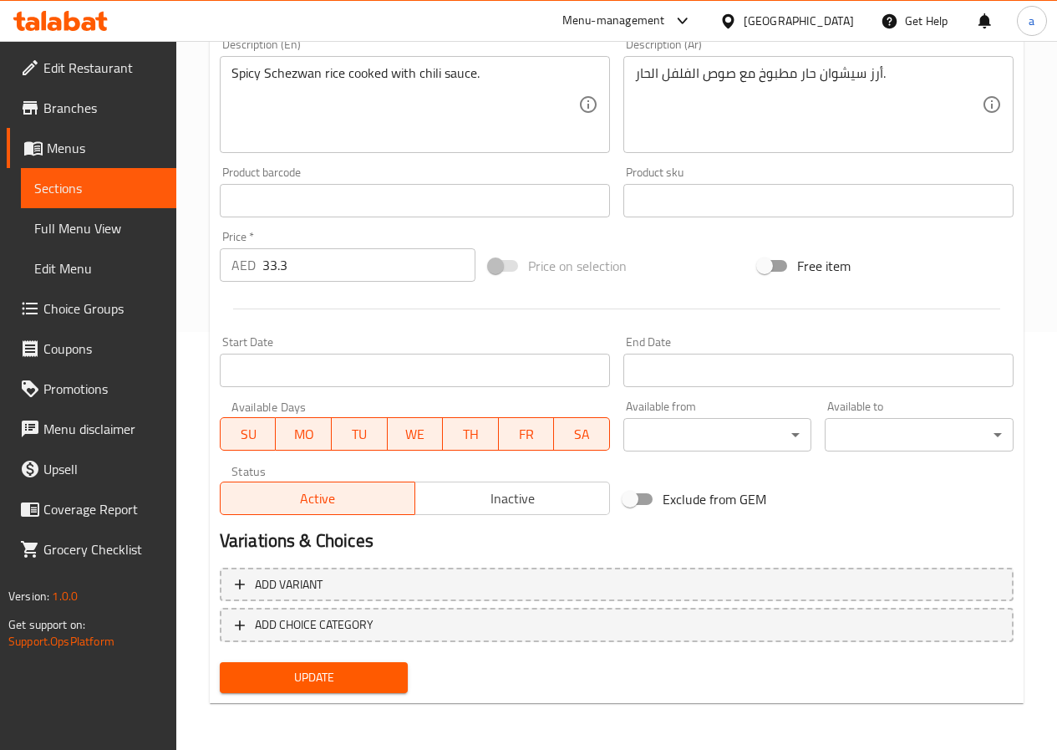
type input "أرز سيشوان مقلي"
click at [328, 687] on span "Update" at bounding box center [314, 677] width 162 height 21
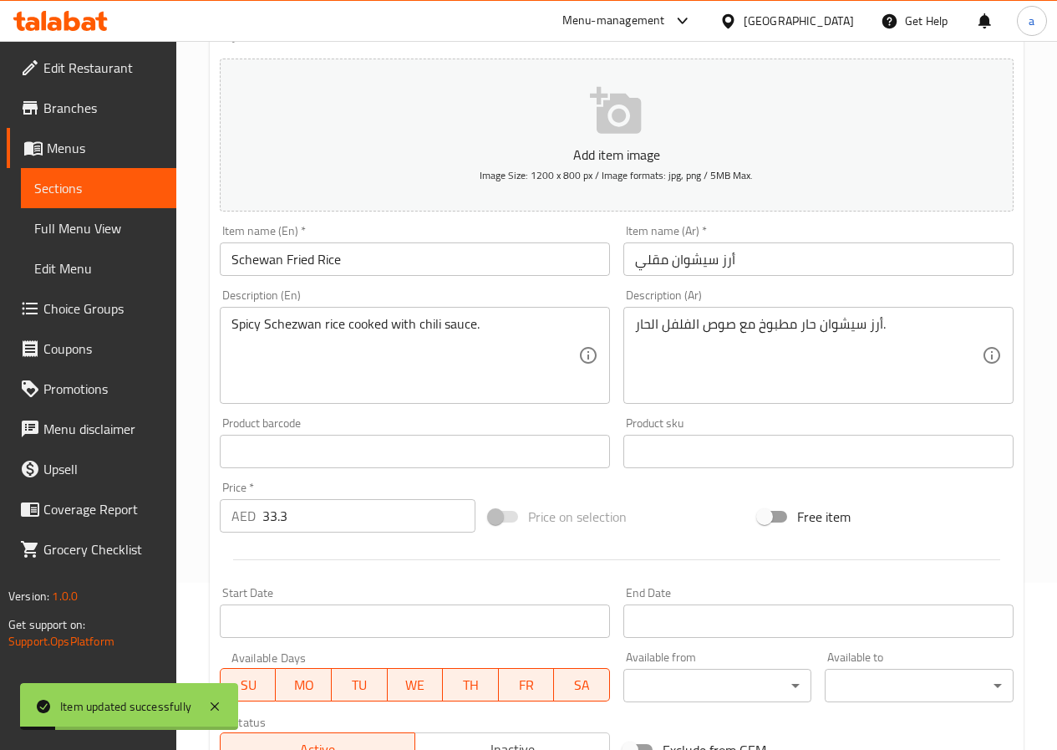
scroll to position [0, 0]
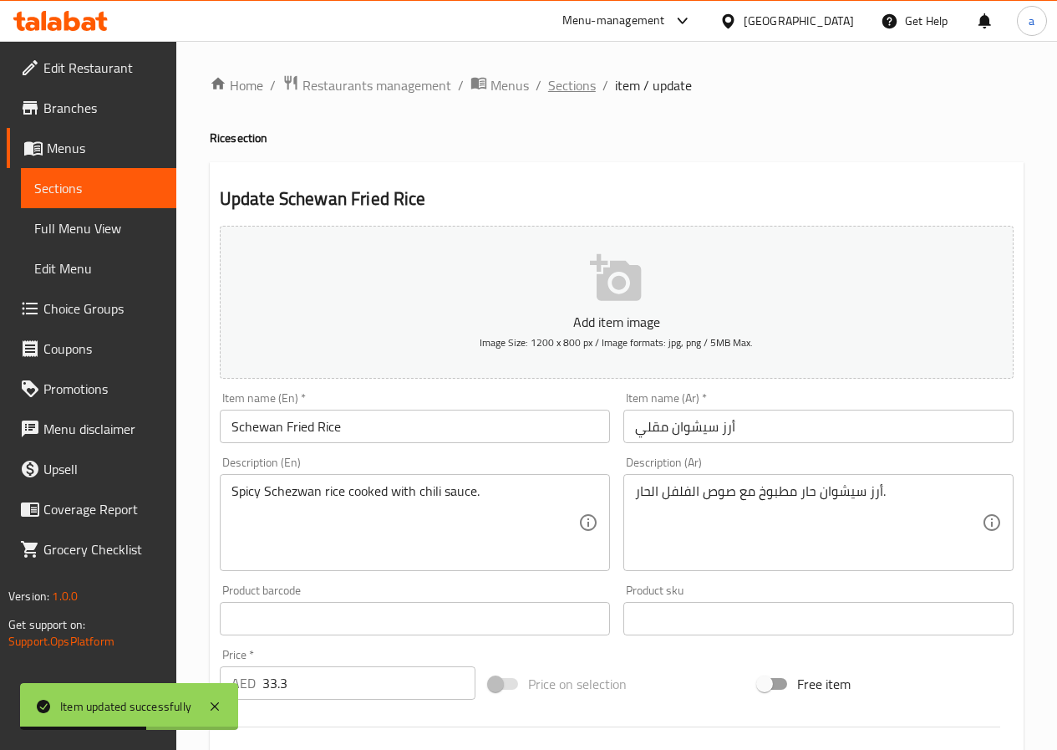
click at [567, 84] on span "Sections" at bounding box center [572, 85] width 48 height 20
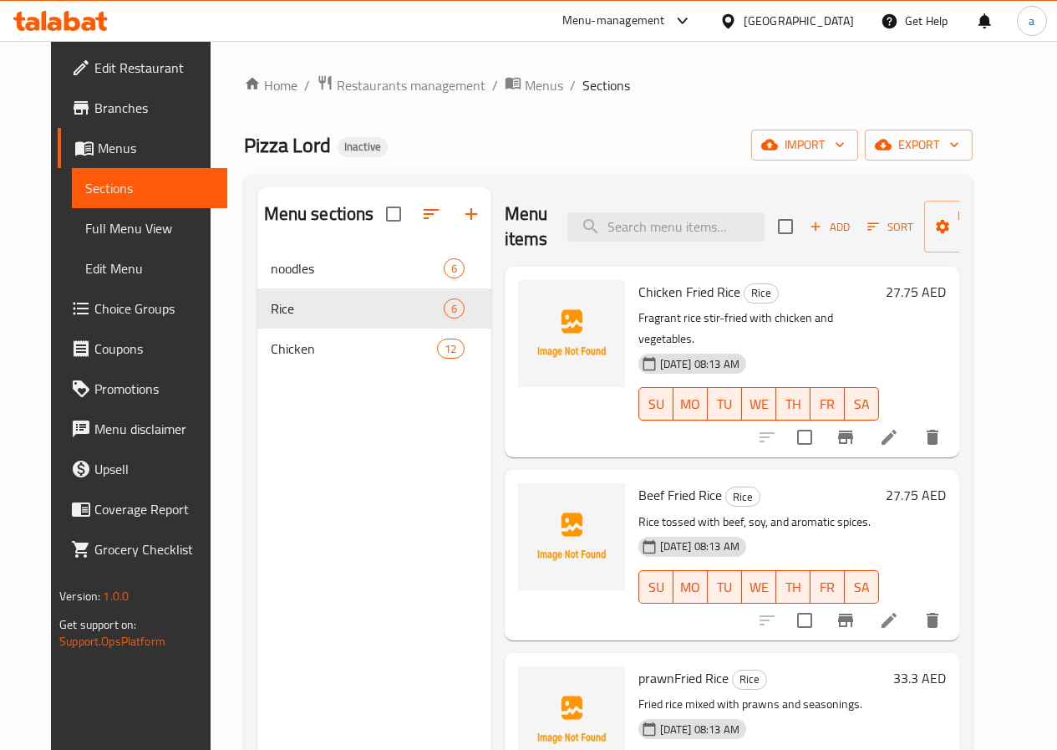
click at [135, 232] on span "Full Menu View" at bounding box center [149, 228] width 129 height 20
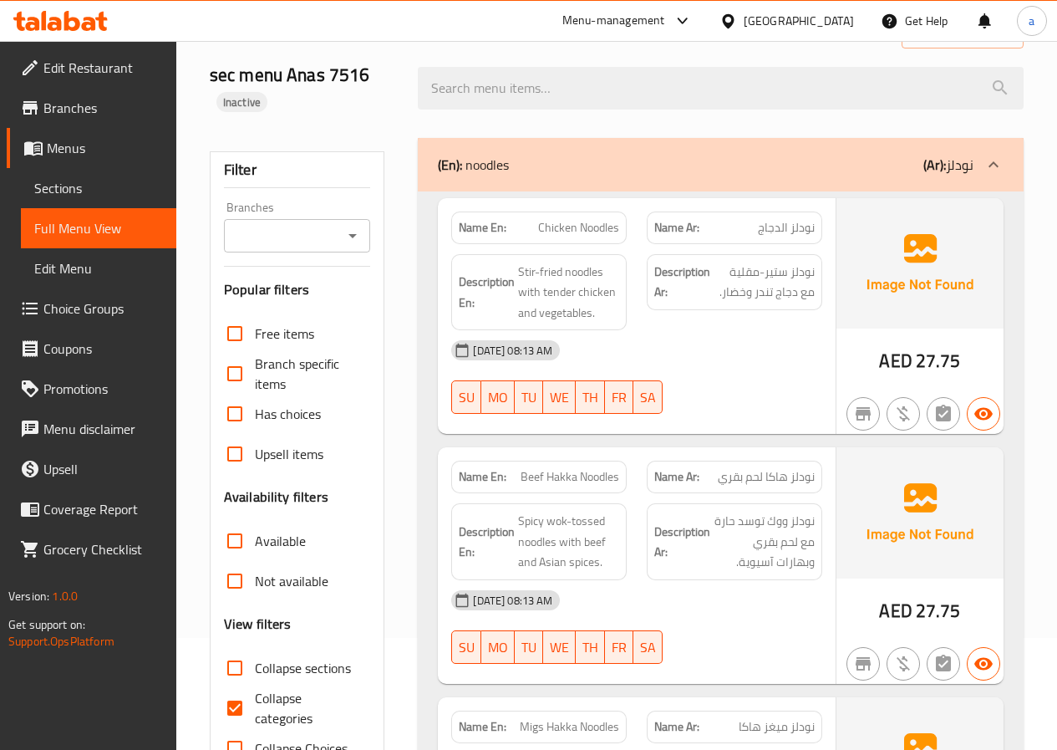
scroll to position [501, 0]
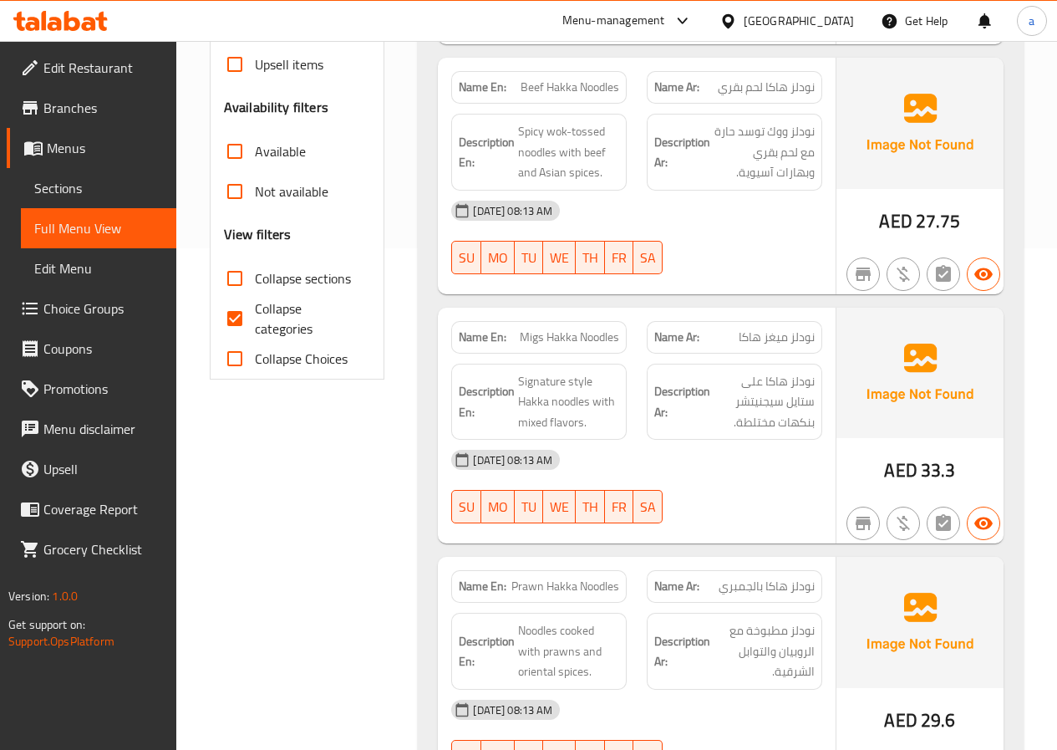
click at [249, 322] on input "Collapse categories" at bounding box center [235, 318] width 40 height 40
checkbox input "false"
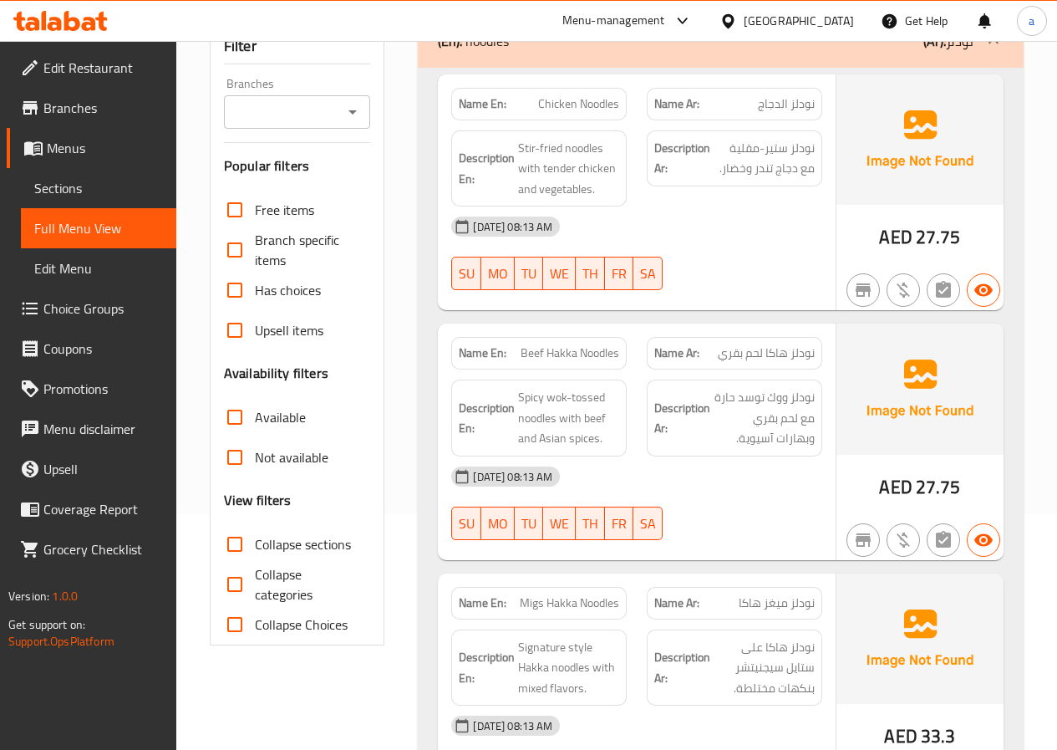
scroll to position [0, 0]
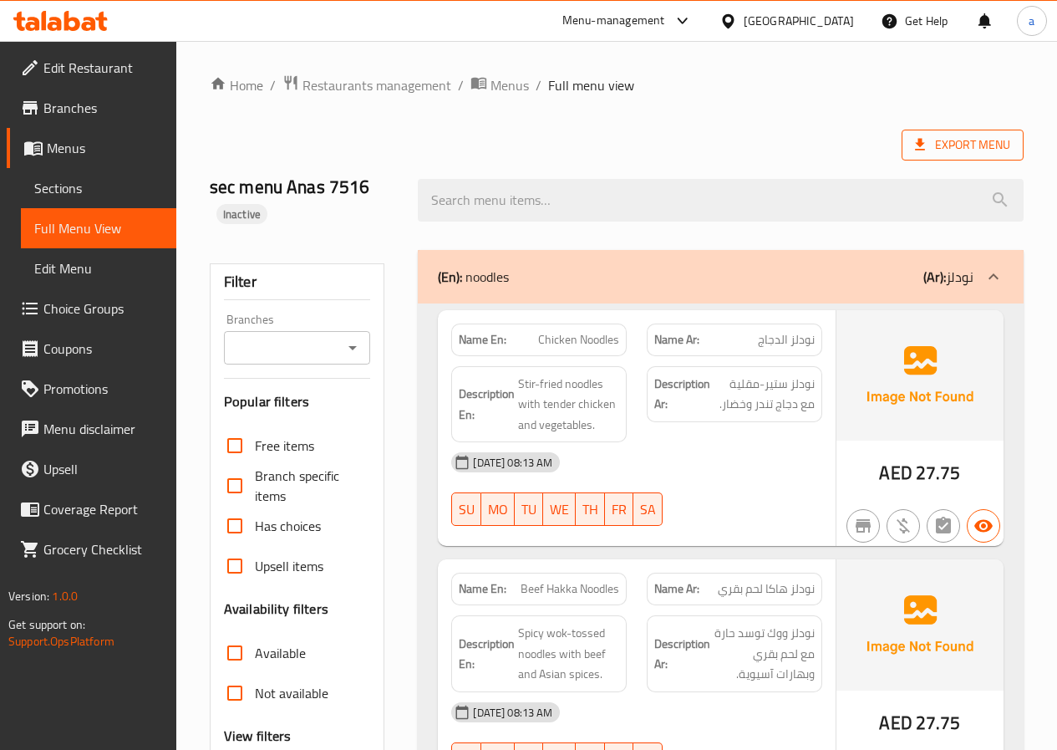
click at [920, 150] on icon at bounding box center [920, 145] width 10 height 12
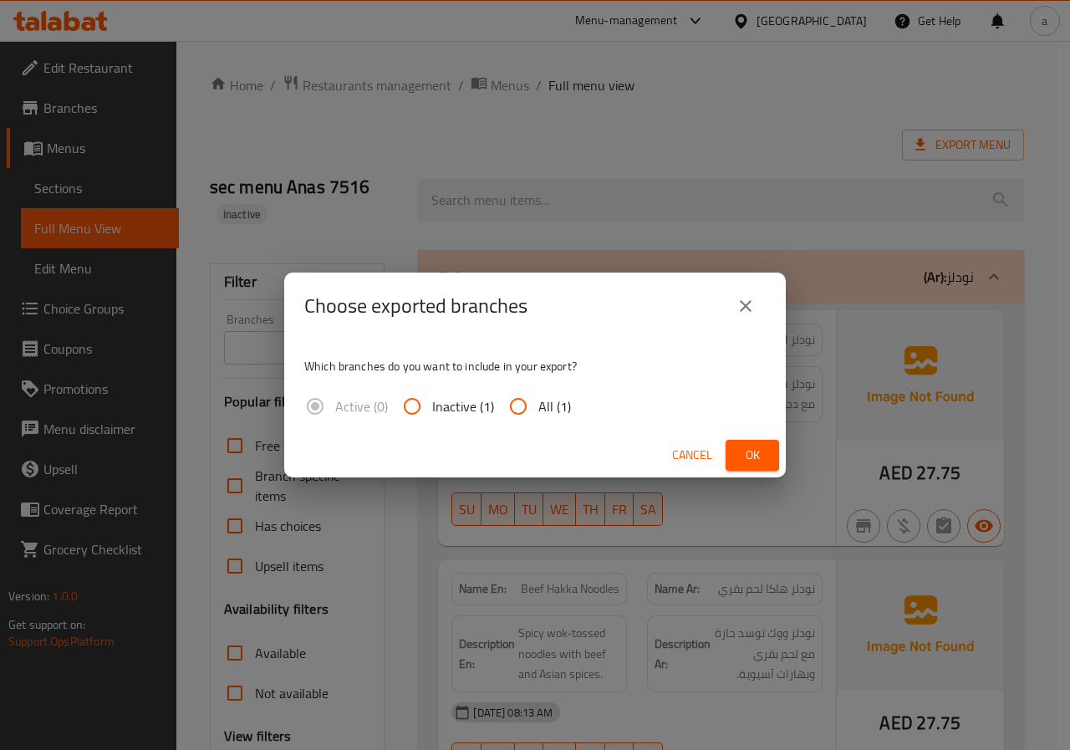
click at [522, 401] on input "All (1)" at bounding box center [518, 406] width 40 height 40
radio input "true"
click at [765, 444] on button "Ok" at bounding box center [751, 455] width 53 height 31
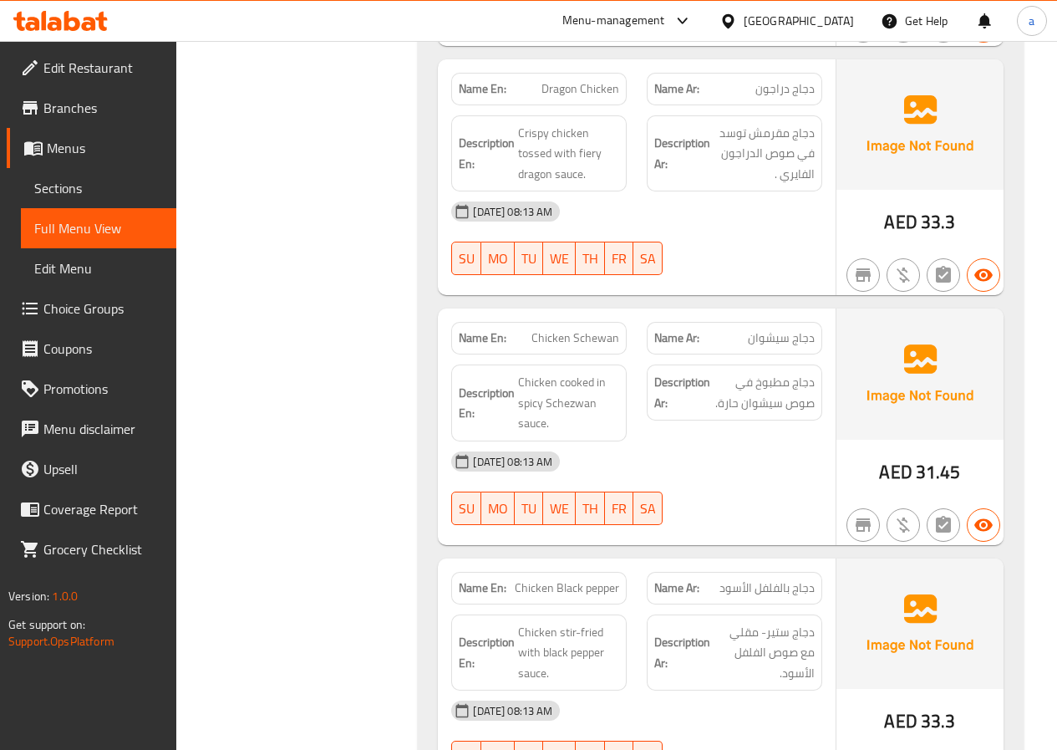
drag, startPoint x: 515, startPoint y: 430, endPoint x: 527, endPoint y: 457, distance: 29.5
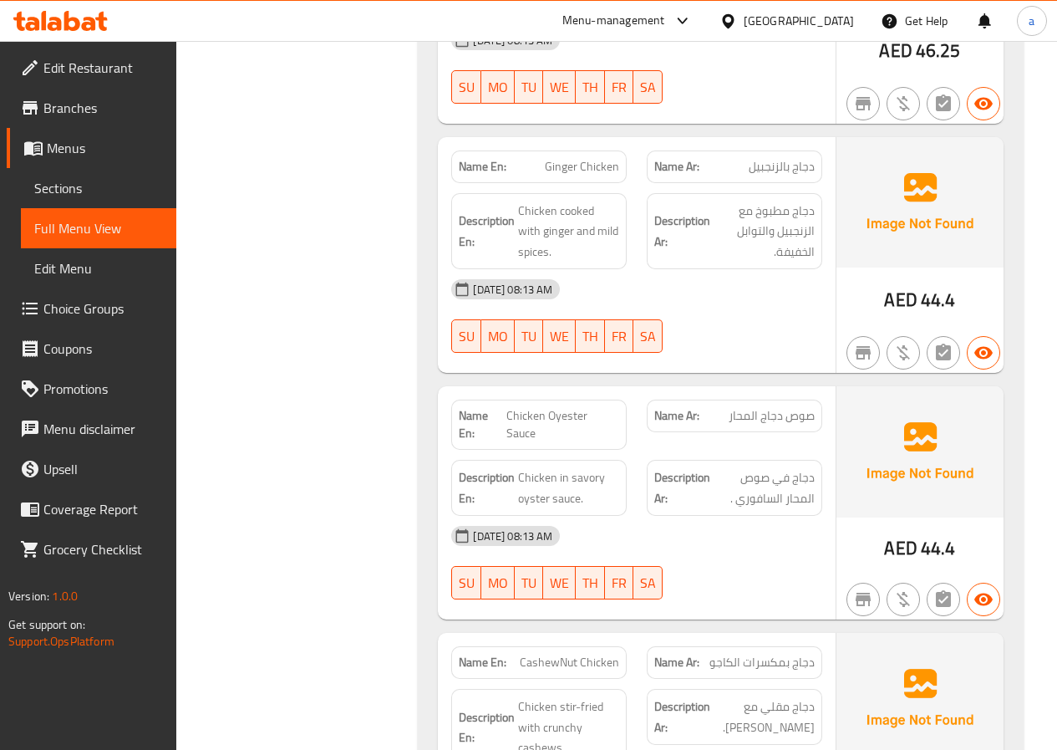
drag, startPoint x: 621, startPoint y: 571, endPoint x: 589, endPoint y: 175, distance: 396.5
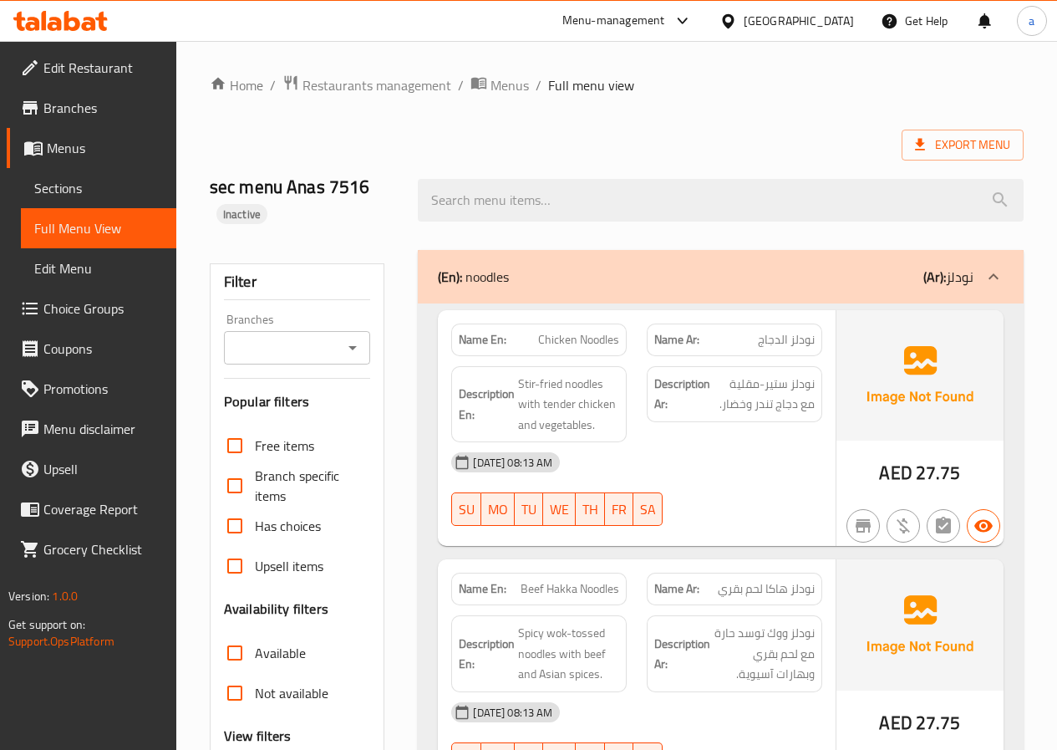
click at [91, 151] on span "Menus" at bounding box center [105, 148] width 116 height 20
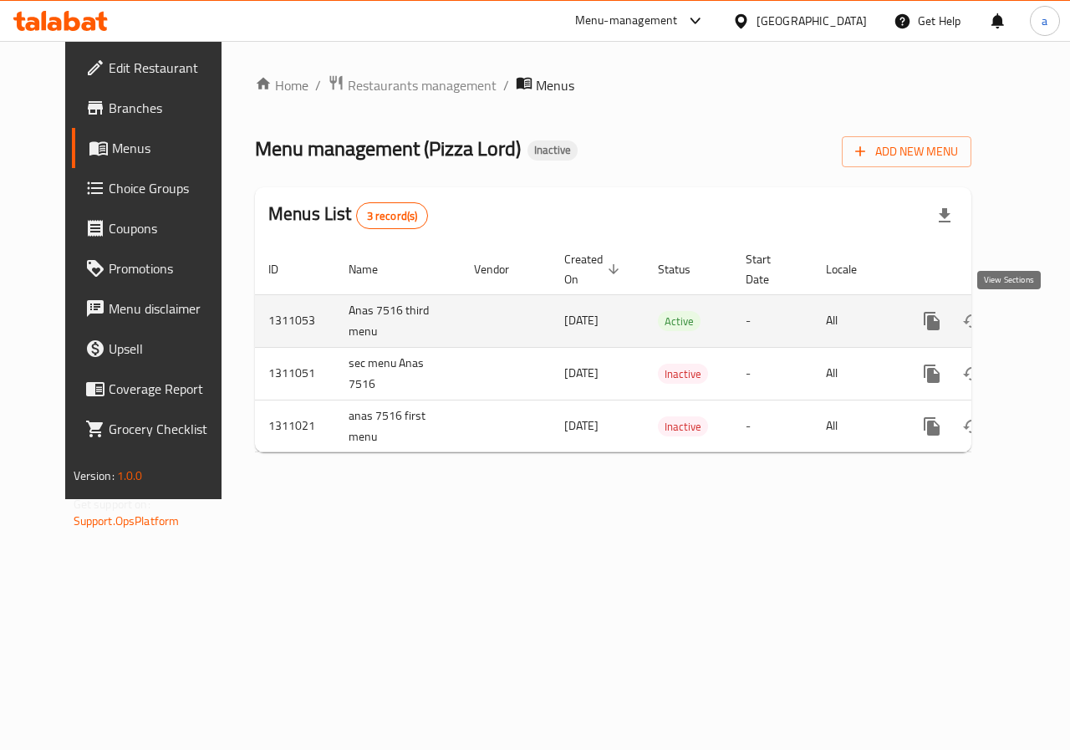
click at [1042, 323] on icon "enhanced table" at bounding box center [1052, 321] width 20 height 20
